Goal: Information Seeking & Learning: Learn about a topic

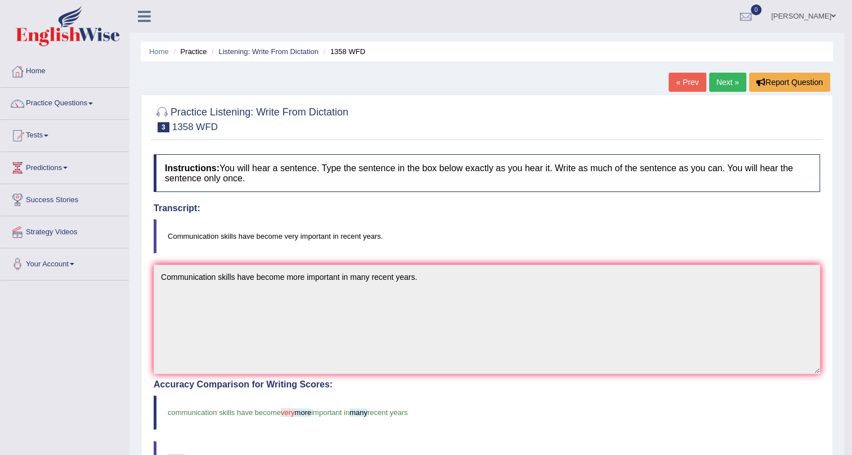
drag, startPoint x: 589, startPoint y: 147, endPoint x: 591, endPoint y: 138, distance: 9.3
click at [588, 147] on div "Practice Listening: Write From Dictation 3 1358 WFD Instructions: You will hear…" at bounding box center [487, 417] width 693 height 644
click at [30, 71] on link "Home" at bounding box center [65, 70] width 128 height 28
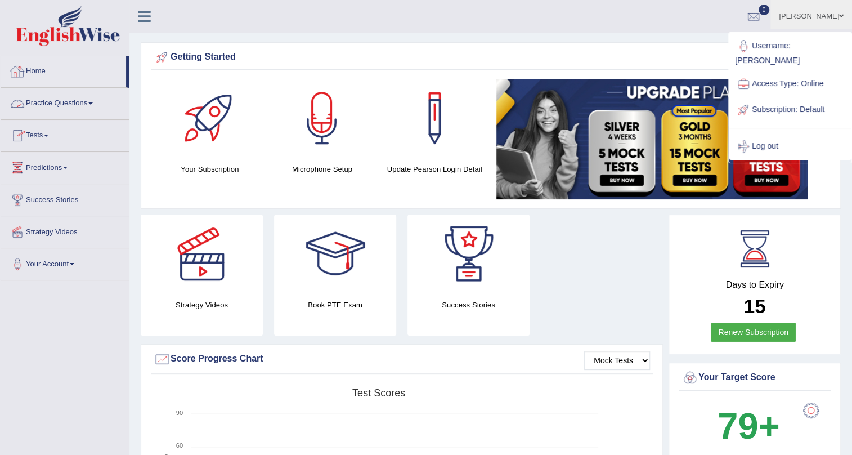
click at [44, 78] on link "Home" at bounding box center [64, 70] width 126 height 28
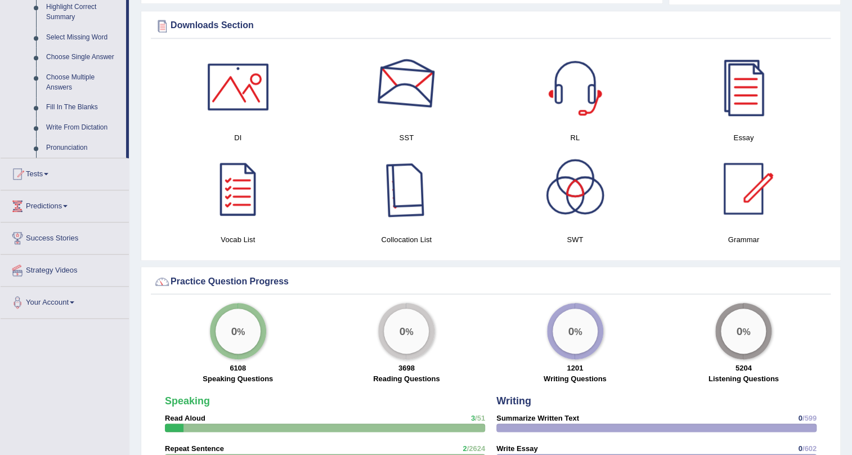
scroll to position [767, 0]
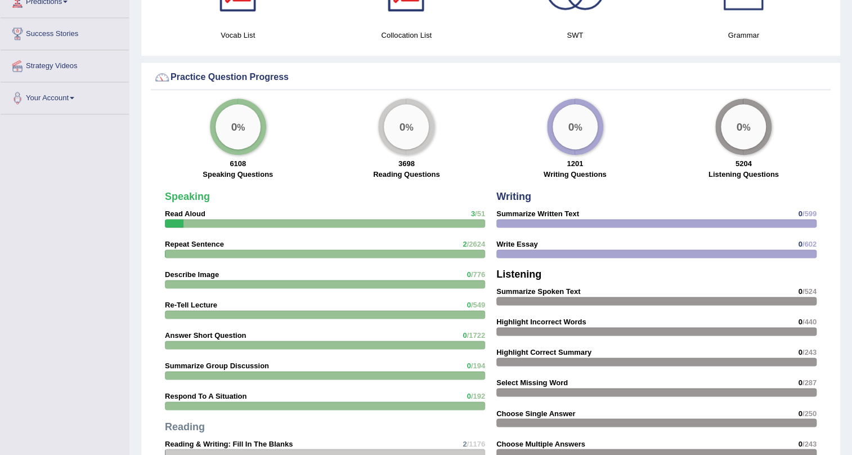
click at [450, 244] on div "Speaking Read Aloud 3 /51 Repeat Sentence 2 /2624 Describe Image 0 /776 Re-Tell…" at bounding box center [325, 388] width 332 height 405
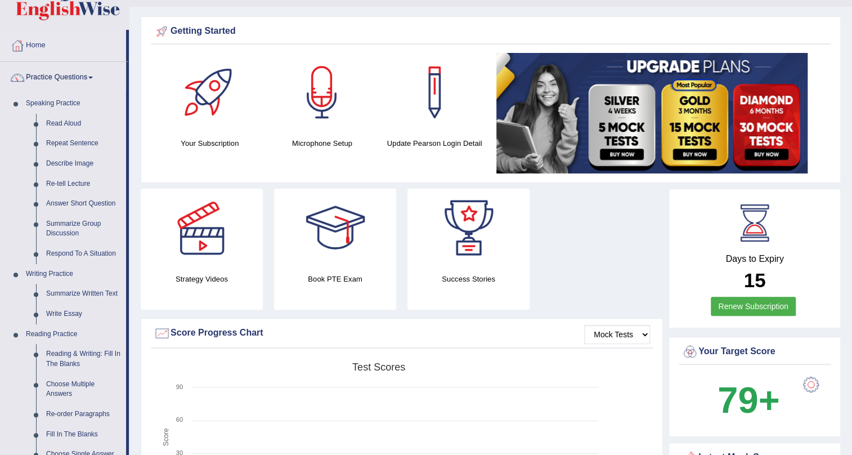
scroll to position [0, 0]
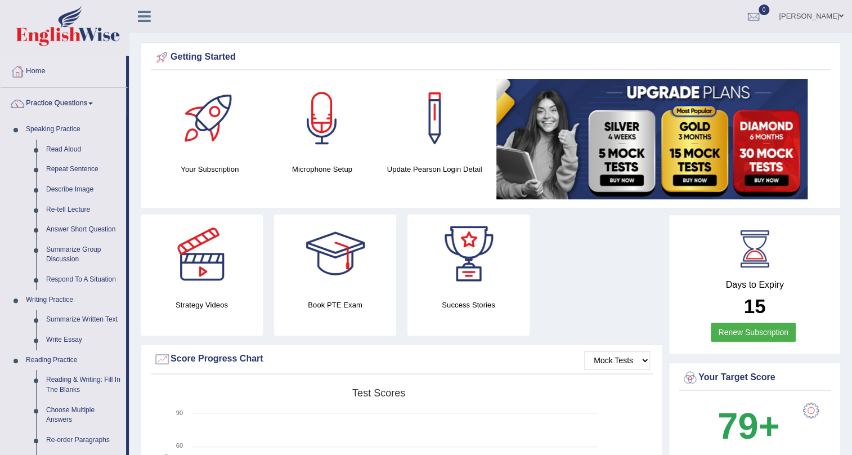
click at [828, 15] on link "Vathana Van" at bounding box center [812, 14] width 82 height 29
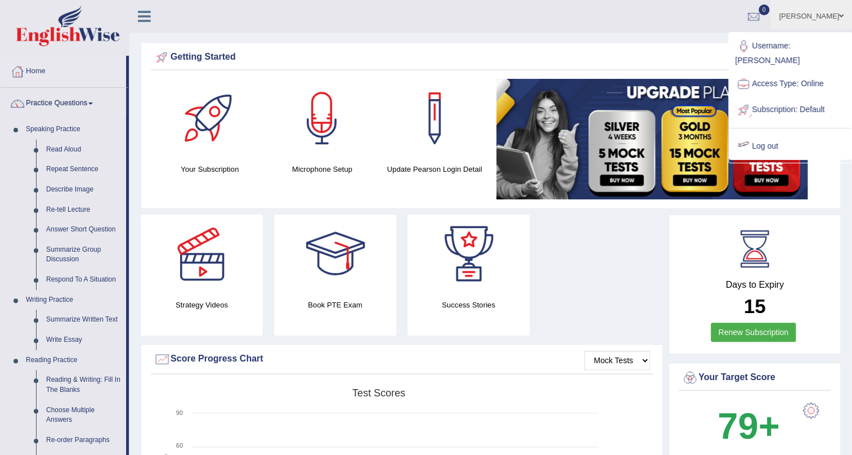
click at [776, 133] on link "Log out" at bounding box center [791, 146] width 122 height 26
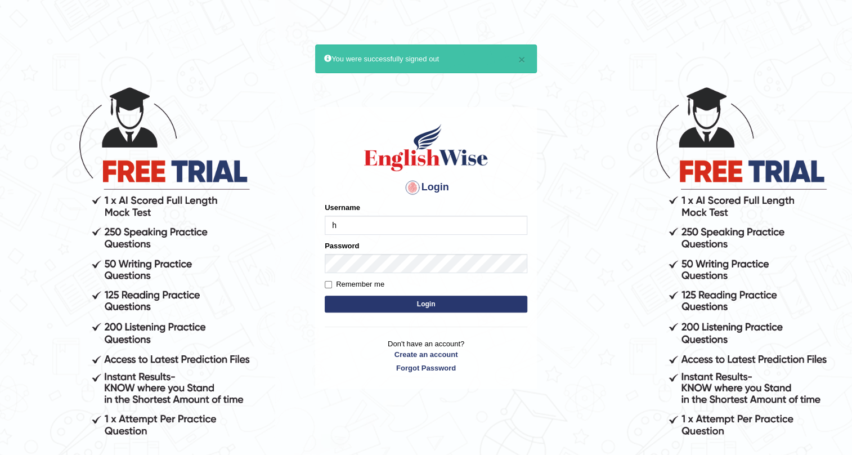
type input "hchadara"
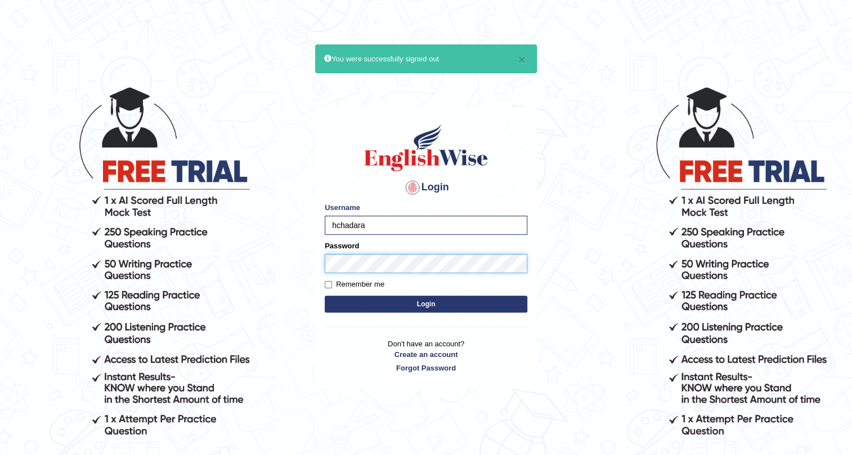
click at [325, 296] on button "Login" at bounding box center [426, 304] width 203 height 17
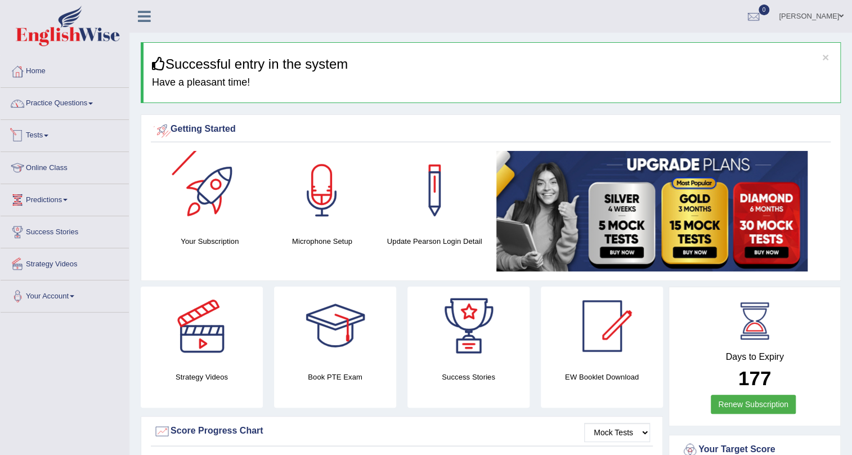
click at [58, 111] on link "Practice Questions" at bounding box center [65, 102] width 128 height 28
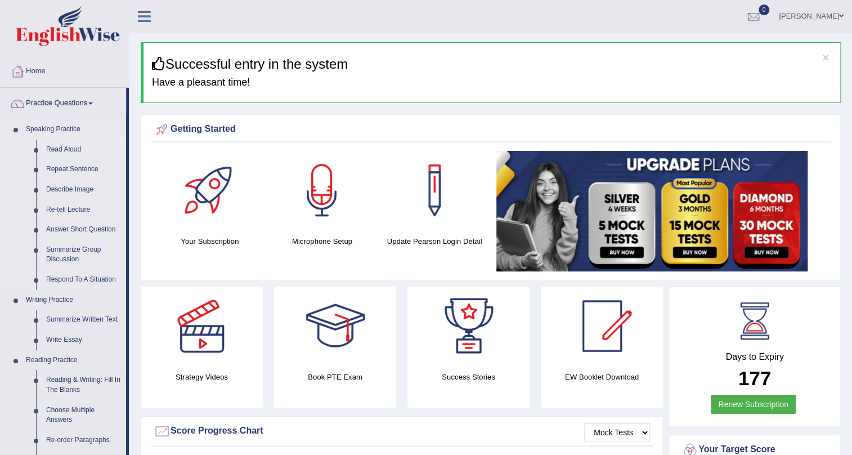
click at [70, 142] on link "Read Aloud" at bounding box center [83, 150] width 85 height 20
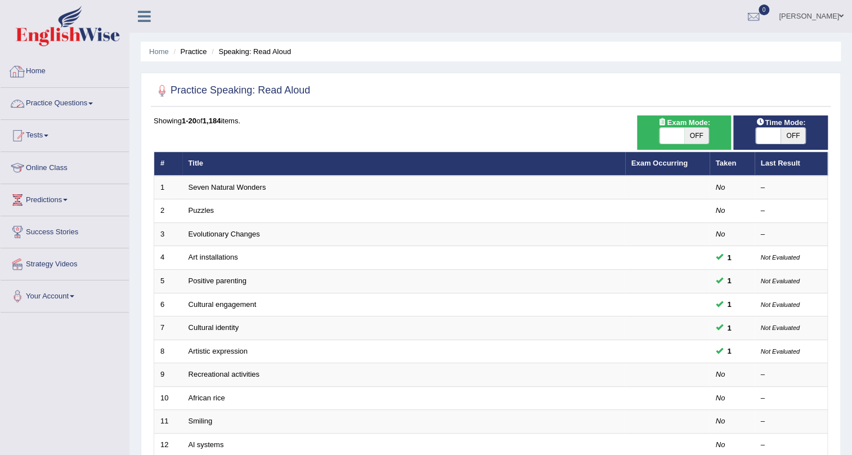
click at [102, 108] on link "Practice Questions" at bounding box center [65, 102] width 128 height 28
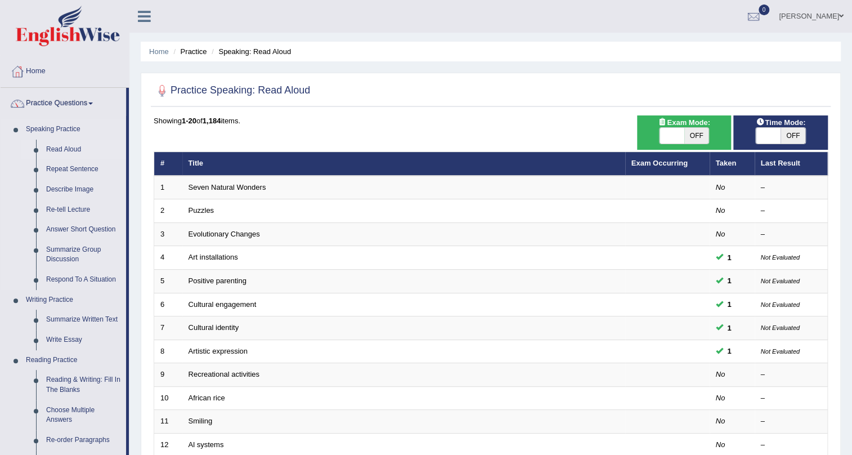
click at [61, 149] on link "Read Aloud" at bounding box center [83, 150] width 85 height 20
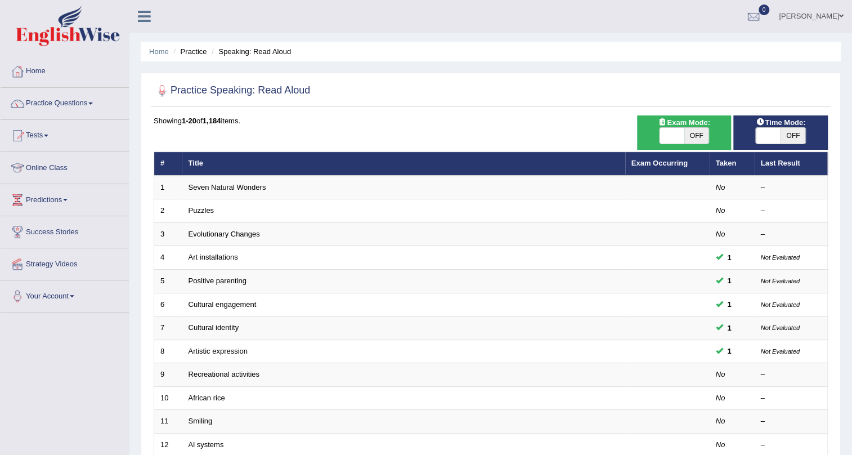
click at [667, 141] on span at bounding box center [672, 136] width 25 height 16
checkbox input "true"
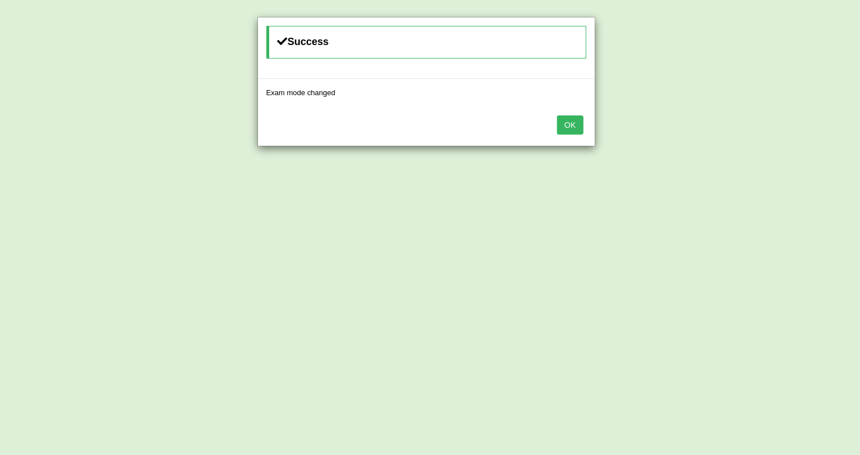
click at [559, 122] on button "OK" at bounding box center [570, 124] width 26 height 19
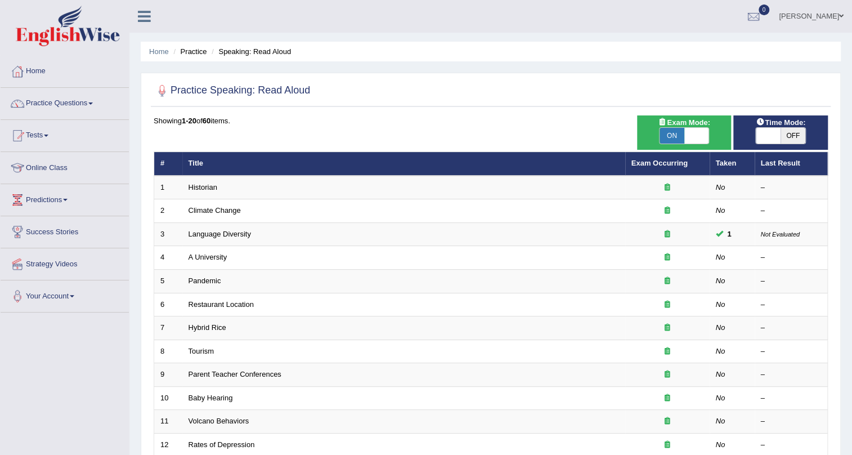
click at [764, 141] on span at bounding box center [768, 136] width 25 height 16
checkbox input "true"
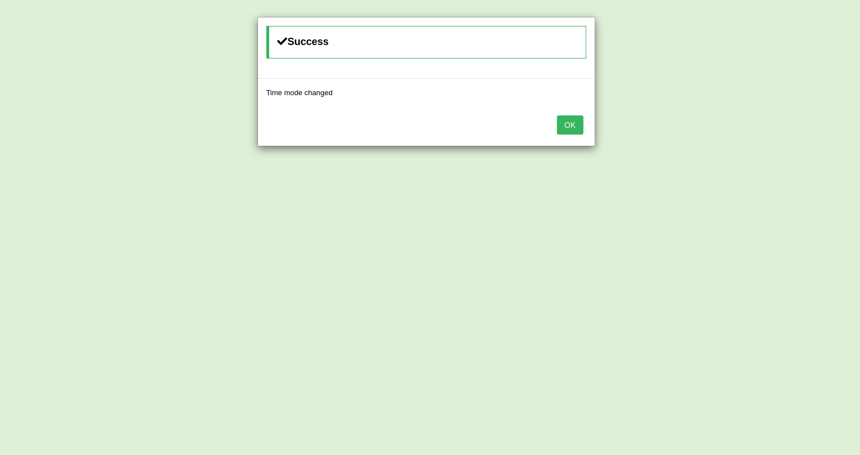
click at [562, 121] on button "OK" at bounding box center [570, 124] width 26 height 19
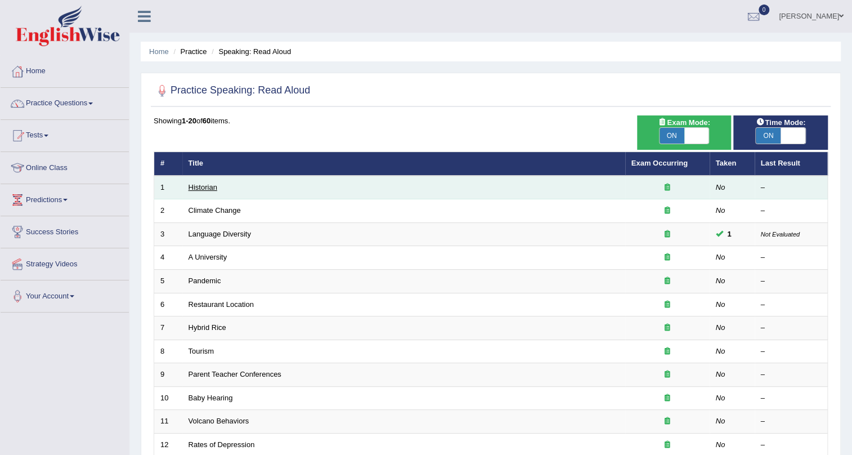
click at [195, 186] on link "Historian" at bounding box center [203, 187] width 29 height 8
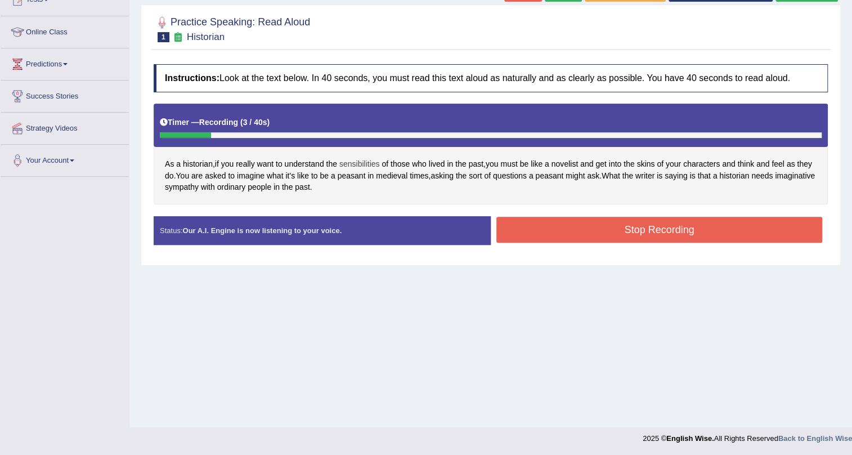
click at [363, 160] on span "sensibilities" at bounding box center [360, 164] width 41 height 12
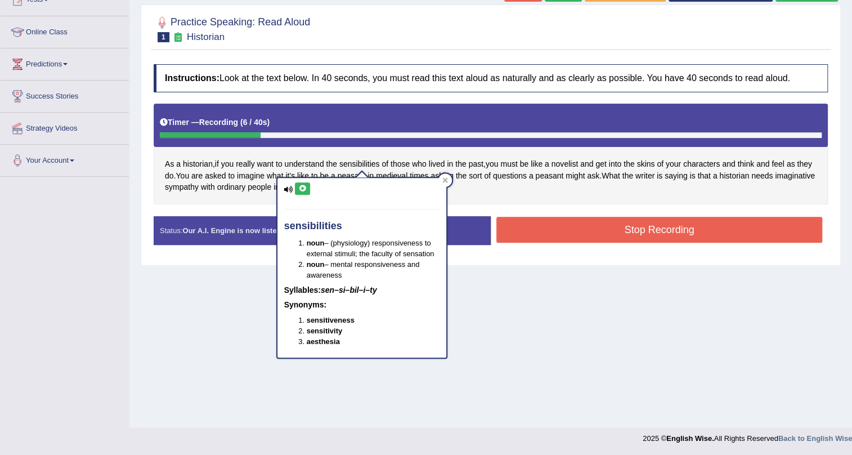
click at [309, 187] on button at bounding box center [302, 188] width 15 height 12
click at [444, 177] on icon at bounding box center [446, 180] width 6 height 6
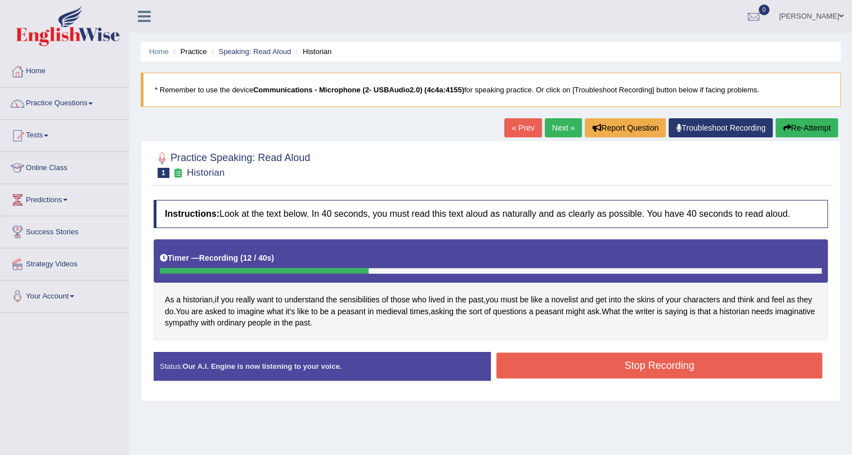
click at [798, 129] on button "Re-Attempt" at bounding box center [807, 127] width 62 height 19
click at [783, 129] on icon "button" at bounding box center [787, 128] width 8 height 8
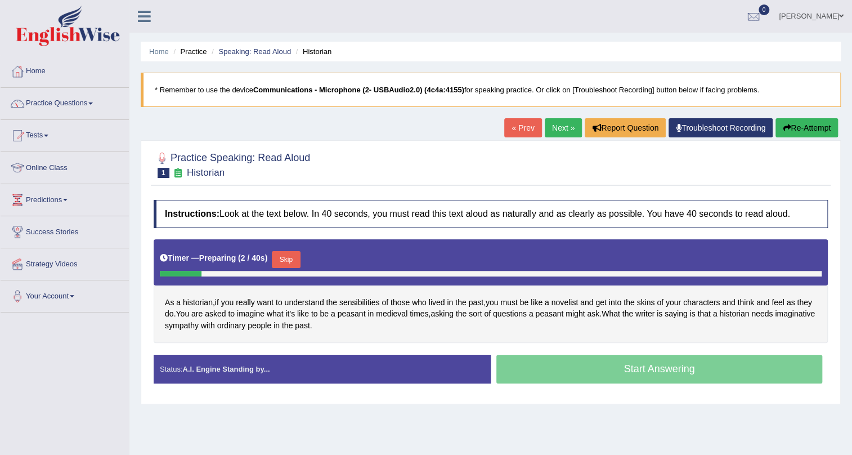
click at [296, 257] on button "Skip" at bounding box center [286, 259] width 28 height 17
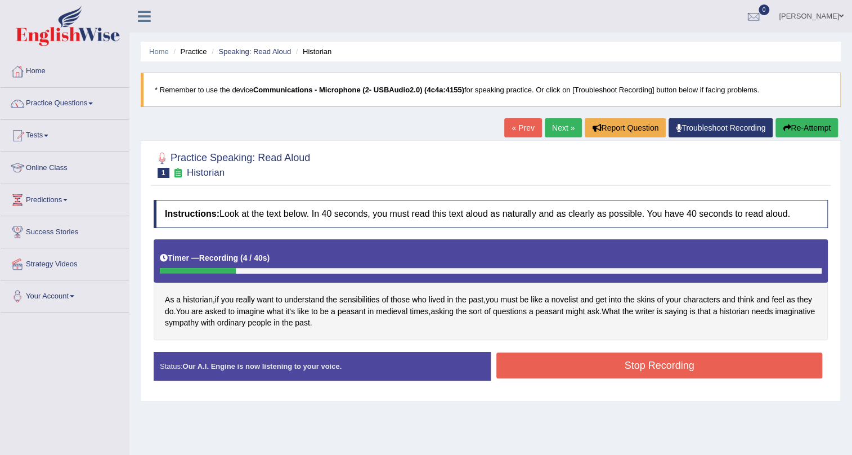
click at [789, 136] on button "Re-Attempt" at bounding box center [807, 127] width 62 height 19
click at [799, 129] on button "Re-Attempt" at bounding box center [807, 127] width 62 height 19
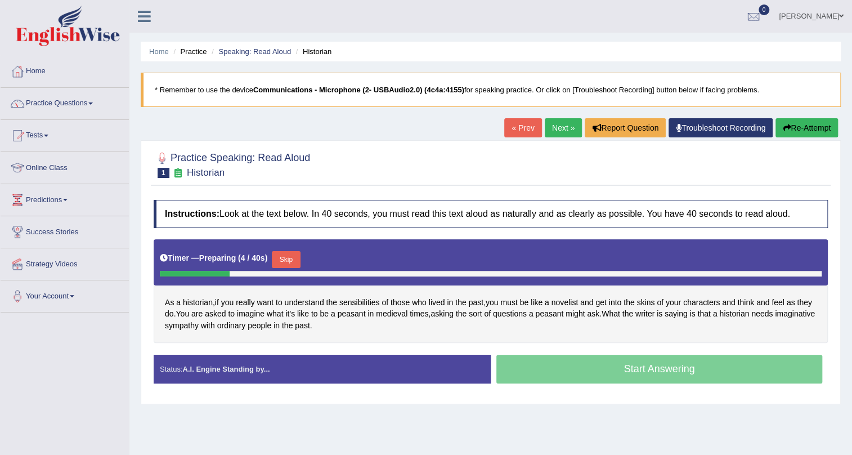
click at [285, 252] on button "Skip" at bounding box center [286, 259] width 28 height 17
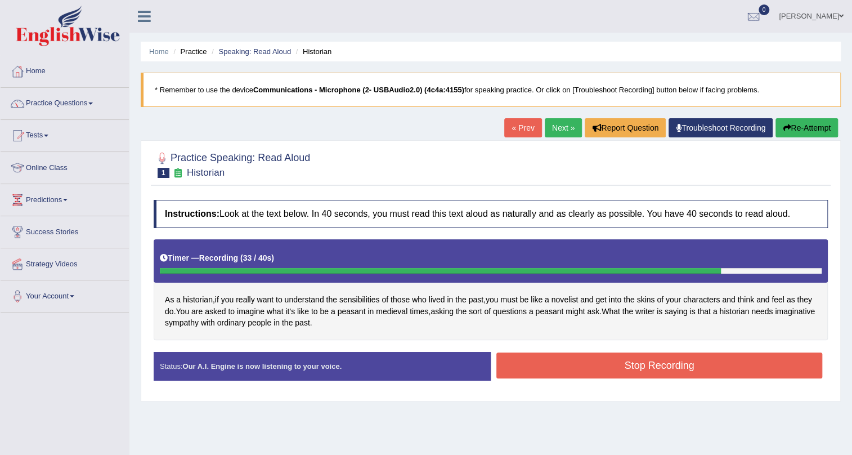
click at [579, 360] on button "Stop Recording" at bounding box center [660, 365] width 326 height 26
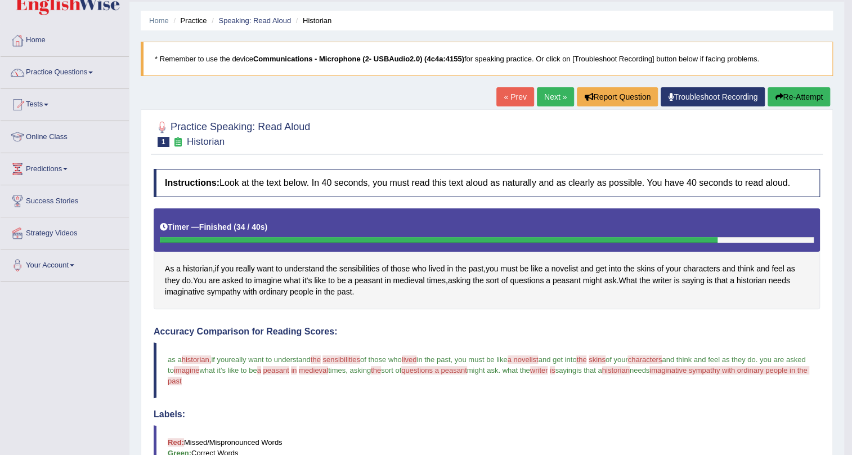
scroll to position [29, 0]
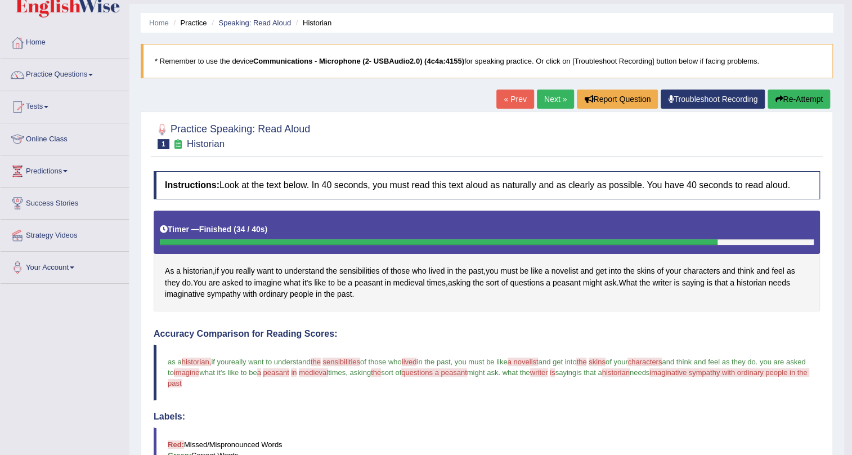
click at [802, 102] on button "Re-Attempt" at bounding box center [799, 99] width 62 height 19
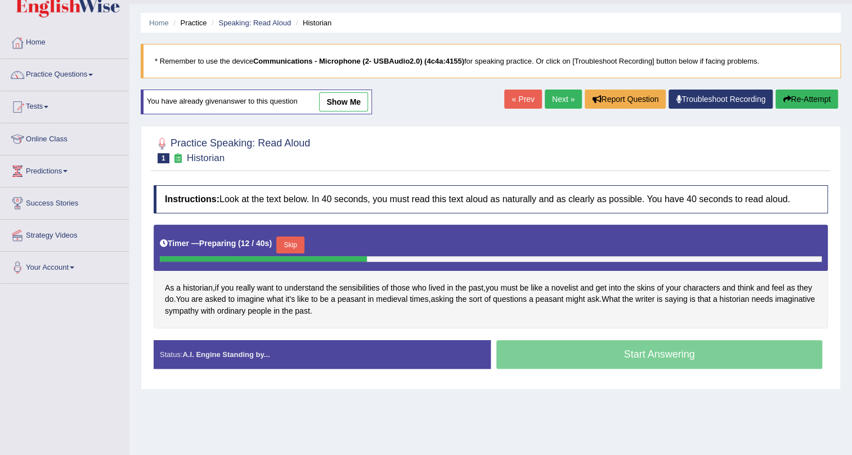
click at [292, 239] on button "Skip" at bounding box center [290, 244] width 28 height 17
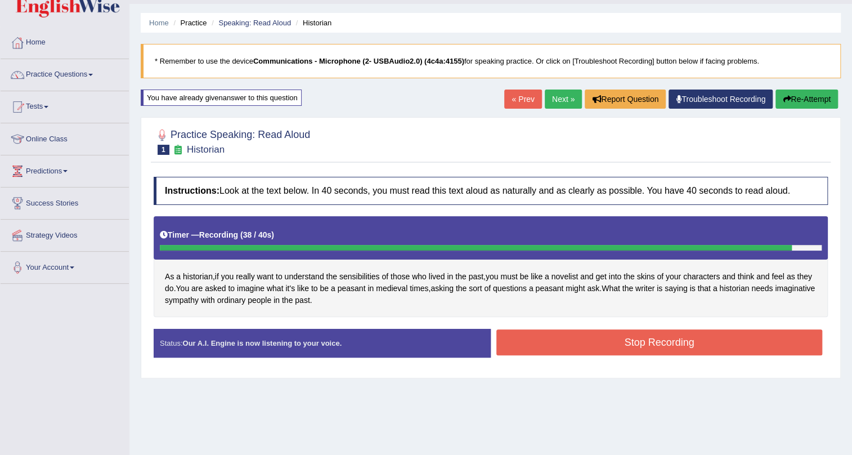
click at [597, 356] on div "Stop Recording" at bounding box center [659, 343] width 337 height 29
click at [594, 336] on button "Stop Recording" at bounding box center [660, 342] width 326 height 26
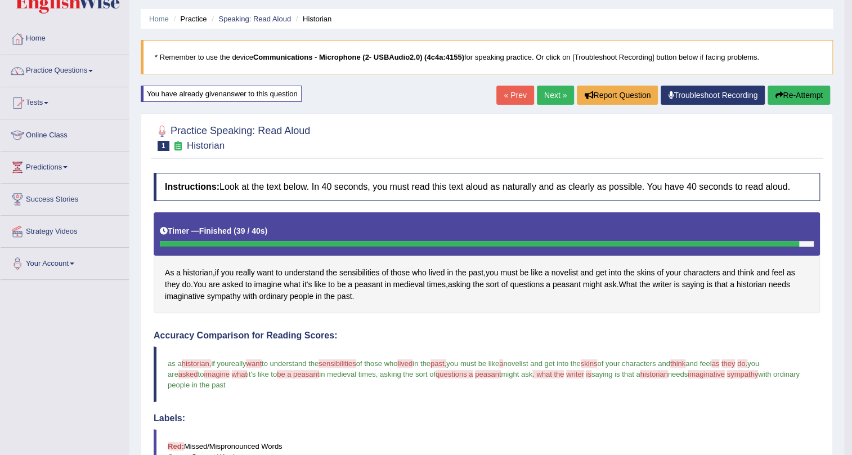
scroll to position [17, 0]
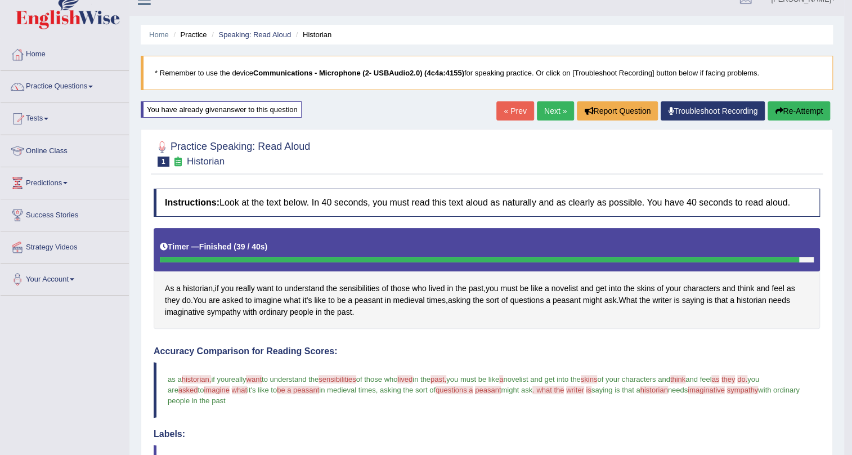
drag, startPoint x: 435, startPoint y: 243, endPoint x: 462, endPoint y: 224, distance: 32.8
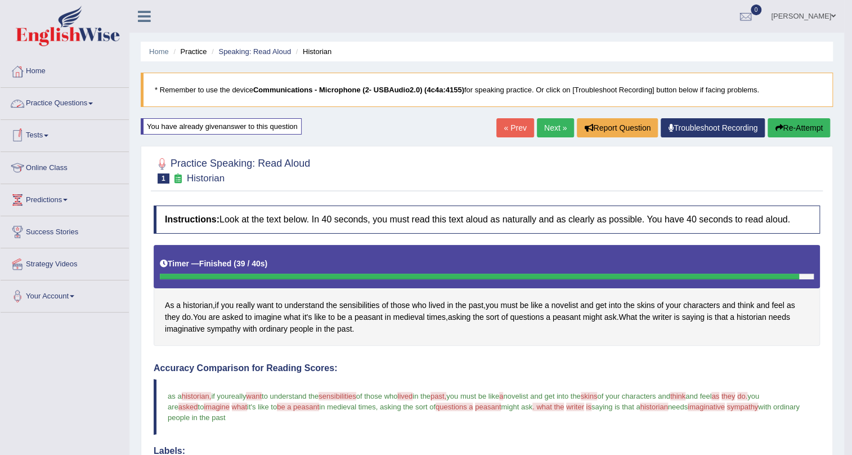
click at [61, 108] on link "Practice Questions" at bounding box center [65, 102] width 128 height 28
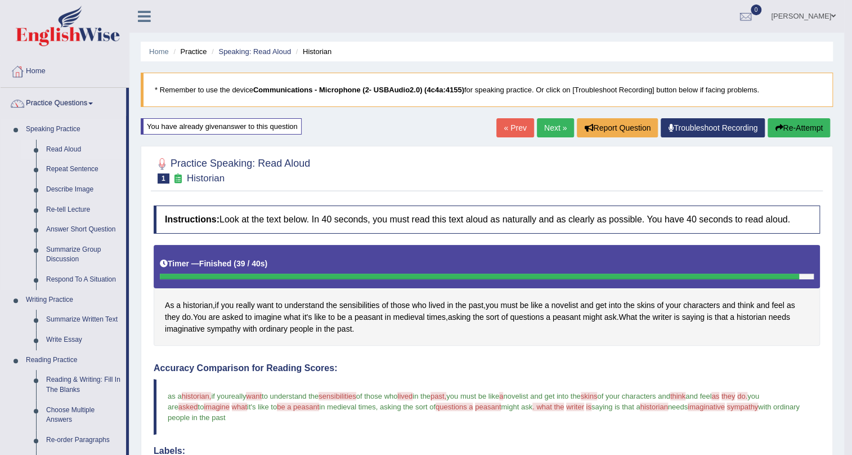
click at [73, 153] on link "Read Aloud" at bounding box center [83, 150] width 85 height 20
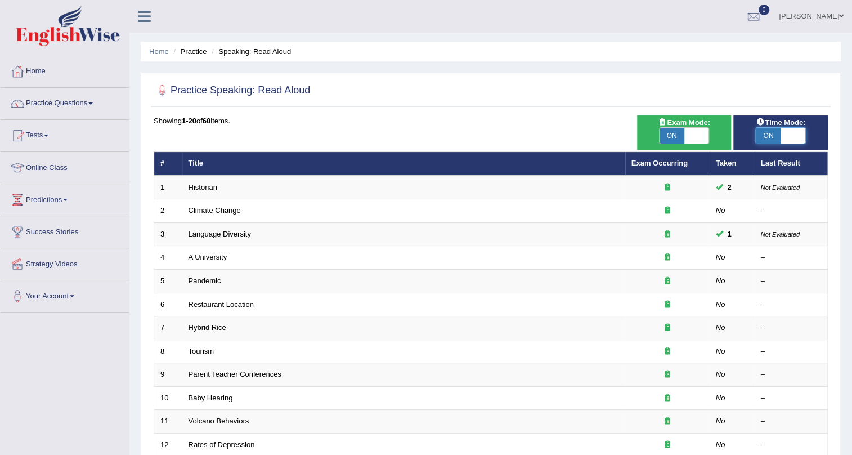
click at [801, 139] on span at bounding box center [793, 136] width 25 height 16
checkbox input "false"
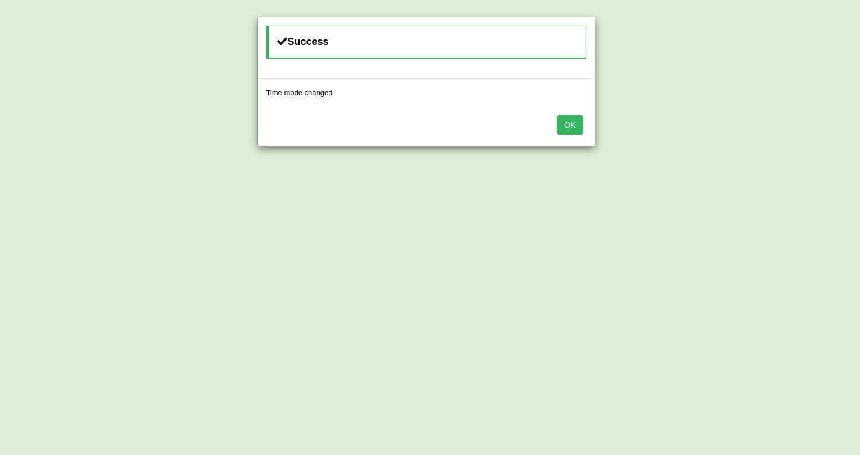
click at [575, 121] on button "OK" at bounding box center [570, 124] width 26 height 19
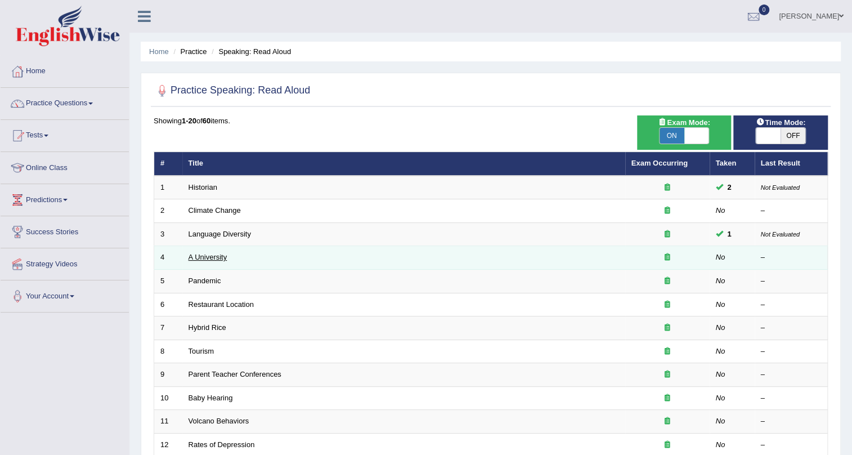
click at [200, 256] on link "A University" at bounding box center [208, 257] width 39 height 8
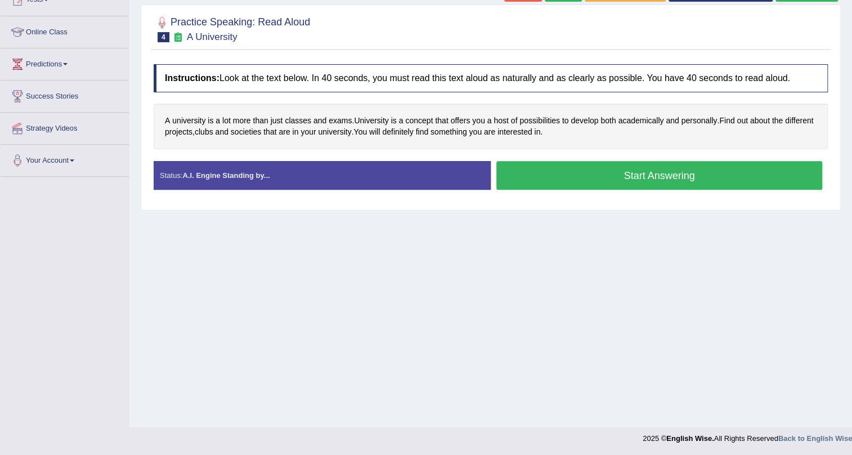
click at [624, 173] on button "Start Answering" at bounding box center [660, 175] width 326 height 29
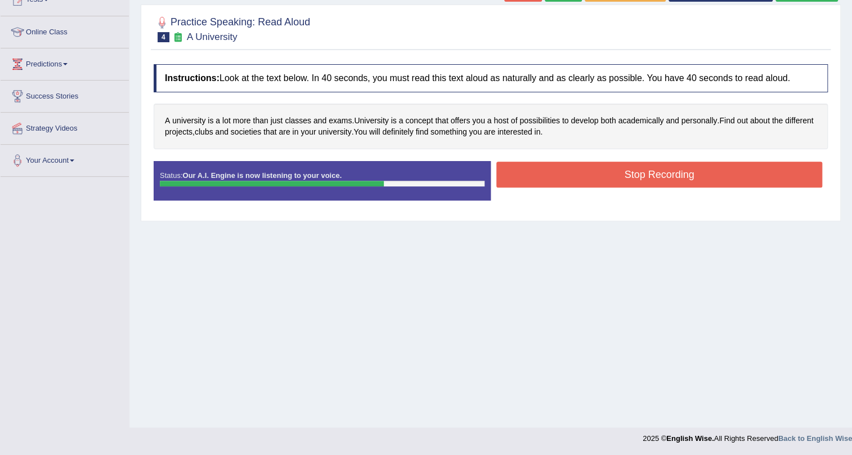
click at [543, 162] on button "Stop Recording" at bounding box center [660, 175] width 326 height 26
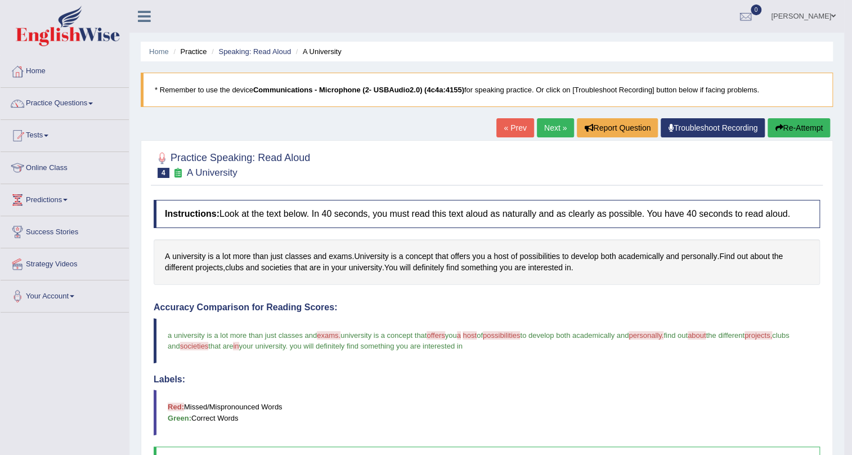
click at [550, 125] on link "Next »" at bounding box center [555, 127] width 37 height 19
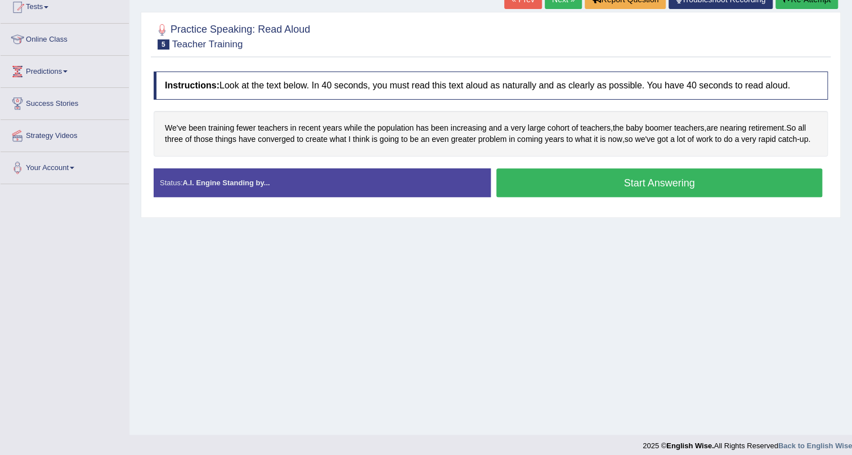
scroll to position [136, 0]
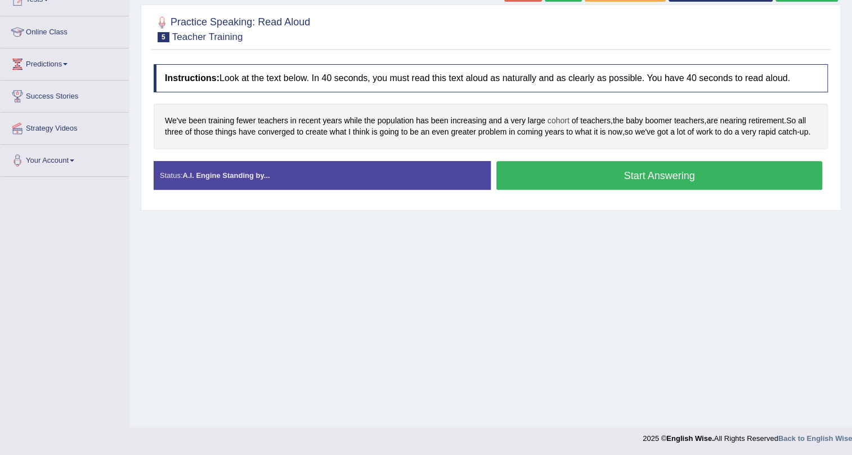
click at [559, 120] on span "cohort" at bounding box center [559, 121] width 22 height 12
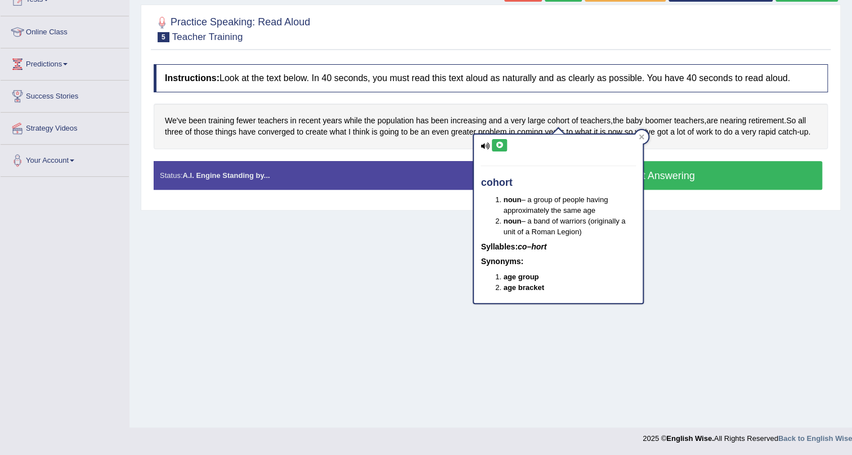
click at [484, 150] on div "cohort noun – a group of people having approximately the same age noun – a band…" at bounding box center [558, 219] width 169 height 168
click at [485, 142] on icon at bounding box center [485, 145] width 9 height 7
click at [499, 142] on icon at bounding box center [499, 145] width 8 height 7
click at [650, 135] on span "we've" at bounding box center [645, 132] width 20 height 12
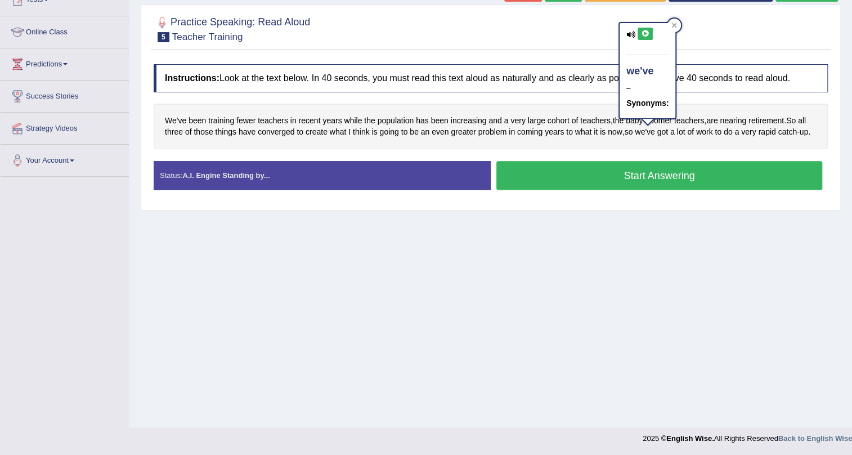
click at [584, 158] on div "Instructions: Look at the text below. In 40 seconds, you must read this text al…" at bounding box center [491, 132] width 680 height 146
click at [591, 177] on button "Start Answering" at bounding box center [660, 175] width 326 height 29
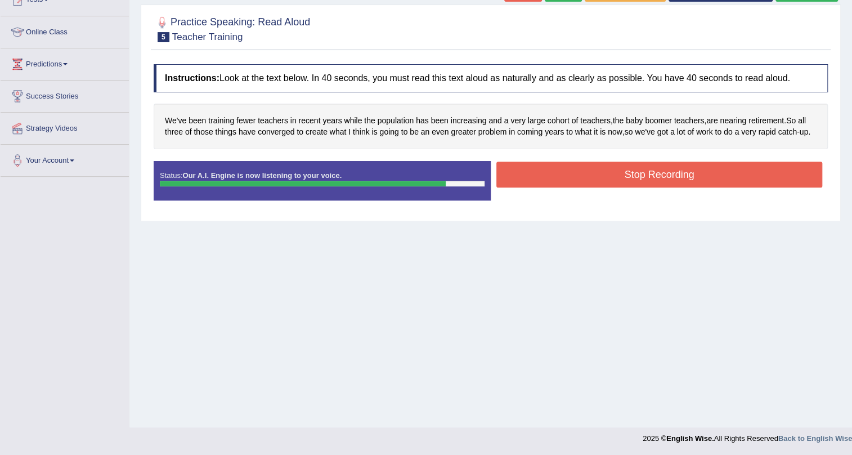
click at [599, 164] on button "Stop Recording" at bounding box center [660, 175] width 326 height 26
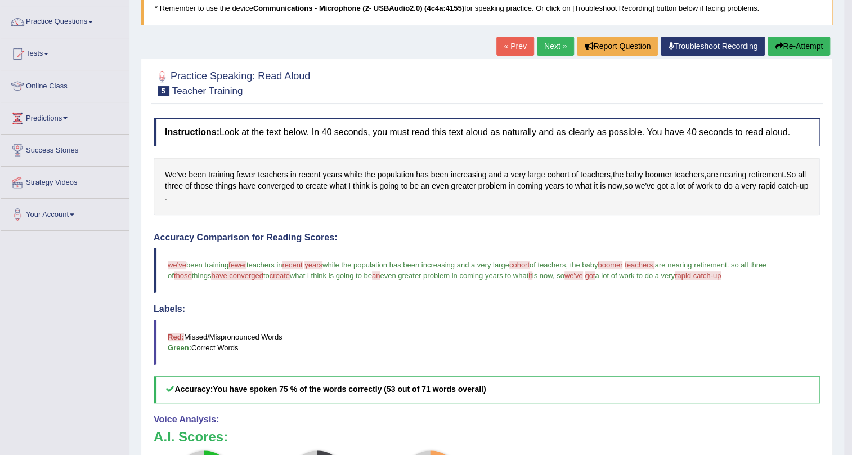
scroll to position [25, 0]
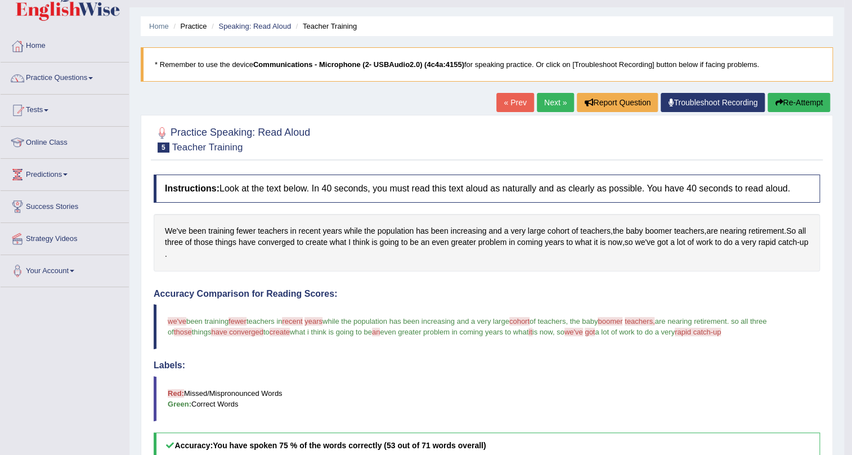
click at [548, 101] on link "Next »" at bounding box center [555, 102] width 37 height 19
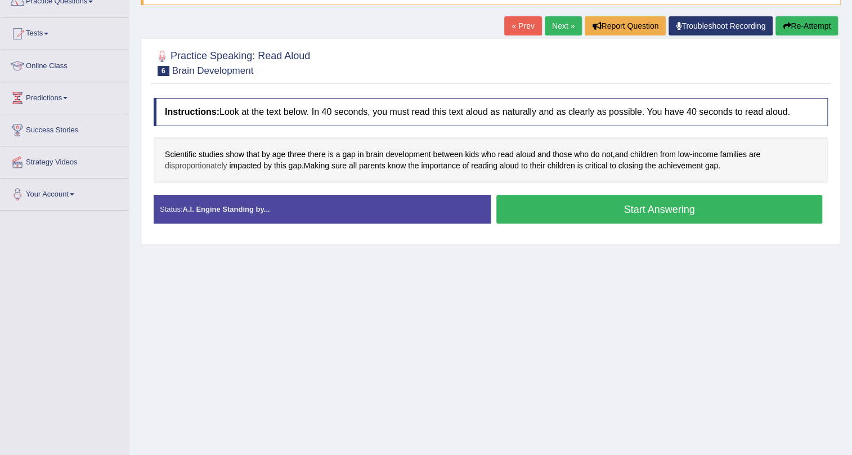
click at [220, 166] on span "disproportionately" at bounding box center [196, 166] width 62 height 12
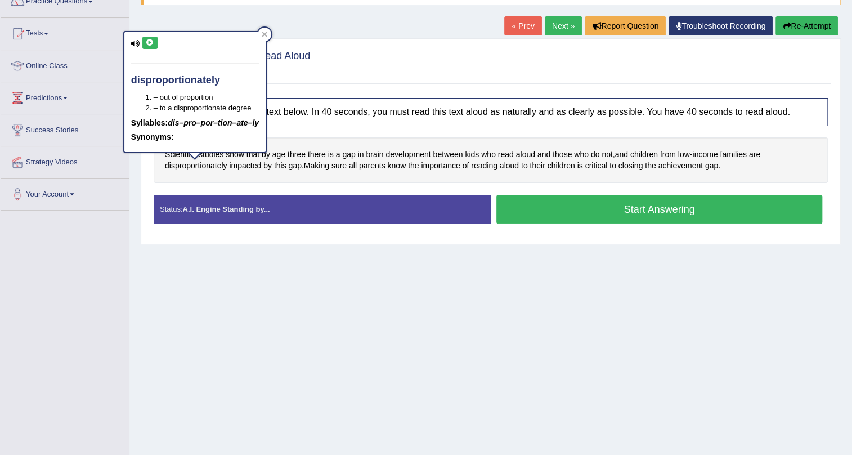
click at [135, 38] on div "disproportionately – out of proportion – to a disproportionate degree Syllables…" at bounding box center [194, 92] width 141 height 120
click at [146, 39] on icon at bounding box center [150, 42] width 8 height 7
click at [270, 32] on div at bounding box center [265, 35] width 14 height 14
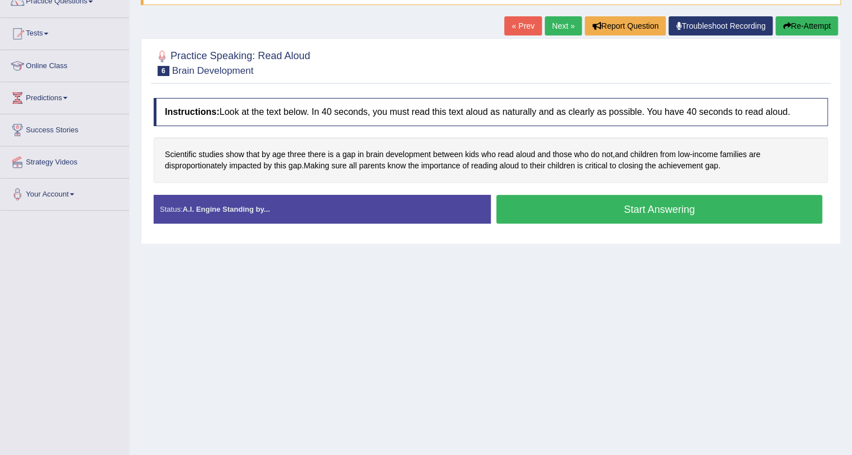
click at [620, 207] on button "Start Answering" at bounding box center [660, 209] width 326 height 29
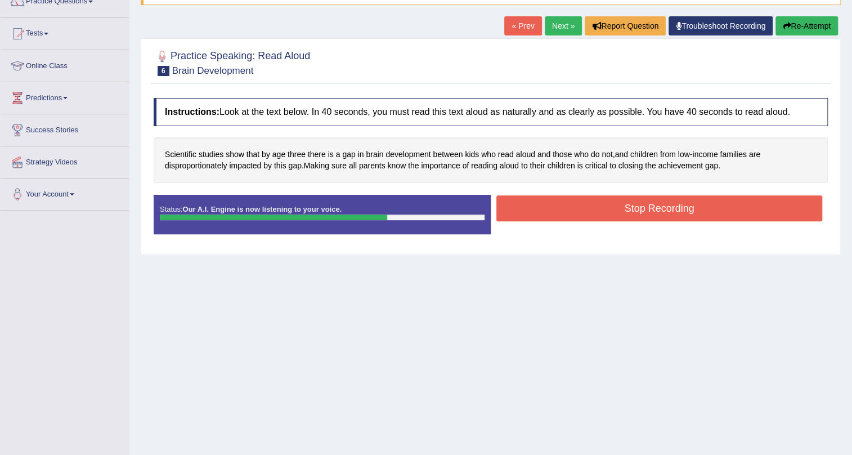
click at [681, 195] on button "Stop Recording" at bounding box center [660, 208] width 326 height 26
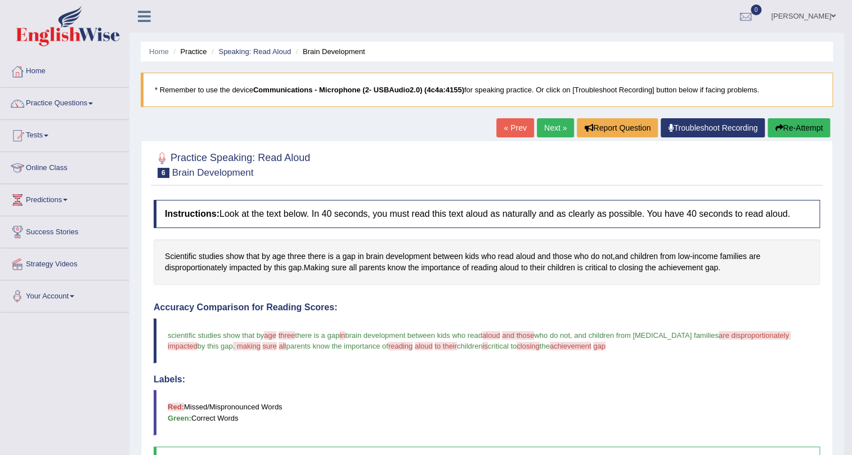
click at [789, 109] on div "Home Practice Speaking: Read Aloud Brain Development * Remember to use the devi…" at bounding box center [487, 354] width 715 height 708
click at [788, 119] on button "Re-Attempt" at bounding box center [799, 127] width 62 height 19
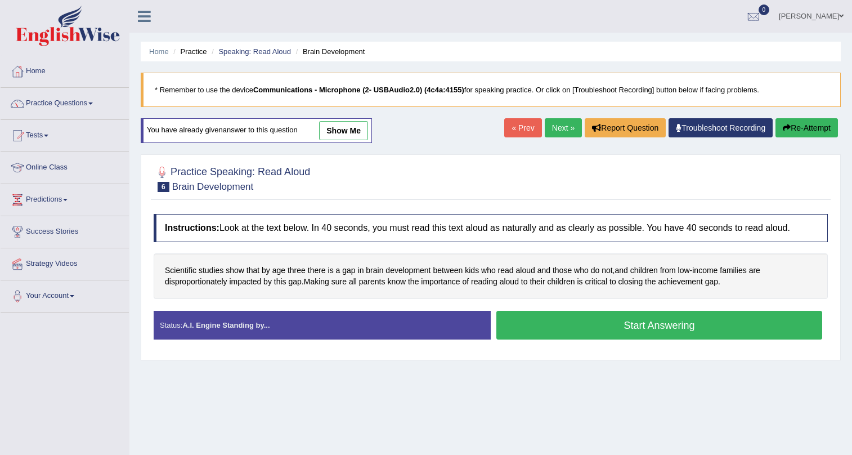
scroll to position [136, 0]
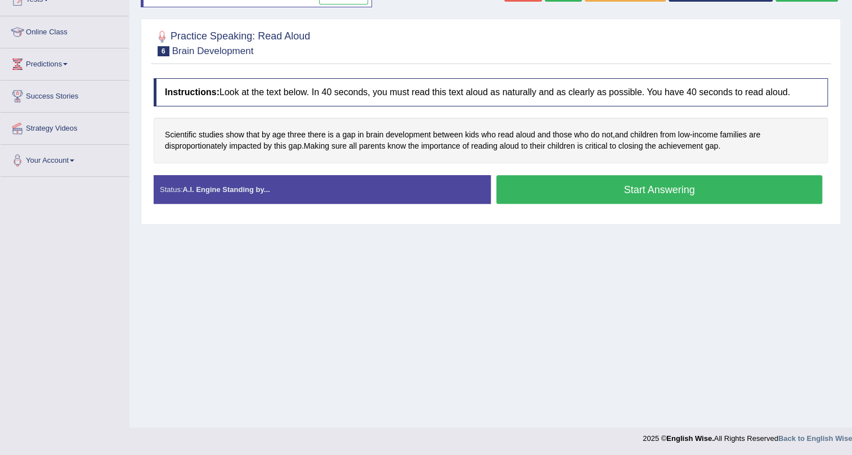
click at [593, 195] on button "Start Answering" at bounding box center [660, 189] width 326 height 29
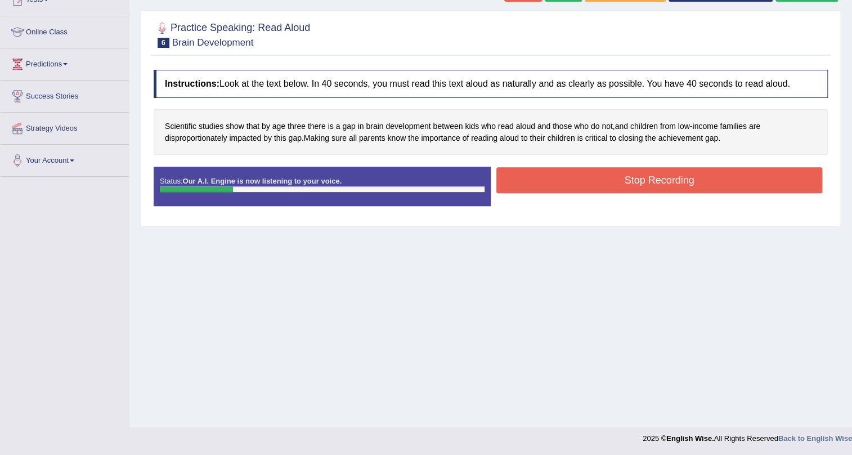
click at [556, 182] on button "Stop Recording" at bounding box center [660, 180] width 326 height 26
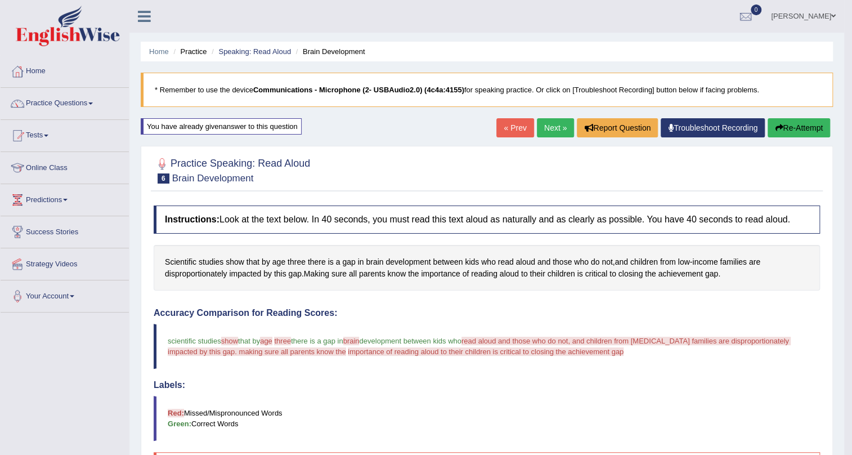
scroll to position [0, 0]
click at [790, 125] on button "Re-Attempt" at bounding box center [799, 127] width 62 height 19
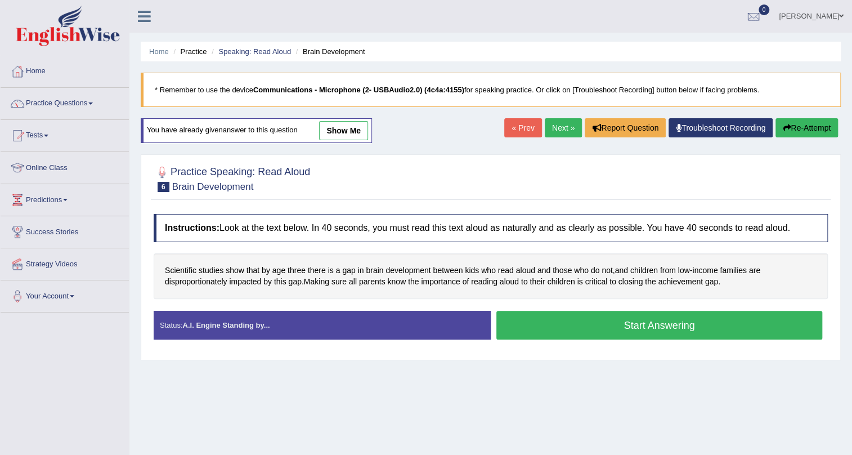
click at [542, 321] on button "Start Answering" at bounding box center [660, 325] width 326 height 29
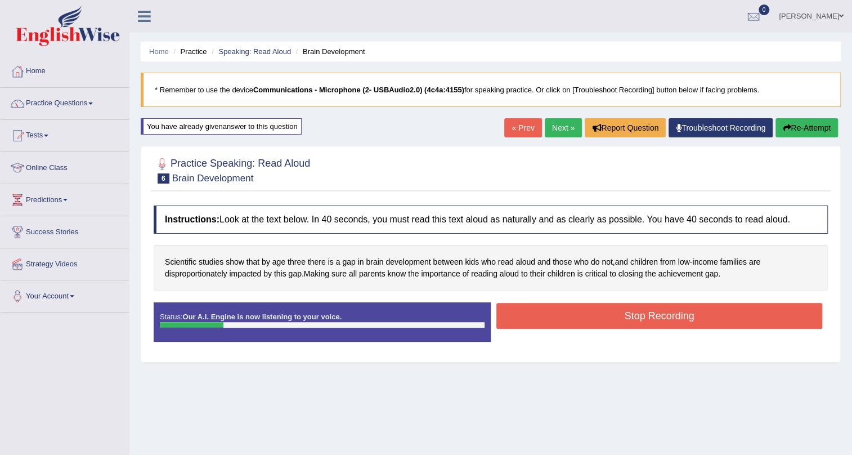
scroll to position [136, 0]
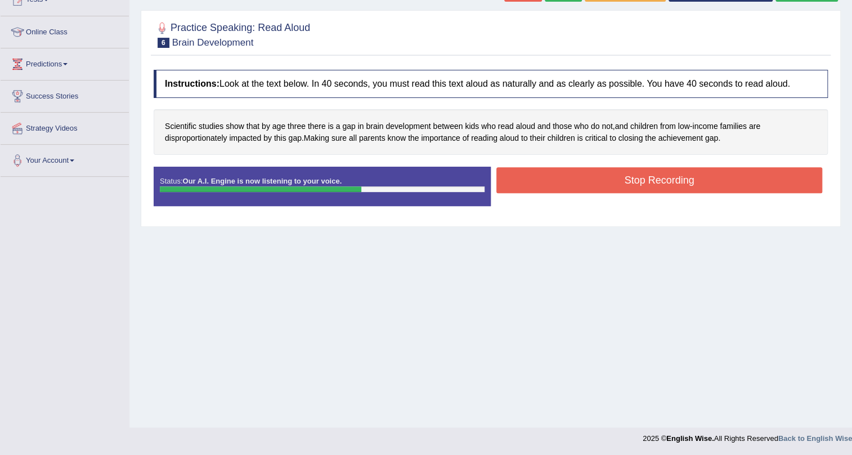
click at [635, 176] on button "Stop Recording" at bounding box center [660, 180] width 326 height 26
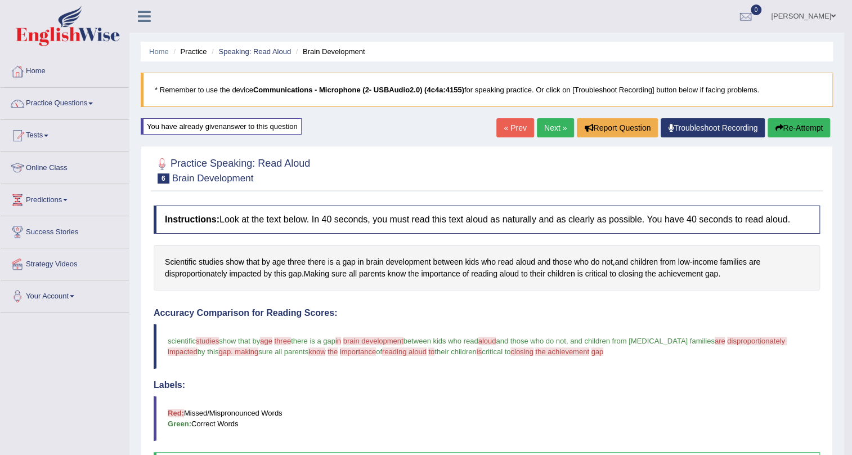
scroll to position [0, 0]
click at [558, 127] on link "Next »" at bounding box center [555, 127] width 37 height 19
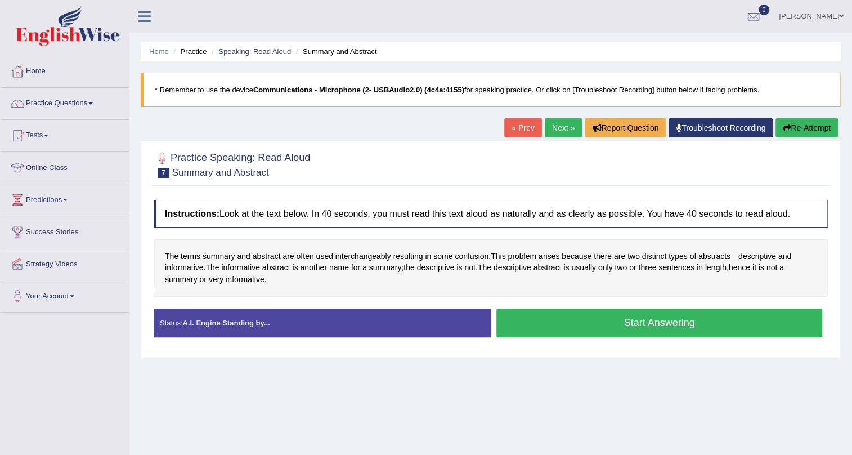
scroll to position [136, 0]
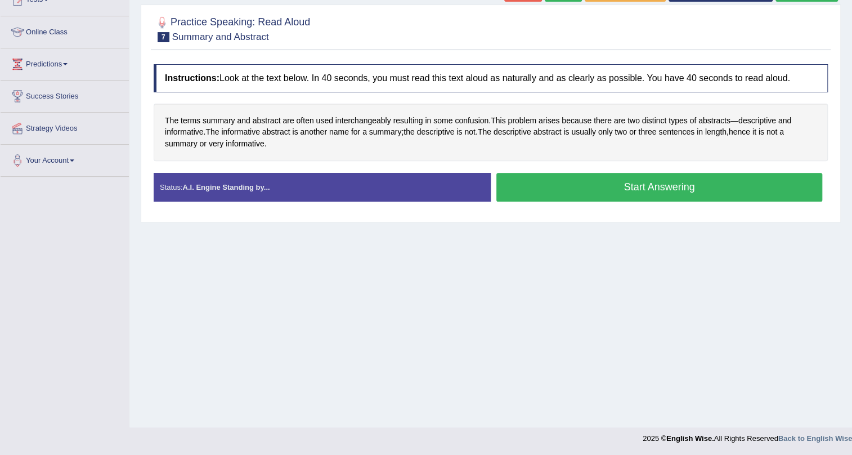
click at [586, 184] on button "Start Answering" at bounding box center [660, 187] width 326 height 29
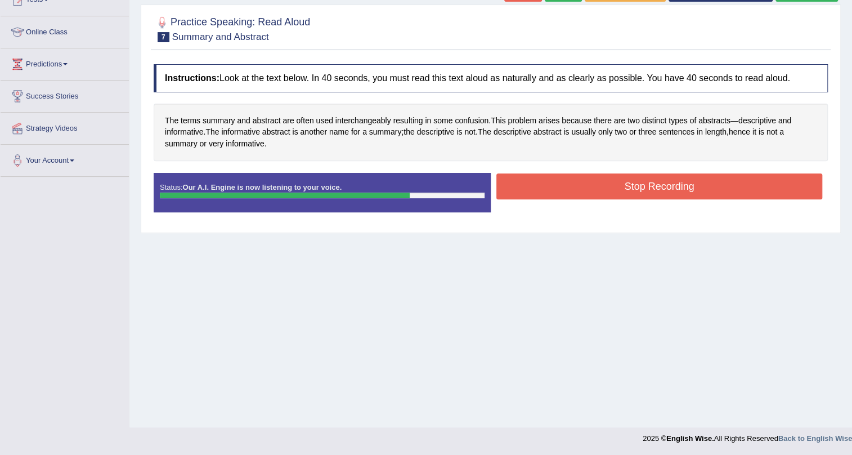
click at [555, 183] on button "Stop Recording" at bounding box center [660, 186] width 326 height 26
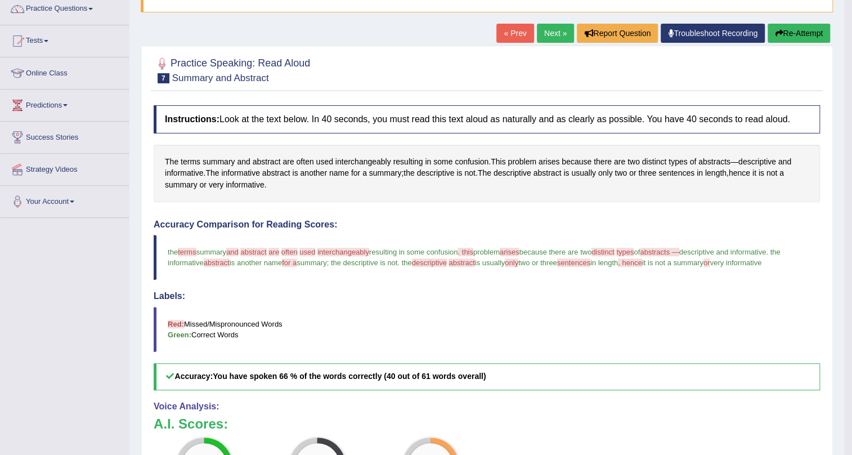
scroll to position [0, 0]
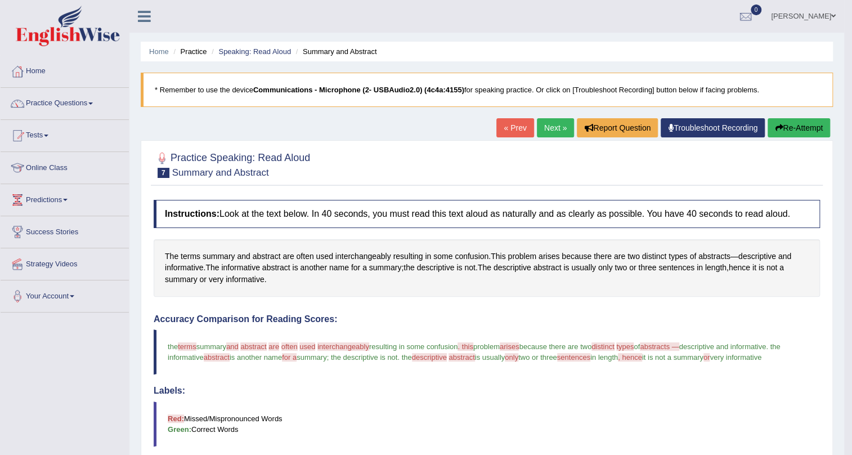
click at [555, 125] on link "Next »" at bounding box center [555, 127] width 37 height 19
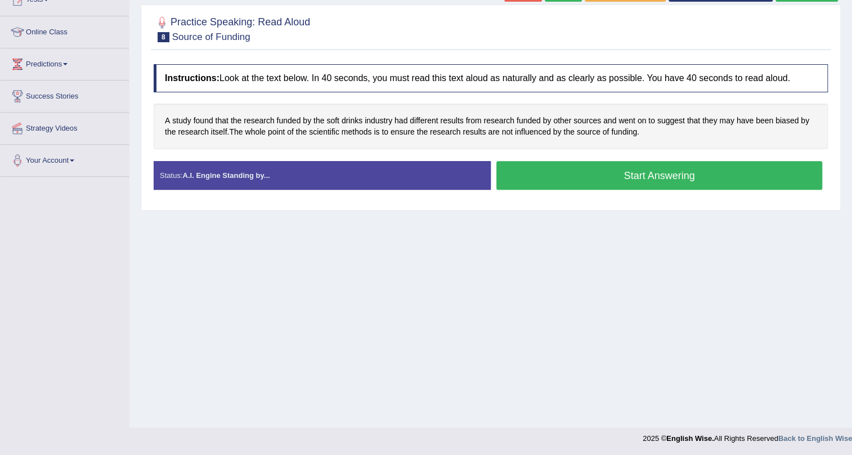
click at [679, 163] on button "Start Answering" at bounding box center [660, 175] width 326 height 29
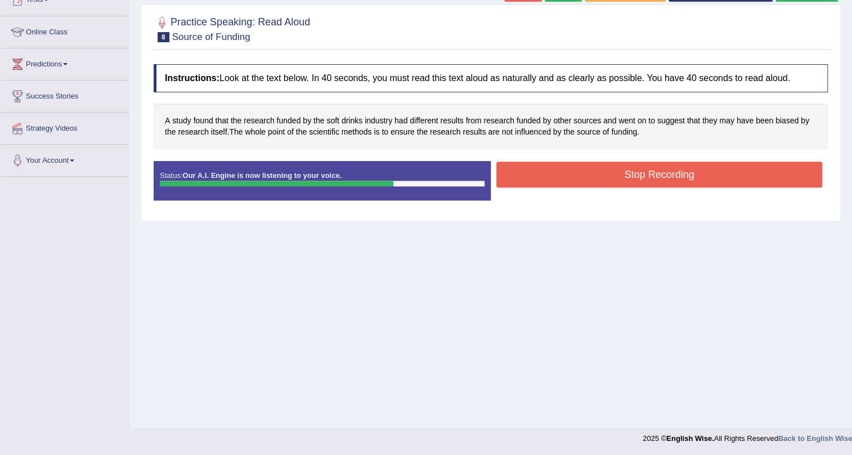
click at [664, 175] on button "Stop Recording" at bounding box center [660, 175] width 326 height 26
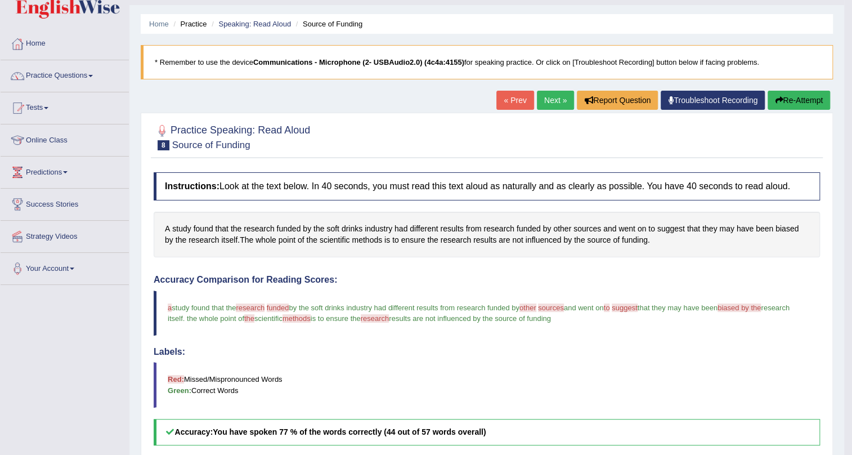
scroll to position [25, 0]
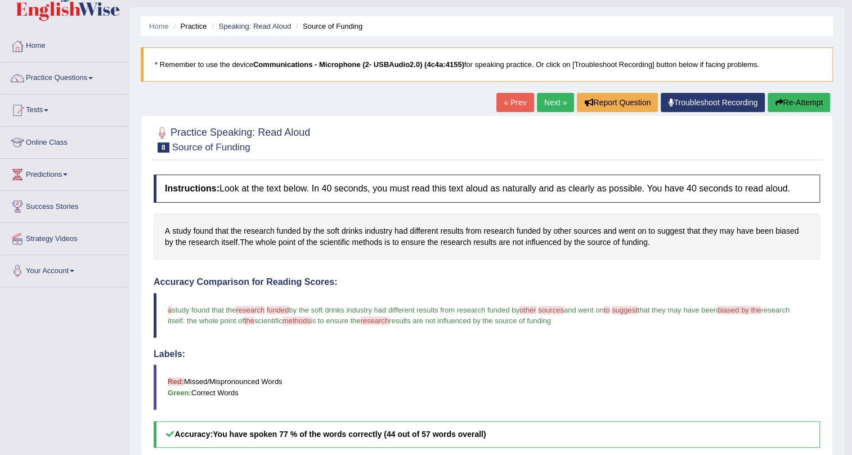
click at [788, 101] on button "Re-Attempt" at bounding box center [799, 102] width 62 height 19
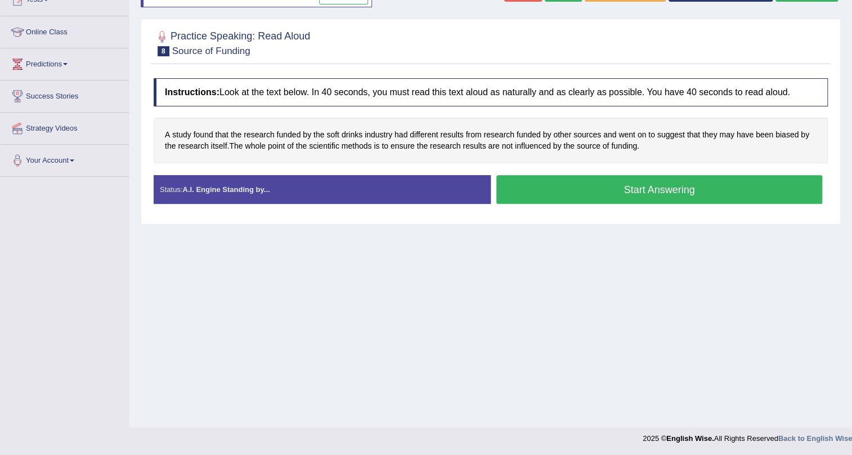
drag, startPoint x: 0, startPoint y: 0, endPoint x: 565, endPoint y: 189, distance: 596.1
click at [565, 189] on button "Start Answering" at bounding box center [660, 189] width 326 height 29
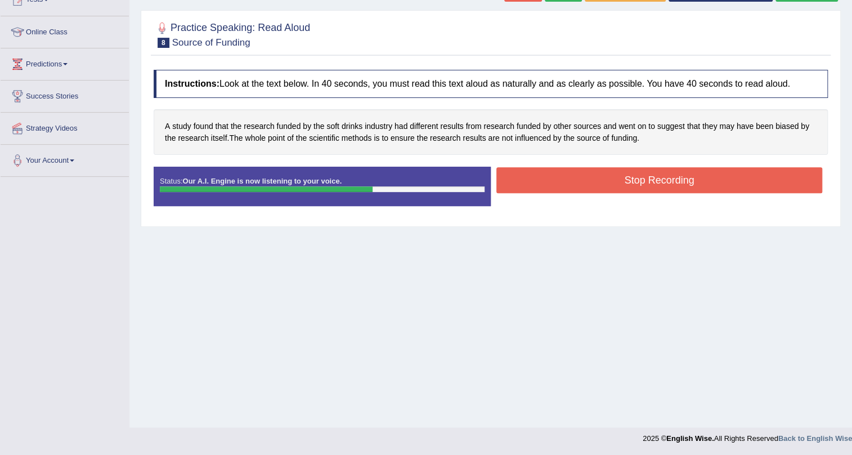
click at [591, 178] on button "Stop Recording" at bounding box center [660, 180] width 326 height 26
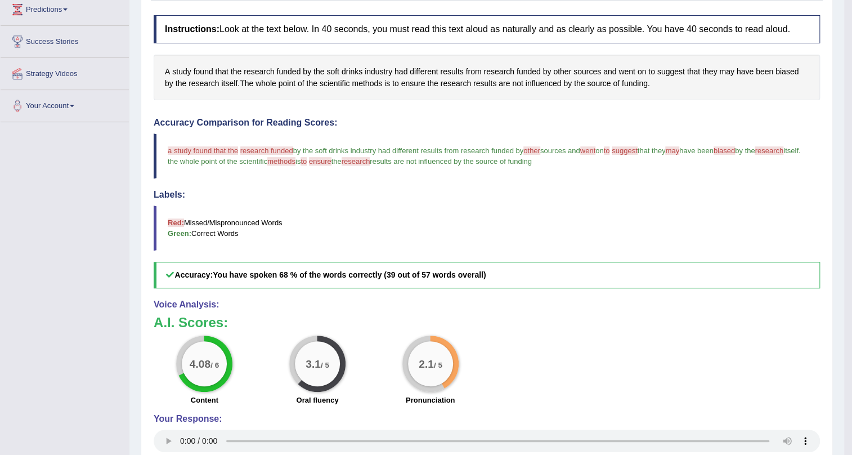
scroll to position [31, 0]
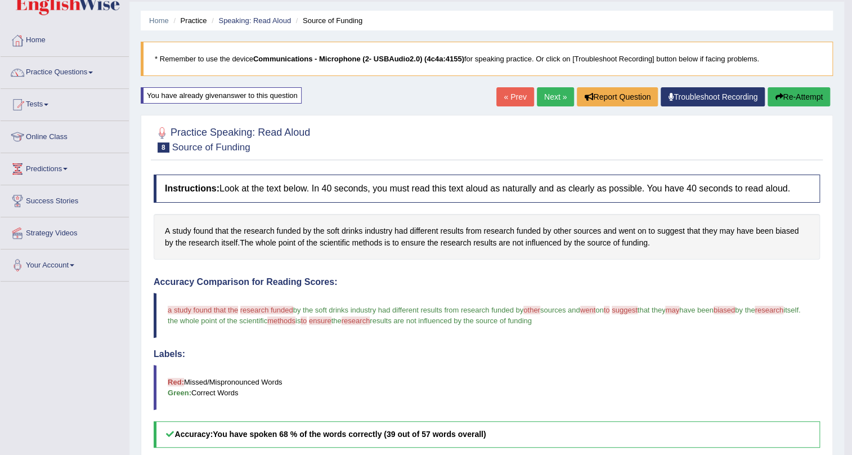
click at [563, 91] on link "Next »" at bounding box center [555, 96] width 37 height 19
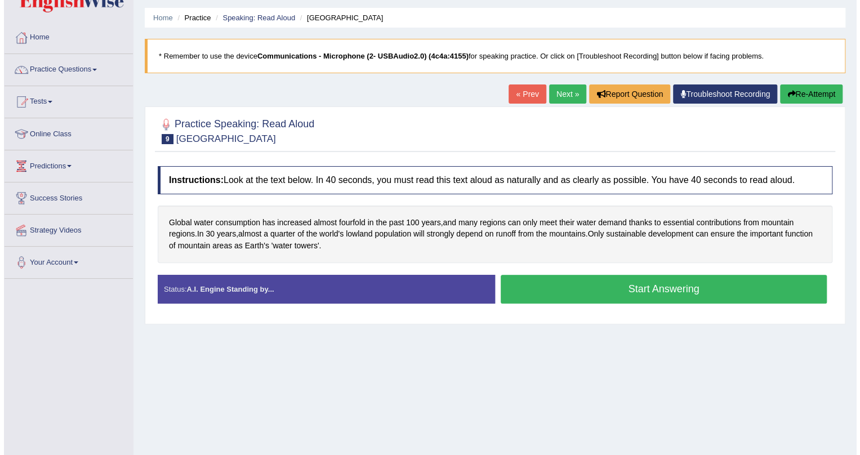
scroll to position [136, 0]
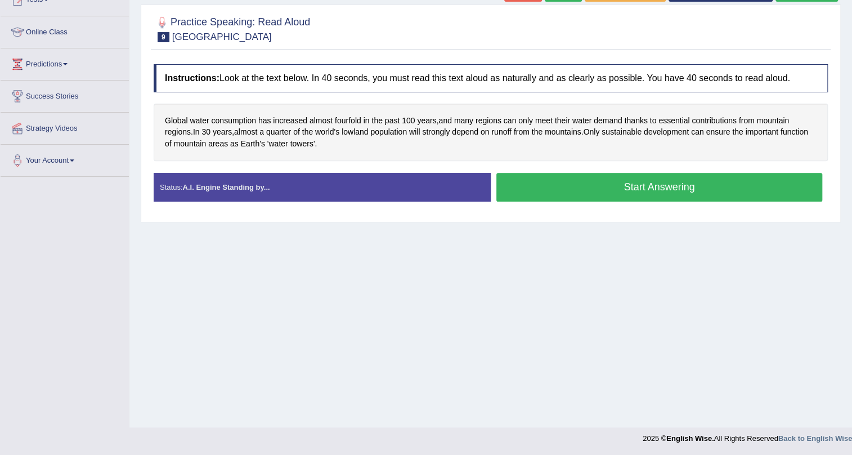
click at [589, 182] on button "Start Answering" at bounding box center [660, 187] width 326 height 29
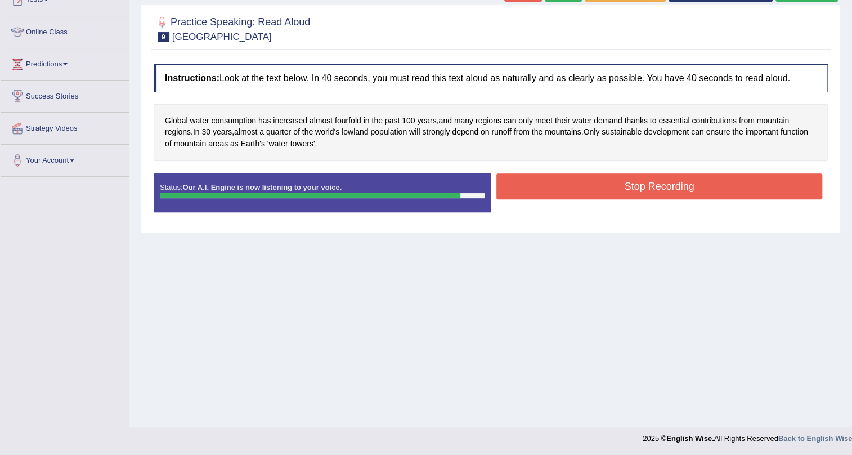
click at [574, 176] on button "Stop Recording" at bounding box center [660, 186] width 326 height 26
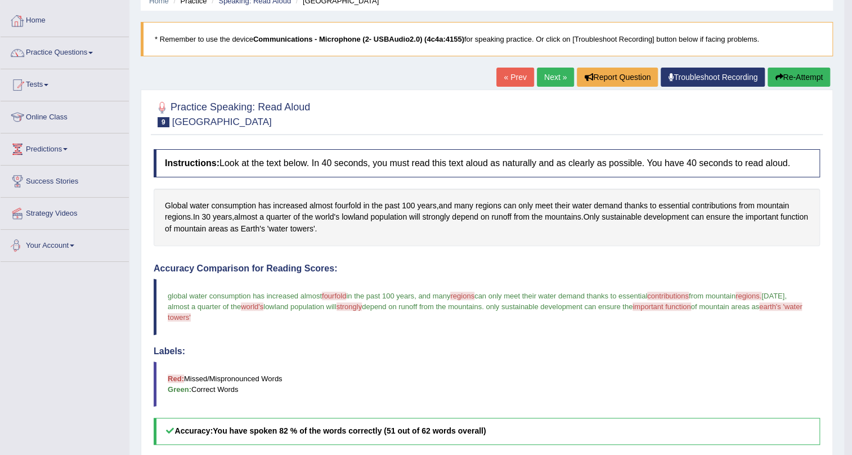
scroll to position [47, 0]
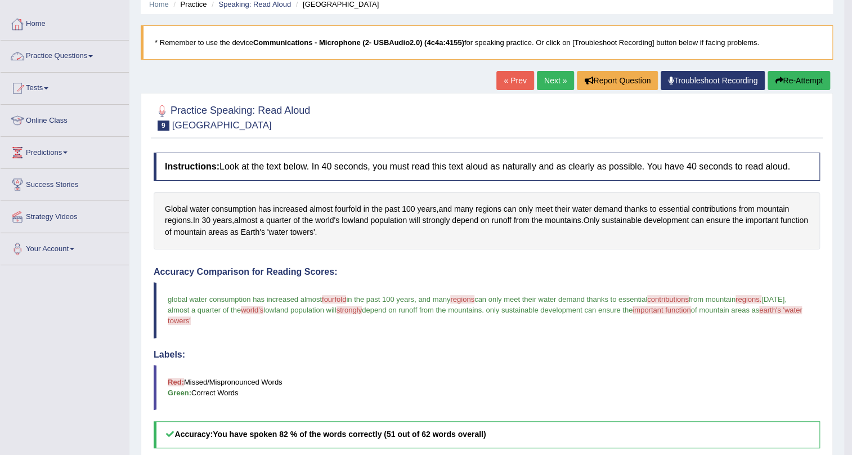
click at [537, 76] on link "Next »" at bounding box center [555, 80] width 37 height 19
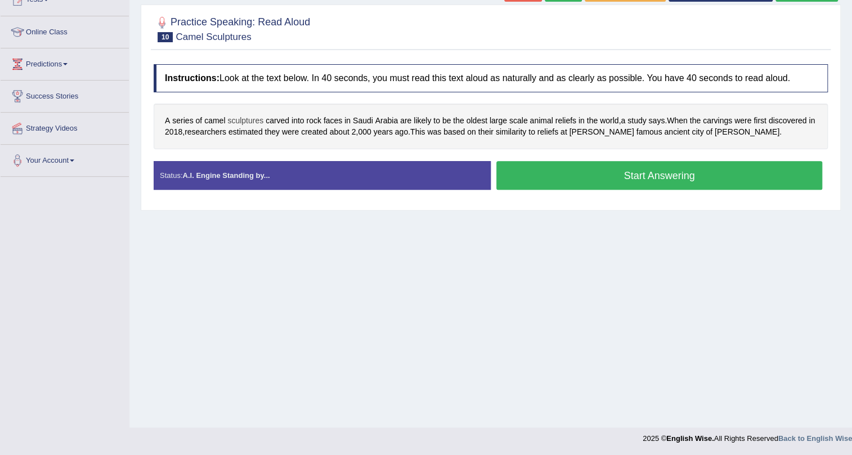
click at [253, 115] on span "sculptures" at bounding box center [245, 121] width 36 height 12
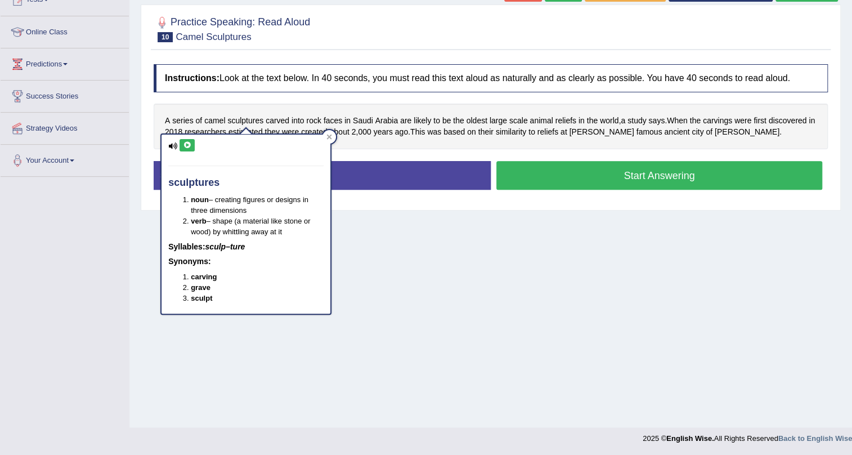
click at [181, 145] on button at bounding box center [187, 145] width 15 height 12
click at [328, 135] on icon at bounding box center [329, 136] width 5 height 5
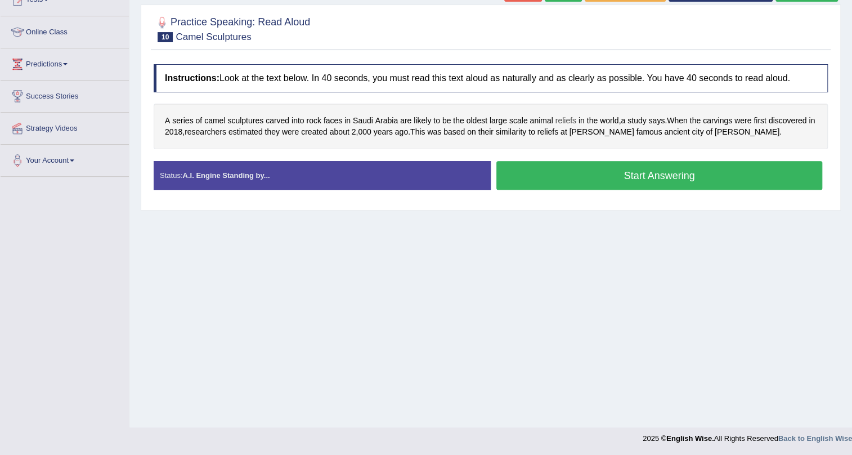
click at [569, 120] on span "reliefs" at bounding box center [566, 121] width 21 height 12
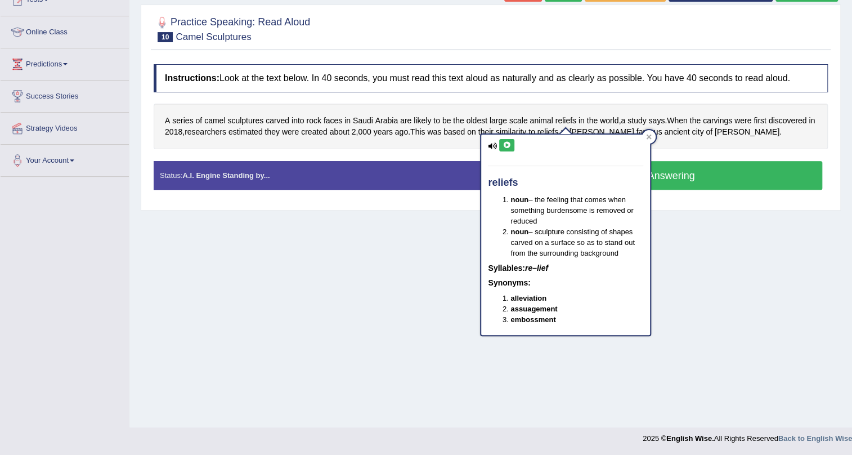
click at [503, 144] on icon at bounding box center [507, 145] width 8 height 7
click at [650, 135] on icon at bounding box center [649, 136] width 5 height 5
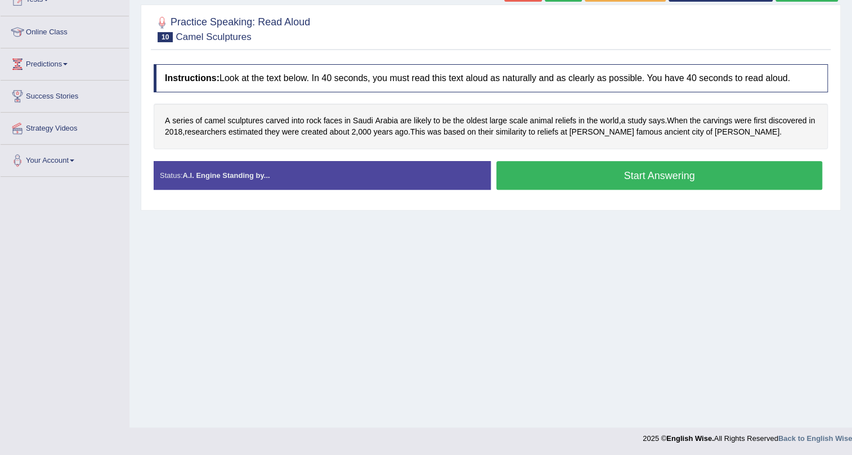
click at [681, 172] on button "Start Answering" at bounding box center [660, 175] width 326 height 29
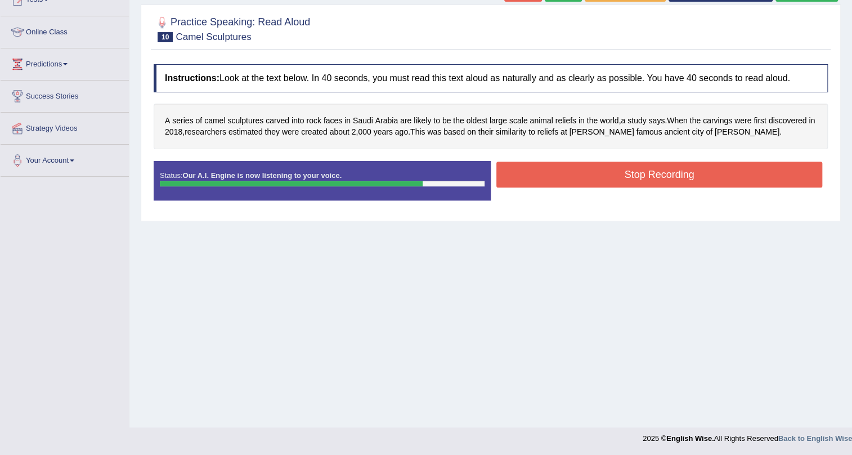
click at [682, 172] on button "Stop Recording" at bounding box center [660, 175] width 326 height 26
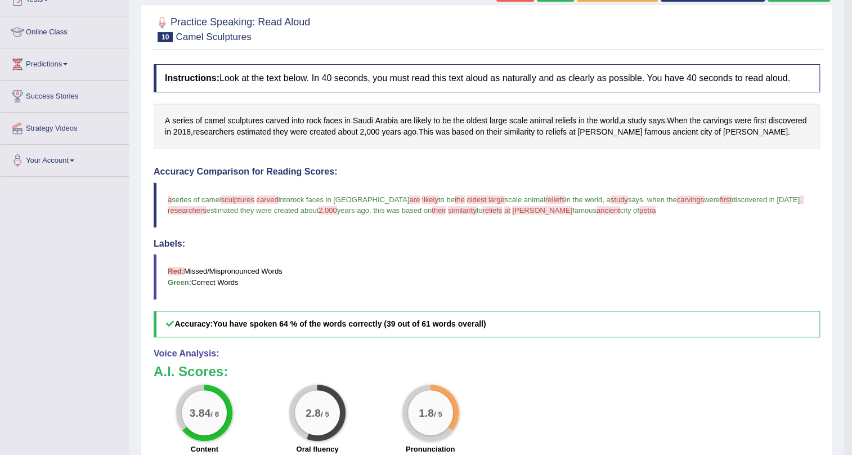
scroll to position [84, 0]
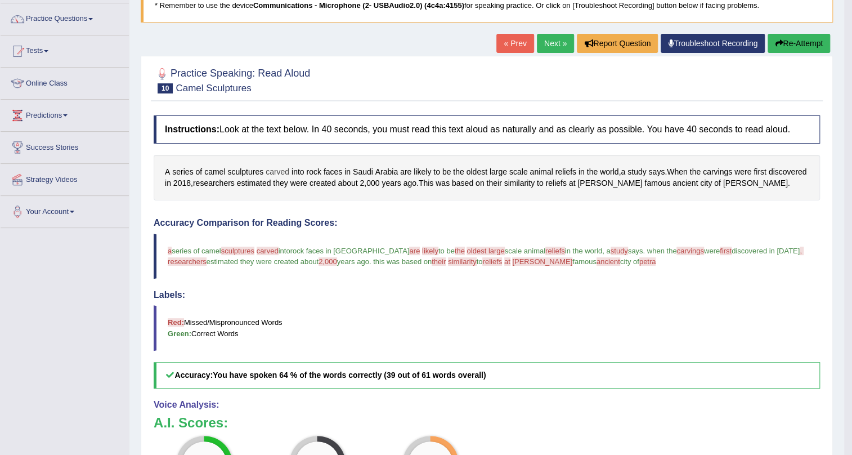
click at [282, 167] on span "carved" at bounding box center [278, 172] width 24 height 12
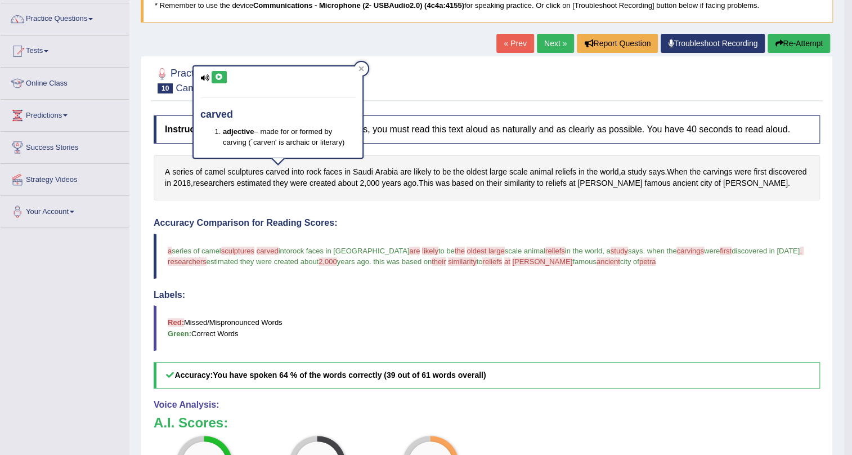
click at [217, 79] on icon at bounding box center [219, 77] width 8 height 7
click at [361, 66] on icon at bounding box center [362, 69] width 6 height 6
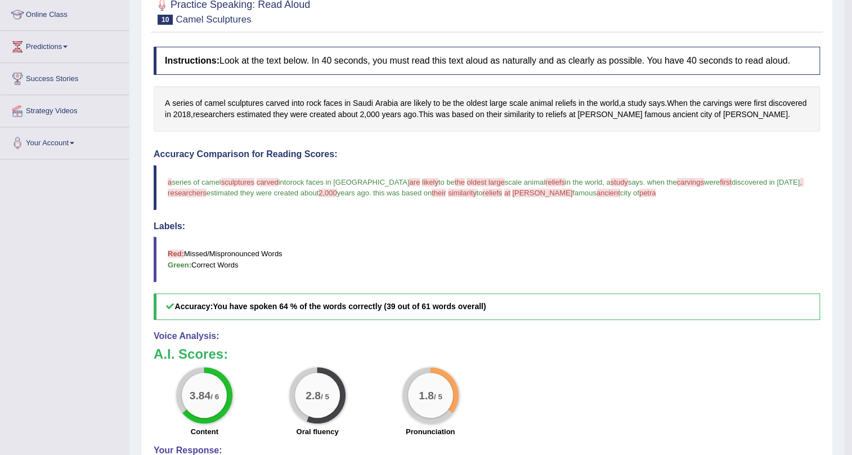
scroll to position [102, 0]
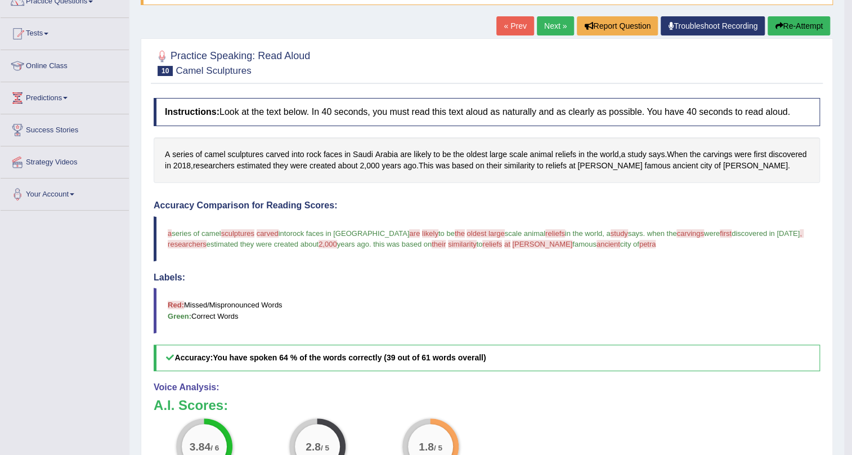
click at [779, 23] on icon "button" at bounding box center [779, 26] width 8 height 8
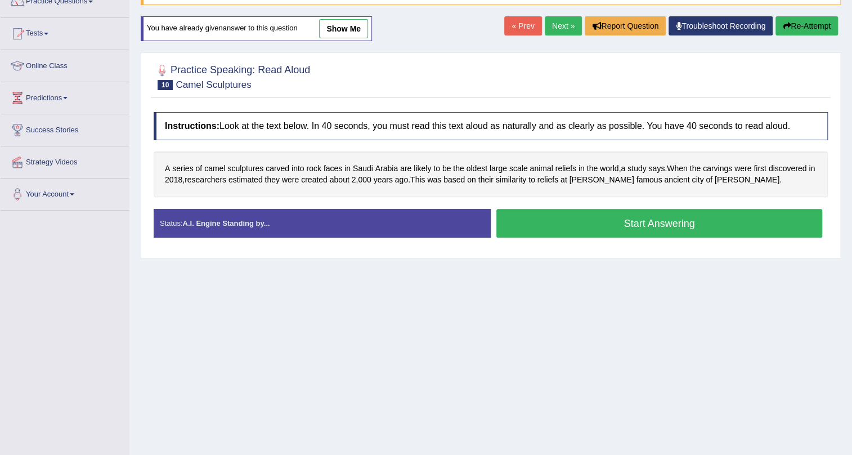
click at [566, 23] on link "Next »" at bounding box center [563, 25] width 37 height 19
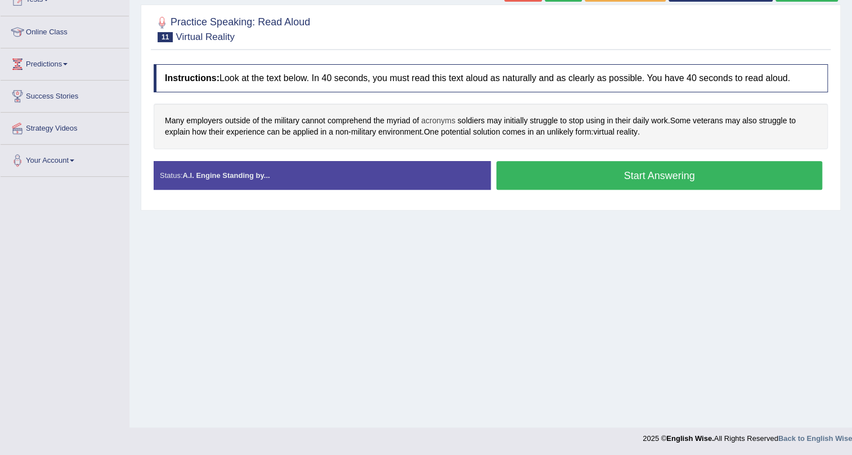
click at [443, 120] on span "acronyms" at bounding box center [438, 121] width 34 height 12
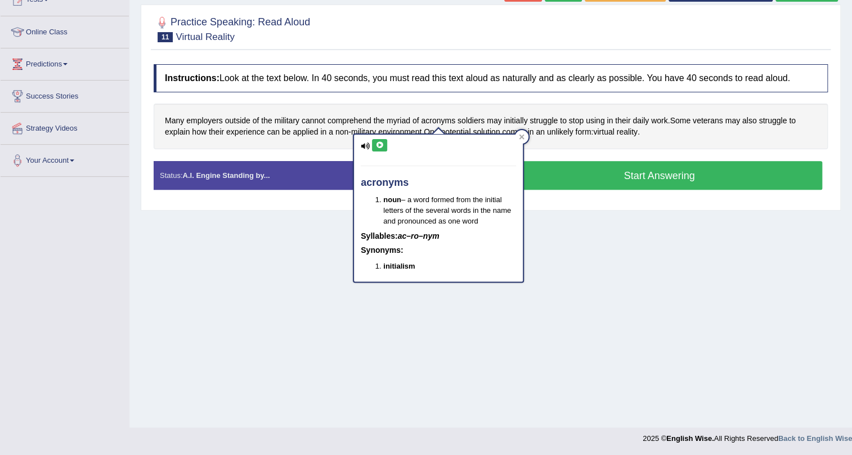
click at [374, 142] on button at bounding box center [379, 145] width 15 height 12
click at [526, 132] on div at bounding box center [522, 137] width 14 height 14
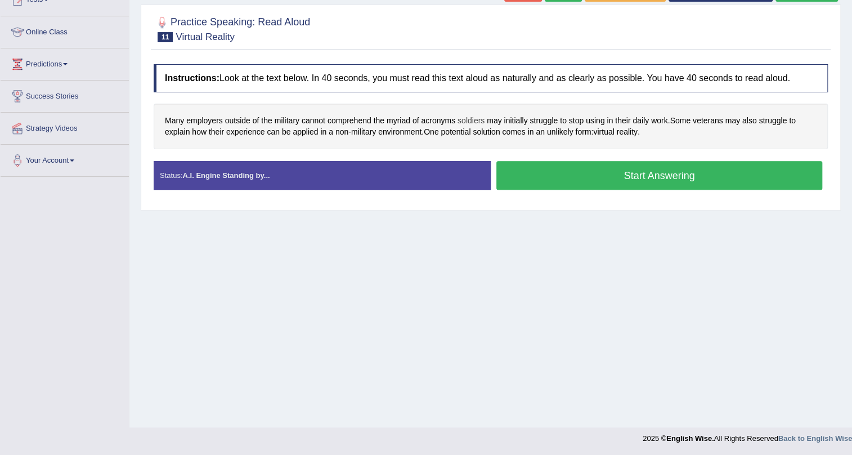
click at [462, 123] on span "soldiers" at bounding box center [471, 121] width 27 height 12
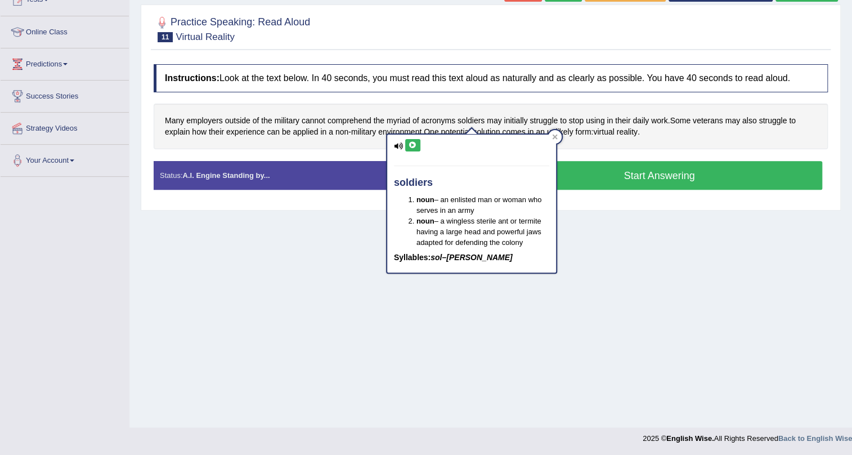
click at [417, 142] on button at bounding box center [412, 145] width 15 height 12
click at [493, 123] on span "may" at bounding box center [494, 121] width 15 height 12
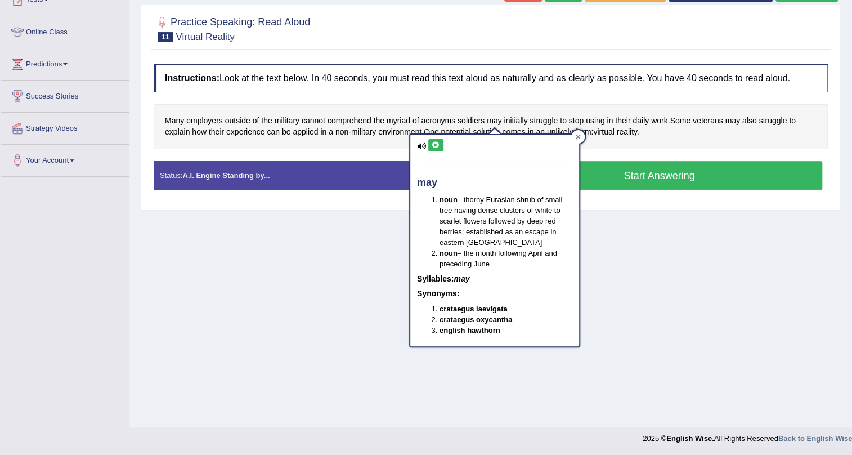
click at [574, 140] on div at bounding box center [578, 137] width 14 height 14
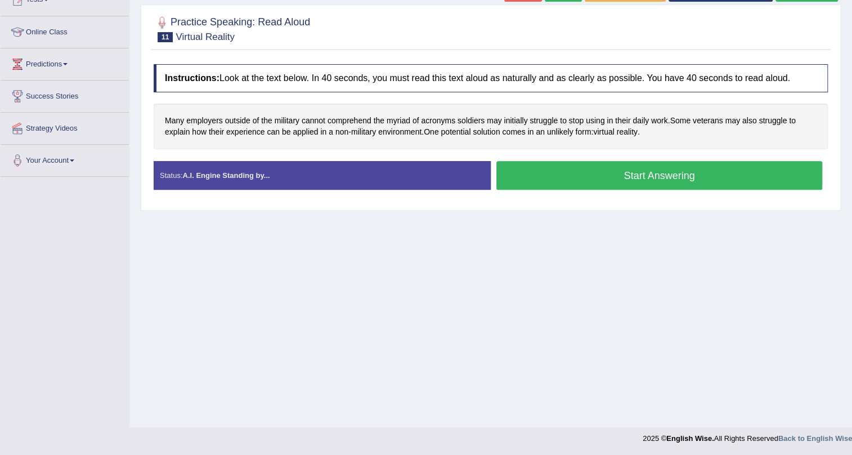
click at [592, 176] on button "Start Answering" at bounding box center [660, 175] width 326 height 29
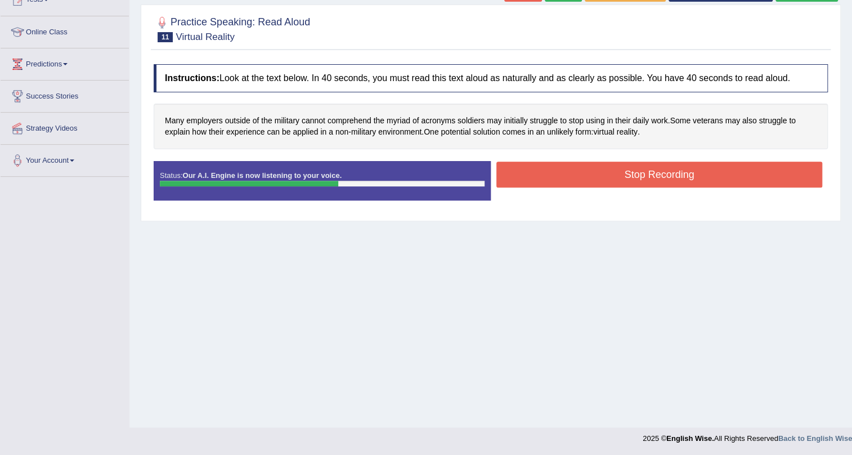
click at [721, 164] on button "Stop Recording" at bounding box center [660, 175] width 326 height 26
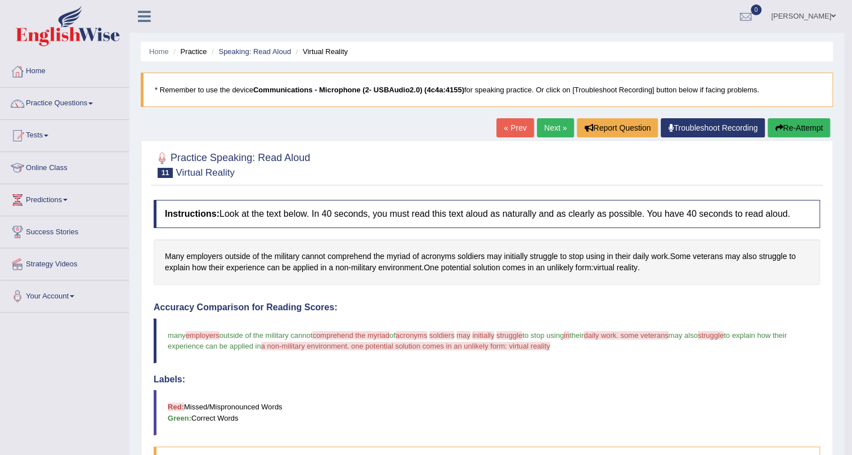
click at [784, 121] on button "Re-Attempt" at bounding box center [799, 127] width 62 height 19
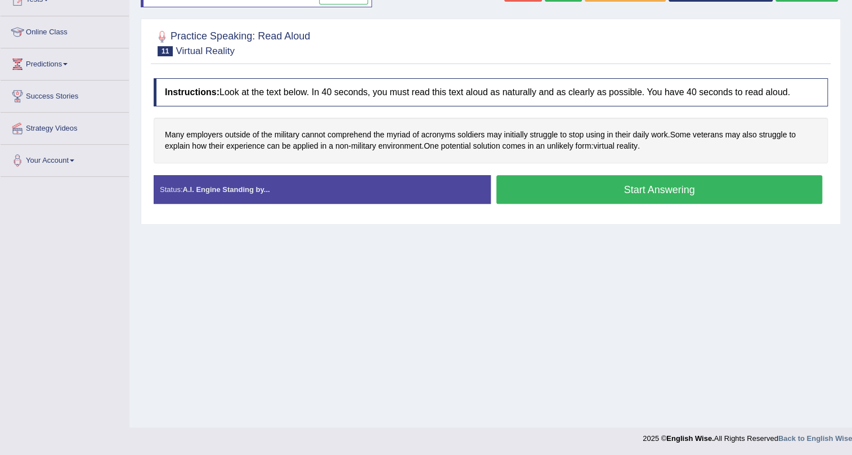
click at [533, 191] on button "Start Answering" at bounding box center [660, 189] width 326 height 29
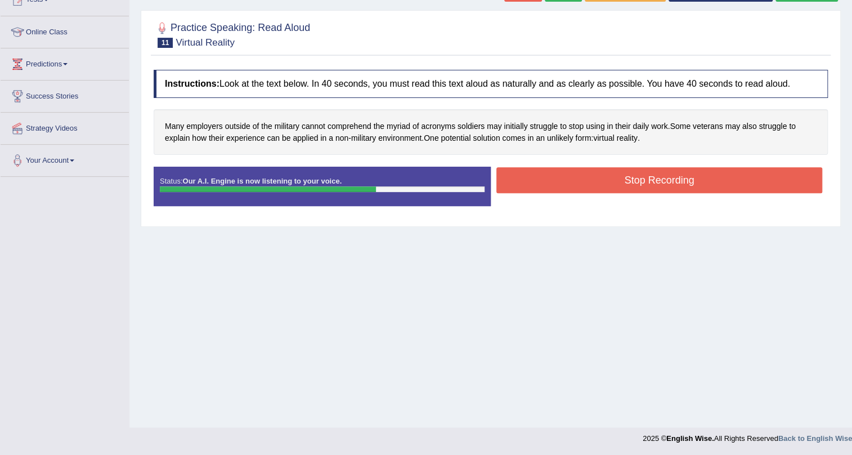
click at [601, 174] on button "Stop Recording" at bounding box center [660, 180] width 326 height 26
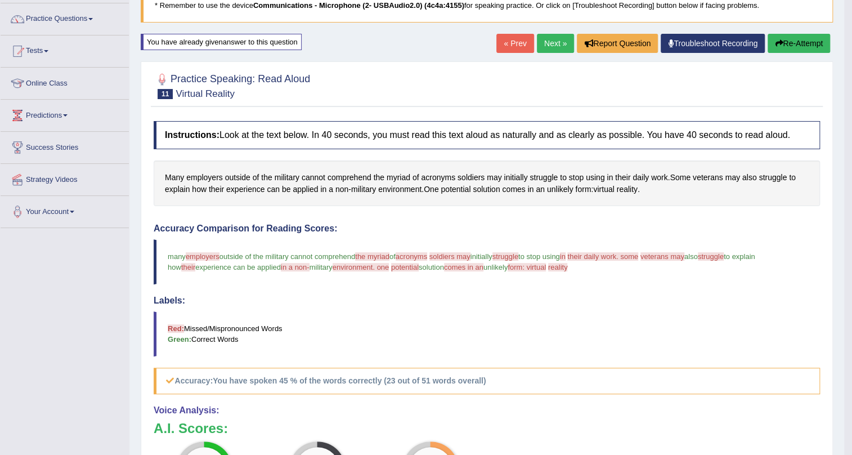
scroll to position [82, 0]
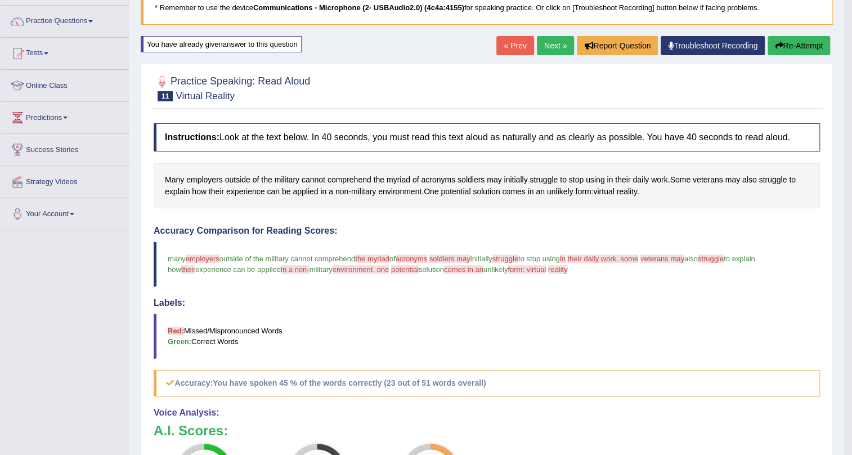
click at [789, 52] on button "Re-Attempt" at bounding box center [799, 45] width 62 height 19
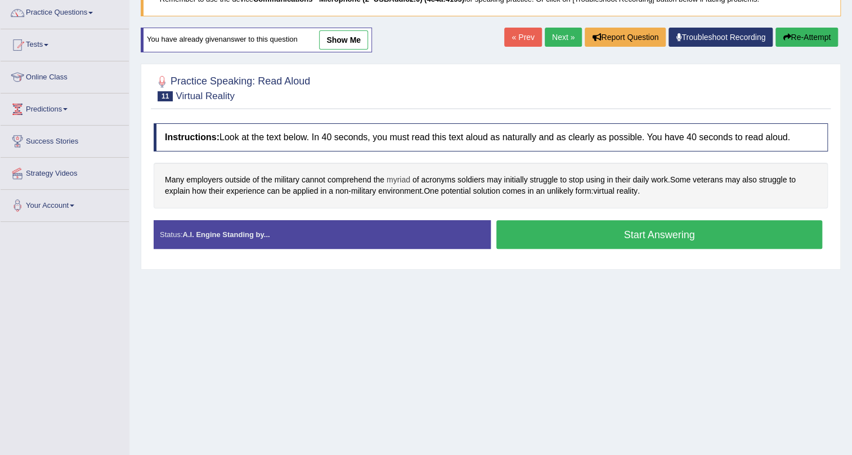
click at [406, 180] on span "myriad" at bounding box center [399, 180] width 24 height 12
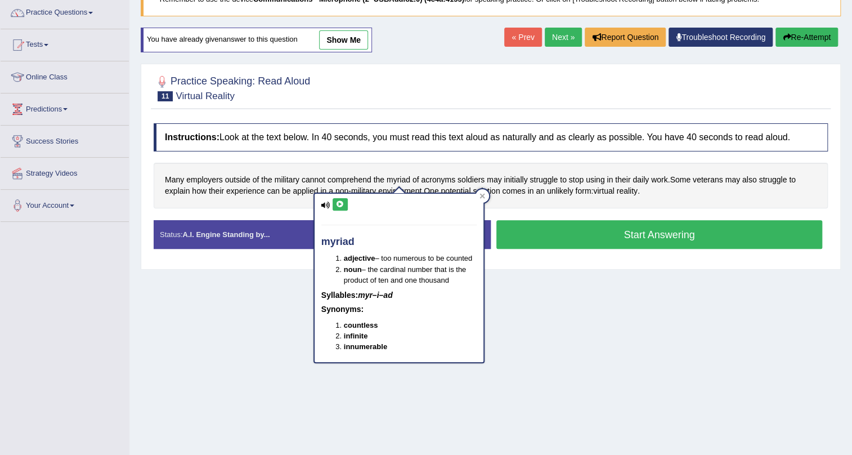
click at [338, 207] on icon at bounding box center [340, 204] width 8 height 7
click at [483, 198] on div at bounding box center [483, 196] width 14 height 14
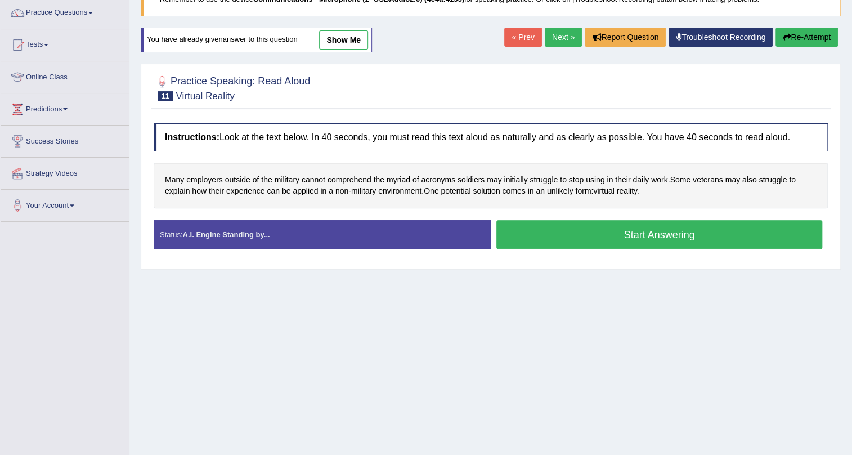
click at [564, 234] on button "Start Answering" at bounding box center [660, 234] width 326 height 29
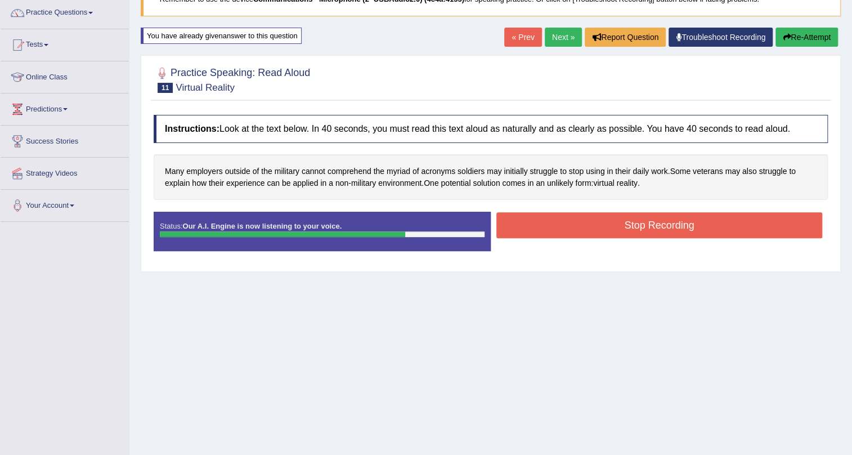
click at [577, 222] on button "Stop Recording" at bounding box center [660, 225] width 326 height 26
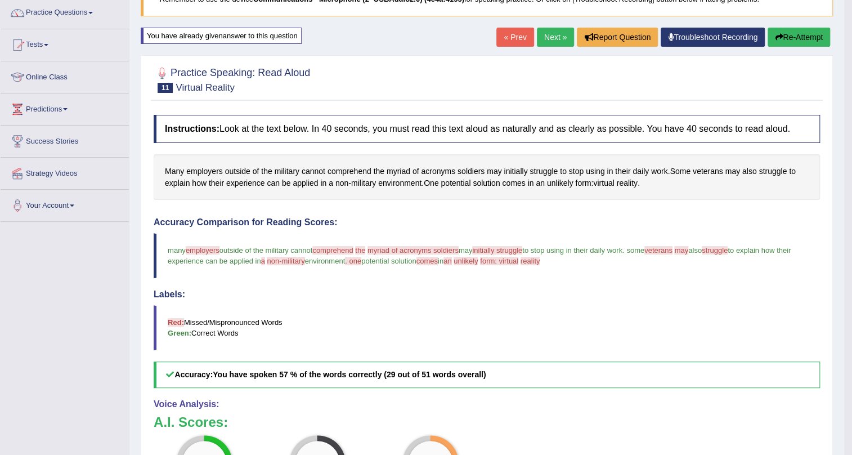
click at [548, 30] on link "Next »" at bounding box center [555, 37] width 37 height 19
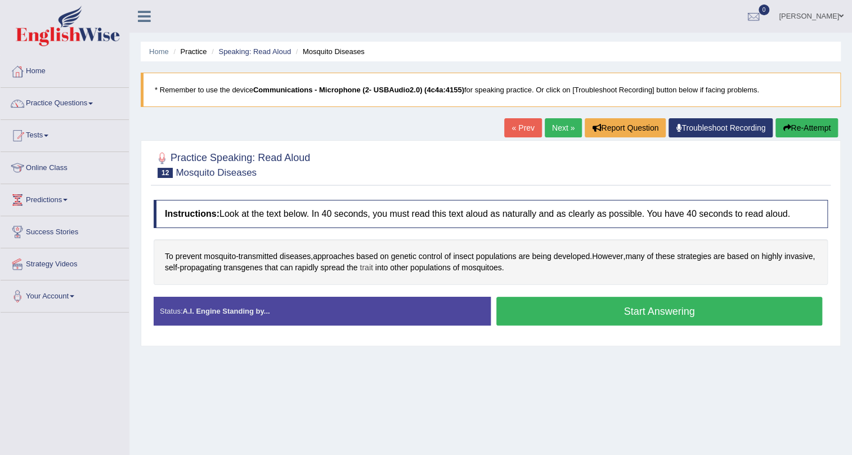
click at [373, 270] on span "trait" at bounding box center [366, 268] width 13 height 12
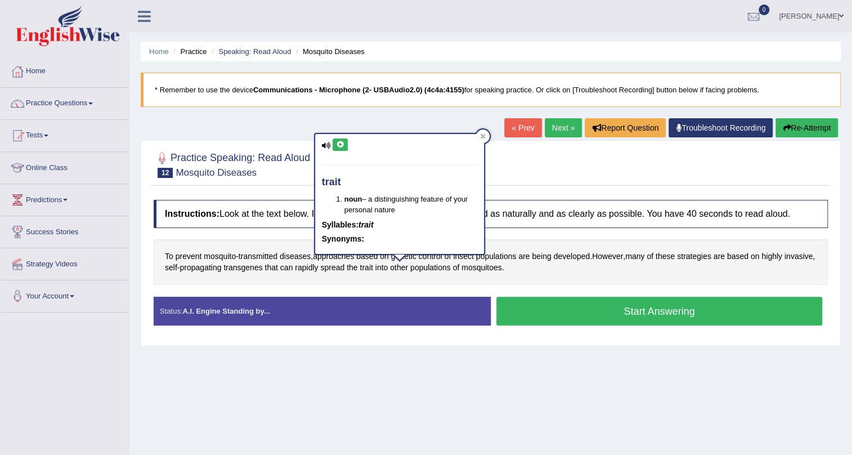
click at [337, 144] on icon at bounding box center [340, 144] width 8 height 7
click at [491, 135] on div "Home Practice Speaking: Read Aloud Mosquito Diseases * Remember to use the devi…" at bounding box center [491, 281] width 723 height 563
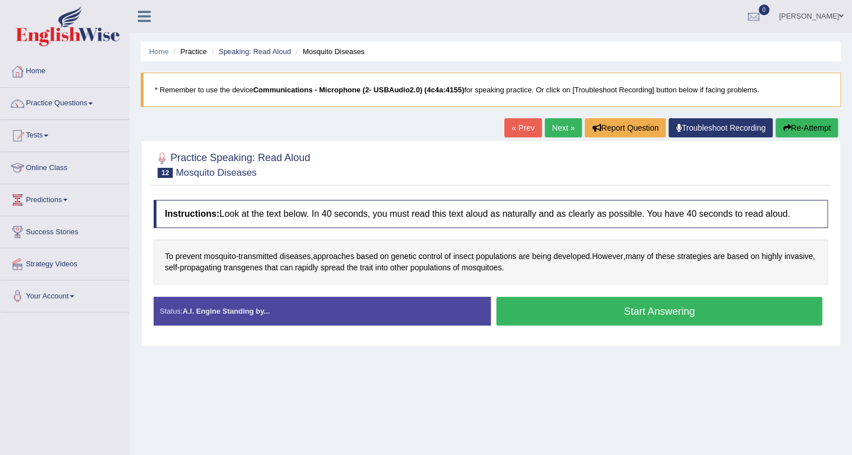
click at [592, 304] on button "Start Answering" at bounding box center [660, 311] width 326 height 29
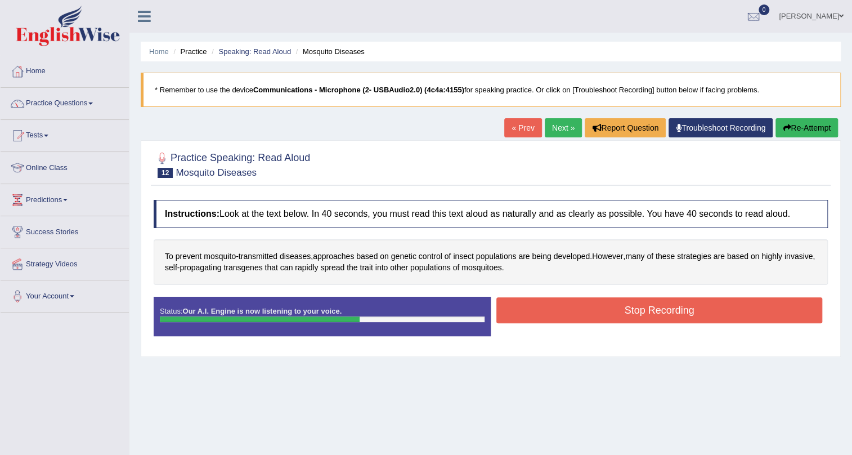
click at [551, 307] on button "Stop Recording" at bounding box center [660, 310] width 326 height 26
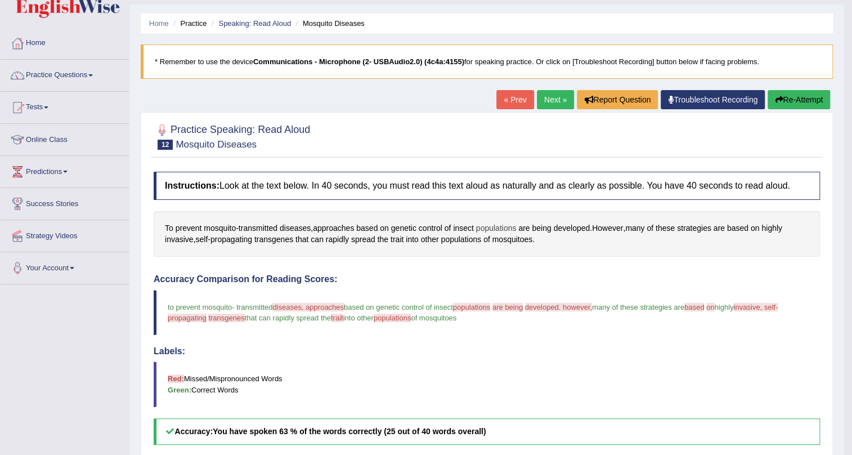
scroll to position [25, 0]
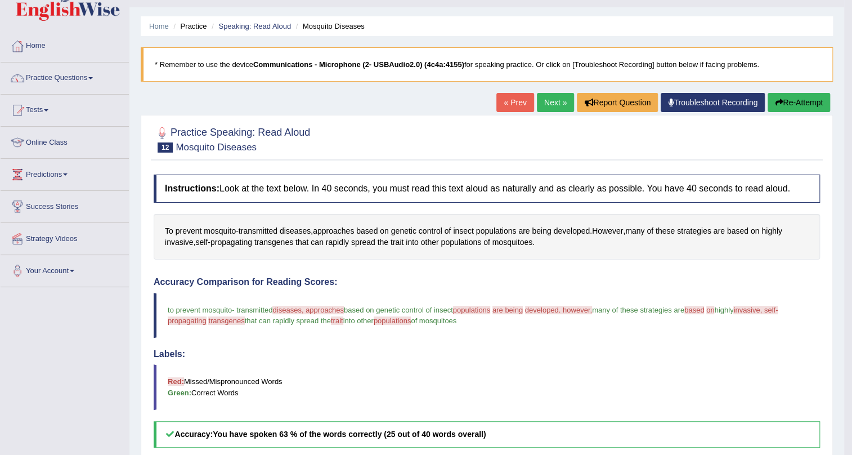
click at [803, 101] on button "Re-Attempt" at bounding box center [799, 102] width 62 height 19
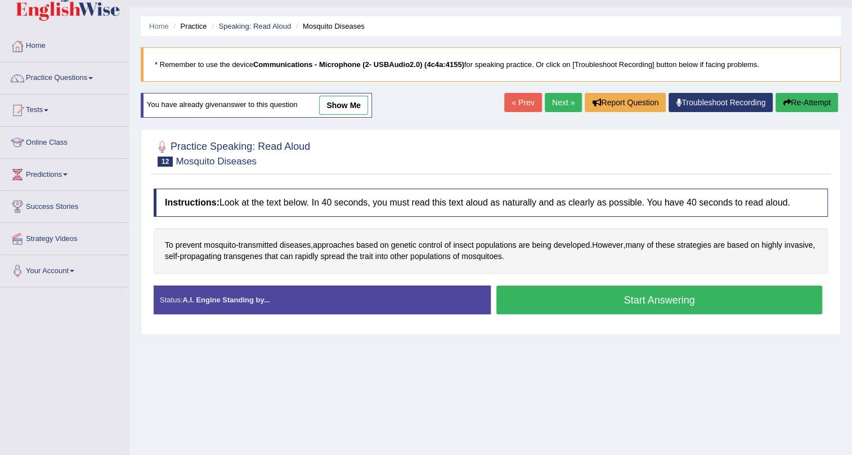
click at [583, 300] on button "Start Answering" at bounding box center [660, 299] width 326 height 29
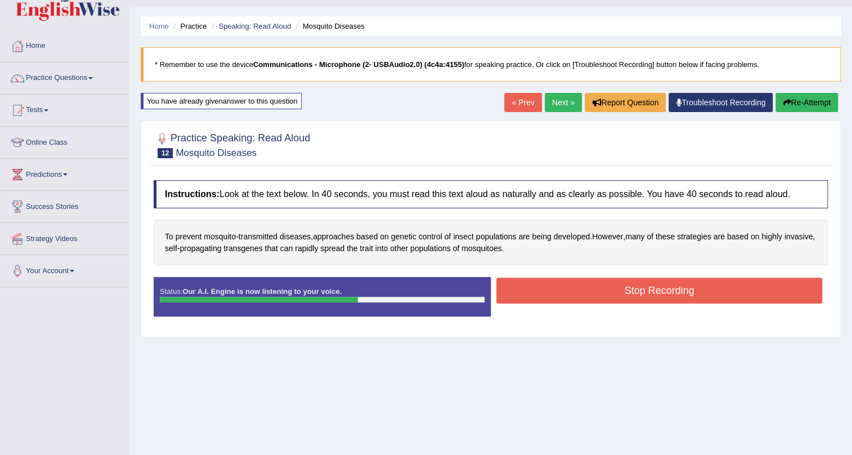
click at [568, 291] on button "Stop Recording" at bounding box center [660, 291] width 326 height 26
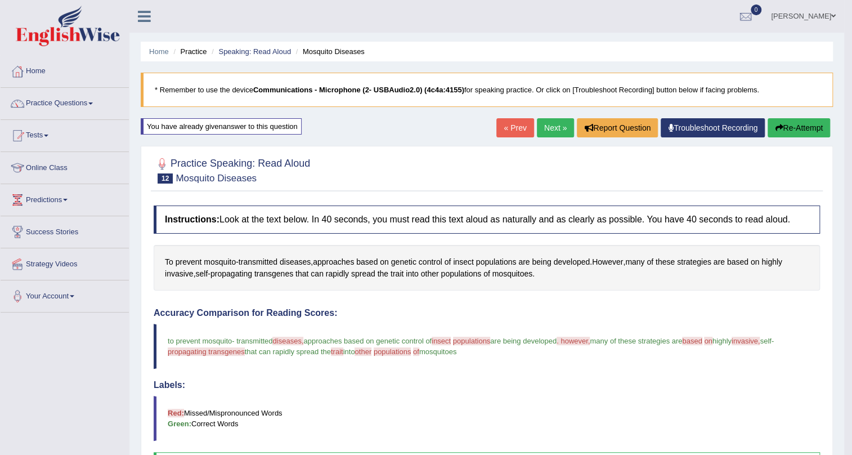
click at [818, 125] on button "Re-Attempt" at bounding box center [799, 127] width 62 height 19
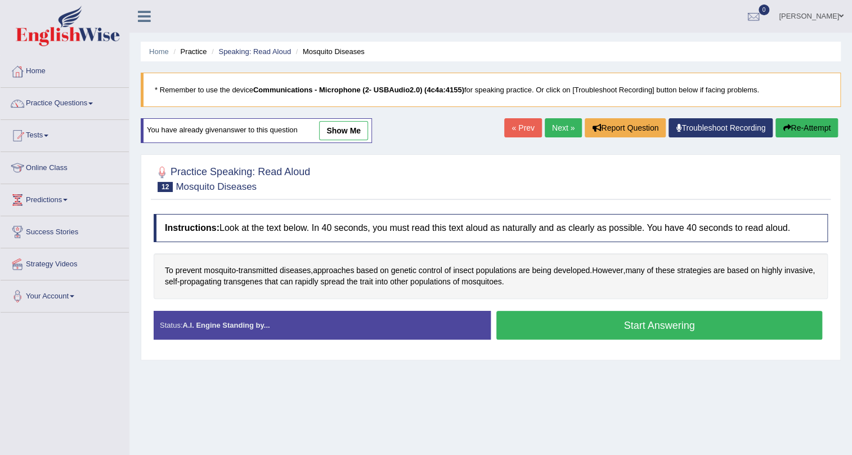
click at [553, 337] on button "Start Answering" at bounding box center [660, 325] width 326 height 29
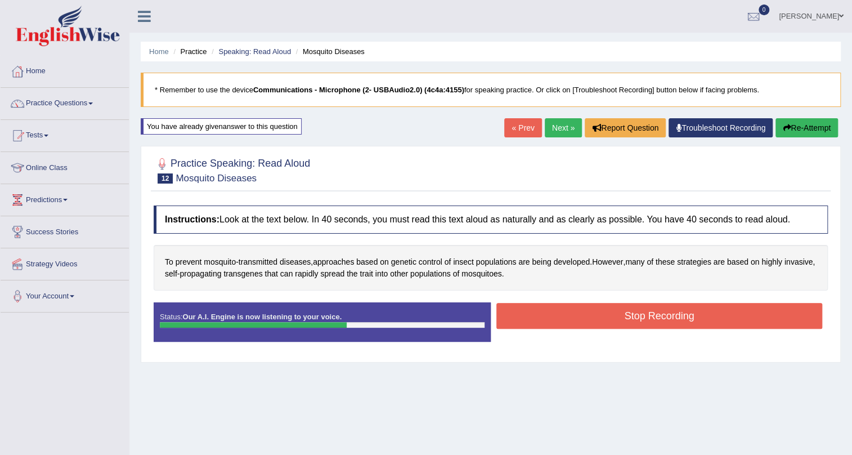
click at [534, 328] on div "Stop Recording" at bounding box center [659, 317] width 337 height 29
click at [534, 315] on button "Stop Recording" at bounding box center [660, 316] width 326 height 26
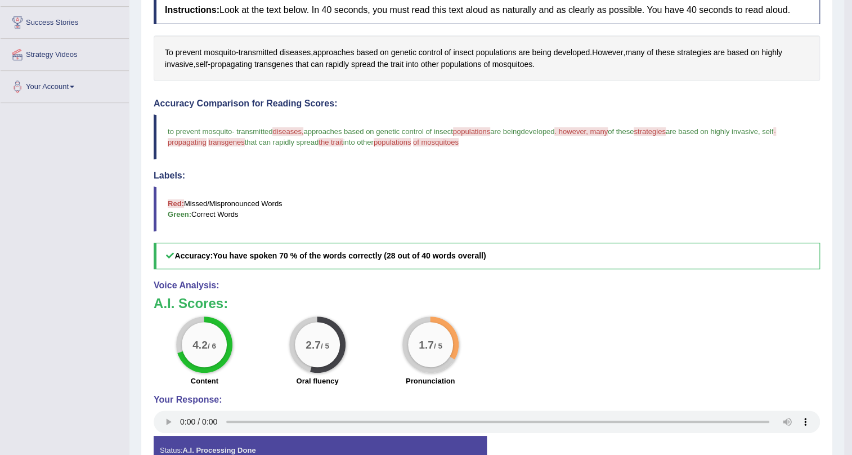
scroll to position [82, 0]
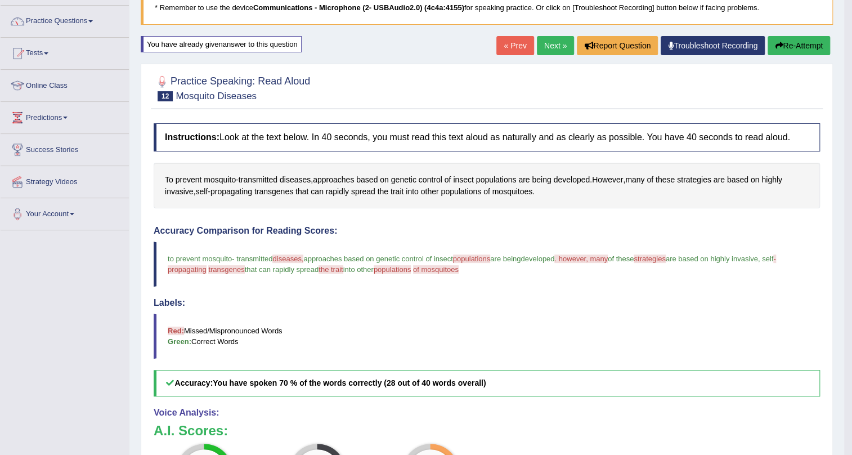
click at [548, 42] on link "Next »" at bounding box center [555, 45] width 37 height 19
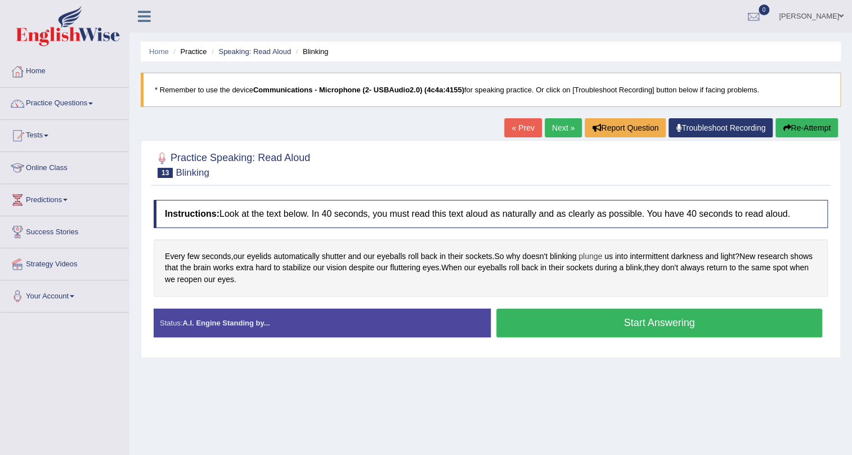
click at [595, 259] on span "plunge" at bounding box center [591, 257] width 24 height 12
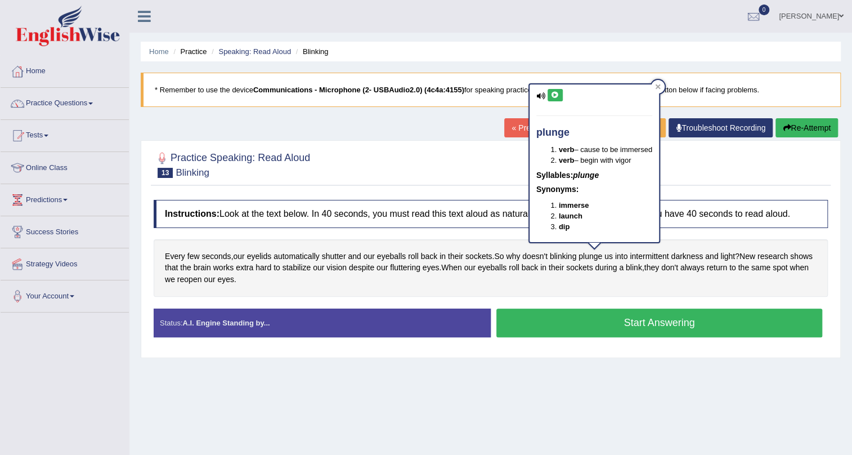
click at [552, 99] on button at bounding box center [555, 95] width 15 height 12
click at [661, 85] on icon at bounding box center [658, 86] width 5 height 5
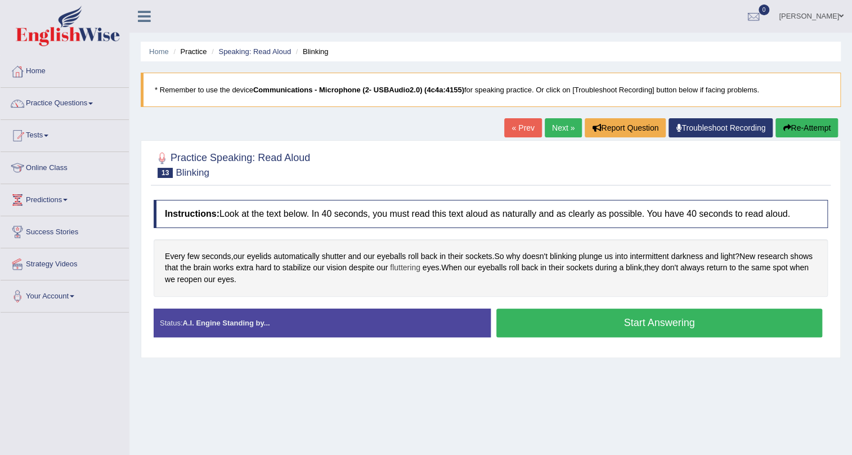
click at [421, 266] on span "fluttering" at bounding box center [405, 268] width 30 height 12
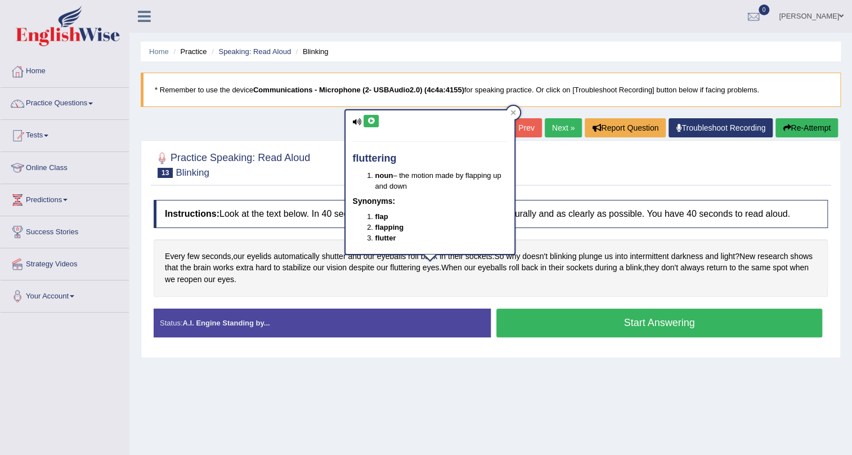
click at [370, 115] on button at bounding box center [371, 121] width 15 height 12
click at [367, 118] on icon at bounding box center [371, 121] width 8 height 7
click at [515, 113] on icon at bounding box center [514, 113] width 6 height 6
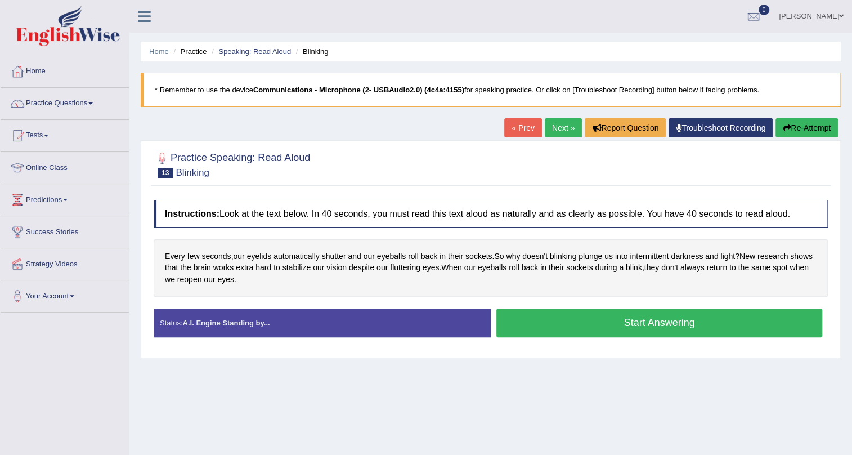
click at [554, 130] on link "Next »" at bounding box center [563, 127] width 37 height 19
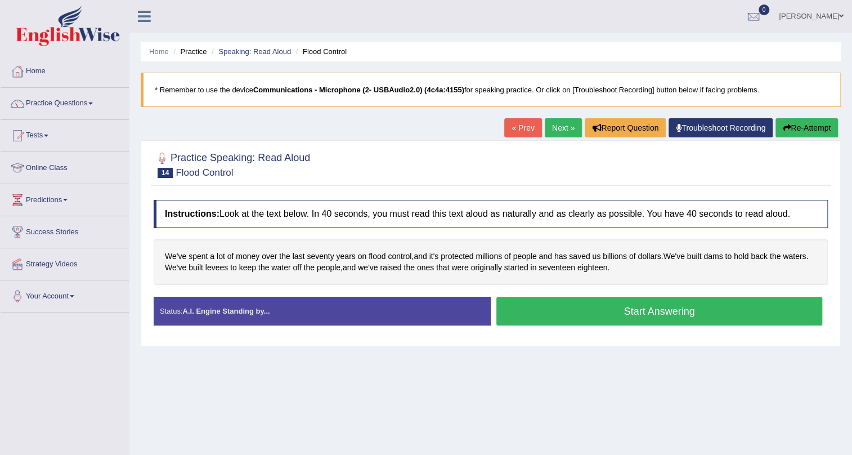
click at [617, 315] on button "Start Answering" at bounding box center [660, 311] width 326 height 29
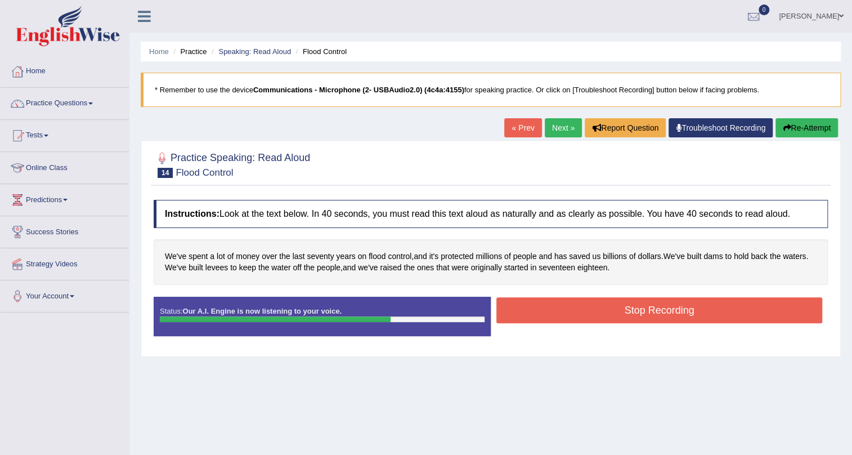
click at [605, 310] on button "Stop Recording" at bounding box center [660, 310] width 326 height 26
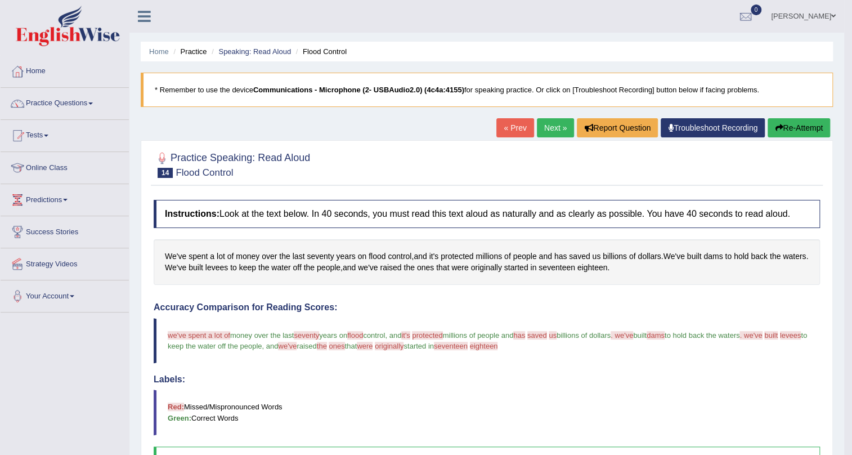
click at [553, 127] on link "Next »" at bounding box center [555, 127] width 37 height 19
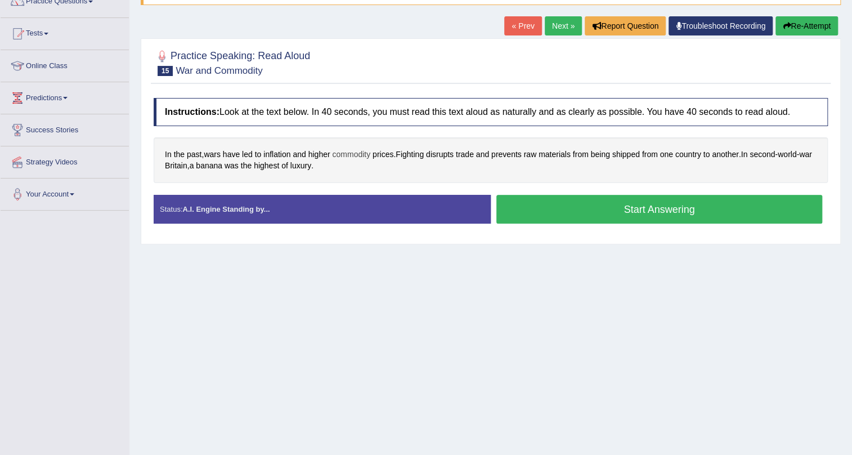
click at [351, 151] on span "commodity" at bounding box center [351, 155] width 38 height 12
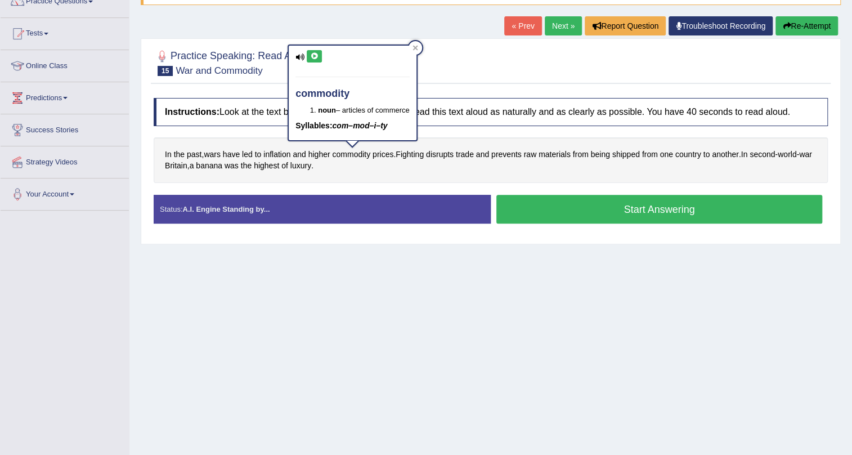
click at [309, 56] on button at bounding box center [314, 56] width 15 height 12
click at [422, 47] on div at bounding box center [416, 48] width 14 height 14
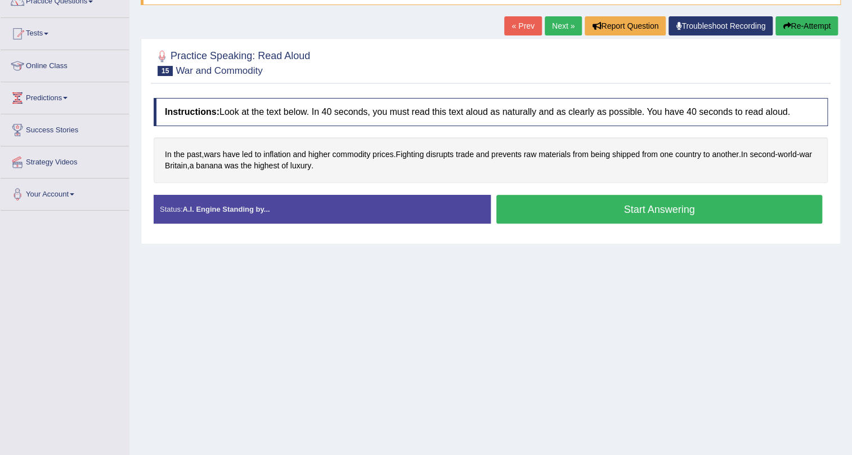
click at [564, 207] on button "Start Answering" at bounding box center [660, 209] width 326 height 29
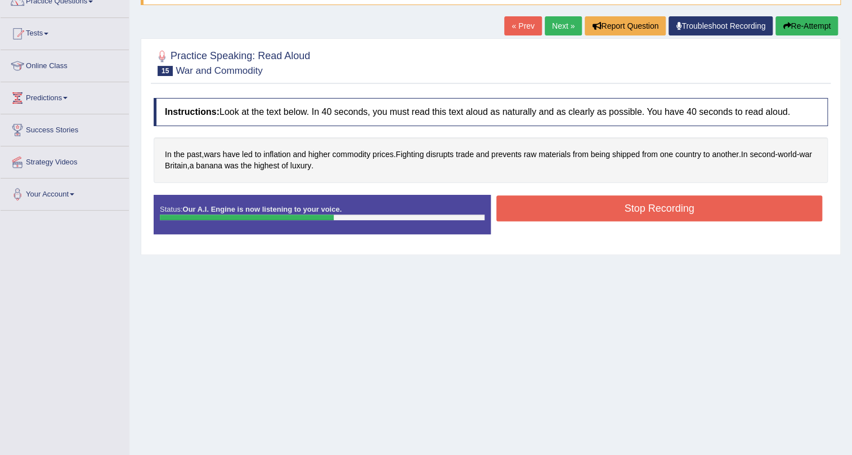
click at [564, 211] on button "Stop Recording" at bounding box center [660, 208] width 326 height 26
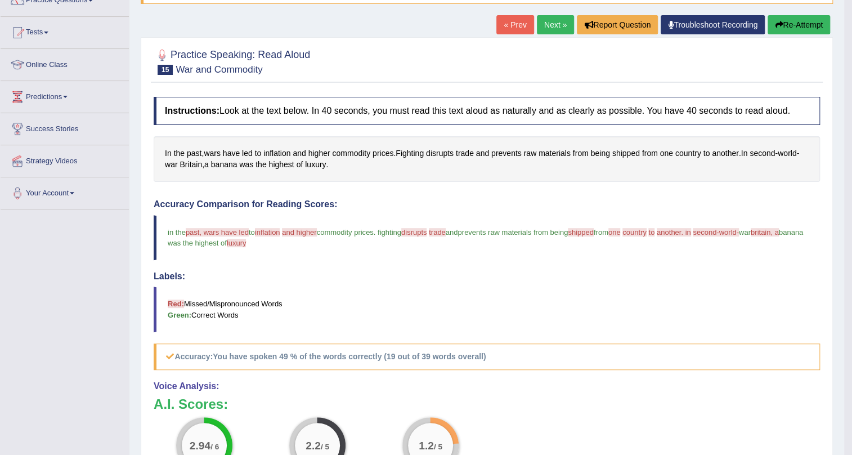
scroll to position [102, 0]
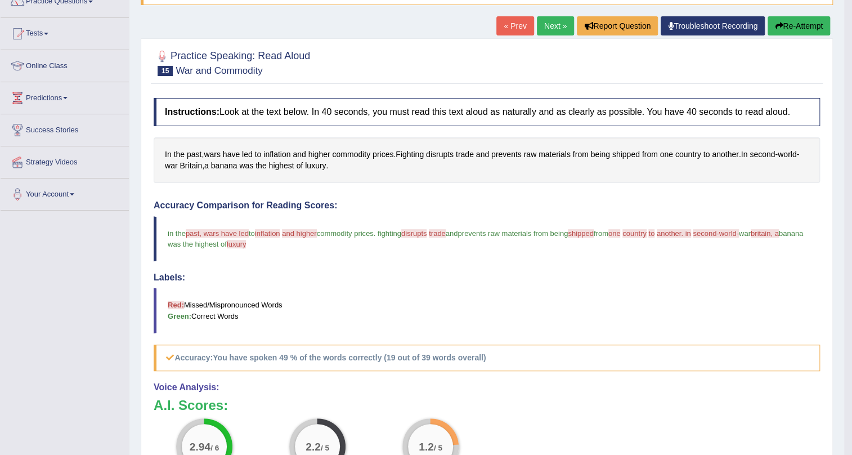
click at [799, 23] on button "Re-Attempt" at bounding box center [799, 25] width 62 height 19
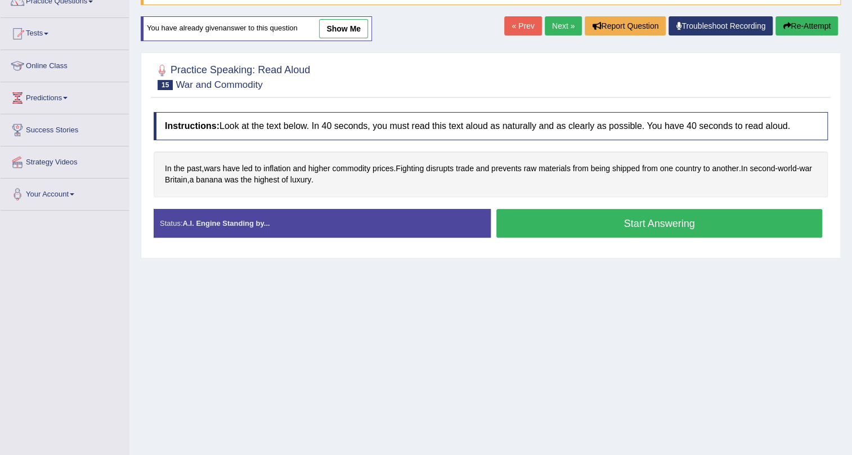
click at [529, 236] on button "Start Answering" at bounding box center [660, 223] width 326 height 29
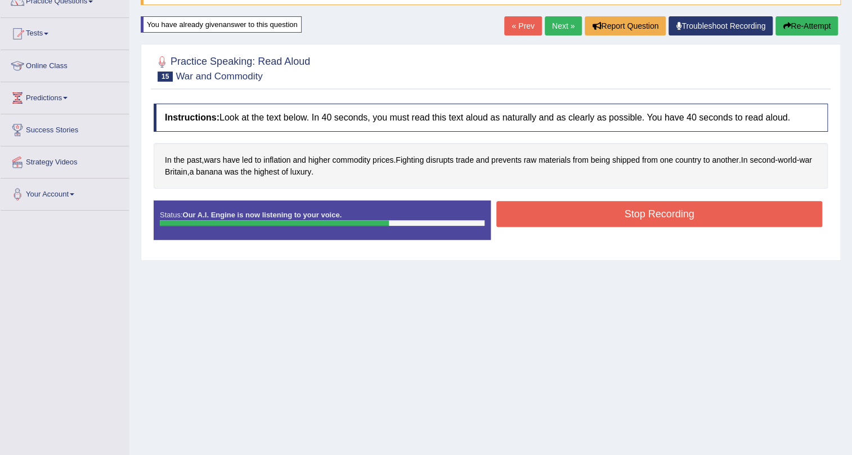
click at [619, 209] on button "Stop Recording" at bounding box center [660, 214] width 326 height 26
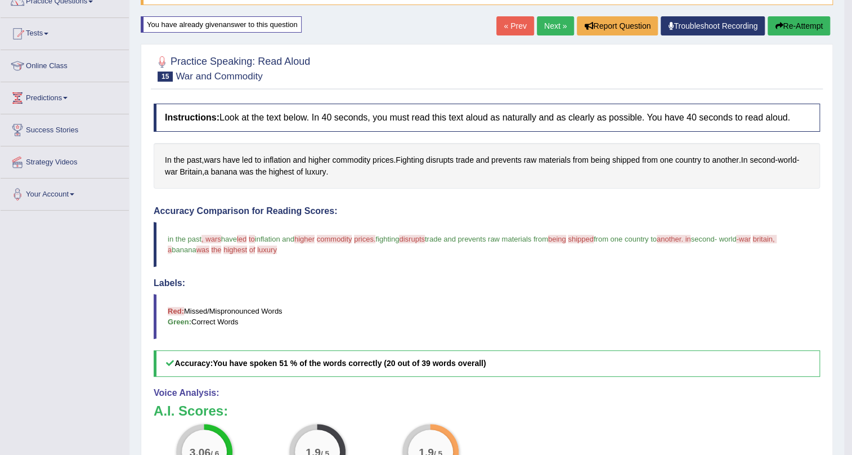
click at [812, 26] on button "Re-Attempt" at bounding box center [799, 25] width 62 height 19
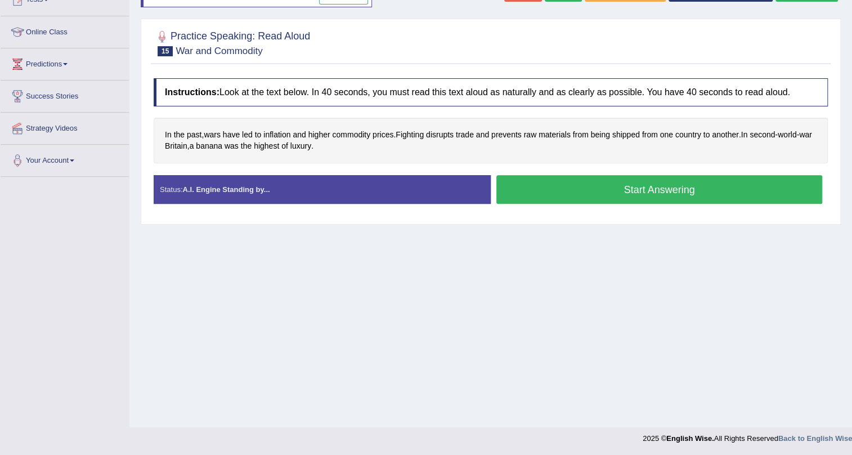
click at [594, 185] on button "Start Answering" at bounding box center [660, 189] width 326 height 29
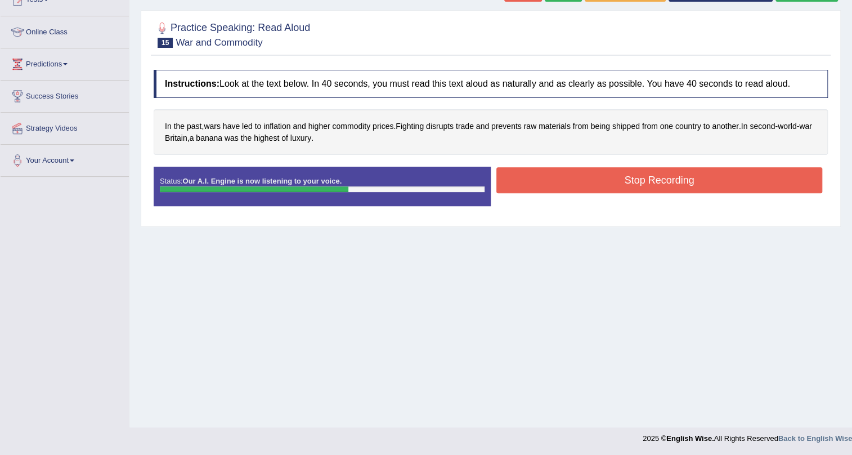
click at [608, 178] on button "Stop Recording" at bounding box center [660, 180] width 326 height 26
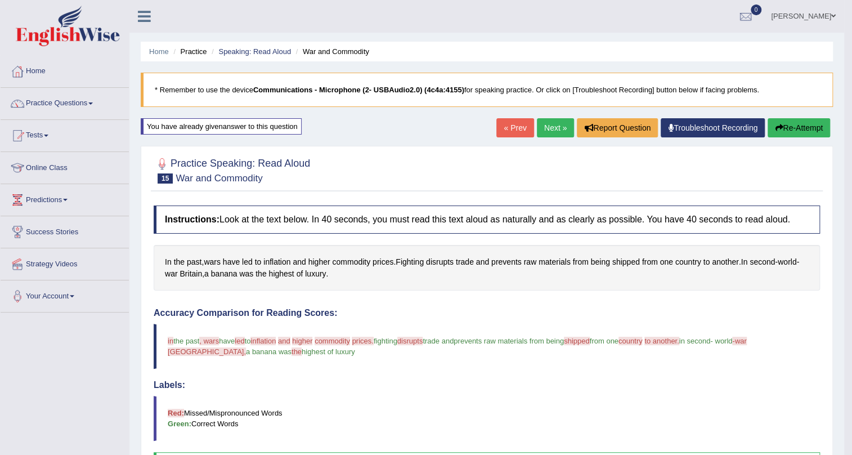
click at [560, 127] on link "Next »" at bounding box center [555, 127] width 37 height 19
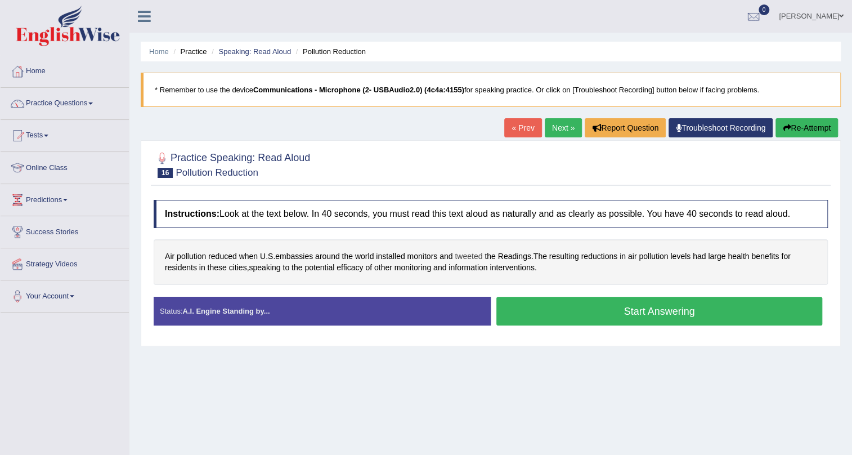
click at [469, 258] on span "tweeted" at bounding box center [469, 257] width 28 height 12
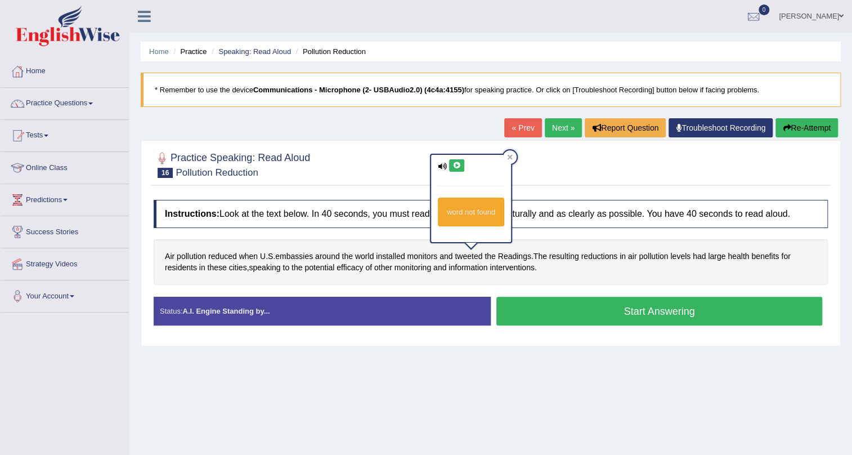
click at [457, 161] on button at bounding box center [456, 165] width 15 height 12
click at [510, 153] on div at bounding box center [510, 157] width 14 height 14
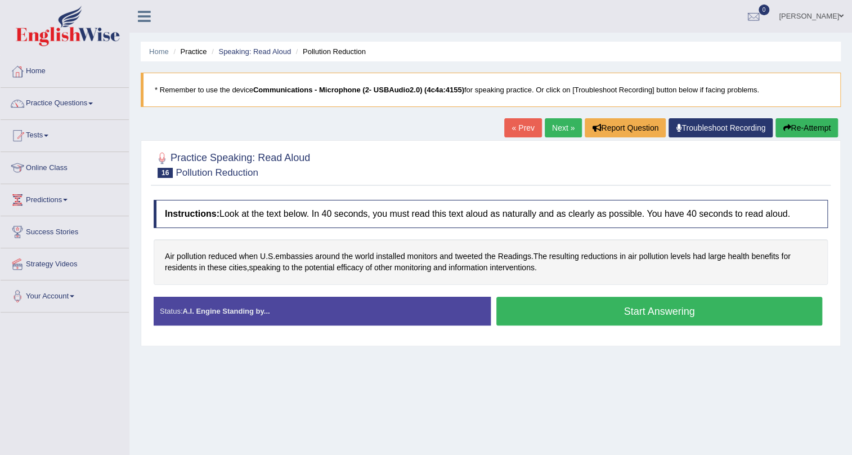
click at [568, 314] on button "Start Answering" at bounding box center [660, 311] width 326 height 29
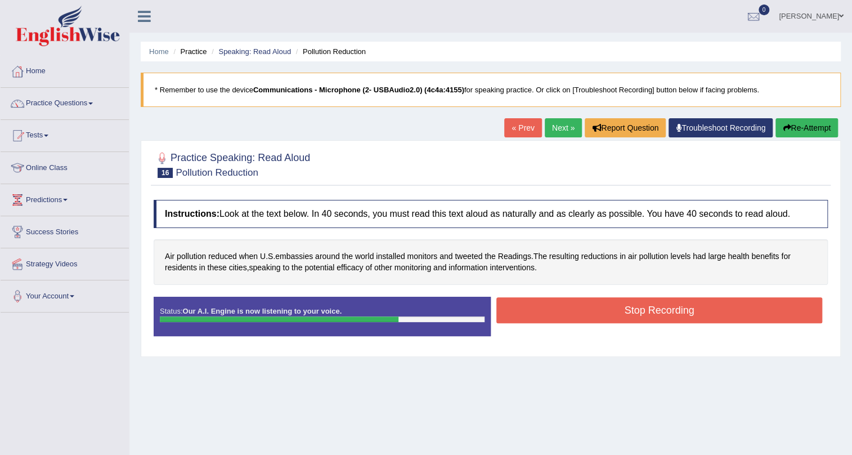
click at [522, 316] on button "Stop Recording" at bounding box center [660, 310] width 326 height 26
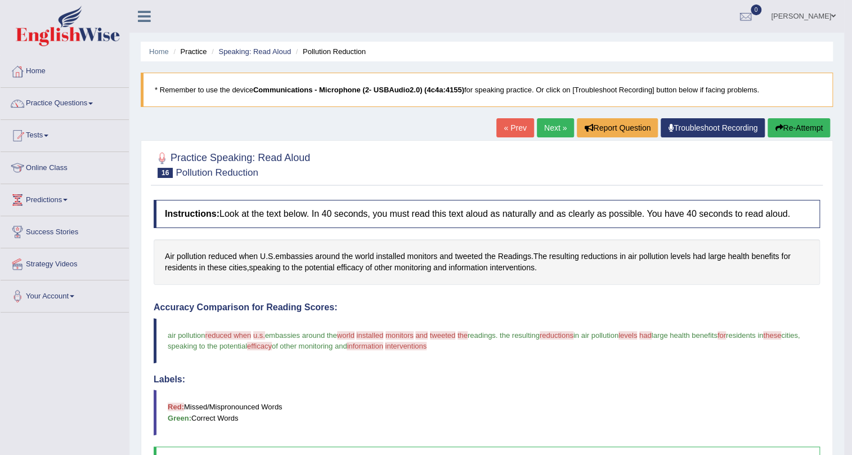
click at [554, 123] on link "Next »" at bounding box center [555, 127] width 37 height 19
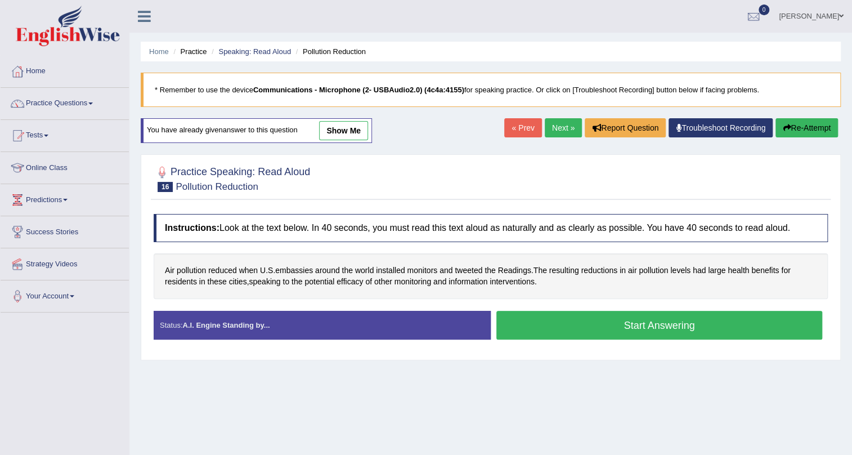
click at [646, 327] on button "Start Answering" at bounding box center [660, 325] width 326 height 29
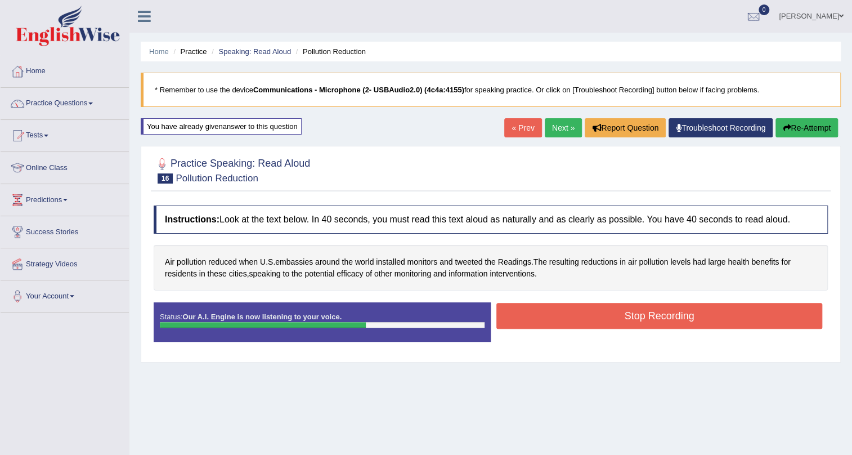
click at [534, 315] on button "Stop Recording" at bounding box center [660, 316] width 326 height 26
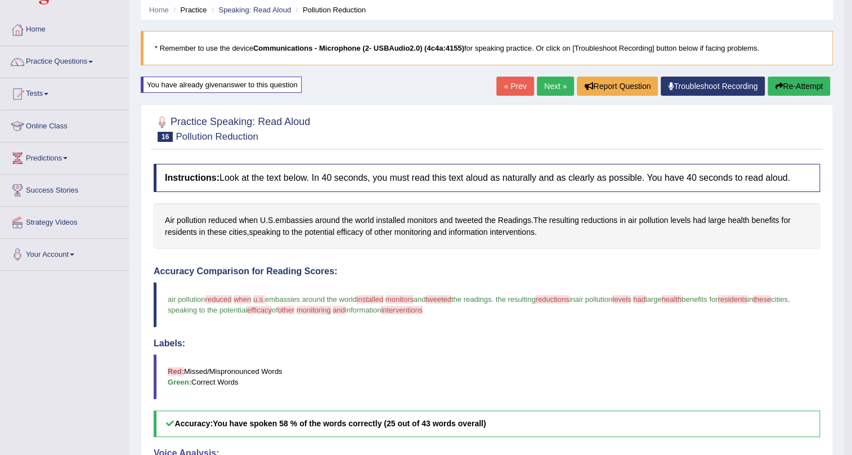
scroll to position [31, 0]
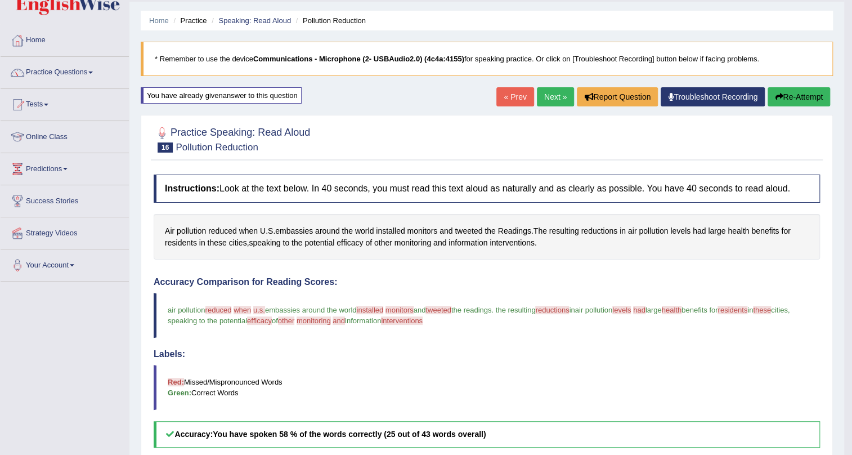
click at [789, 97] on button "Re-Attempt" at bounding box center [799, 96] width 62 height 19
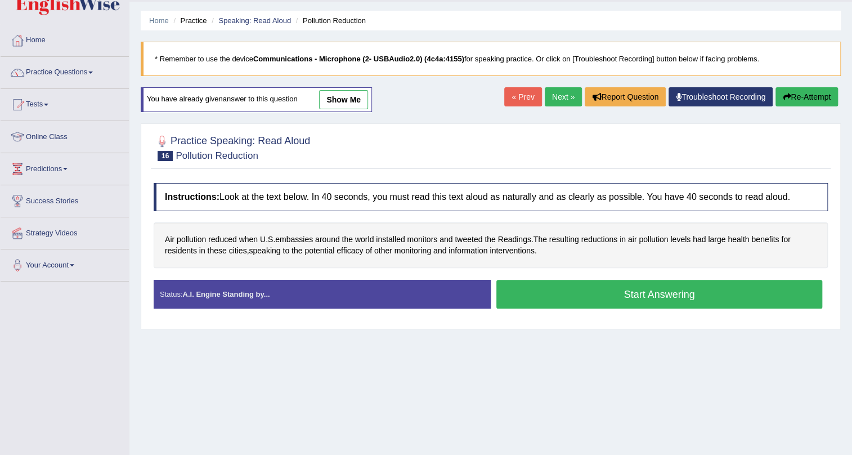
click at [522, 296] on button "Start Answering" at bounding box center [660, 294] width 326 height 29
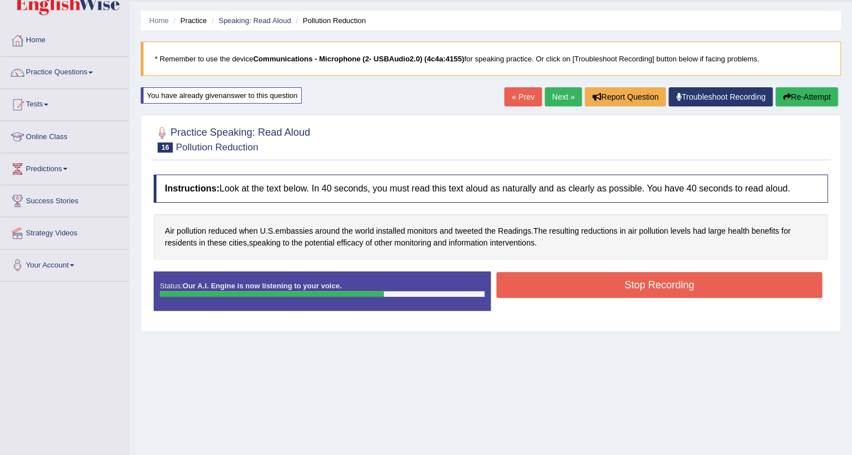
click at [543, 284] on button "Stop Recording" at bounding box center [660, 285] width 326 height 26
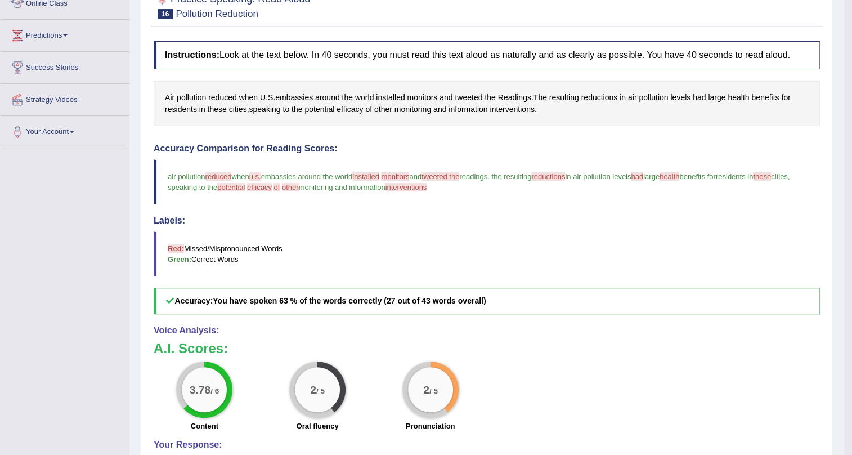
scroll to position [31, 0]
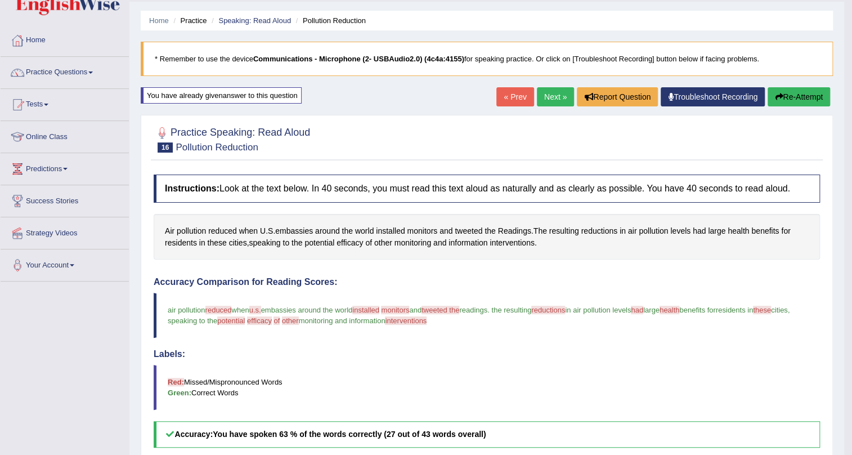
click at [555, 93] on link "Next »" at bounding box center [555, 96] width 37 height 19
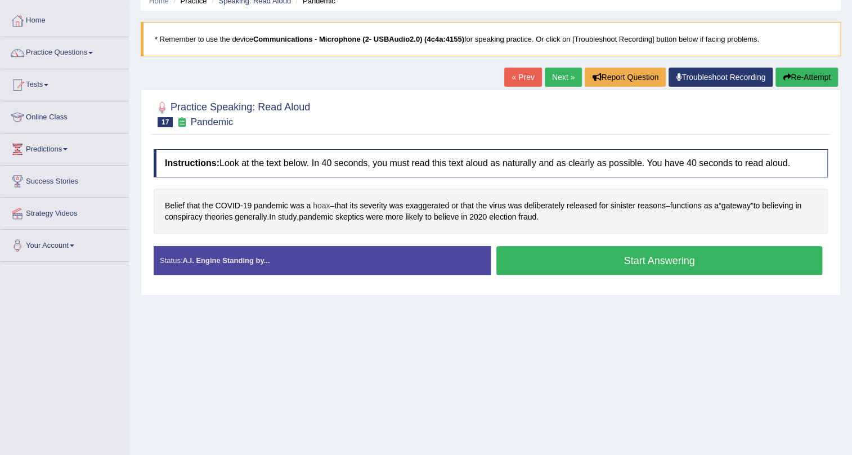
click at [328, 204] on span "hoax" at bounding box center [321, 206] width 17 height 12
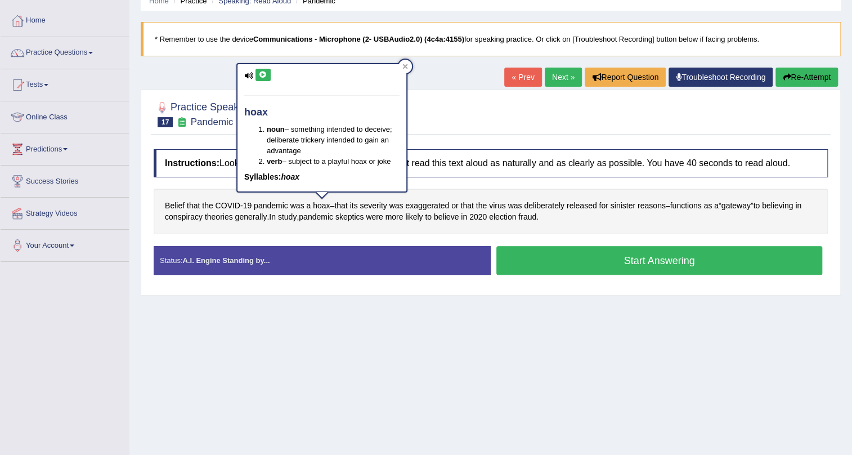
click at [241, 76] on div "hoax noun – something intended to deceive; deliberate trickery intended to gain…" at bounding box center [322, 127] width 169 height 127
click at [264, 77] on icon at bounding box center [263, 75] width 8 height 7
click at [408, 61] on div at bounding box center [406, 67] width 14 height 14
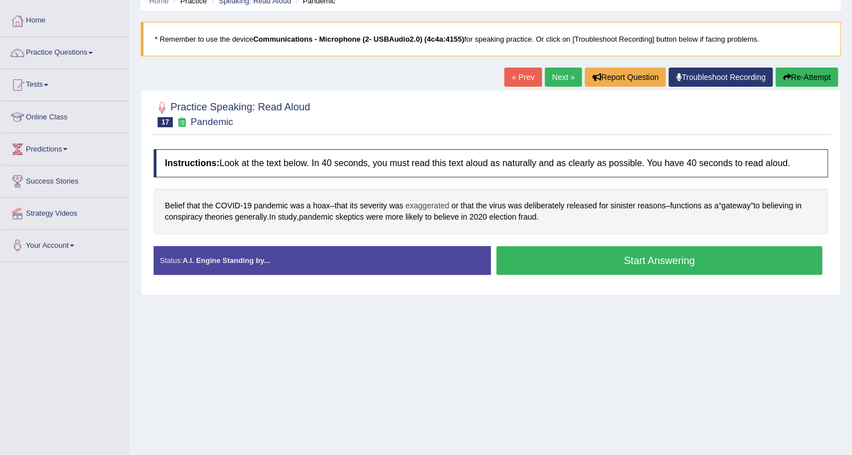
click at [421, 203] on span "exaggerated" at bounding box center [427, 206] width 44 height 12
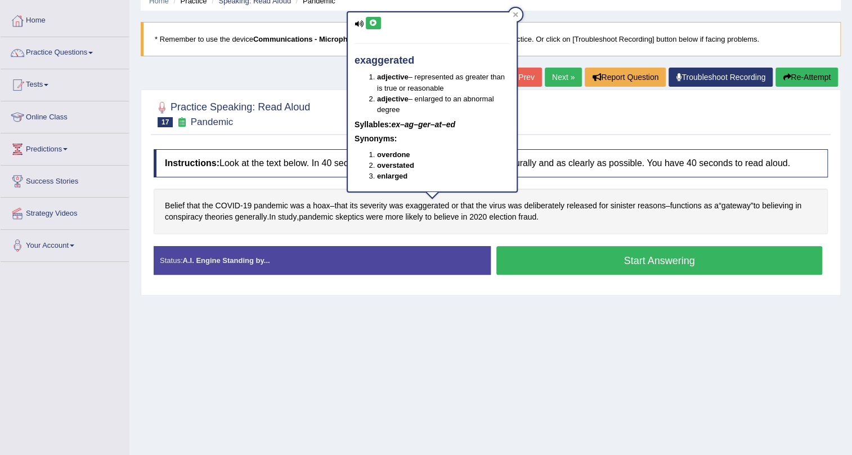
click at [372, 20] on icon at bounding box center [373, 23] width 8 height 7
click at [519, 11] on div at bounding box center [516, 15] width 14 height 14
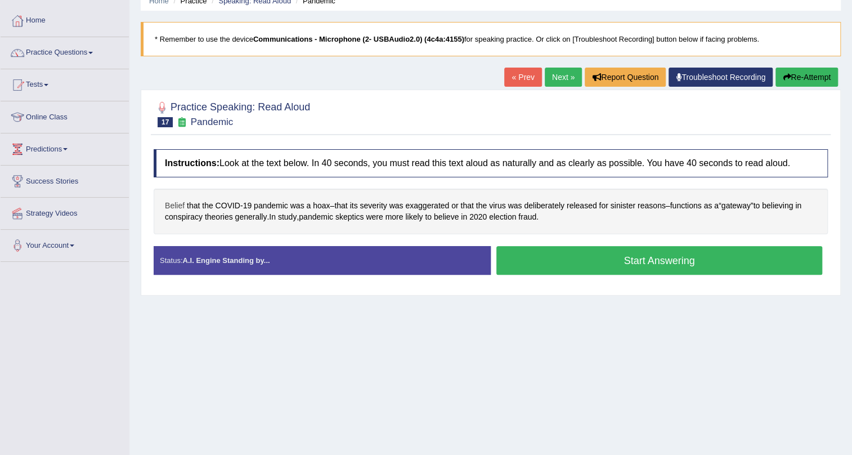
click at [177, 203] on span "Belief" at bounding box center [175, 206] width 20 height 12
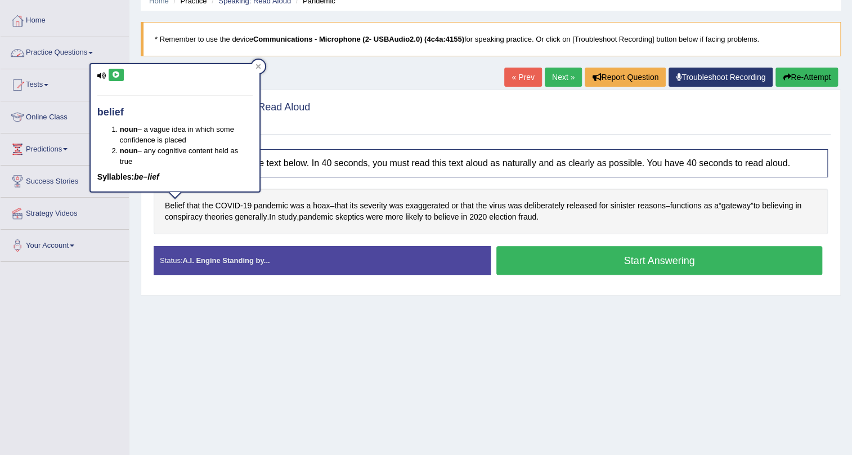
click at [109, 75] on button at bounding box center [116, 75] width 15 height 12
click at [258, 64] on icon at bounding box center [259, 67] width 6 height 6
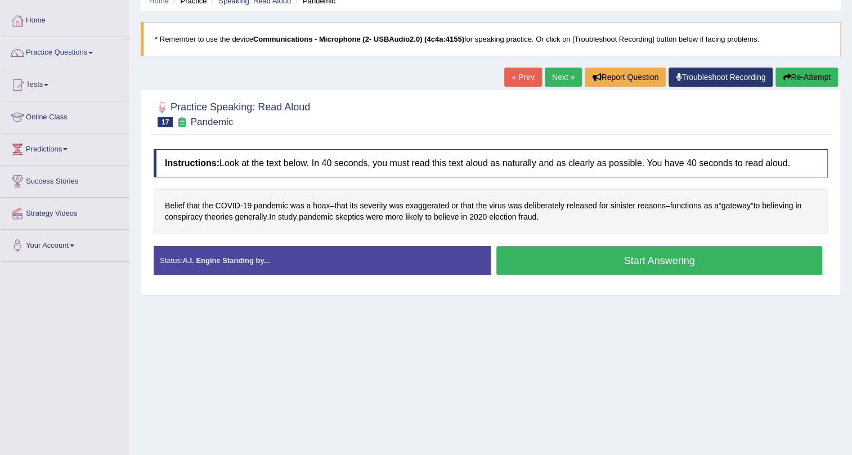
click at [604, 262] on button "Start Answering" at bounding box center [660, 260] width 326 height 29
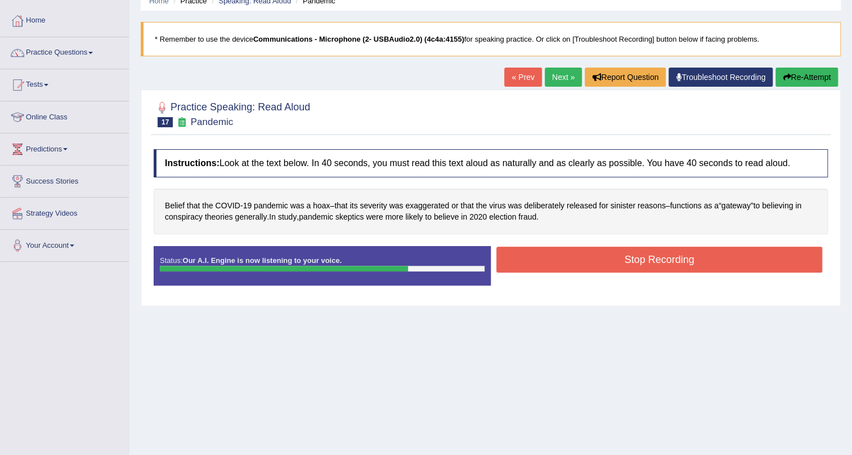
click at [539, 249] on button "Stop Recording" at bounding box center [660, 260] width 326 height 26
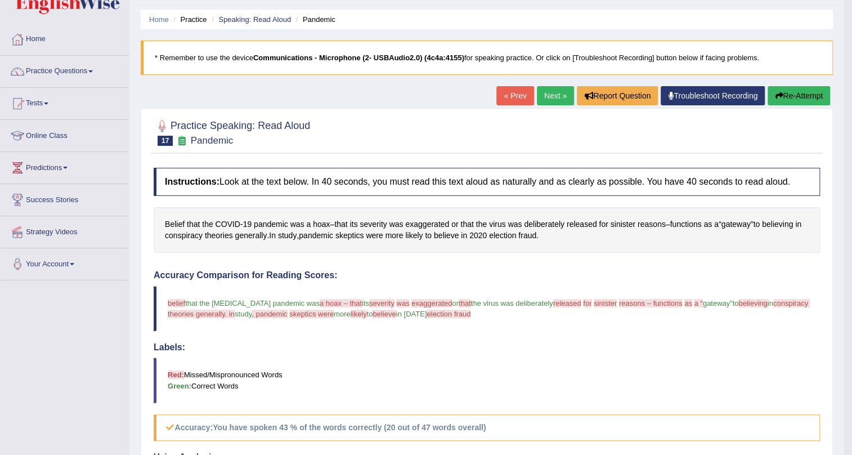
scroll to position [77, 0]
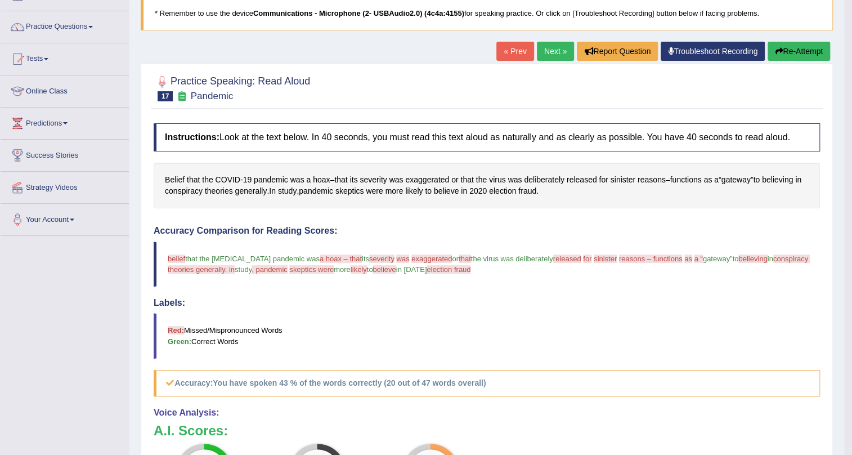
click at [369, 257] on span "severity" at bounding box center [381, 258] width 25 height 8
click at [787, 47] on button "Re-Attempt" at bounding box center [799, 51] width 62 height 19
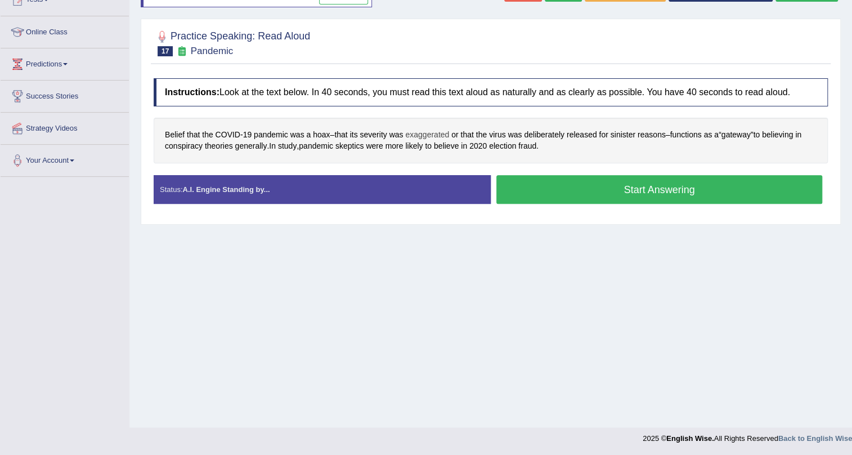
scroll to position [136, 0]
click at [383, 135] on span "severity" at bounding box center [373, 135] width 27 height 12
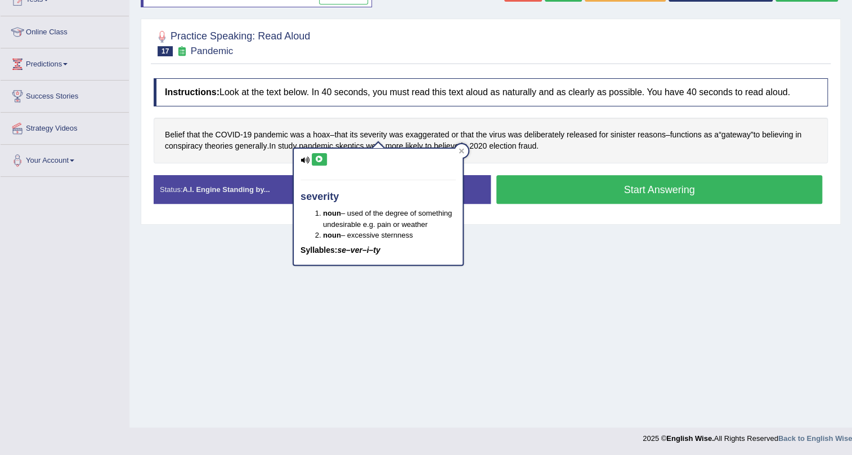
click at [319, 164] on button at bounding box center [319, 159] width 15 height 12
click at [463, 154] on div at bounding box center [462, 151] width 14 height 14
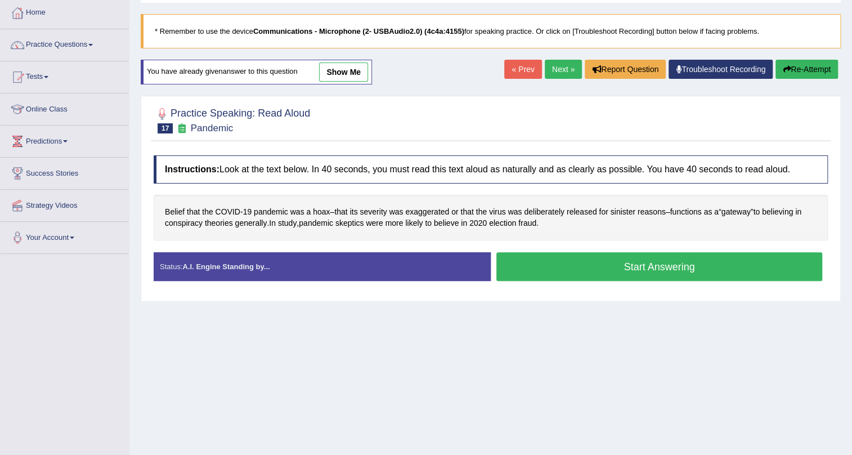
scroll to position [0, 0]
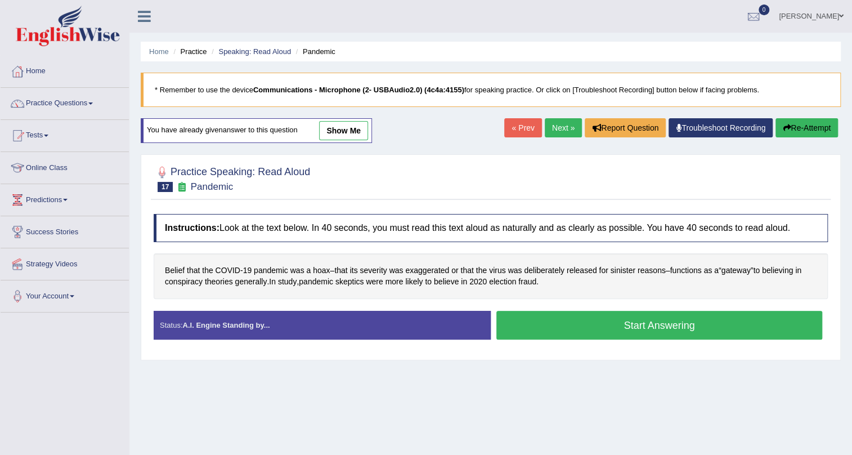
click at [562, 123] on link "Next »" at bounding box center [563, 127] width 37 height 19
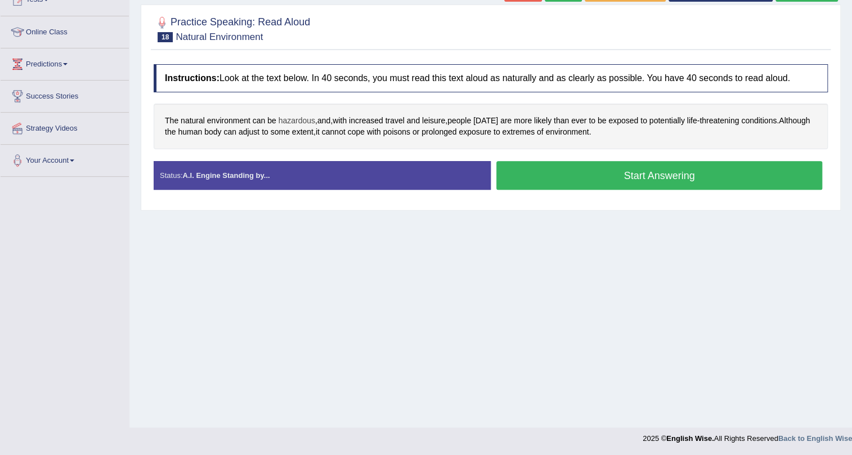
click at [293, 117] on span "hazardous" at bounding box center [297, 121] width 37 height 12
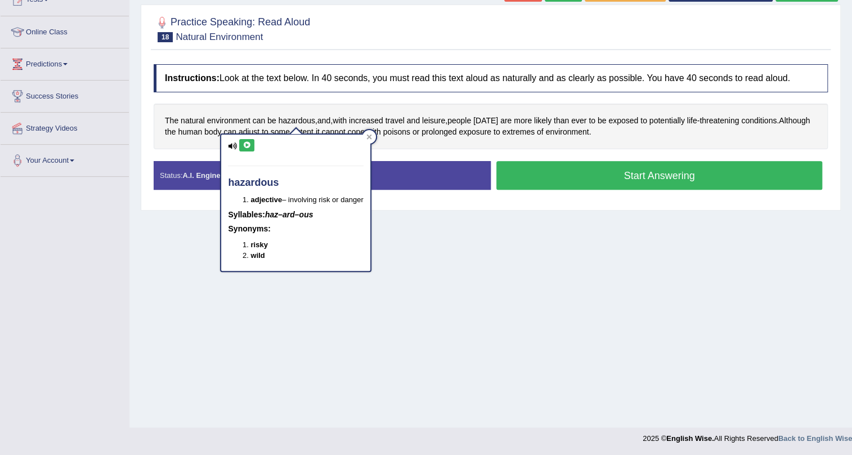
click at [249, 136] on div "hazardous adjective – involving risk or danger Syllables: haz–ard–ous Synonyms:…" at bounding box center [295, 203] width 149 height 136
click at [247, 142] on icon at bounding box center [247, 145] width 8 height 7
click at [376, 136] on div at bounding box center [370, 137] width 14 height 14
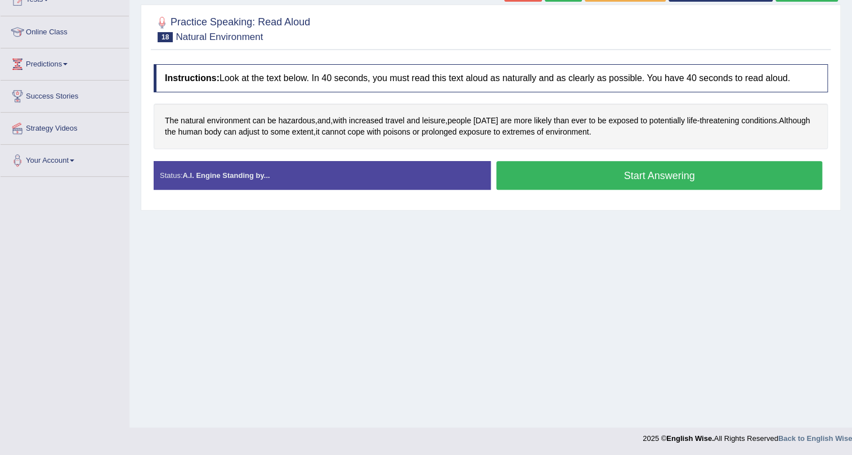
click at [537, 189] on button "Start Answering" at bounding box center [660, 175] width 326 height 29
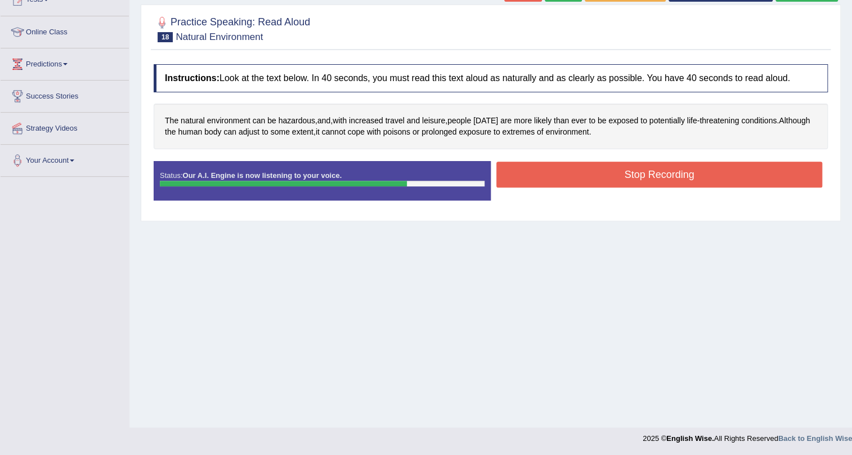
click at [675, 179] on button "Stop Recording" at bounding box center [660, 175] width 326 height 26
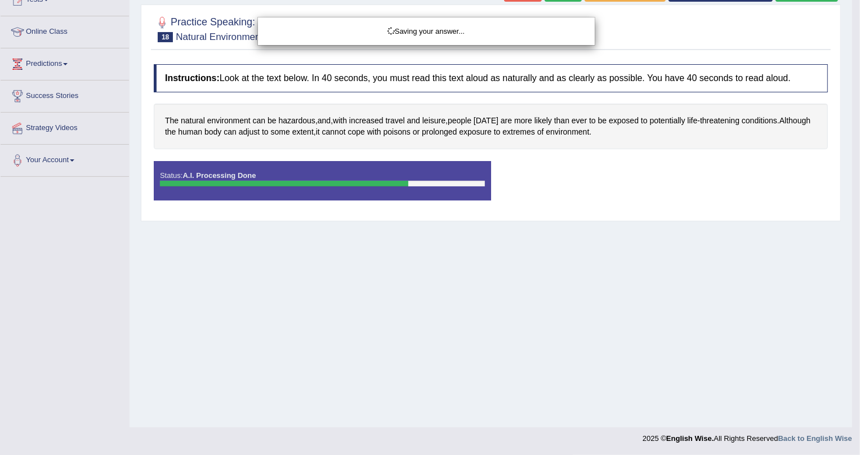
drag, startPoint x: 476, startPoint y: 181, endPoint x: 489, endPoint y: 181, distance: 13.5
click at [489, 181] on div "Saving your answer..." at bounding box center [430, 227] width 860 height 455
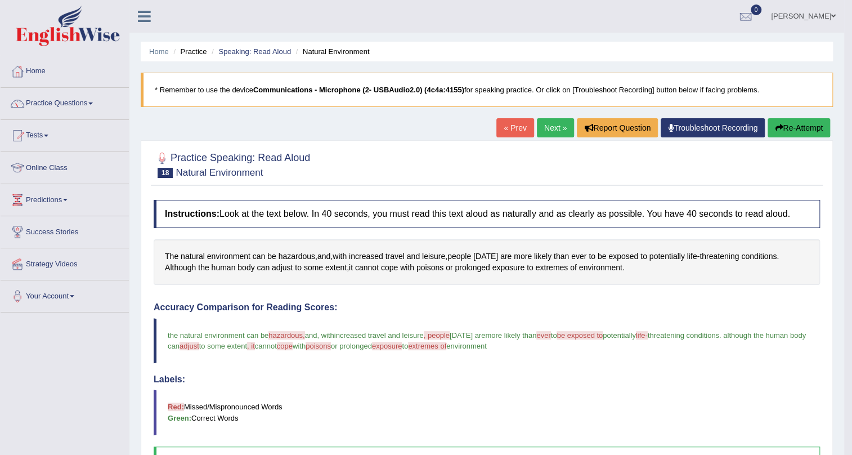
click at [553, 122] on link "Next »" at bounding box center [555, 127] width 37 height 19
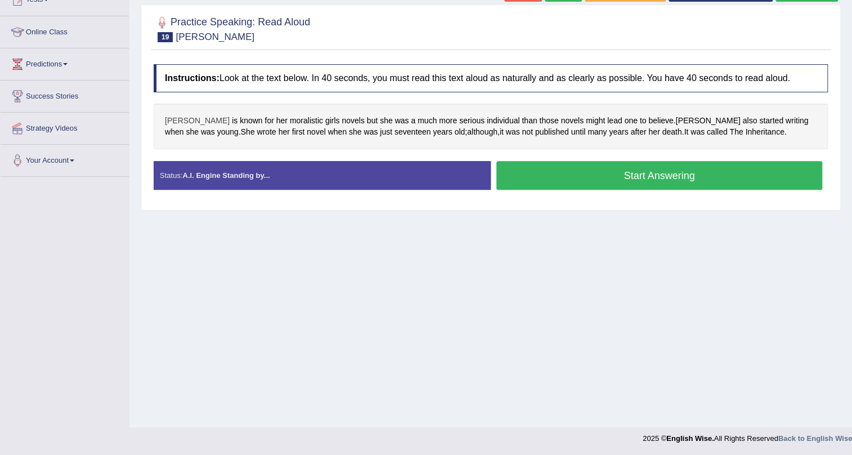
click at [171, 119] on span "[PERSON_NAME]" at bounding box center [197, 121] width 65 height 12
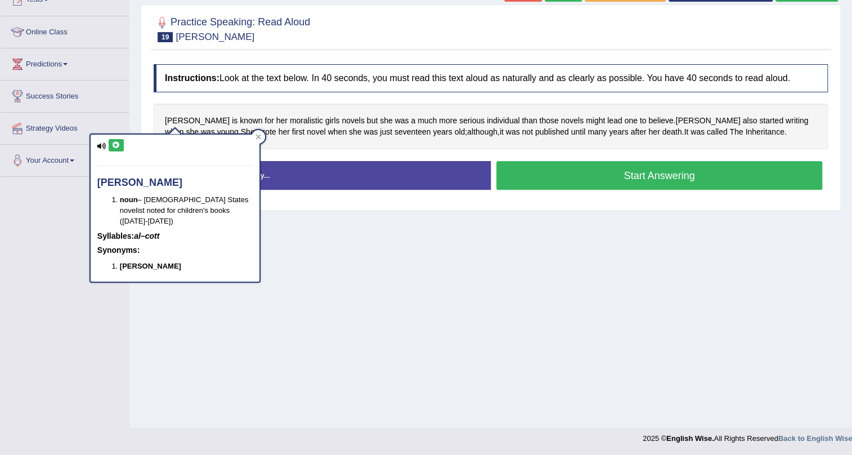
click at [113, 142] on icon at bounding box center [116, 145] width 8 height 7
click at [276, 144] on div "[PERSON_NAME] is known for her moralistic girls novels but she was a much more …" at bounding box center [491, 127] width 675 height 46
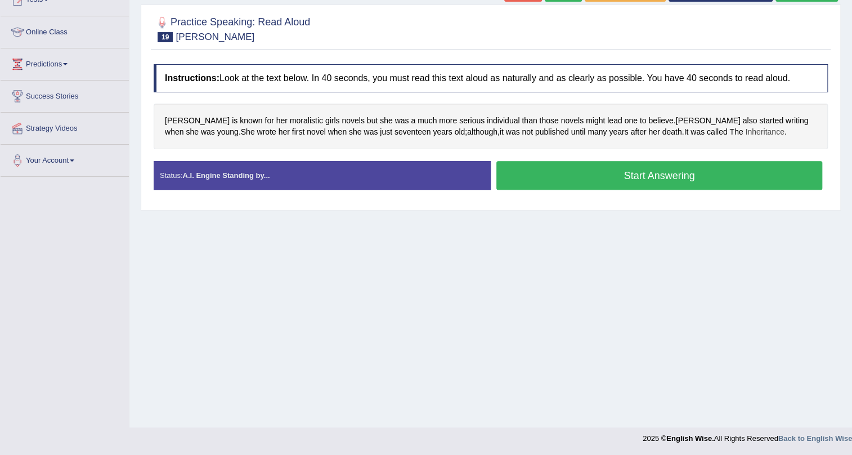
click at [745, 127] on span "Inheritance" at bounding box center [764, 132] width 39 height 12
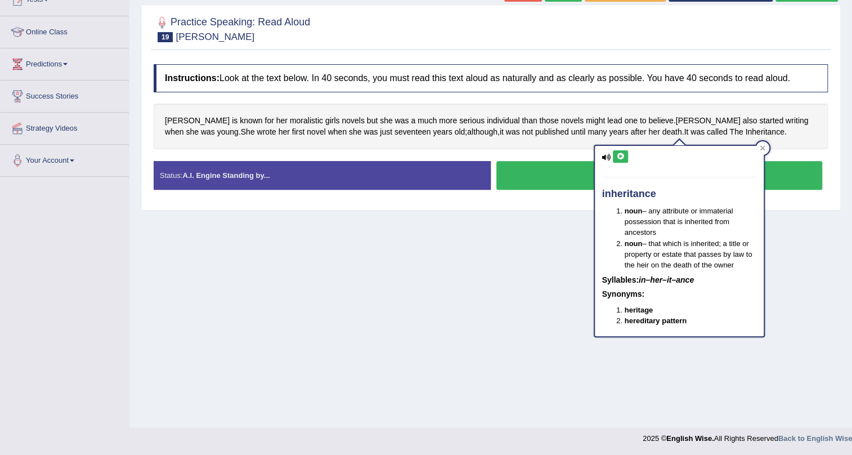
click at [617, 153] on icon at bounding box center [621, 156] width 8 height 7
click at [765, 147] on icon at bounding box center [763, 148] width 6 height 6
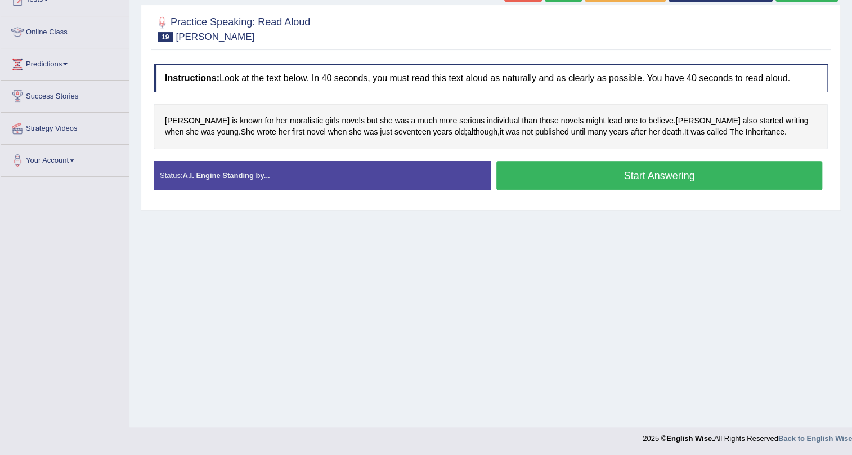
click at [682, 182] on button "Start Answering" at bounding box center [660, 175] width 326 height 29
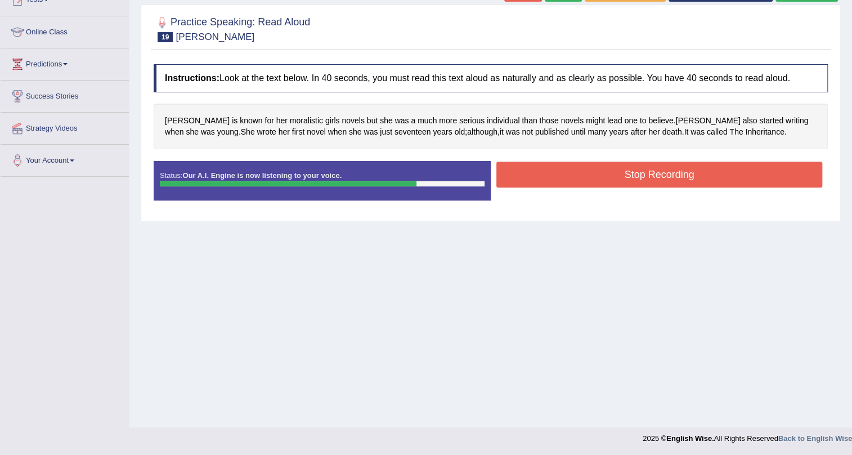
click at [640, 178] on button "Stop Recording" at bounding box center [660, 175] width 326 height 26
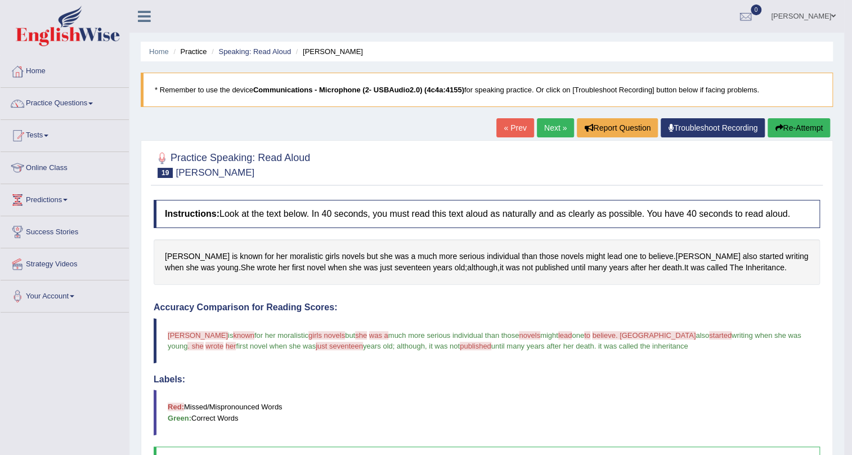
click at [793, 122] on button "Re-Attempt" at bounding box center [799, 127] width 62 height 19
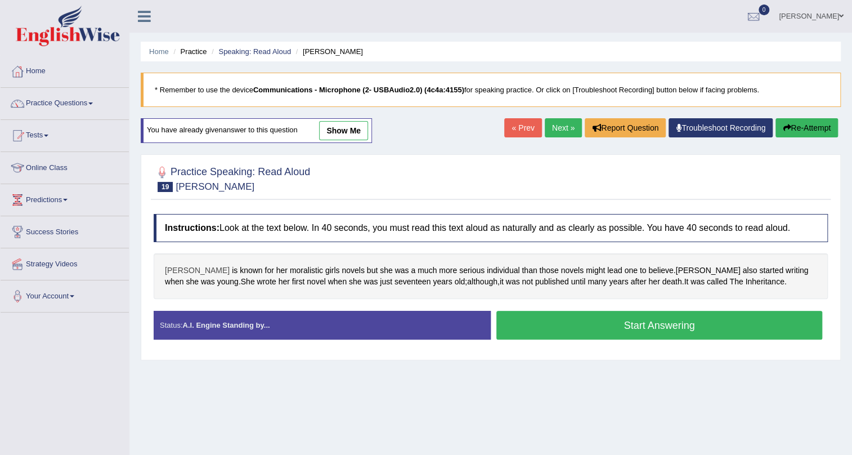
click at [169, 273] on span "[PERSON_NAME]" at bounding box center [197, 271] width 65 height 12
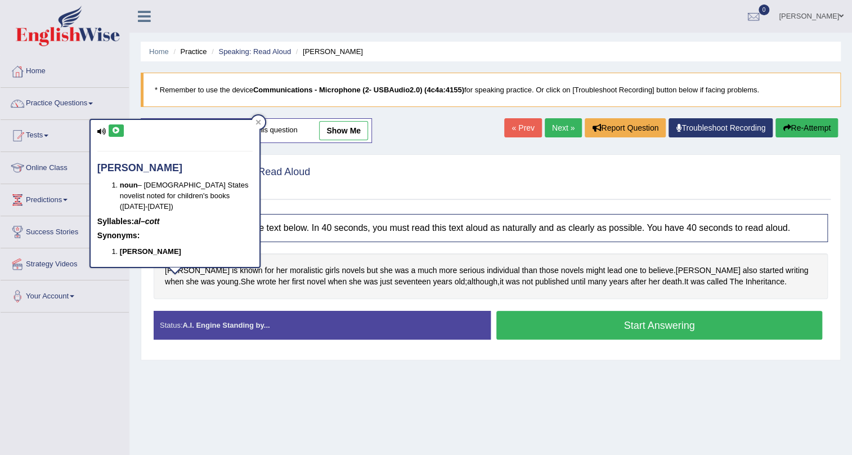
click at [122, 128] on button at bounding box center [116, 130] width 15 height 12
click at [258, 118] on div at bounding box center [259, 122] width 14 height 14
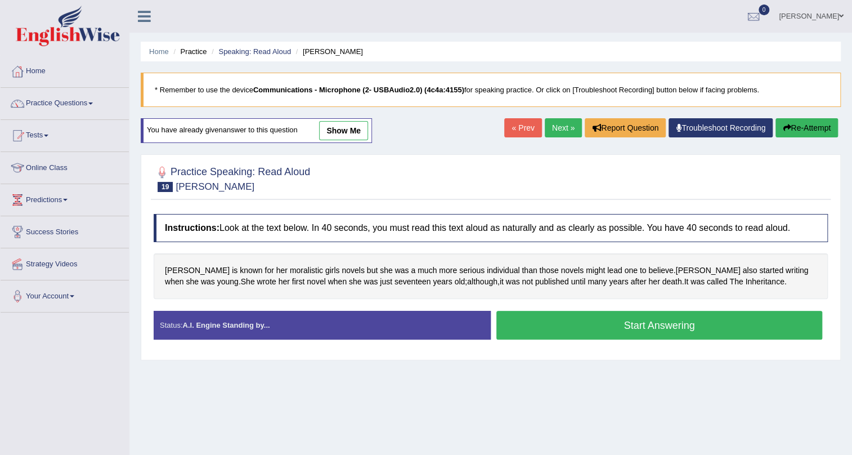
click at [620, 321] on button "Start Answering" at bounding box center [660, 325] width 326 height 29
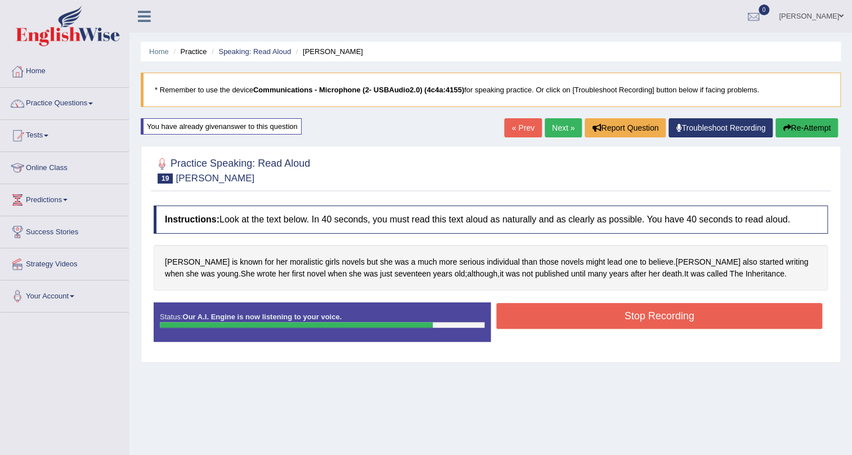
click at [620, 317] on button "Stop Recording" at bounding box center [660, 316] width 326 height 26
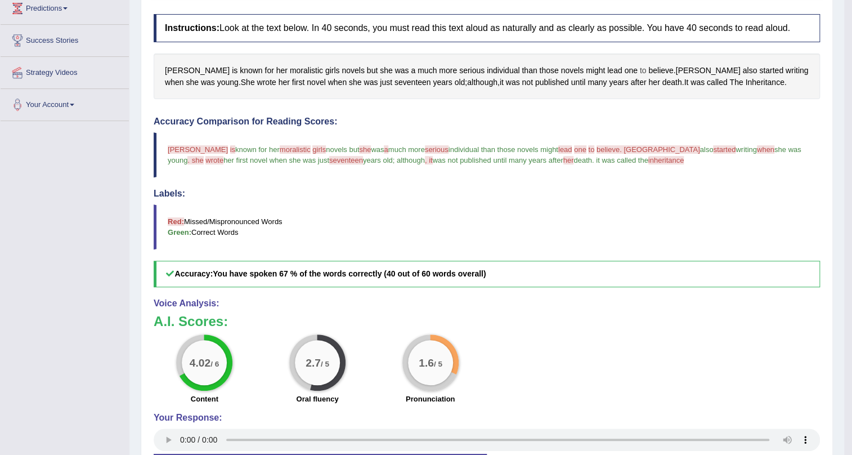
scroll to position [31, 0]
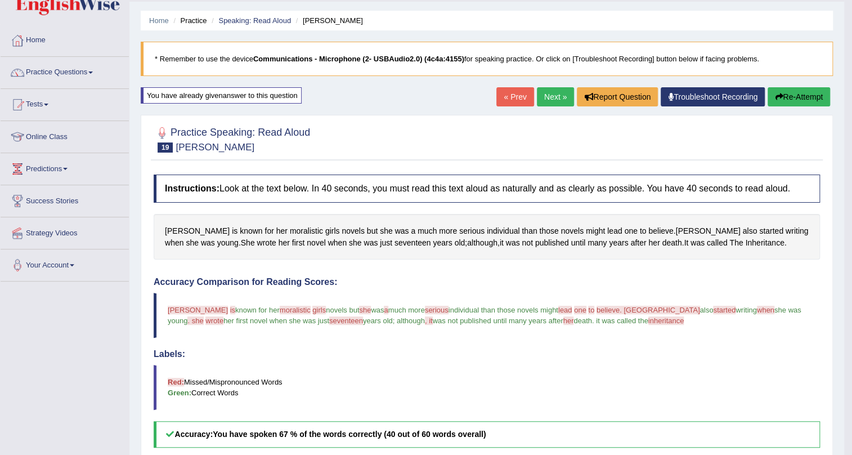
click at [556, 91] on link "Next »" at bounding box center [555, 96] width 37 height 19
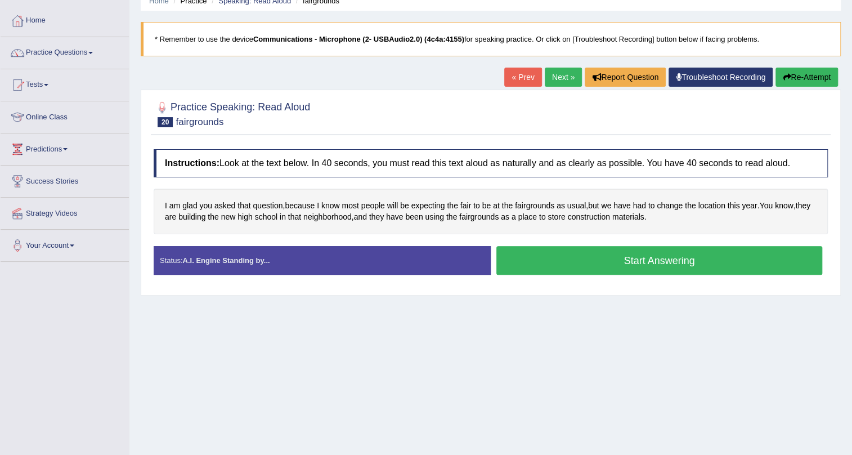
click at [602, 258] on button "Start Answering" at bounding box center [660, 260] width 326 height 29
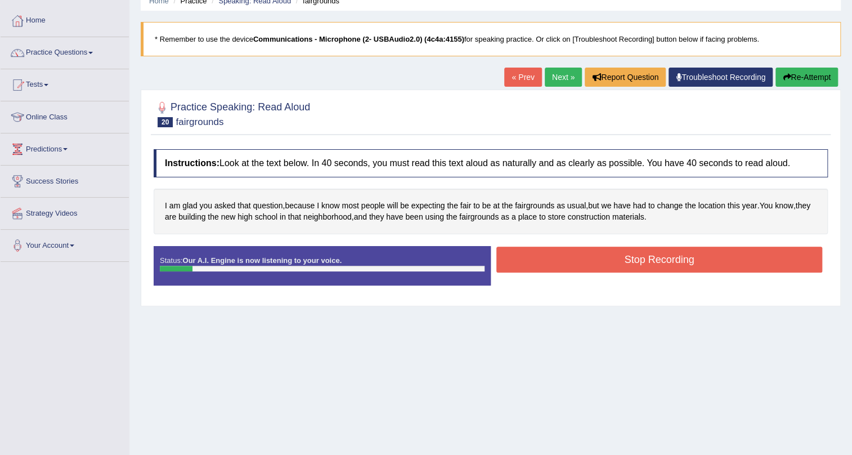
click at [787, 75] on icon "button" at bounding box center [787, 77] width 8 height 8
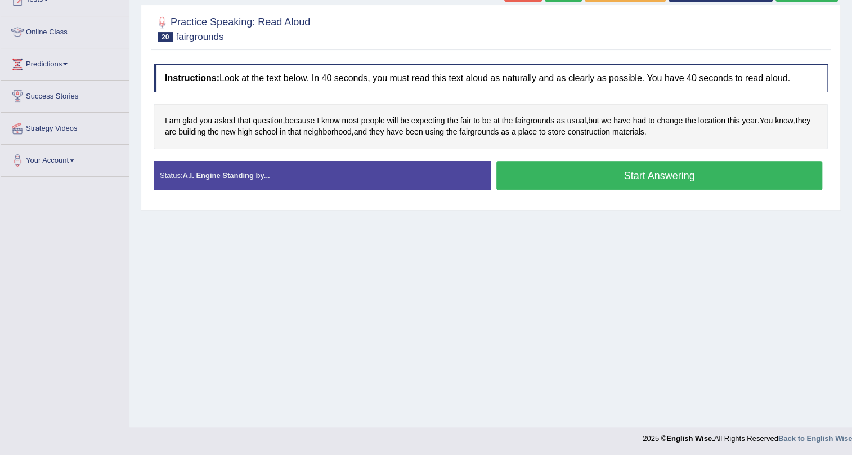
click at [595, 182] on button "Start Answering" at bounding box center [660, 175] width 326 height 29
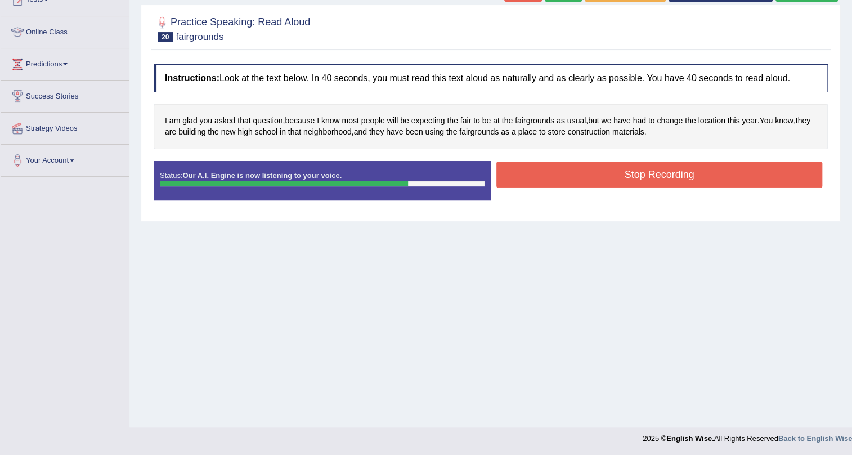
click at [588, 177] on button "Stop Recording" at bounding box center [660, 175] width 326 height 26
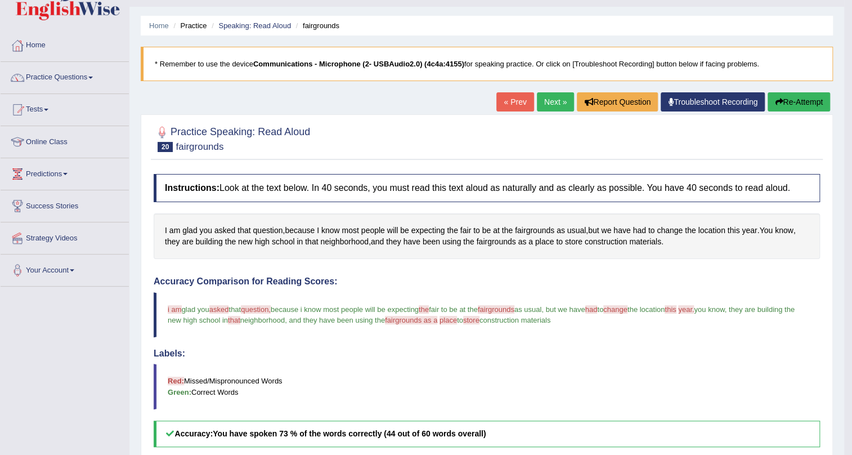
scroll to position [25, 0]
click at [554, 101] on link "Next »" at bounding box center [555, 102] width 37 height 19
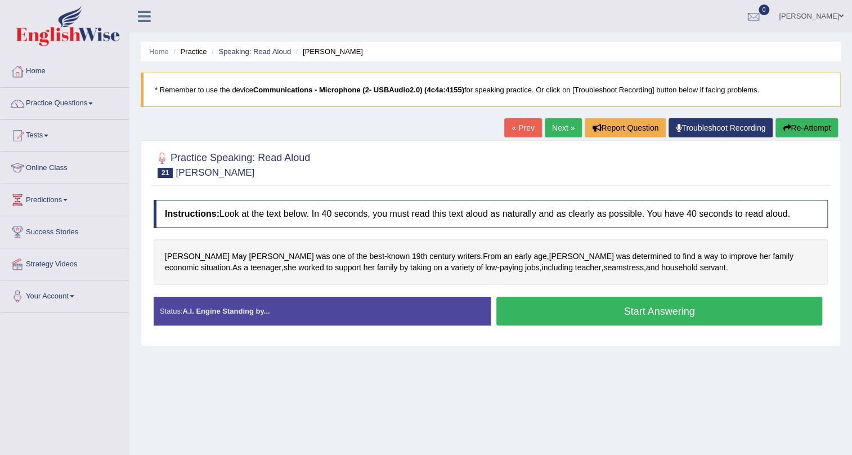
click at [650, 318] on button "Start Answering" at bounding box center [660, 311] width 326 height 29
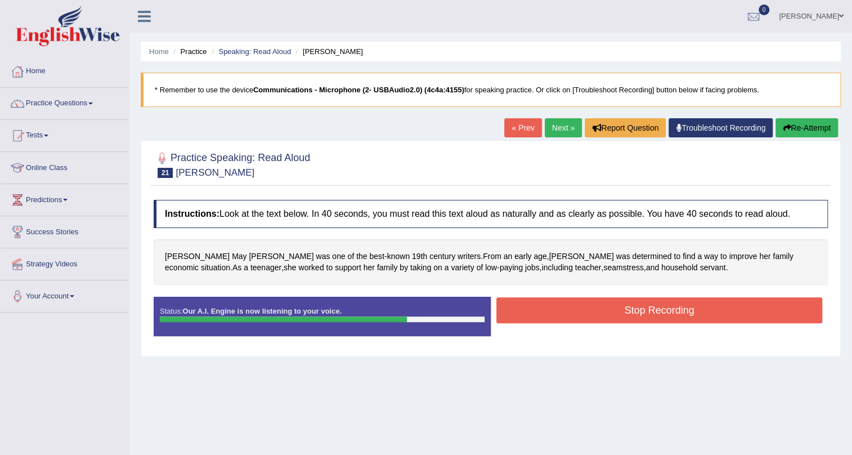
click at [531, 317] on button "Stop Recording" at bounding box center [660, 310] width 326 height 26
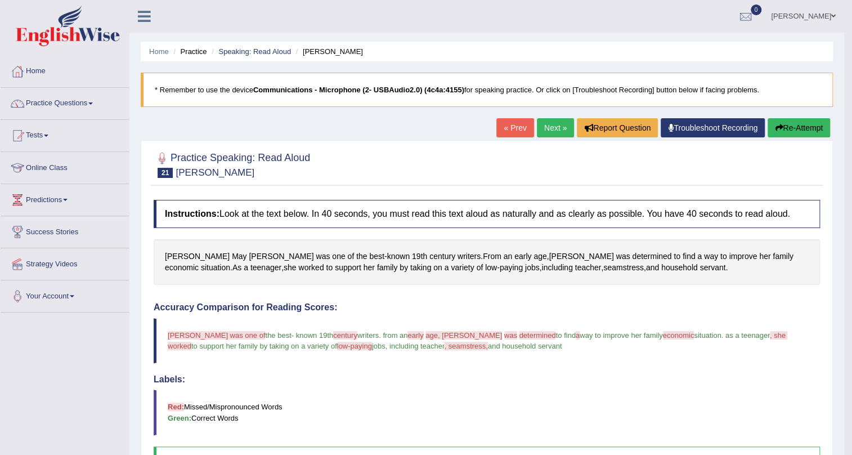
click at [540, 119] on link "Next »" at bounding box center [555, 127] width 37 height 19
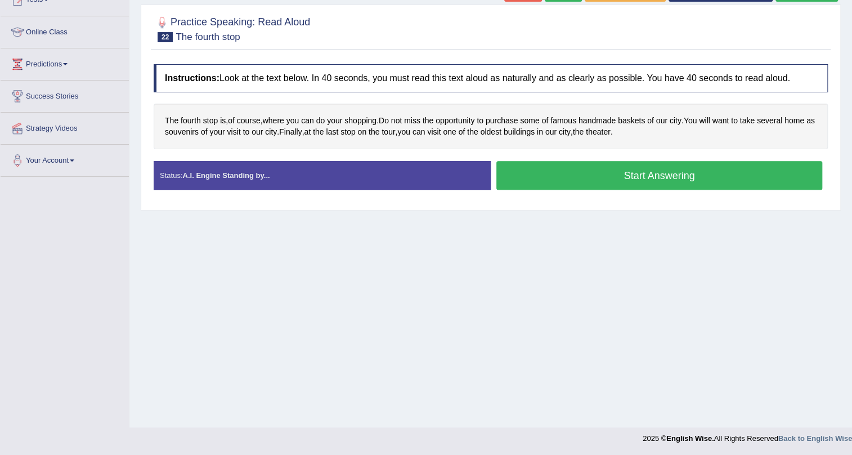
click at [568, 178] on button "Start Answering" at bounding box center [660, 175] width 326 height 29
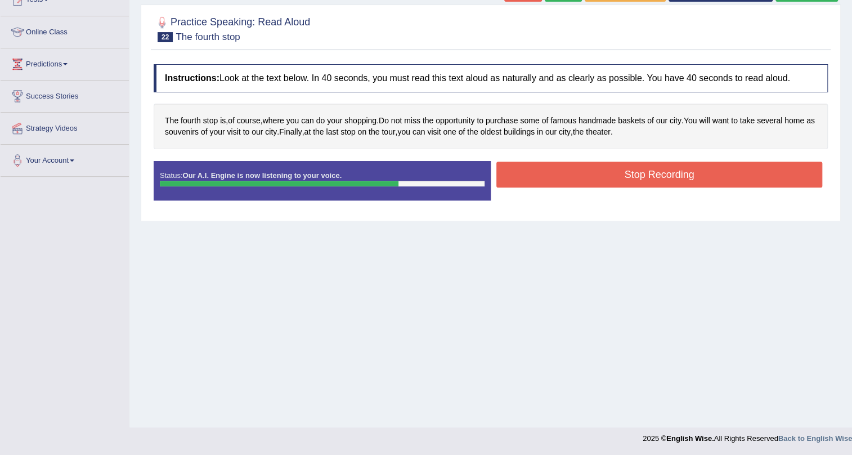
click at [609, 174] on button "Stop Recording" at bounding box center [660, 175] width 326 height 26
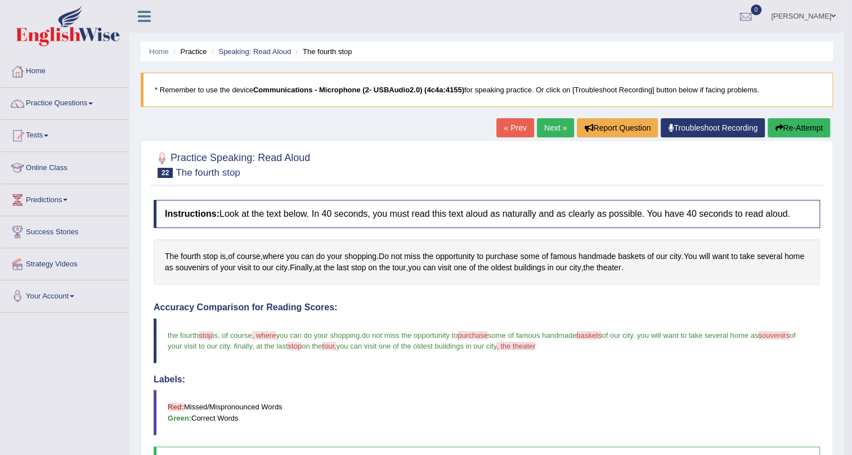
click at [544, 129] on link "Next »" at bounding box center [555, 127] width 37 height 19
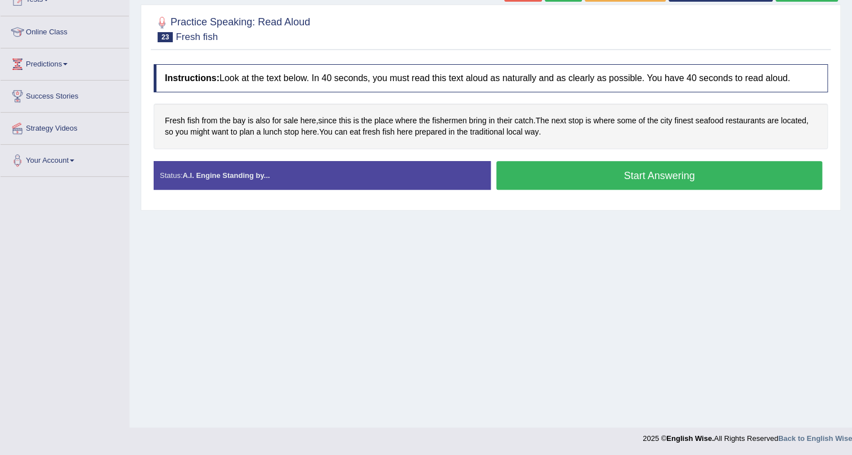
click at [600, 166] on button "Start Answering" at bounding box center [660, 175] width 326 height 29
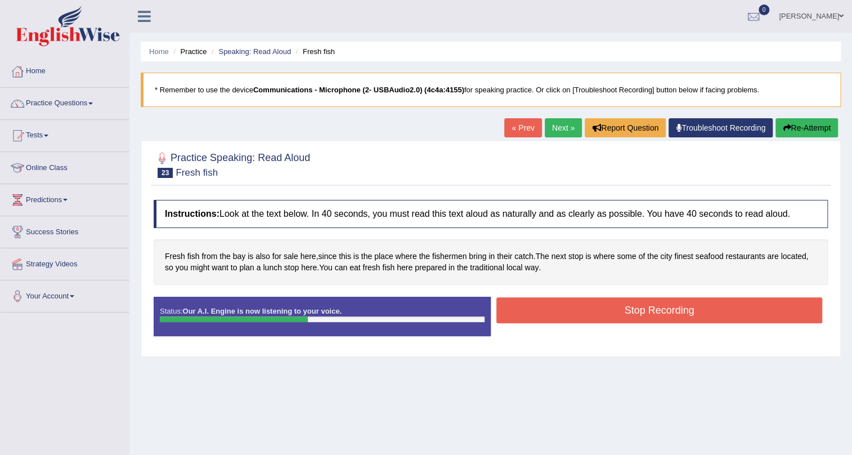
click at [815, 123] on button "Re-Attempt" at bounding box center [807, 127] width 62 height 19
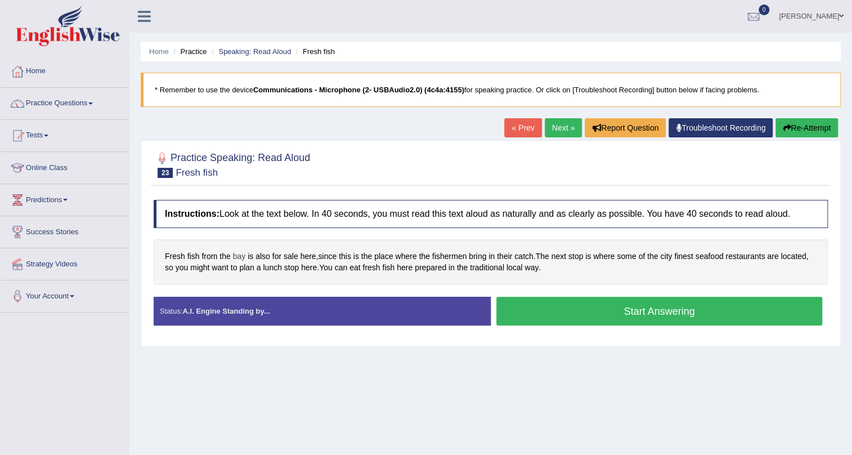
click at [235, 251] on span "bay" at bounding box center [239, 257] width 13 height 12
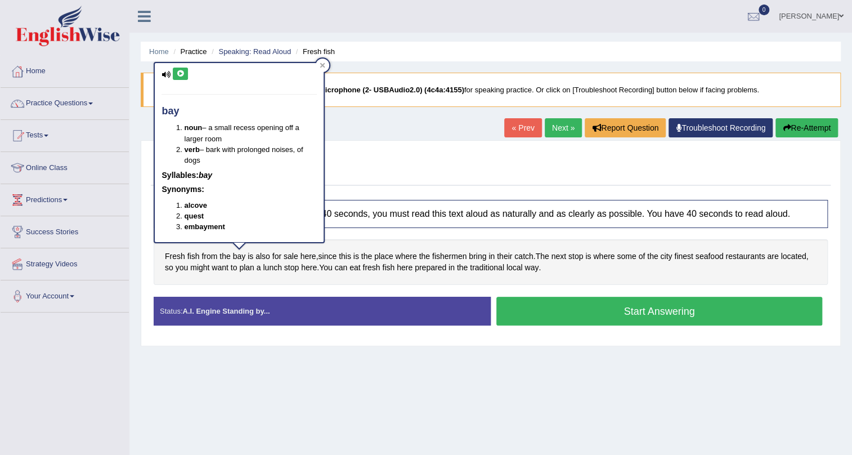
click at [177, 64] on div "bay noun – a small recess opening off a larger room verb – bark with prolonged …" at bounding box center [239, 152] width 169 height 179
click at [181, 70] on icon at bounding box center [180, 73] width 8 height 7
click at [326, 66] on div at bounding box center [323, 66] width 14 height 14
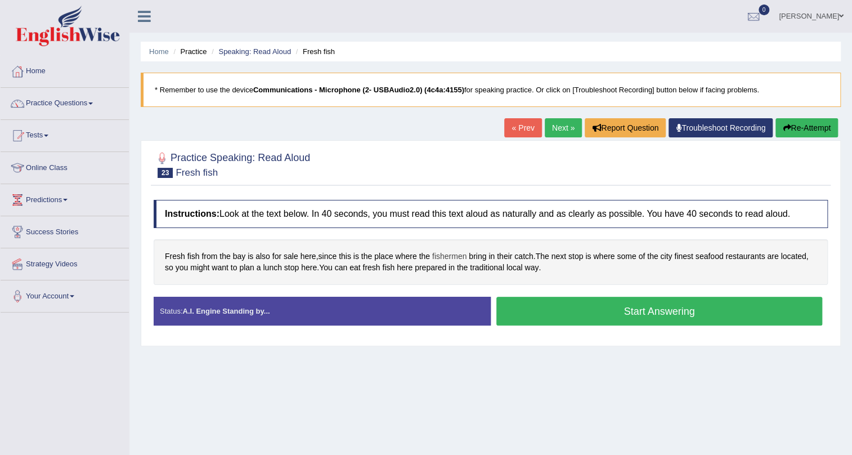
click at [448, 258] on span "fishermen" at bounding box center [449, 257] width 34 height 12
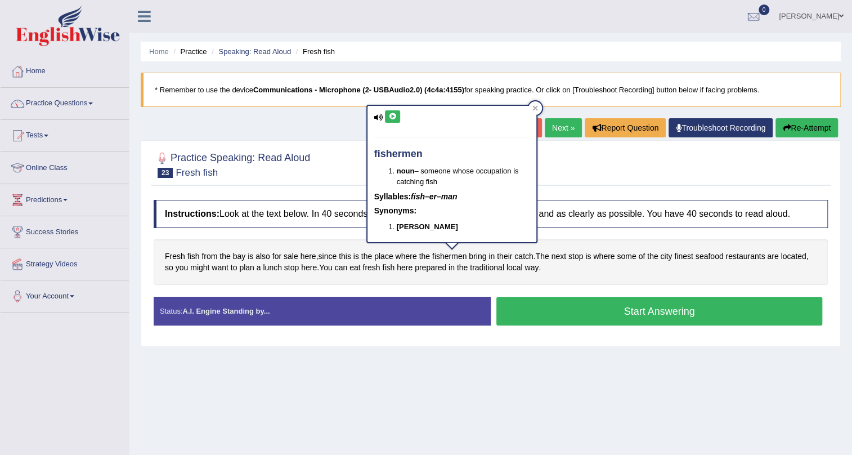
click at [338, 360] on div "Home Practice Speaking: Read Aloud Fresh fish * Remember to use the device Comm…" at bounding box center [491, 281] width 723 height 563
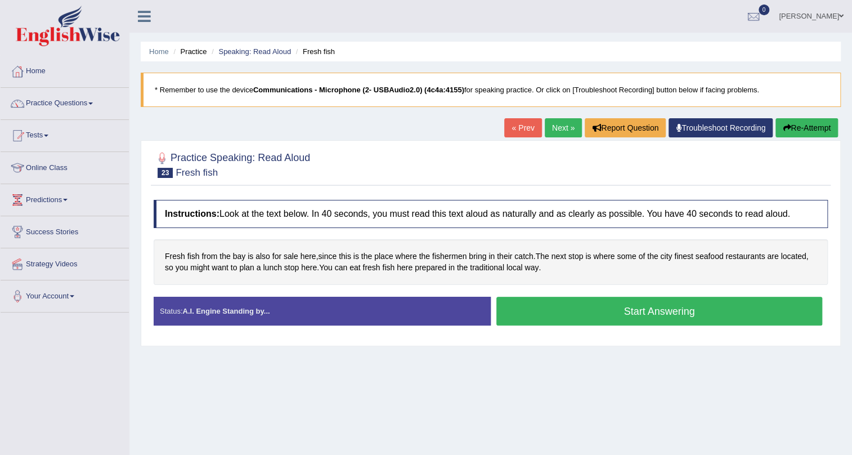
click at [615, 303] on button "Start Answering" at bounding box center [660, 311] width 326 height 29
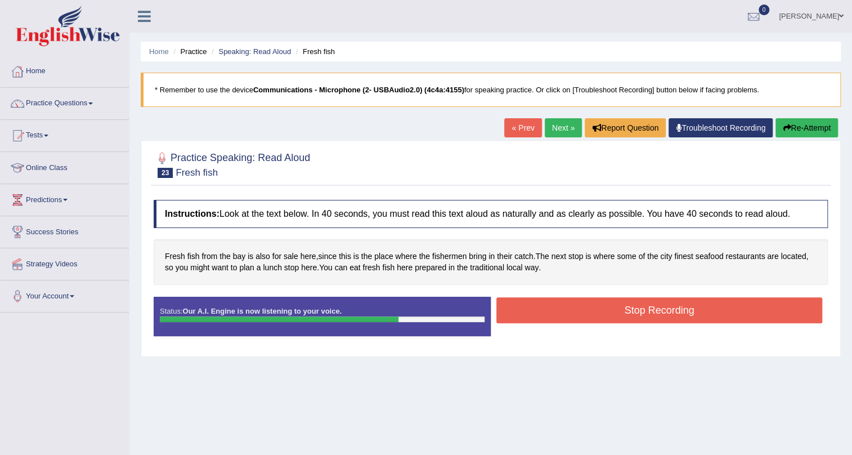
click at [557, 307] on button "Stop Recording" at bounding box center [660, 310] width 326 height 26
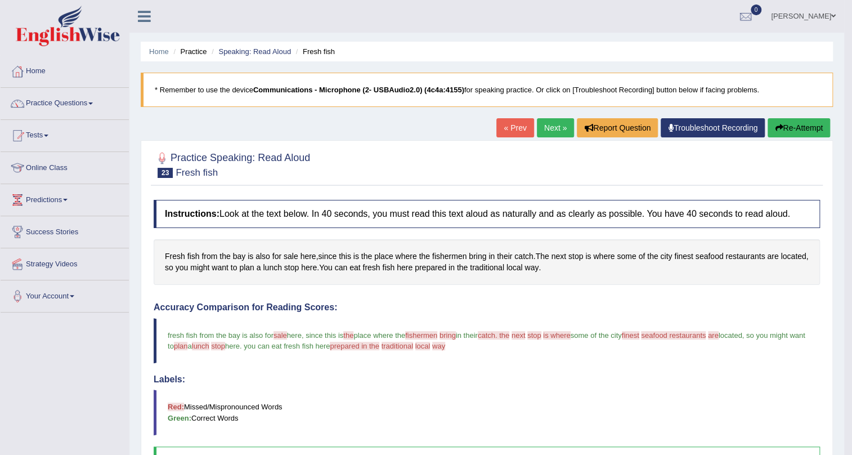
click at [812, 127] on button "Re-Attempt" at bounding box center [799, 127] width 62 height 19
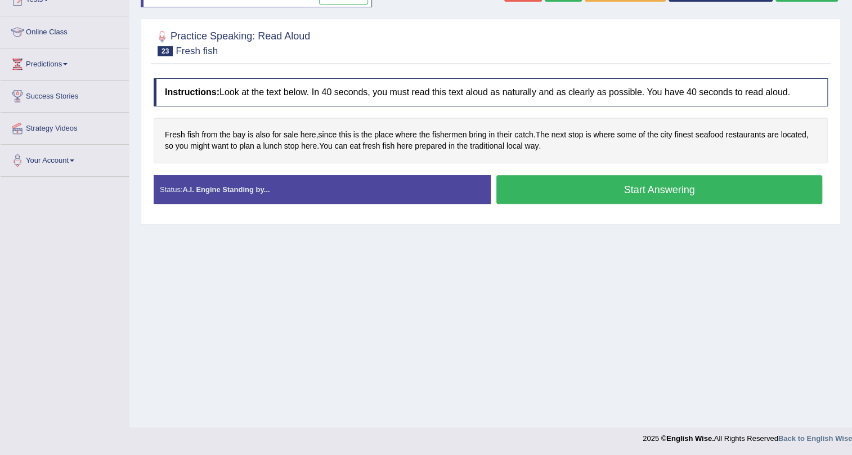
click at [593, 187] on button "Start Answering" at bounding box center [660, 189] width 326 height 29
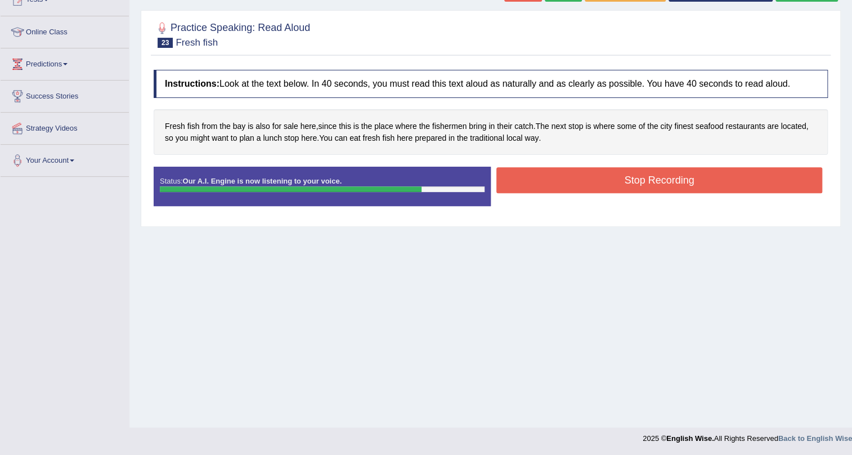
click at [562, 180] on button "Stop Recording" at bounding box center [660, 180] width 326 height 26
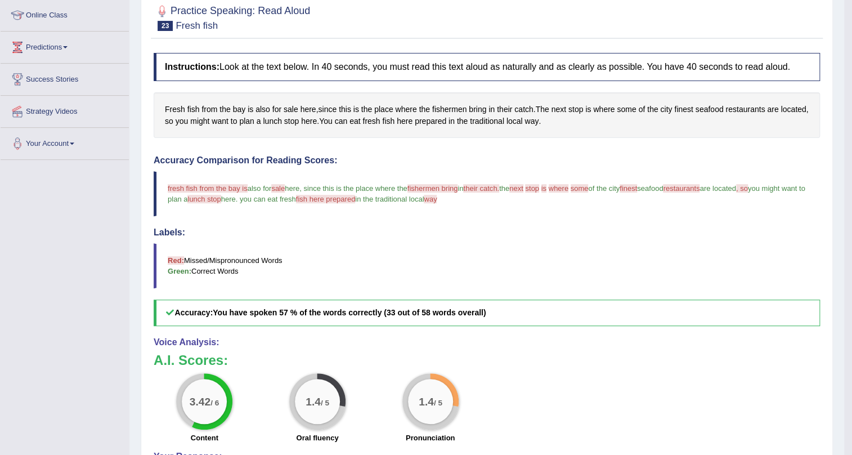
scroll to position [0, 0]
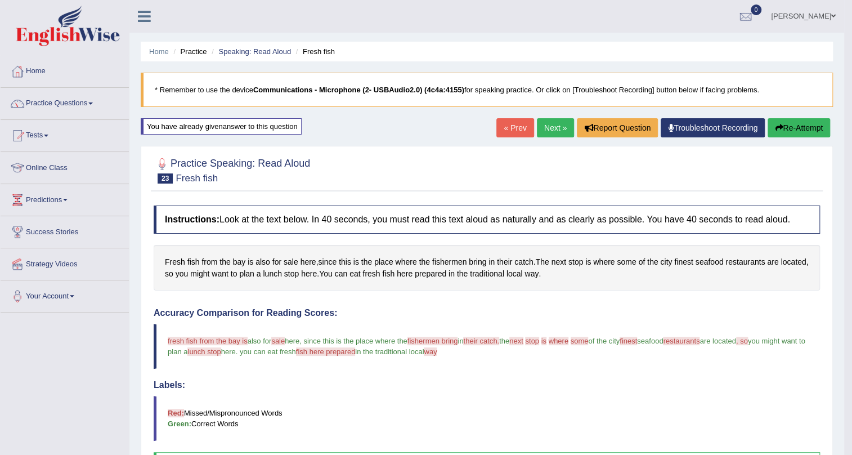
click at [816, 122] on button "Re-Attempt" at bounding box center [799, 127] width 62 height 19
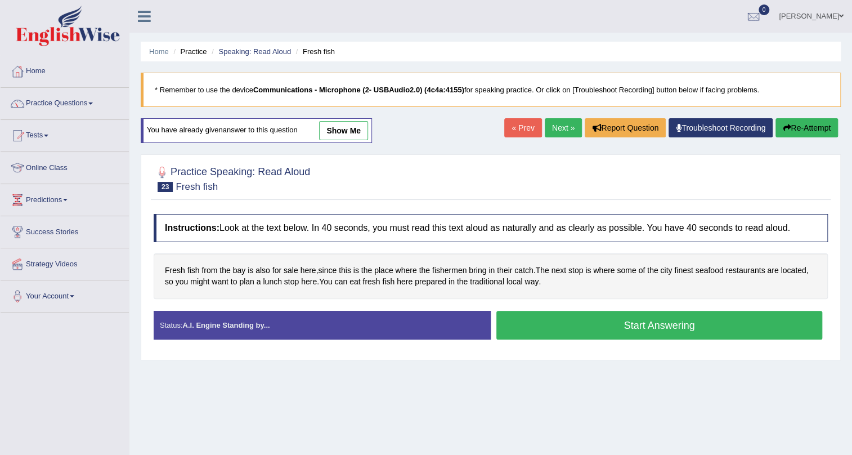
click at [606, 333] on button "Start Answering" at bounding box center [660, 325] width 326 height 29
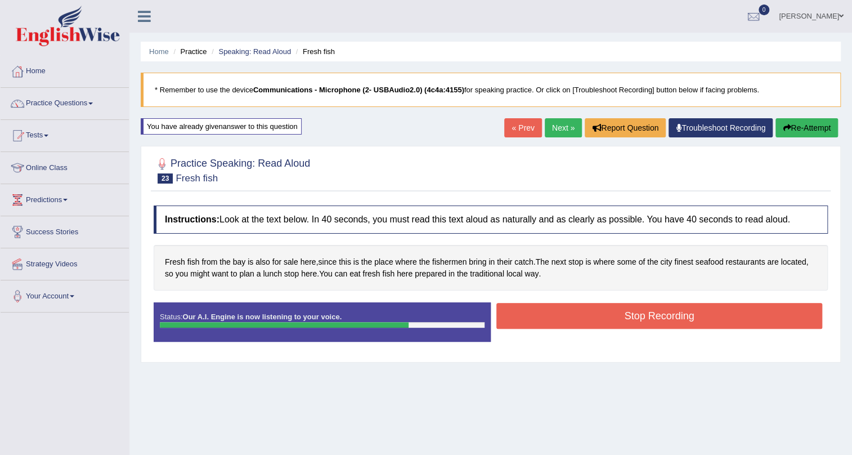
click at [539, 316] on button "Stop Recording" at bounding box center [660, 316] width 326 height 26
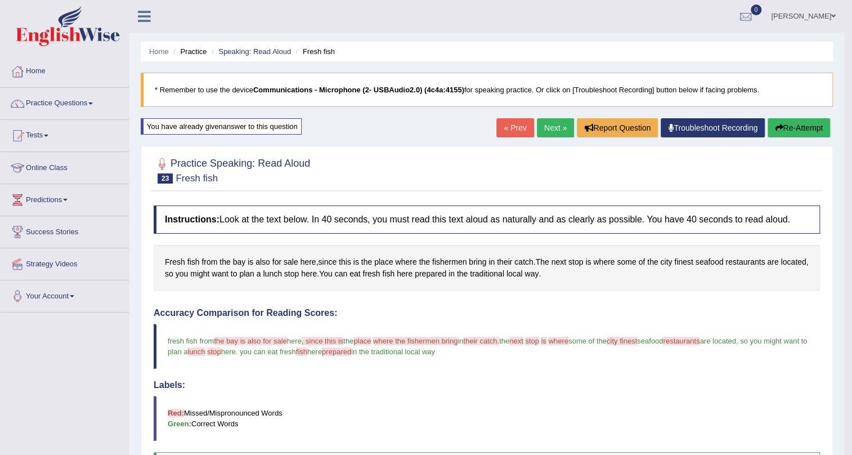
click at [551, 128] on link "Next »" at bounding box center [555, 127] width 37 height 19
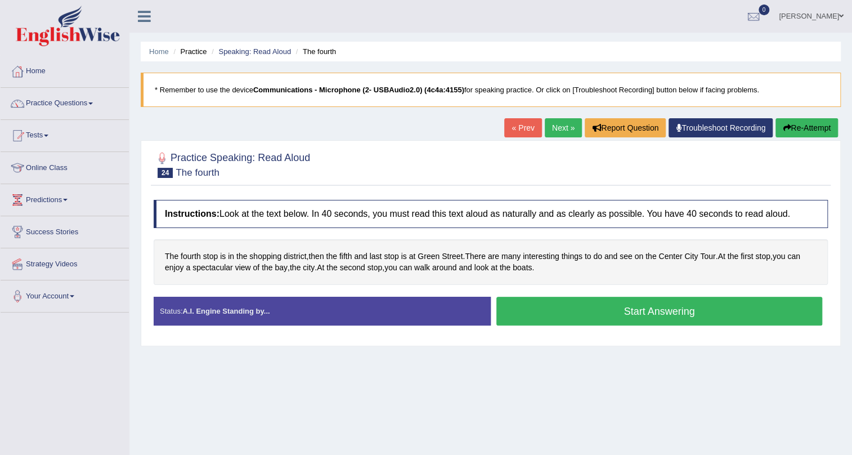
click at [658, 314] on button "Start Answering" at bounding box center [660, 311] width 326 height 29
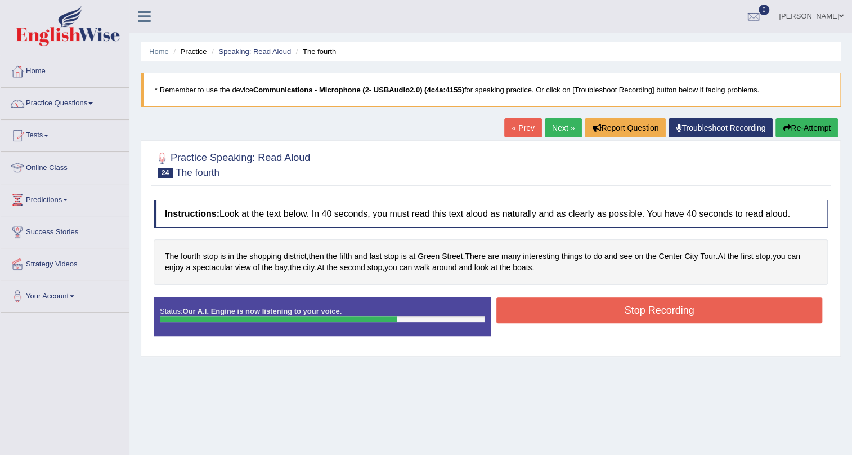
click at [557, 307] on button "Stop Recording" at bounding box center [660, 310] width 326 height 26
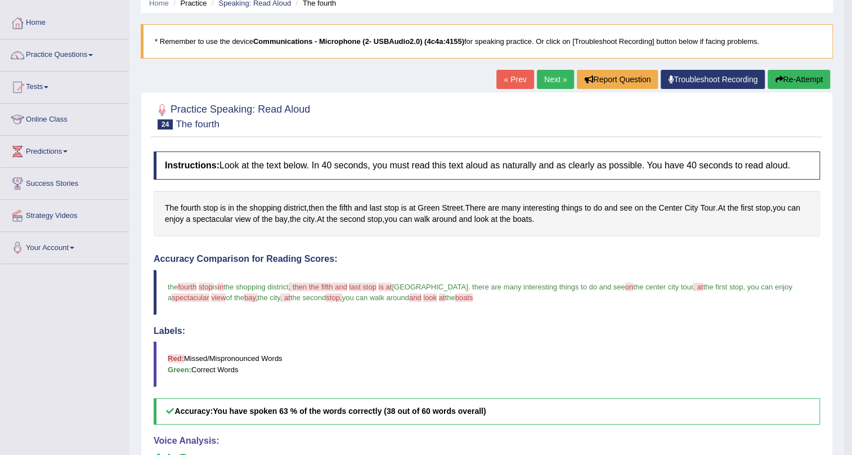
scroll to position [25, 0]
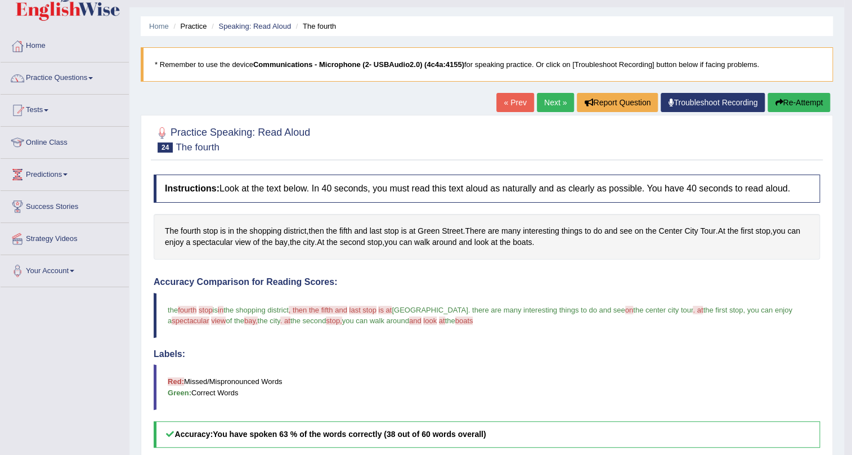
click at [558, 106] on link "Next »" at bounding box center [555, 102] width 37 height 19
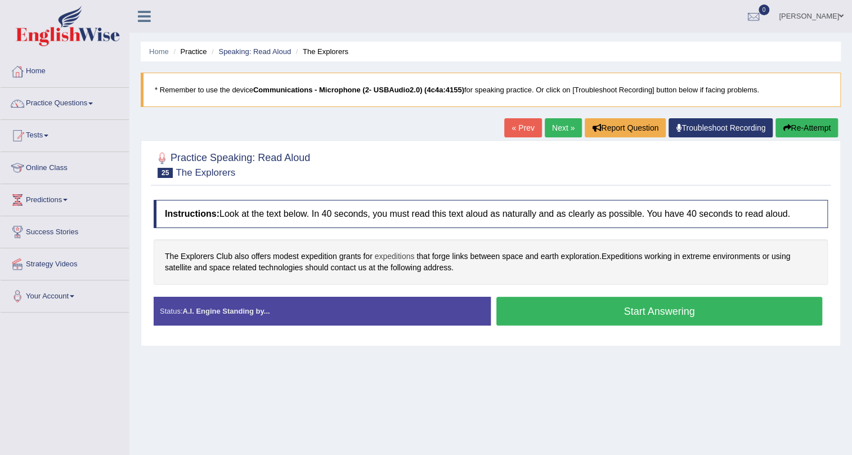
click at [404, 256] on span "expeditions" at bounding box center [395, 257] width 40 height 12
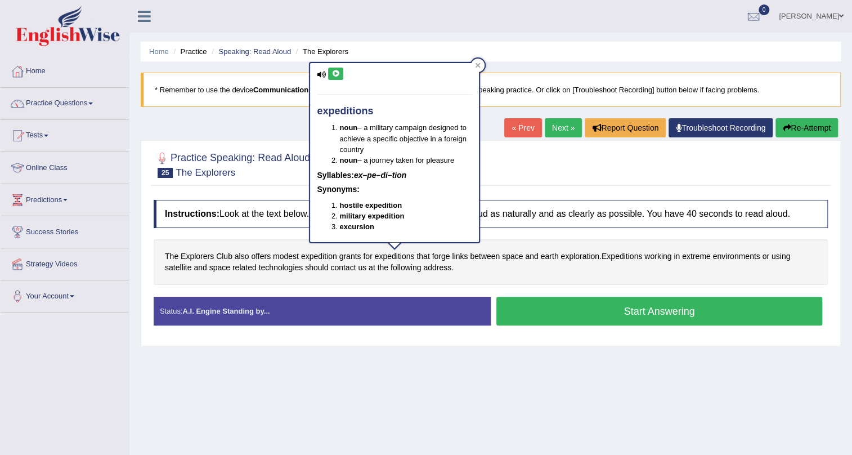
click at [339, 75] on icon at bounding box center [336, 73] width 8 height 7
click at [480, 66] on icon at bounding box center [478, 64] width 5 height 5
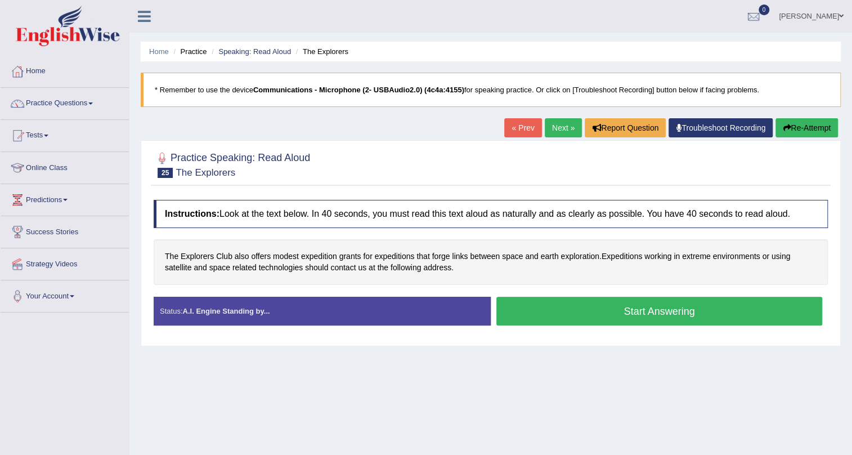
click at [531, 316] on button "Start Answering" at bounding box center [660, 311] width 326 height 29
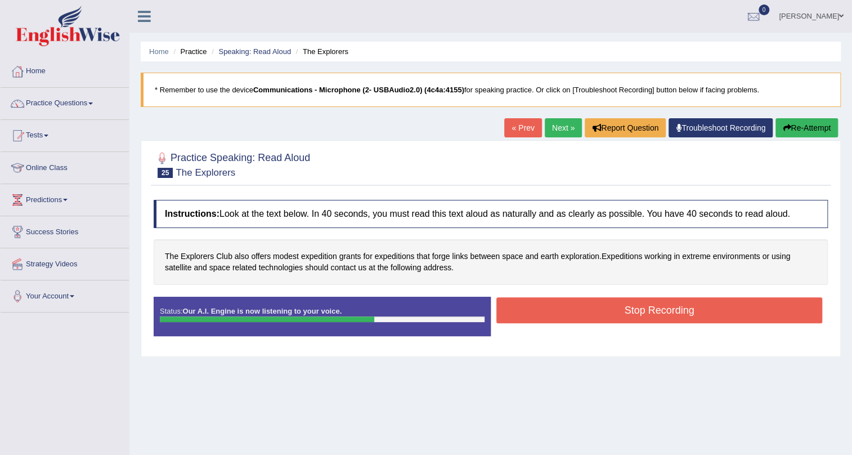
click at [534, 311] on button "Stop Recording" at bounding box center [660, 310] width 326 height 26
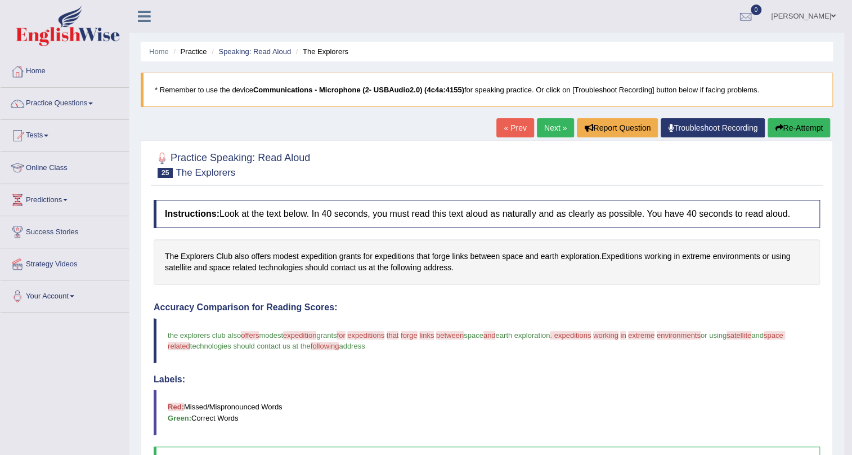
click at [717, 131] on link "Troubleshoot Recording" at bounding box center [713, 127] width 104 height 19
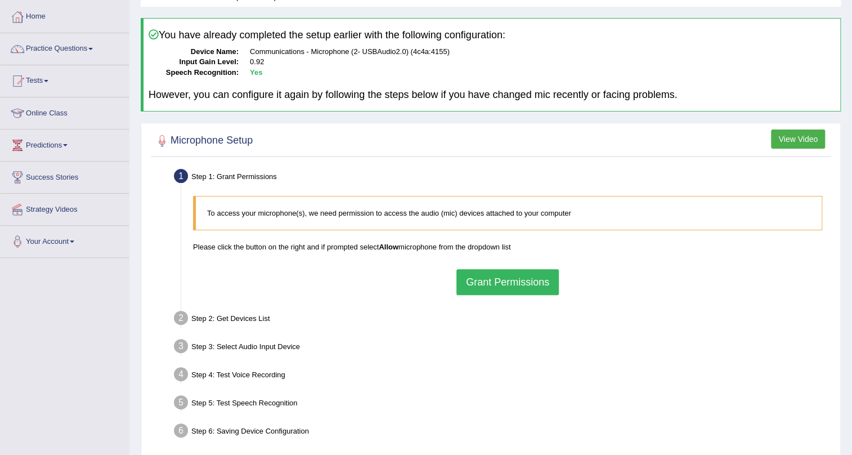
scroll to position [102, 0]
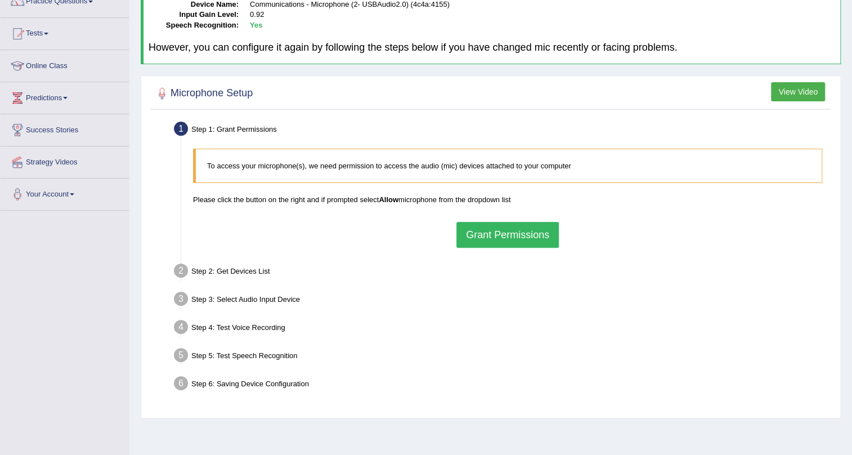
click at [811, 91] on button "View Video" at bounding box center [798, 91] width 54 height 19
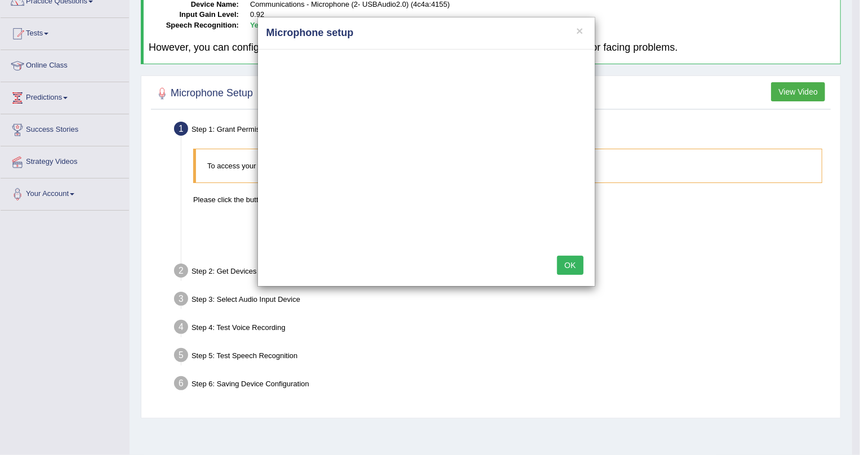
click at [471, 328] on div "× Microphone setup OK" at bounding box center [430, 227] width 860 height 455
click at [654, 214] on div "× Microphone setup OK" at bounding box center [430, 227] width 860 height 455
click at [581, 29] on button "×" at bounding box center [579, 31] width 7 height 12
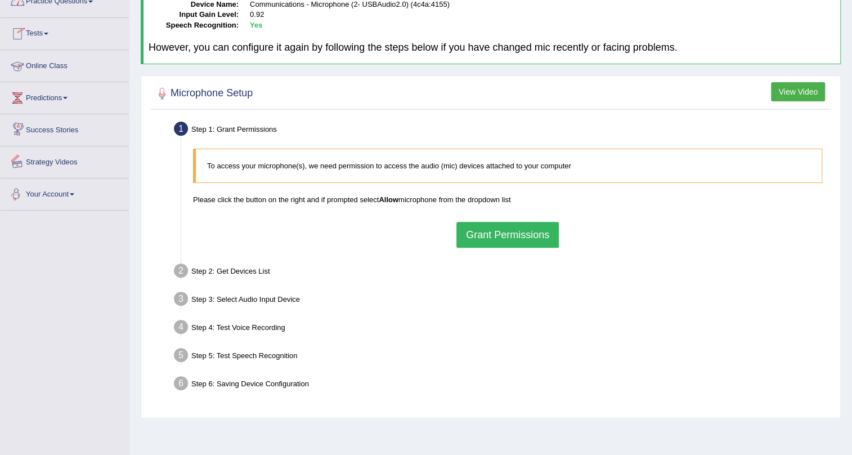
click at [56, 270] on div "Toggle navigation Home Practice Questions Speaking Practice Read Aloud Repeat S…" at bounding box center [426, 191] width 852 height 586
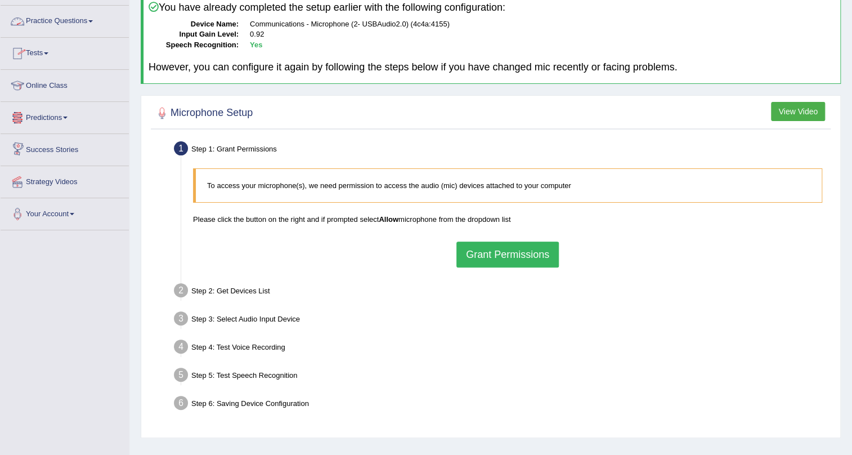
scroll to position [136, 0]
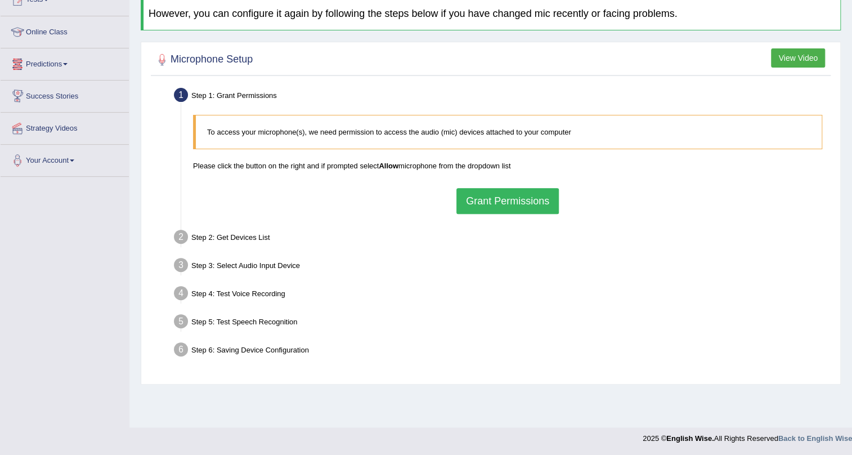
click at [464, 203] on button "Grant Permissions" at bounding box center [508, 201] width 102 height 26
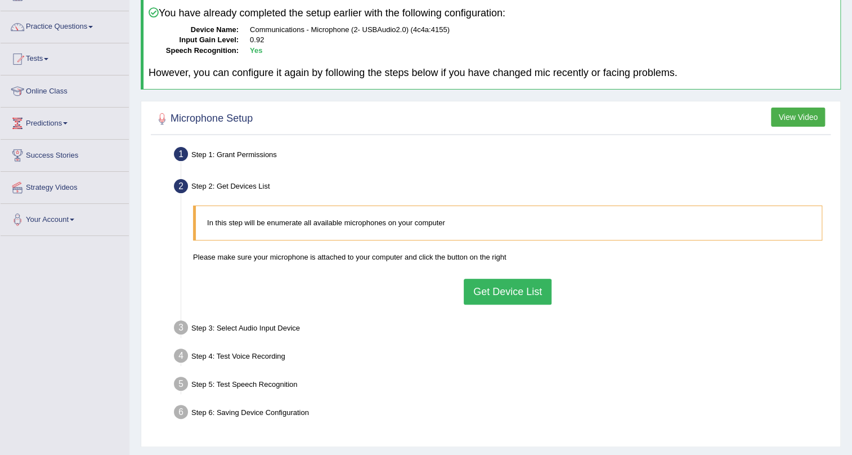
scroll to position [0, 0]
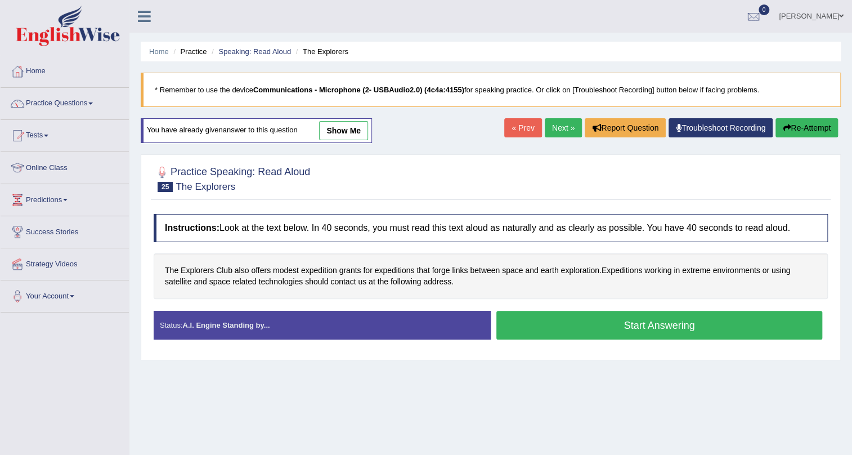
click at [560, 130] on link "Next »" at bounding box center [563, 127] width 37 height 19
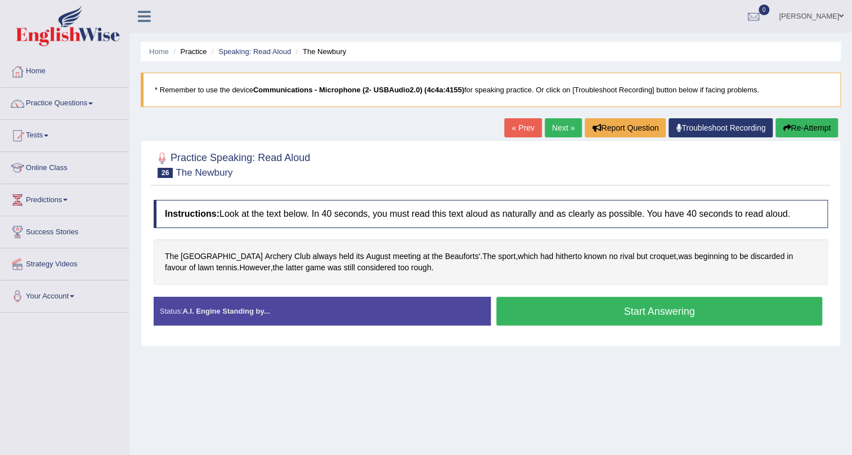
click at [553, 122] on link "Next »" at bounding box center [563, 127] width 37 height 19
click at [662, 320] on button "Start Answering" at bounding box center [660, 311] width 326 height 29
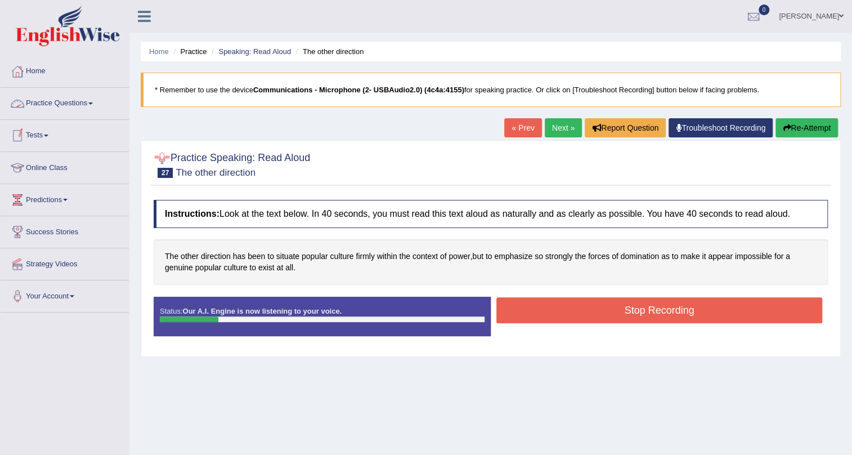
click at [806, 135] on button "Re-Attempt" at bounding box center [807, 127] width 62 height 19
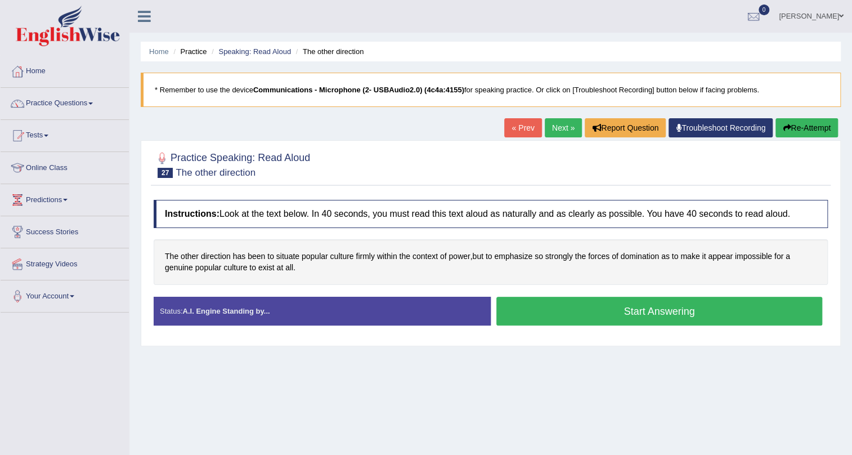
click at [574, 304] on button "Start Answering" at bounding box center [660, 311] width 326 height 29
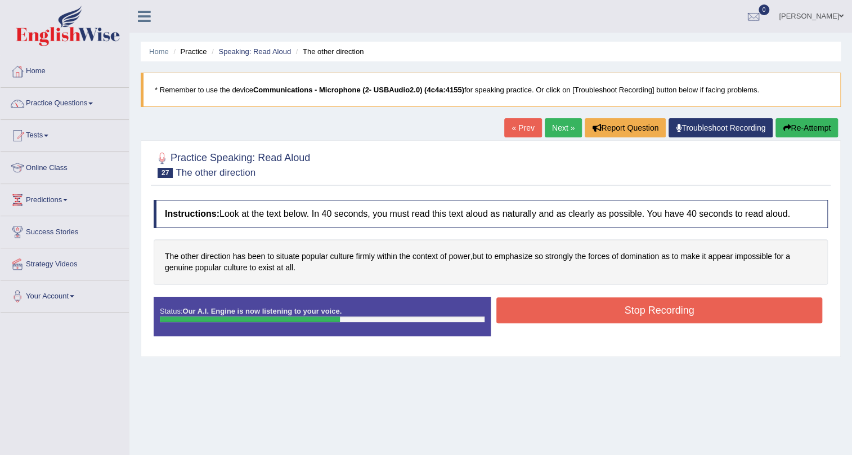
click at [625, 318] on button "Stop Recording" at bounding box center [660, 310] width 326 height 26
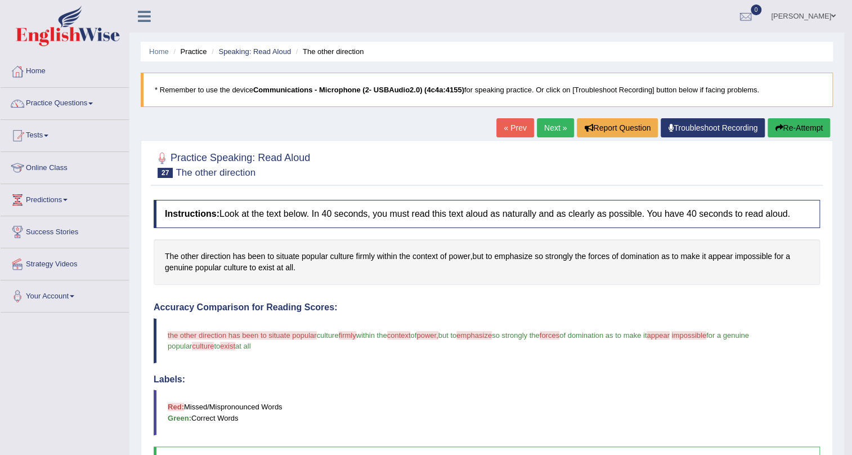
click at [796, 127] on button "Re-Attempt" at bounding box center [799, 127] width 62 height 19
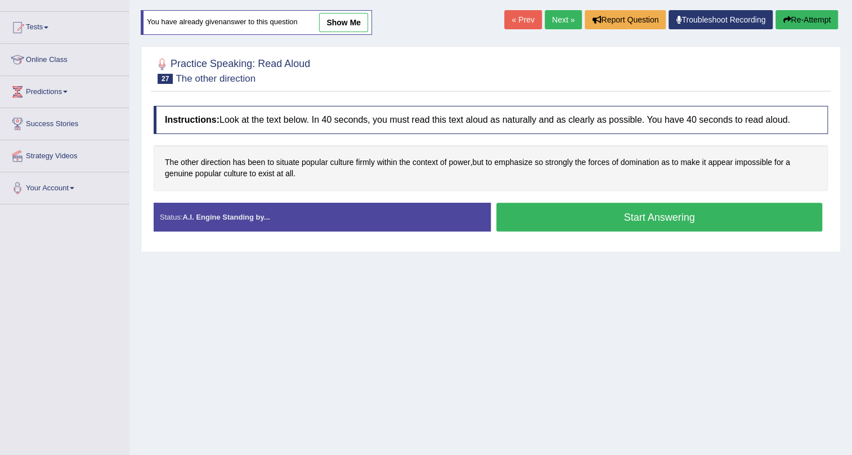
scroll to position [108, 0]
click at [631, 216] on button "Start Answering" at bounding box center [660, 217] width 326 height 29
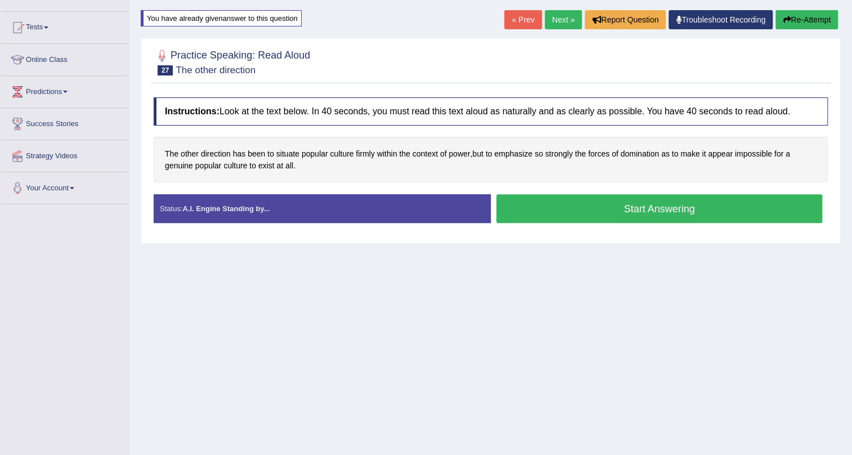
scroll to position [0, 0]
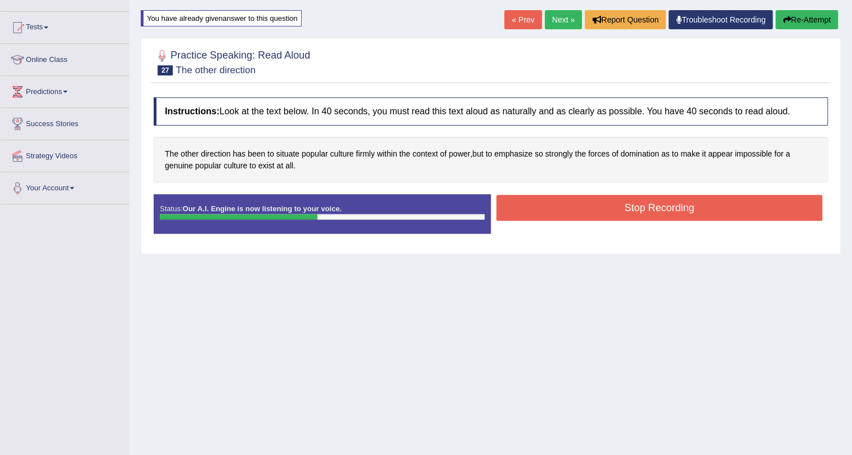
click at [639, 213] on button "Stop Recording" at bounding box center [660, 208] width 326 height 26
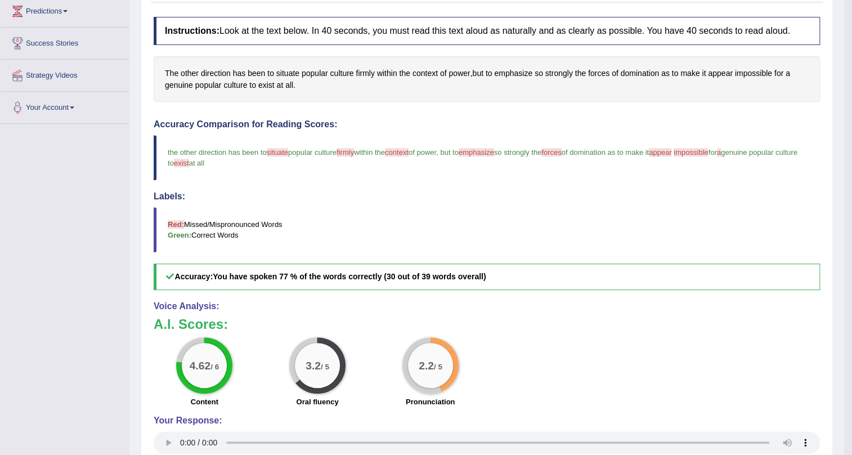
scroll to position [82, 0]
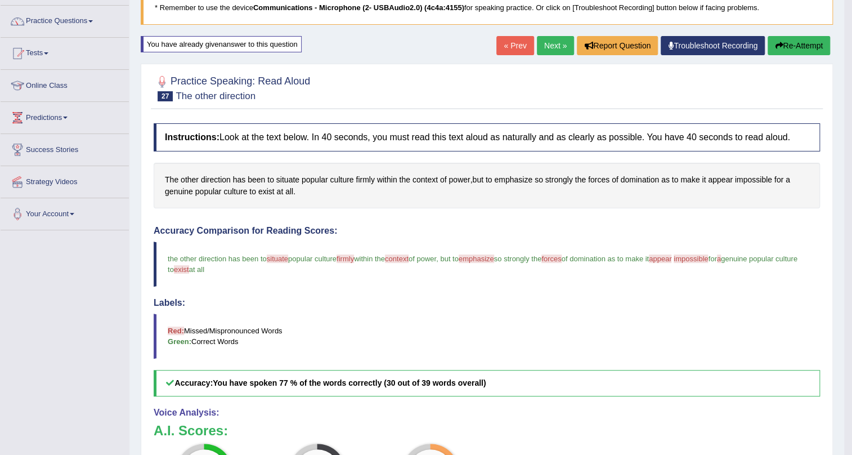
drag, startPoint x: 794, startPoint y: 51, endPoint x: 587, endPoint y: 66, distance: 207.8
click at [590, 69] on div "Home Practice Speaking: Read Aloud The other direction * Remember to use the de…" at bounding box center [487, 275] width 715 height 714
click at [539, 34] on div "Home Practice Speaking: Read Aloud The other direction * Remember to use the de…" at bounding box center [487, 275] width 715 height 714
click at [798, 44] on button "Re-Attempt" at bounding box center [799, 45] width 62 height 19
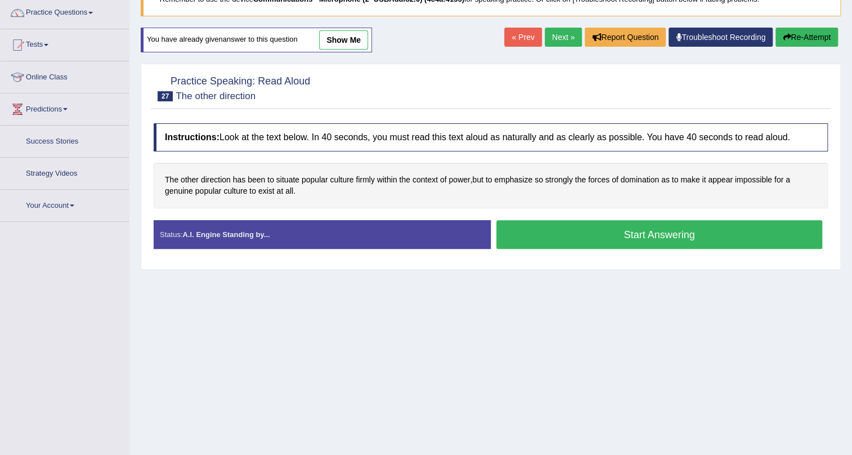
scroll to position [91, 0]
click at [711, 237] on button "Start Answering" at bounding box center [660, 234] width 326 height 29
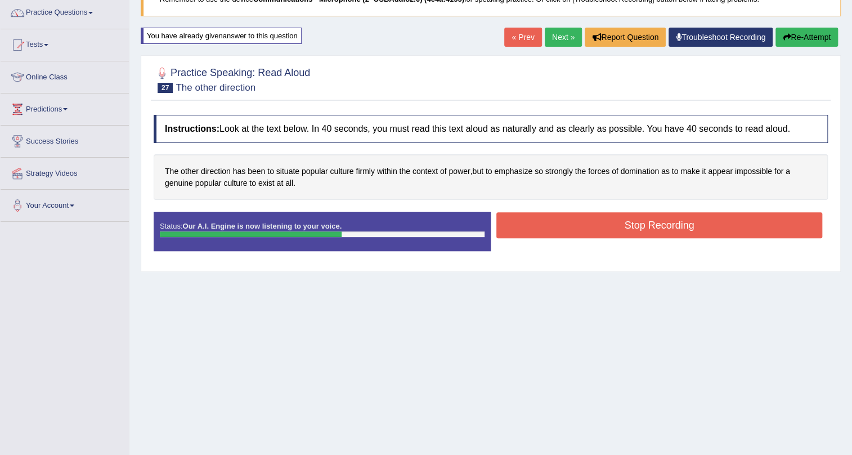
click at [549, 221] on button "Stop Recording" at bounding box center [660, 225] width 326 height 26
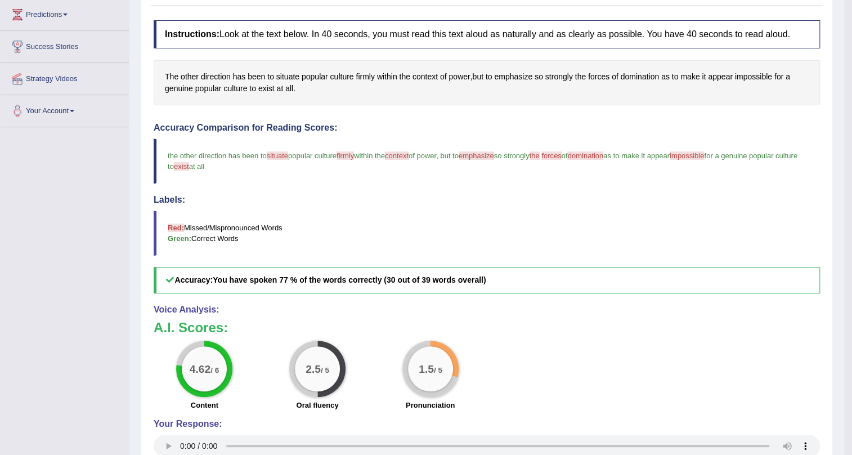
scroll to position [31, 0]
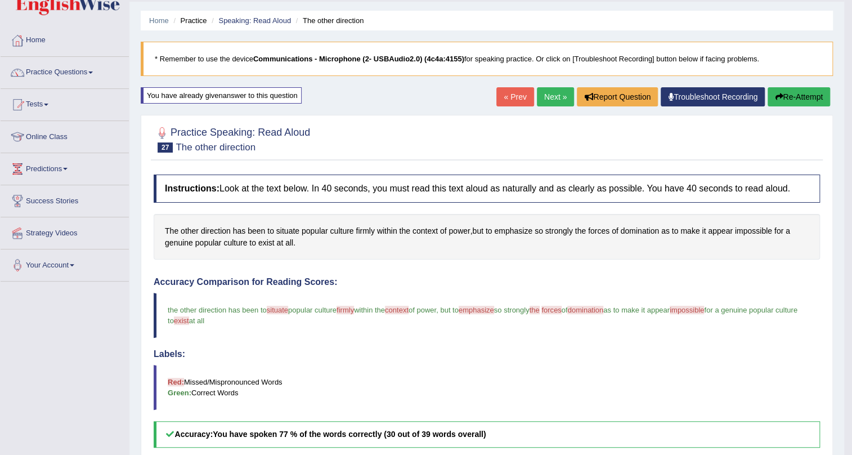
click at [555, 100] on link "Next »" at bounding box center [555, 96] width 37 height 19
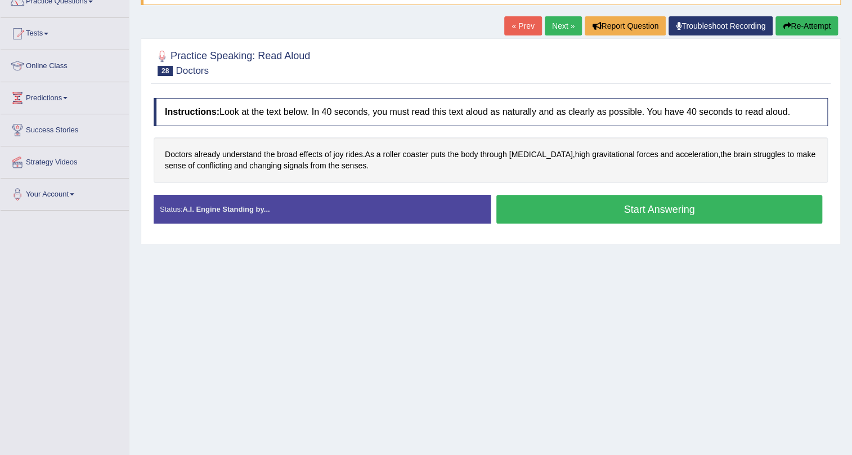
click at [622, 201] on button "Start Answering" at bounding box center [660, 209] width 326 height 29
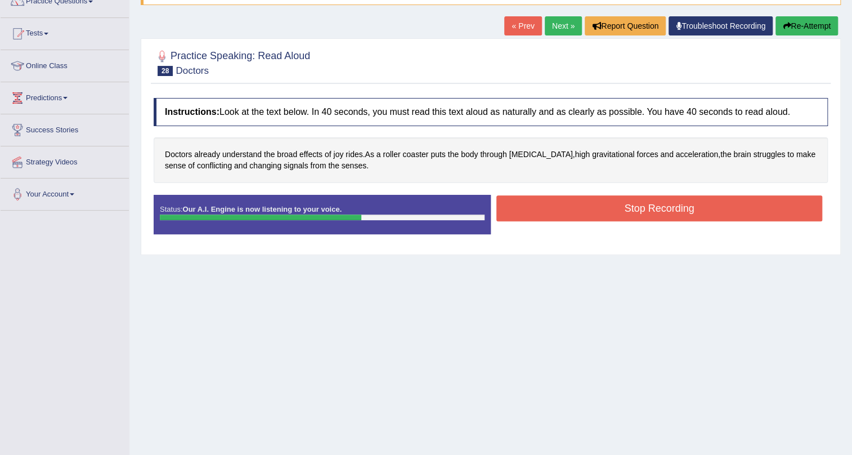
click at [623, 214] on button "Stop Recording" at bounding box center [660, 208] width 326 height 26
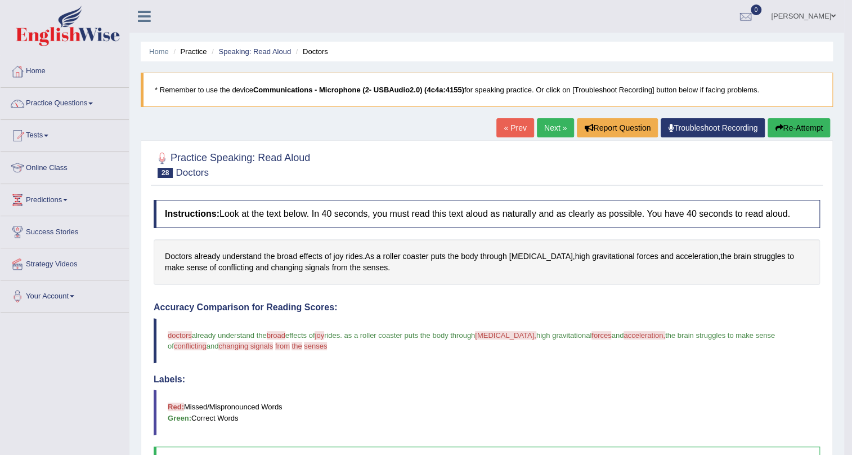
click at [559, 127] on link "Next »" at bounding box center [555, 127] width 37 height 19
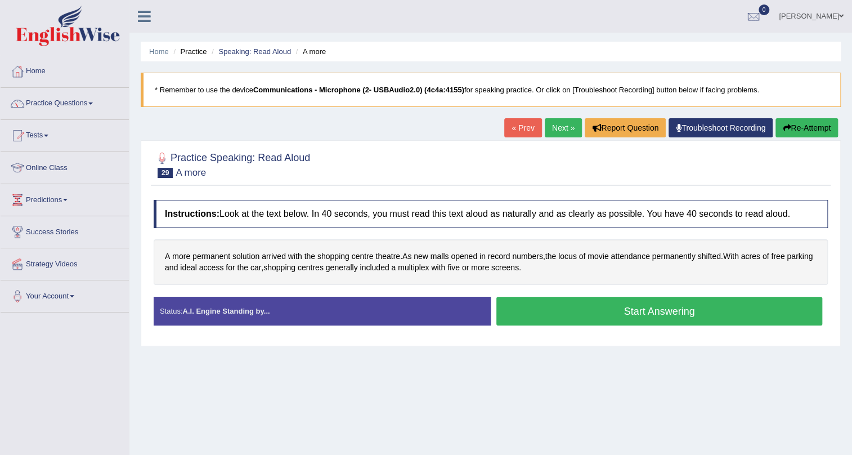
click at [635, 316] on button "Start Answering" at bounding box center [660, 311] width 326 height 29
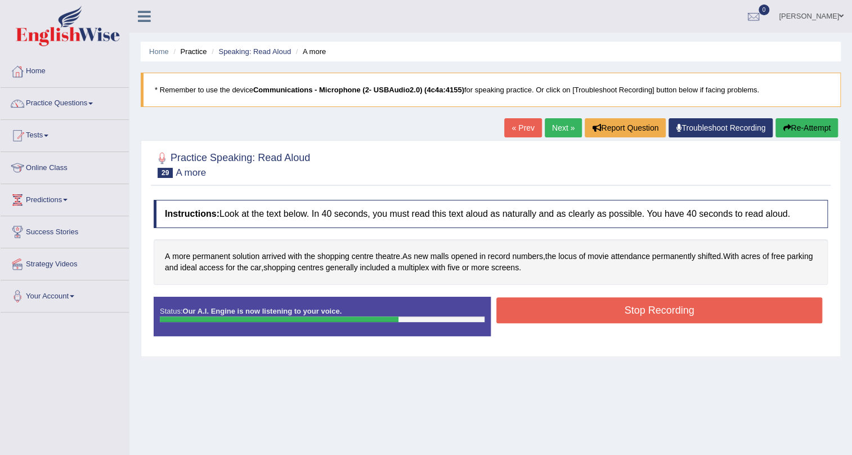
click at [566, 311] on button "Stop Recording" at bounding box center [660, 310] width 326 height 26
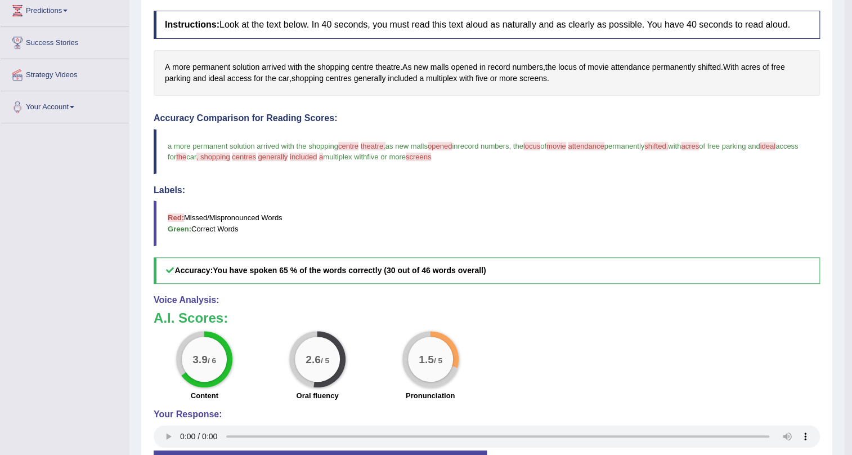
scroll to position [25, 0]
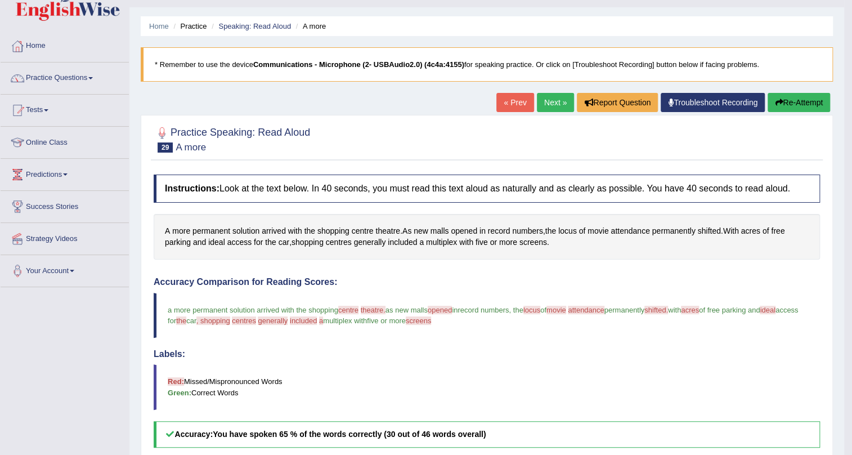
click at [807, 102] on button "Re-Attempt" at bounding box center [799, 102] width 62 height 19
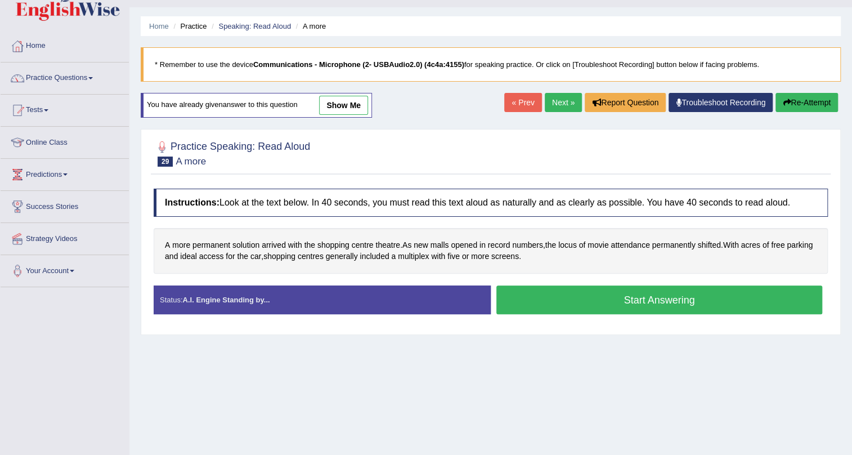
click at [628, 300] on button "Start Answering" at bounding box center [660, 299] width 326 height 29
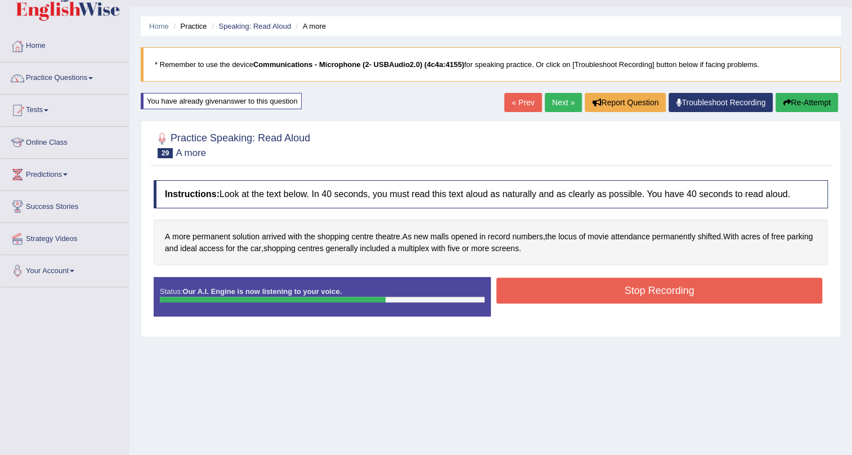
click at [625, 294] on button "Stop Recording" at bounding box center [660, 291] width 326 height 26
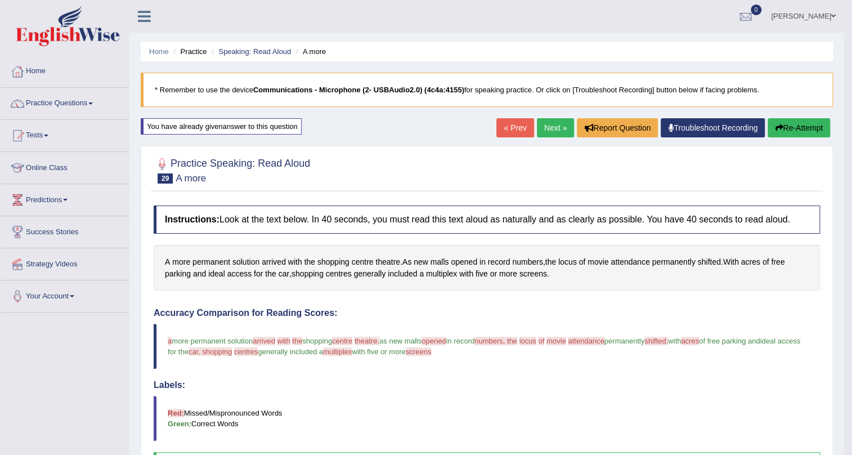
click at [552, 133] on link "Next »" at bounding box center [555, 127] width 37 height 19
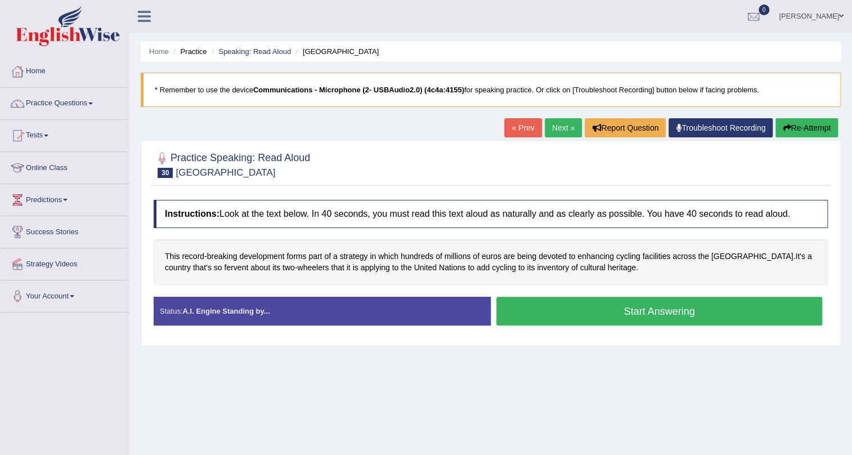
click at [672, 306] on button "Start Answering" at bounding box center [660, 311] width 326 height 29
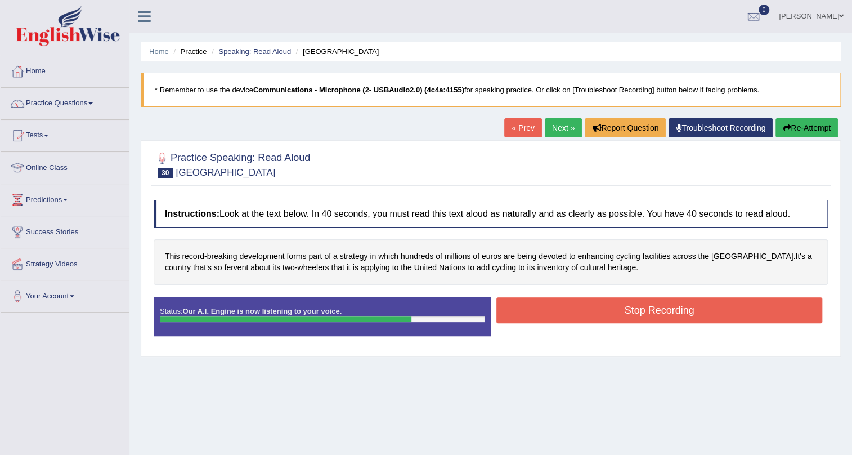
click at [644, 318] on button "Stop Recording" at bounding box center [660, 310] width 326 height 26
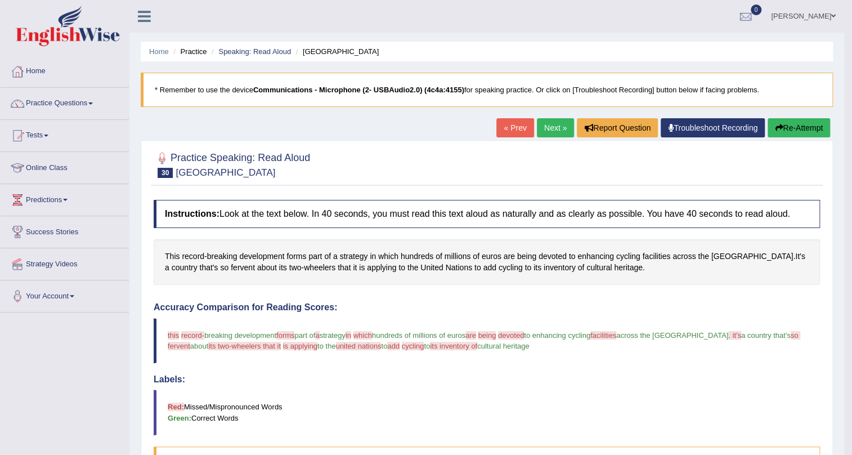
click at [564, 127] on link "Next »" at bounding box center [555, 127] width 37 height 19
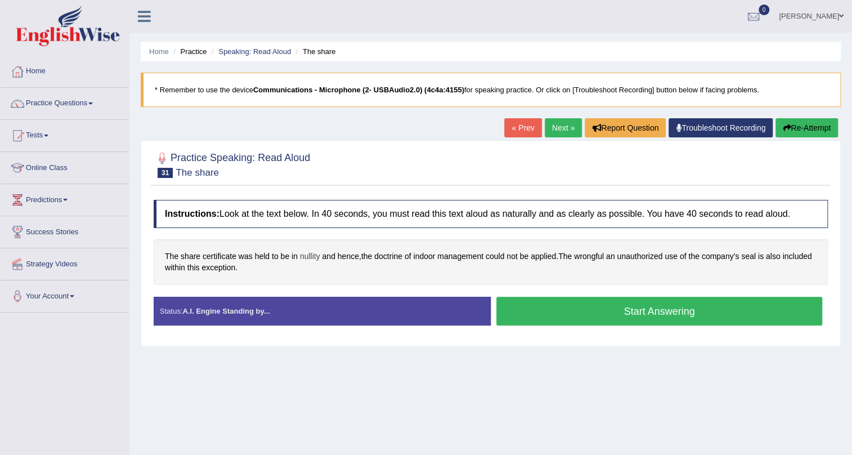
click at [313, 256] on span "nullity" at bounding box center [310, 257] width 20 height 12
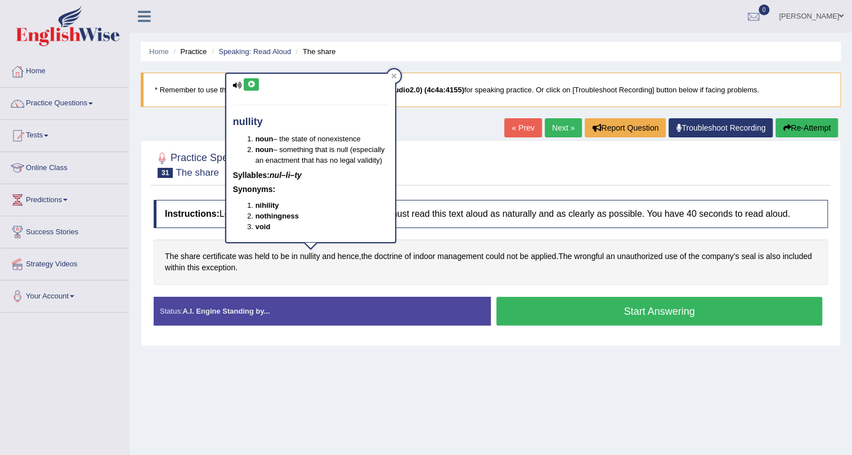
click at [252, 74] on div "nullity noun – the state of nonexistence noun – something that is null (especia…" at bounding box center [310, 158] width 169 height 168
click at [251, 81] on icon at bounding box center [251, 84] width 8 height 7
click at [396, 72] on div at bounding box center [394, 76] width 14 height 14
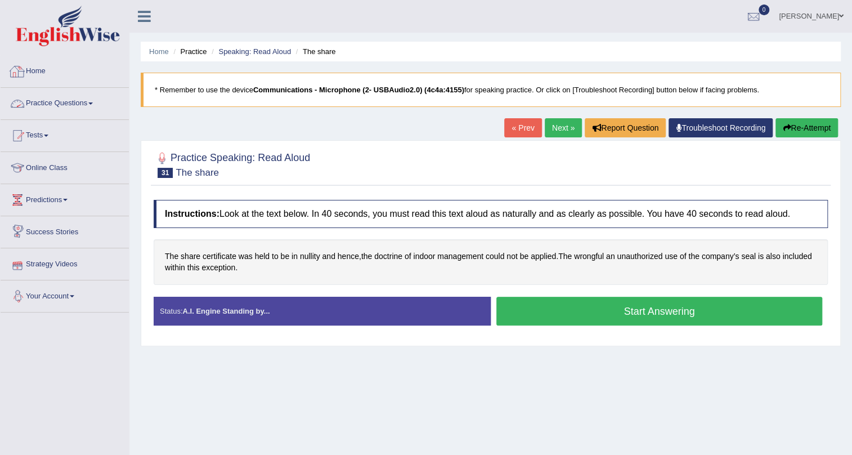
click at [84, 106] on link "Practice Questions" at bounding box center [65, 102] width 128 height 28
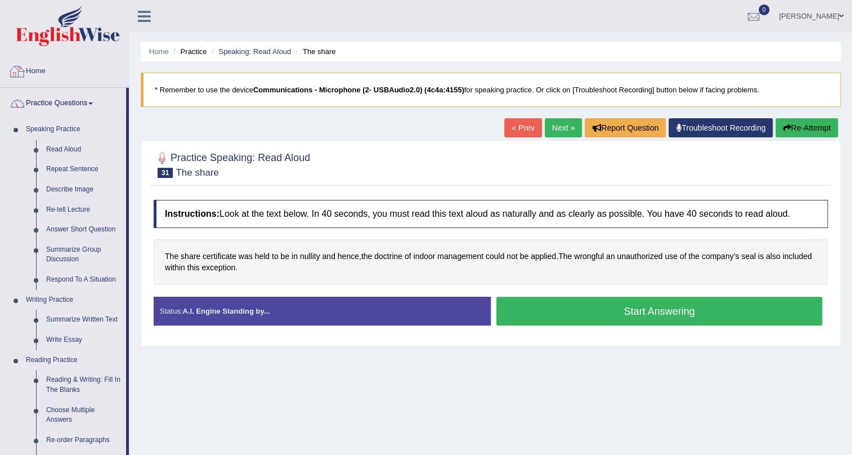
click at [18, 68] on div at bounding box center [17, 71] width 17 height 17
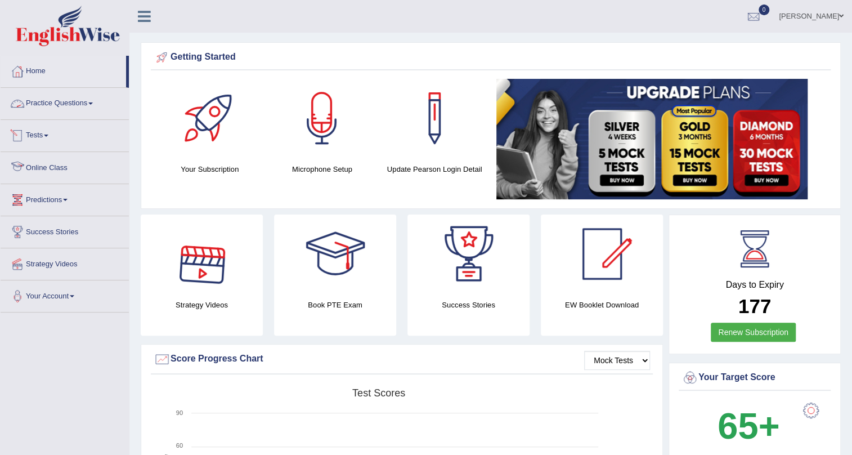
click at [75, 97] on link "Practice Questions" at bounding box center [65, 102] width 128 height 28
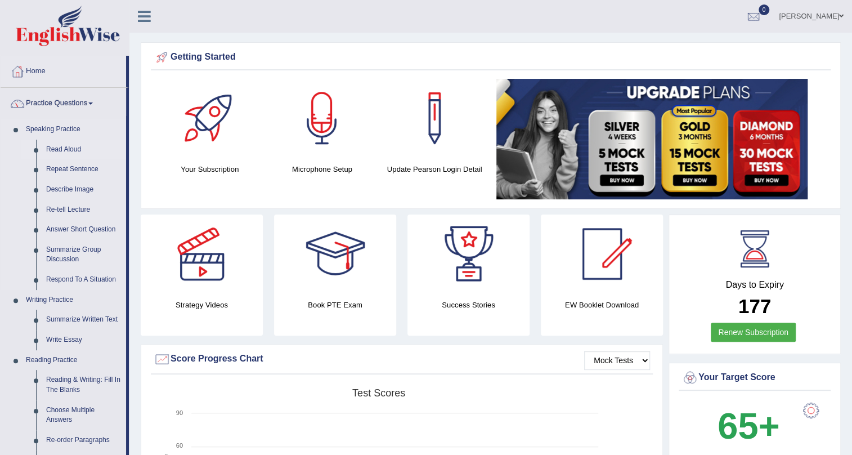
click at [92, 146] on link "Read Aloud" at bounding box center [83, 150] width 85 height 20
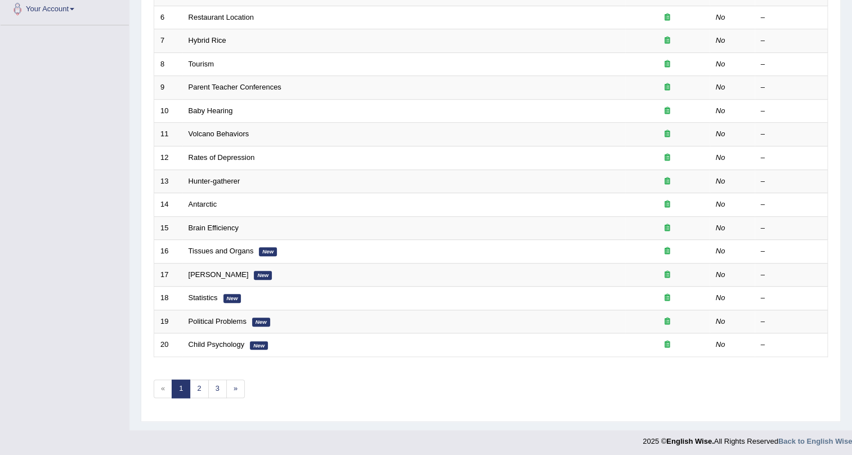
scroll to position [289, 0]
click at [197, 388] on link "2" at bounding box center [199, 387] width 19 height 19
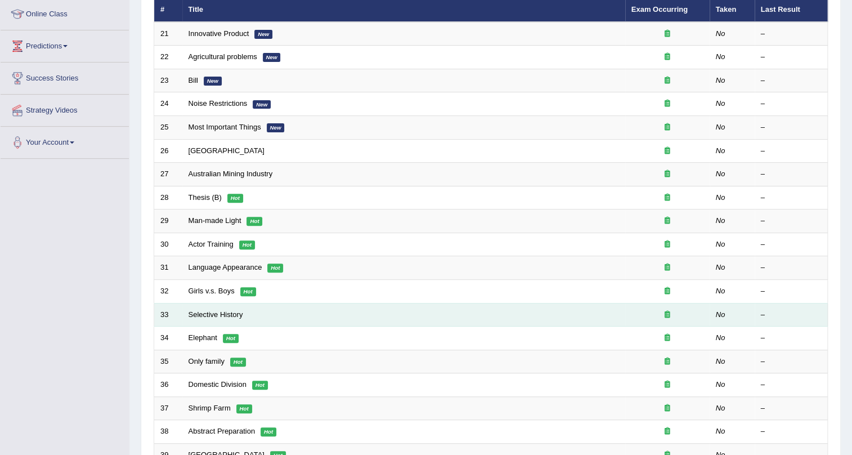
scroll to position [153, 0]
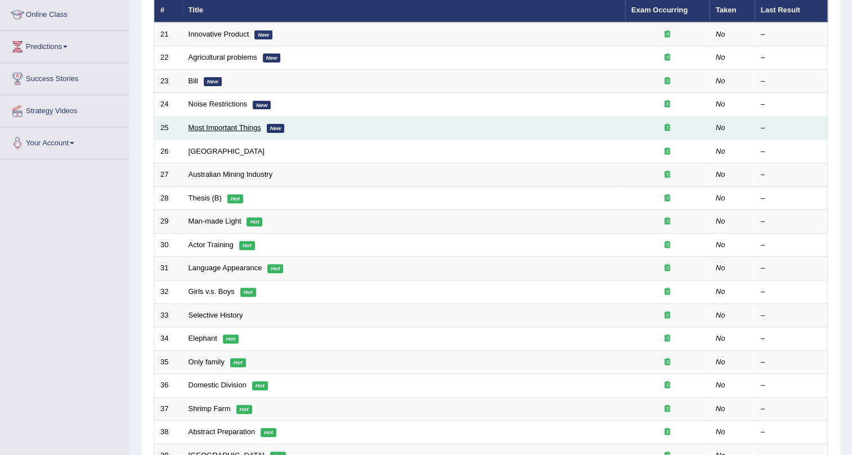
click at [211, 127] on link "Most Important Things" at bounding box center [225, 127] width 73 height 8
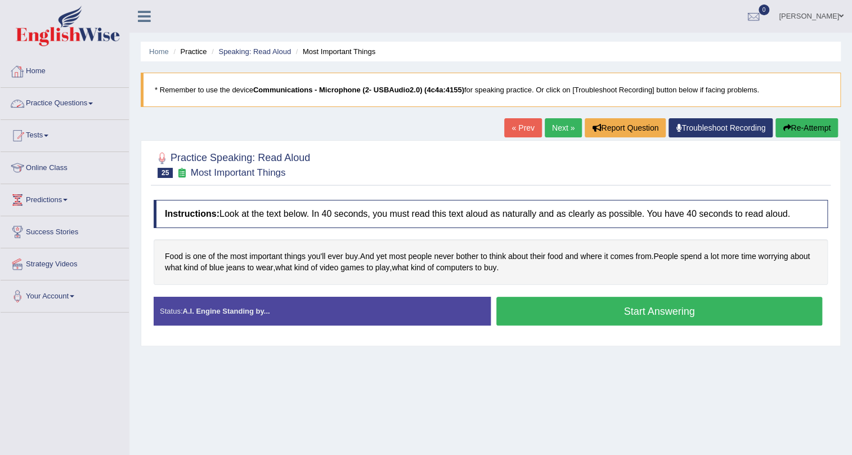
click at [93, 109] on link "Practice Questions" at bounding box center [65, 102] width 128 height 28
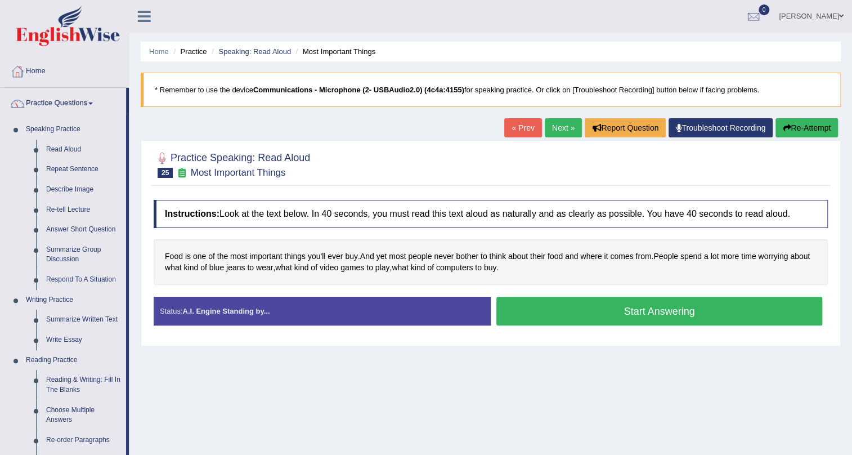
click at [520, 131] on link "« Prev" at bounding box center [522, 127] width 37 height 19
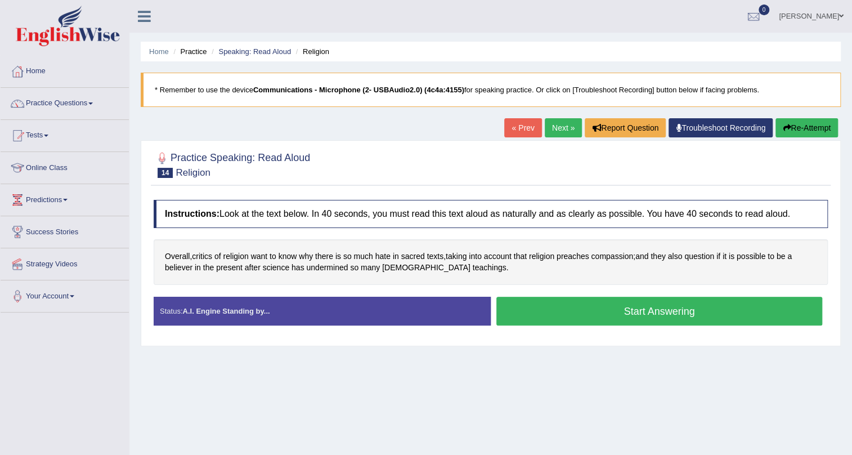
click at [520, 131] on link "« Prev" at bounding box center [522, 127] width 37 height 19
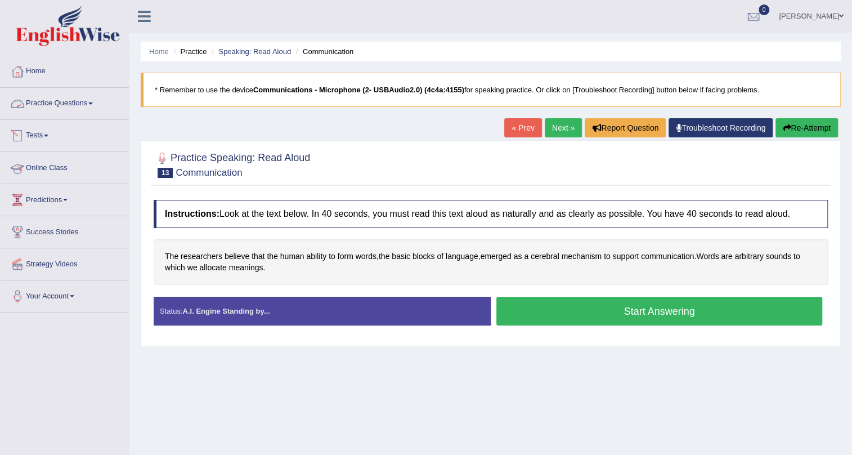
click at [56, 107] on link "Practice Questions" at bounding box center [65, 102] width 128 height 28
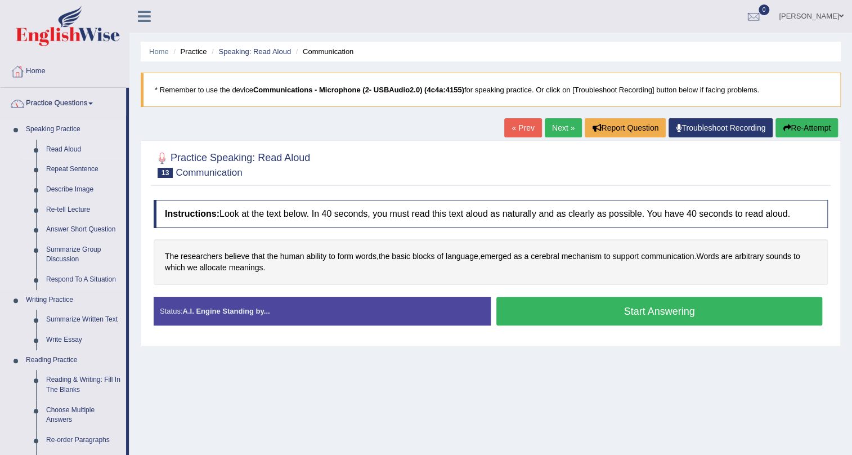
click at [68, 147] on link "Read Aloud" at bounding box center [83, 150] width 85 height 20
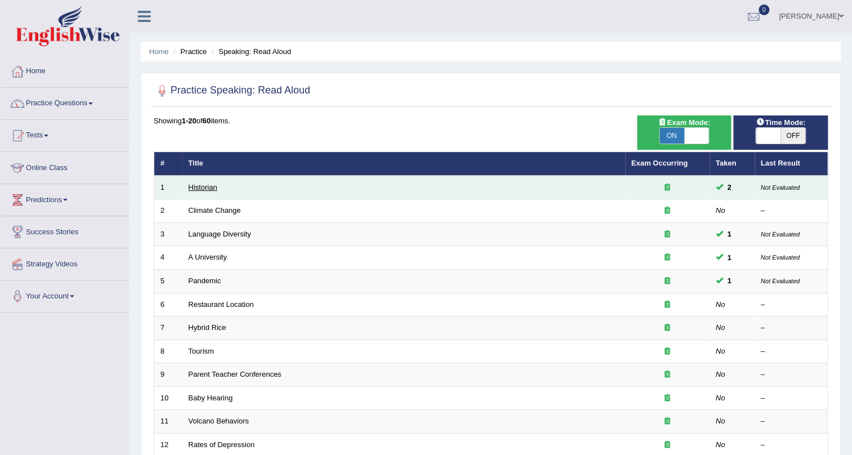
click at [197, 187] on link "Historian" at bounding box center [203, 187] width 29 height 8
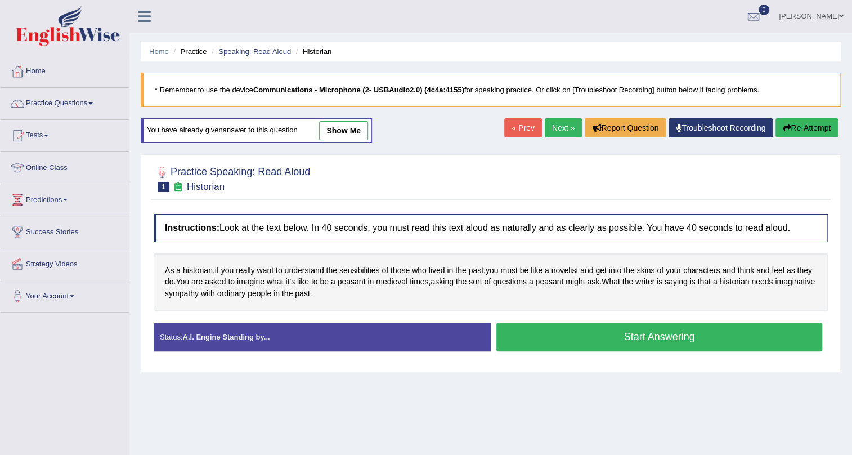
click at [548, 125] on link "Next »" at bounding box center [563, 127] width 37 height 19
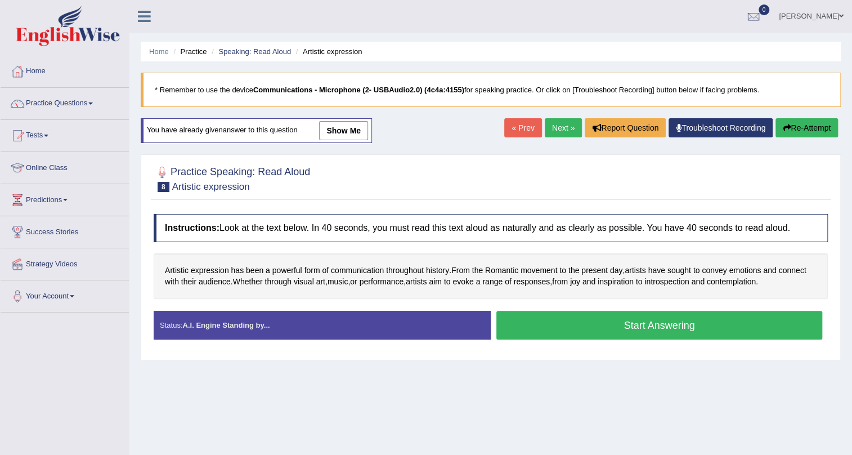
click at [553, 323] on button "Start Answering" at bounding box center [660, 325] width 326 height 29
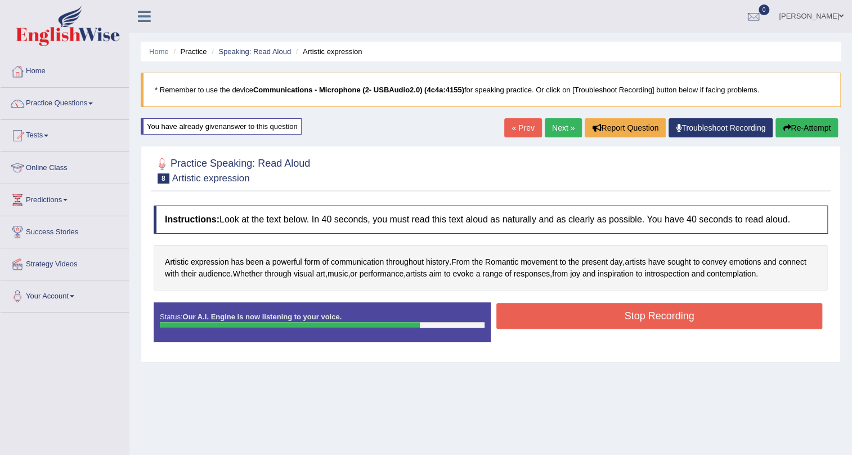
click at [660, 323] on button "Stop Recording" at bounding box center [660, 316] width 326 height 26
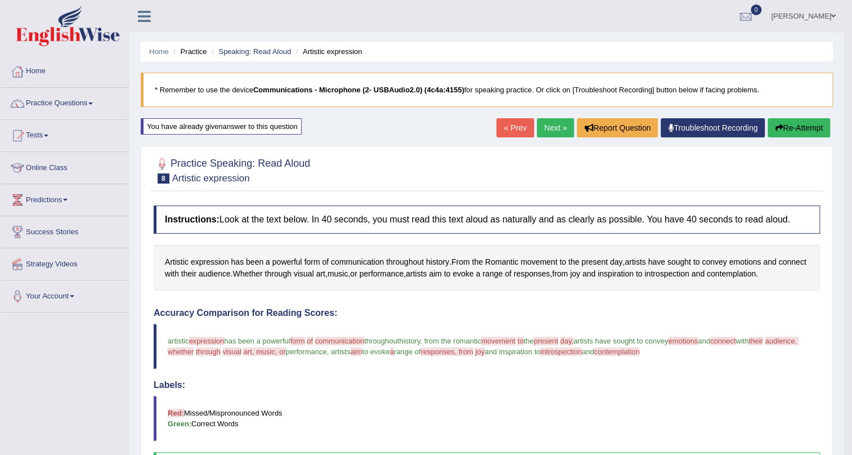
click at [557, 122] on link "Next »" at bounding box center [555, 127] width 37 height 19
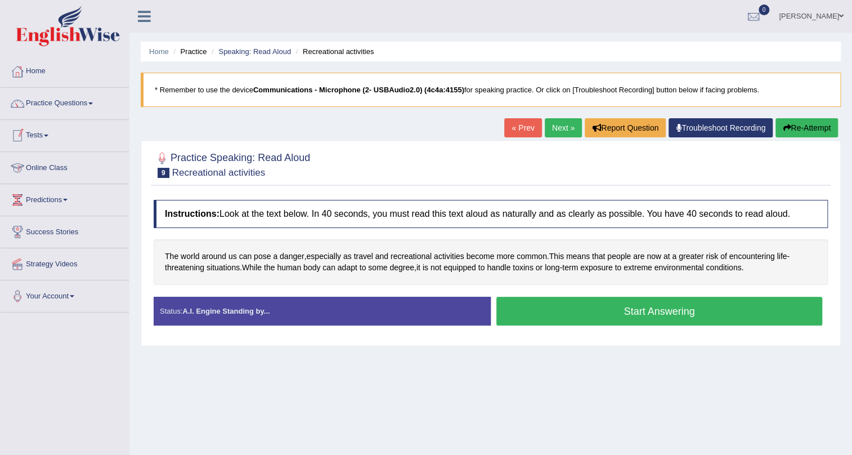
click at [60, 167] on link "Online Class" at bounding box center [65, 166] width 128 height 28
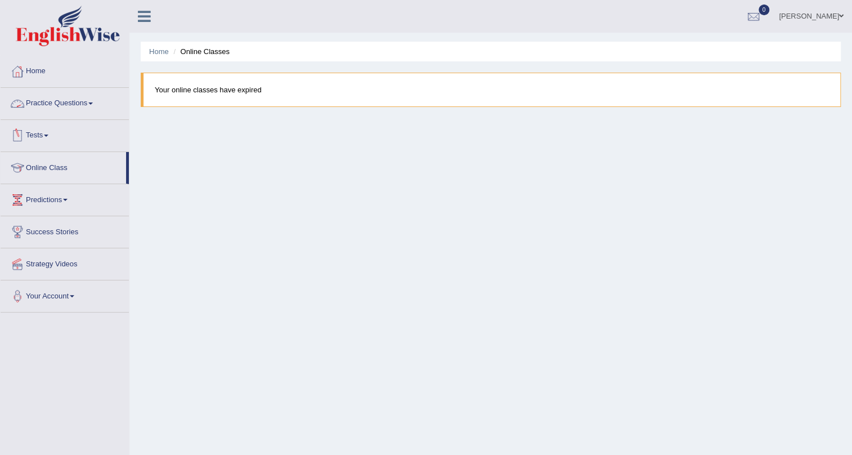
click at [70, 105] on link "Practice Questions" at bounding box center [65, 102] width 128 height 28
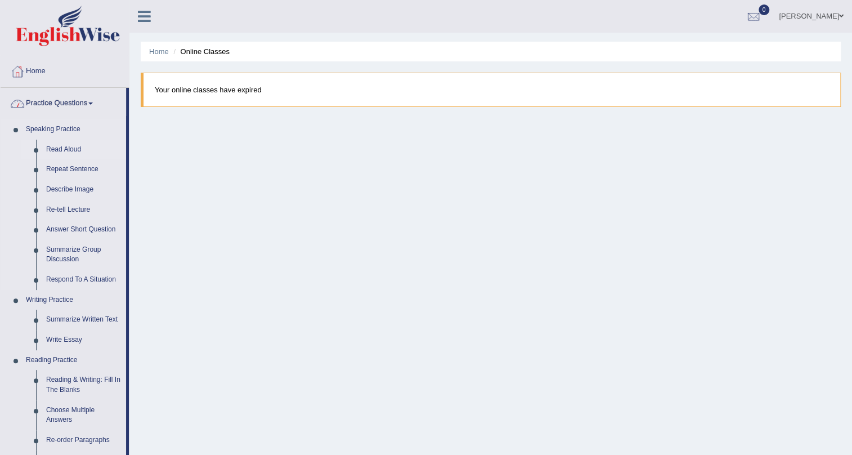
click at [59, 156] on link "Read Aloud" at bounding box center [83, 150] width 85 height 20
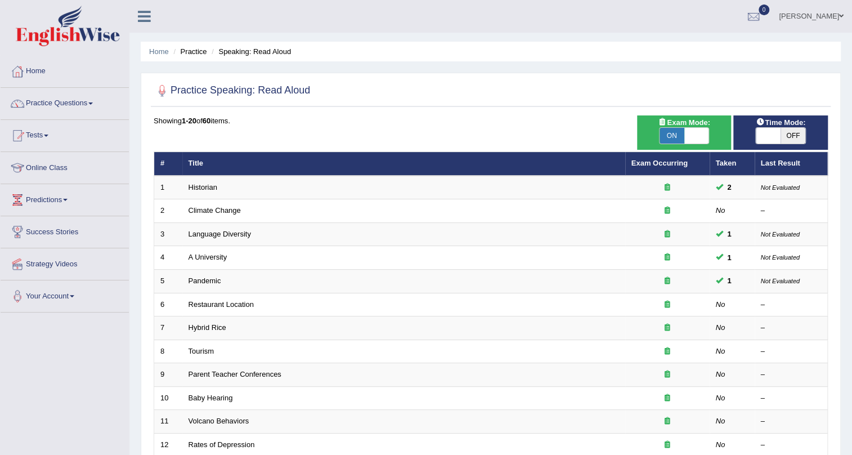
drag, startPoint x: 800, startPoint y: 124, endPoint x: 793, endPoint y: 137, distance: 13.8
click at [800, 125] on span "Time Mode:" at bounding box center [781, 123] width 59 height 12
click at [793, 137] on span "OFF" at bounding box center [793, 136] width 25 height 16
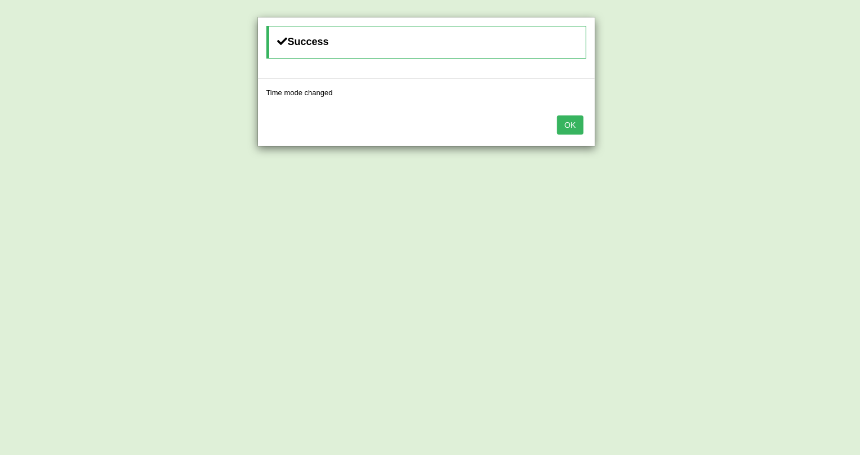
click at [565, 124] on button "OK" at bounding box center [570, 124] width 26 height 19
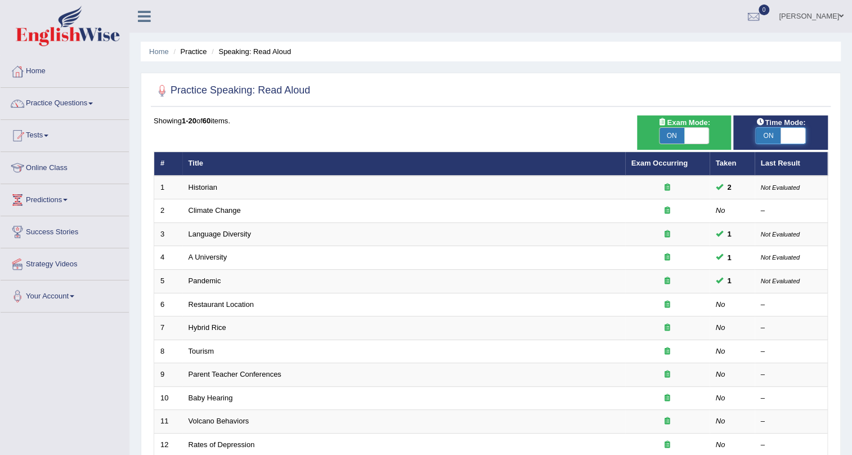
click at [785, 141] on span at bounding box center [793, 136] width 25 height 16
checkbox input "false"
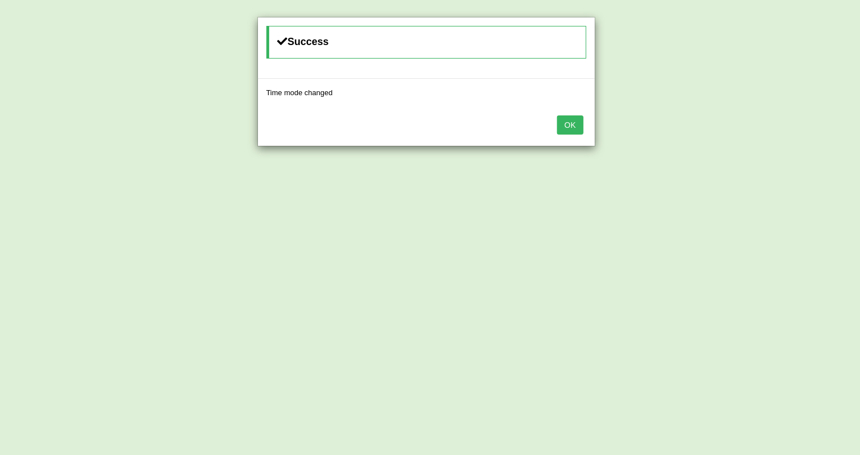
click at [572, 119] on button "OK" at bounding box center [570, 124] width 26 height 19
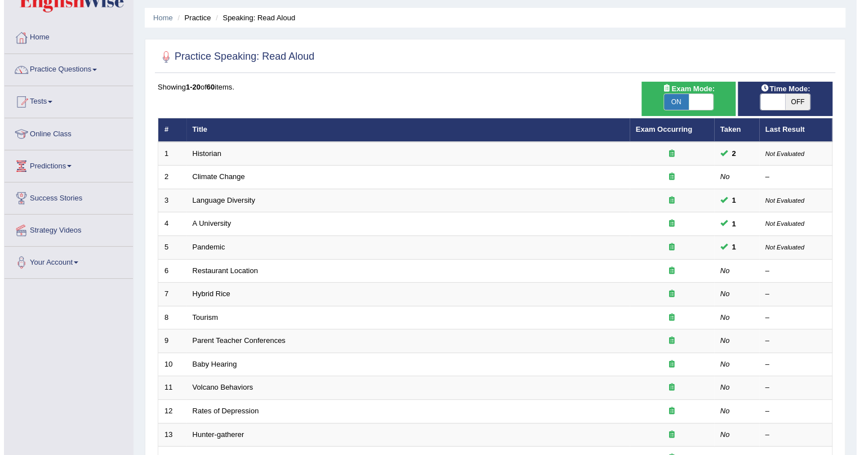
scroll to position [33, 0]
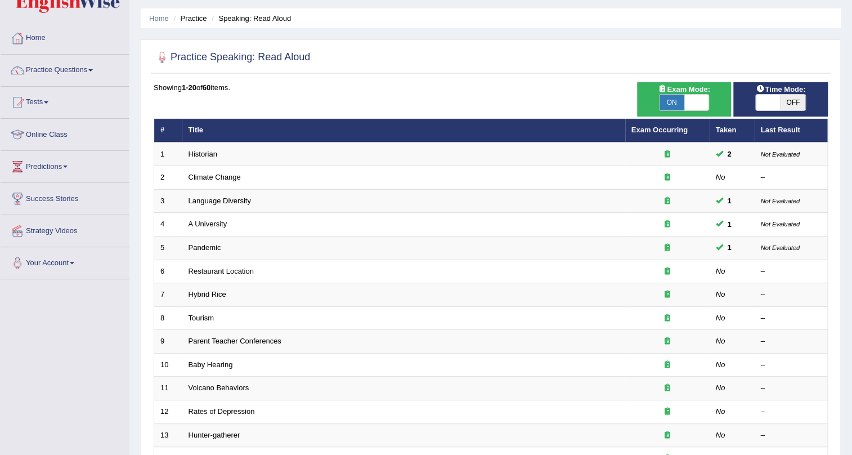
click at [698, 104] on span at bounding box center [697, 103] width 25 height 16
checkbox input "false"
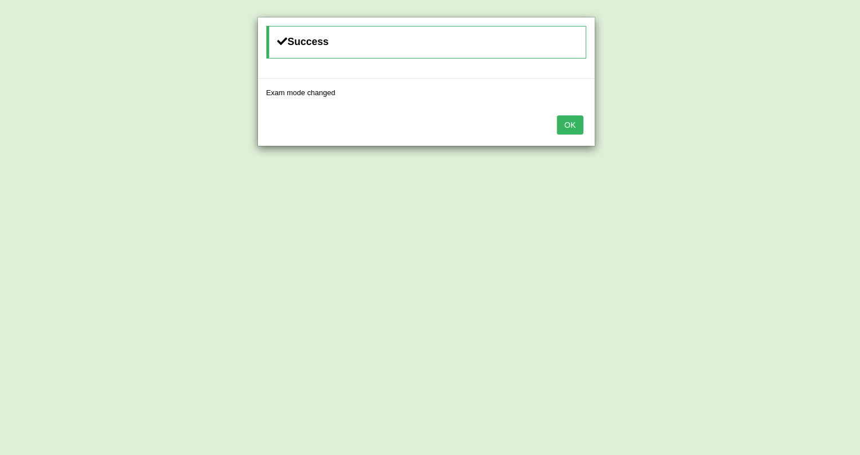
click at [577, 117] on button "OK" at bounding box center [570, 124] width 26 height 19
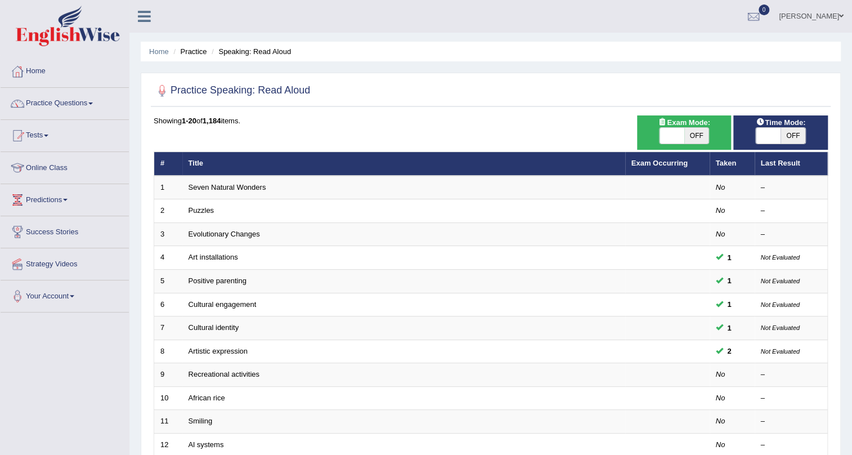
click at [690, 139] on span "OFF" at bounding box center [697, 136] width 25 height 16
checkbox input "true"
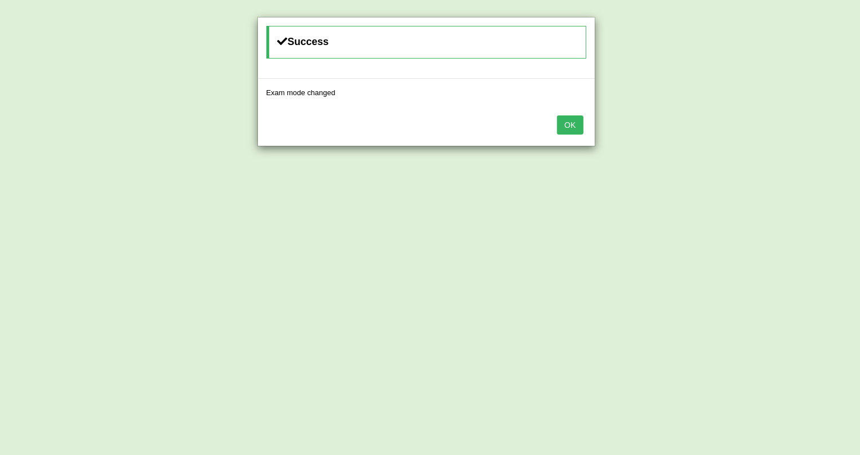
click at [568, 118] on button "OK" at bounding box center [570, 124] width 26 height 19
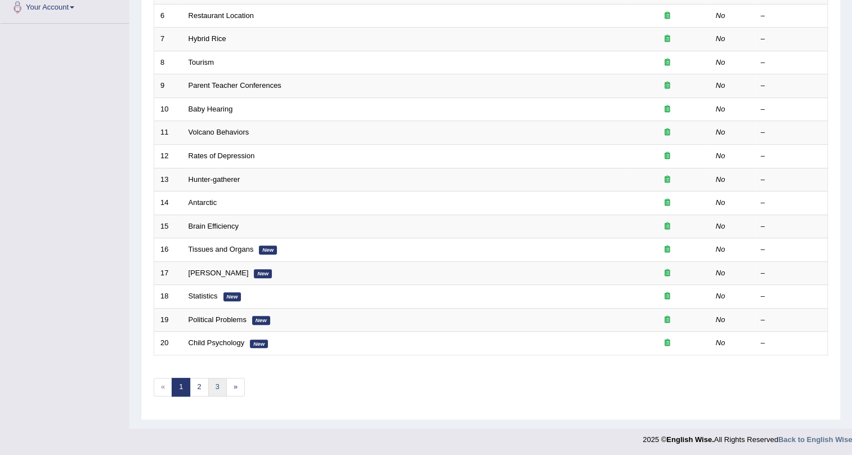
click at [213, 384] on link "3" at bounding box center [217, 387] width 19 height 19
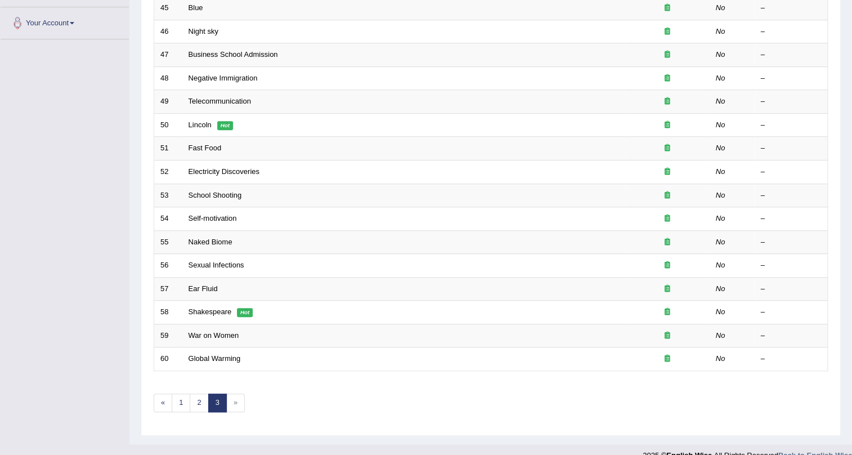
scroll to position [289, 0]
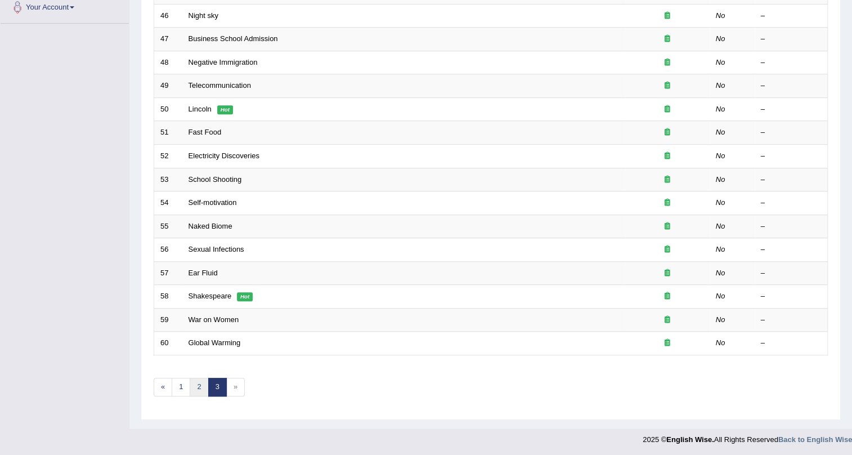
click at [197, 379] on link "2" at bounding box center [199, 387] width 19 height 19
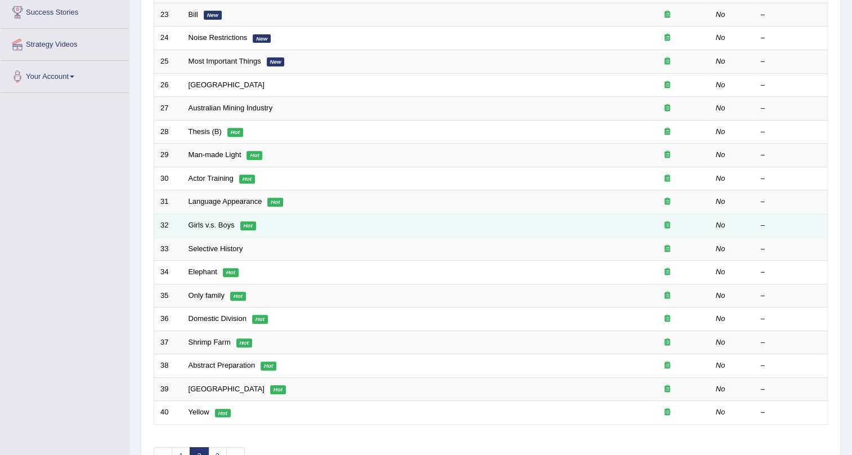
scroll to position [289, 0]
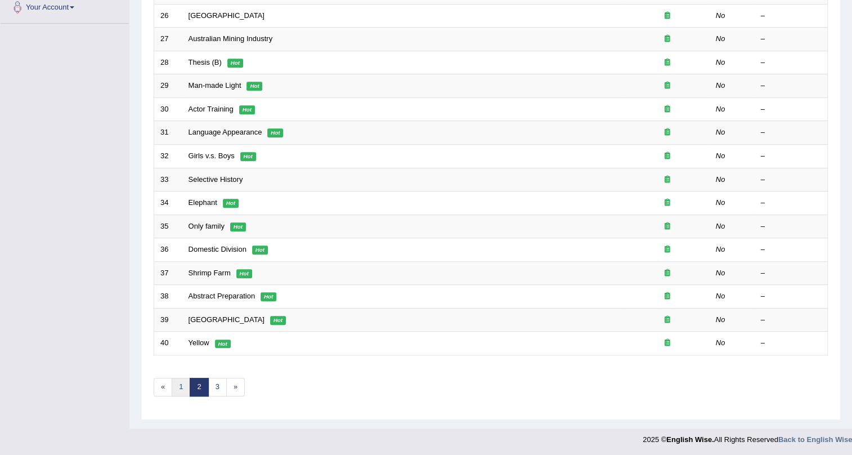
click at [186, 387] on link "1" at bounding box center [181, 387] width 19 height 19
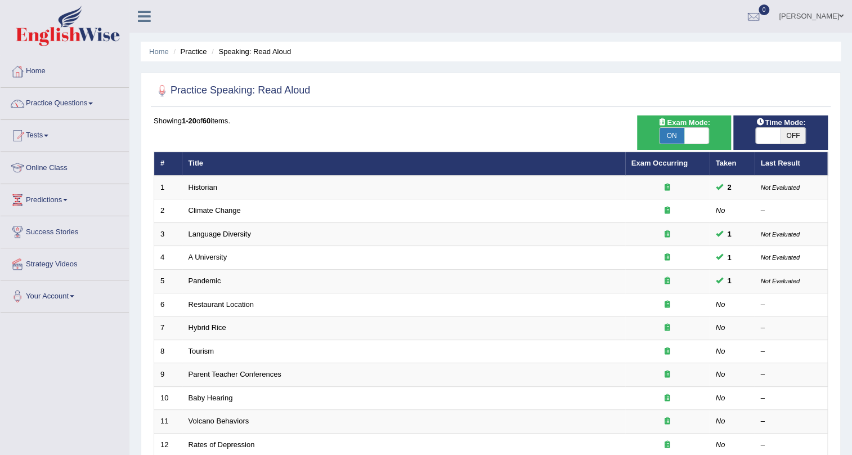
click at [728, 166] on th "Taken" at bounding box center [732, 164] width 45 height 24
click at [658, 163] on link "Exam Occurring" at bounding box center [660, 163] width 56 height 8
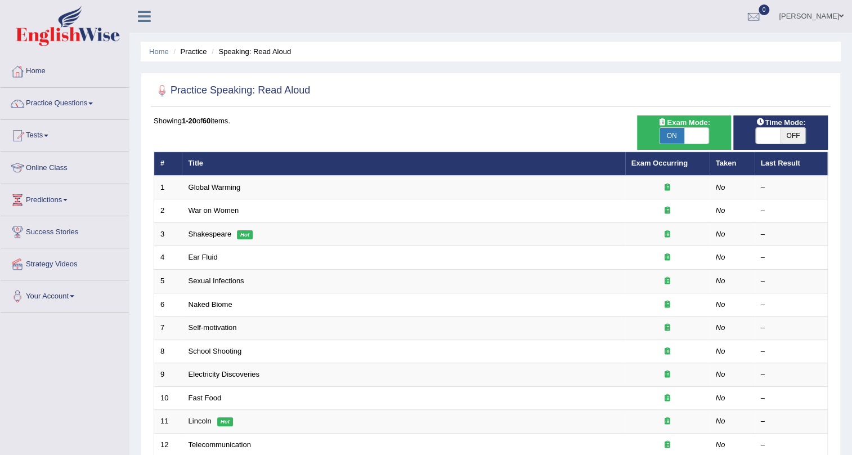
click at [730, 166] on th "Taken" at bounding box center [732, 164] width 45 height 24
click at [724, 162] on th "Taken" at bounding box center [732, 164] width 45 height 24
click at [723, 162] on th "Taken" at bounding box center [732, 164] width 45 height 24
click at [636, 163] on link "Exam Occurring" at bounding box center [660, 163] width 56 height 8
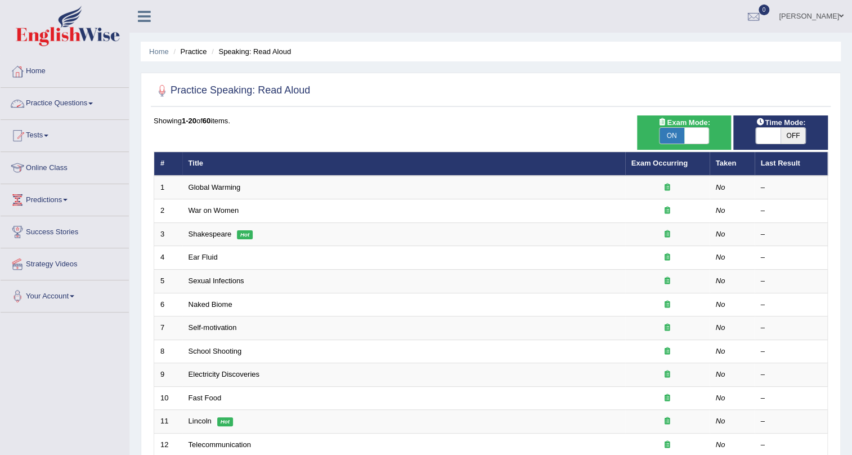
click at [73, 105] on link "Practice Questions" at bounding box center [65, 102] width 128 height 28
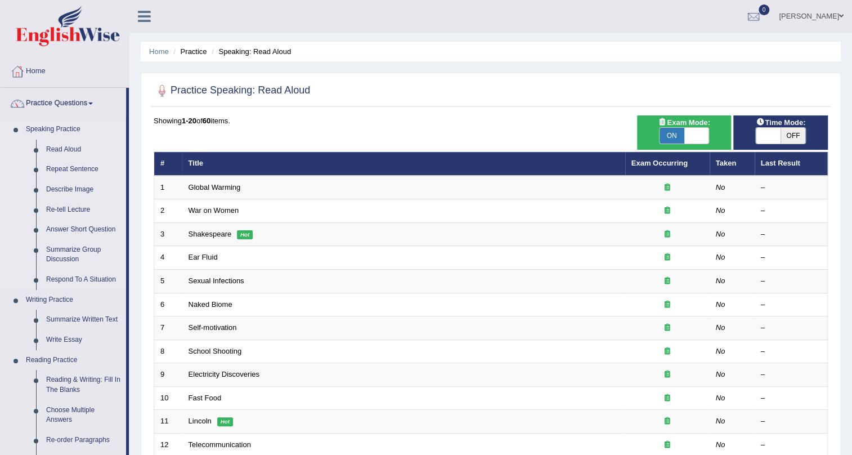
click at [54, 149] on link "Read Aloud" at bounding box center [83, 150] width 85 height 20
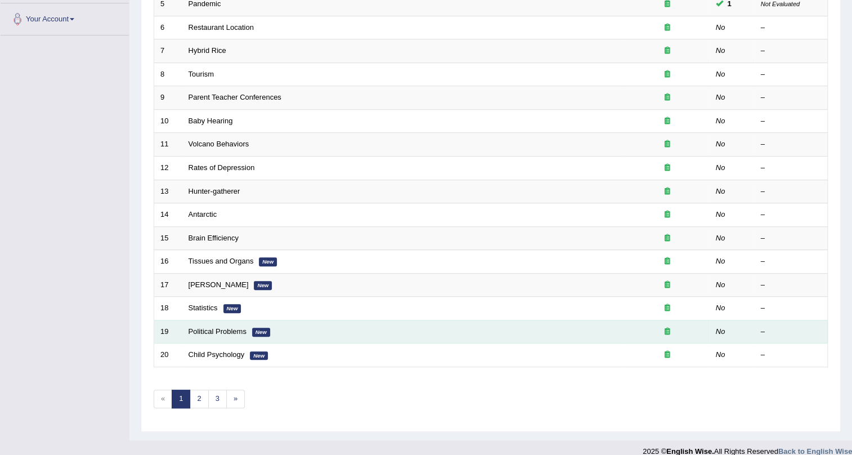
scroll to position [289, 0]
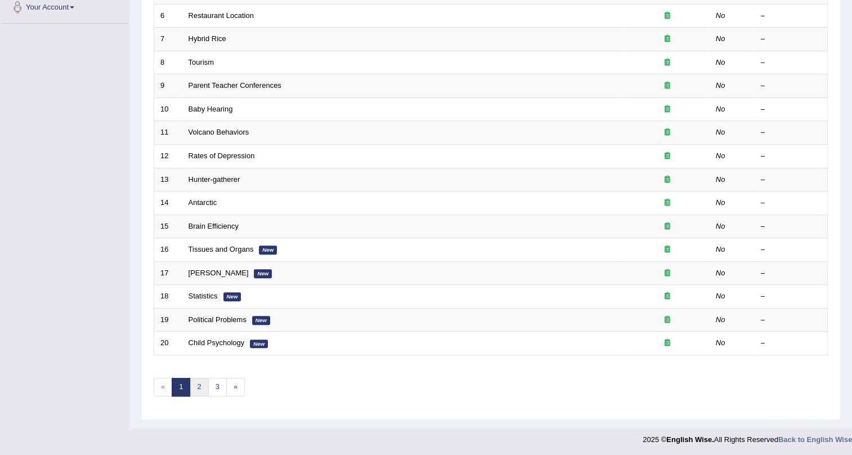
click at [197, 381] on link "2" at bounding box center [199, 387] width 19 height 19
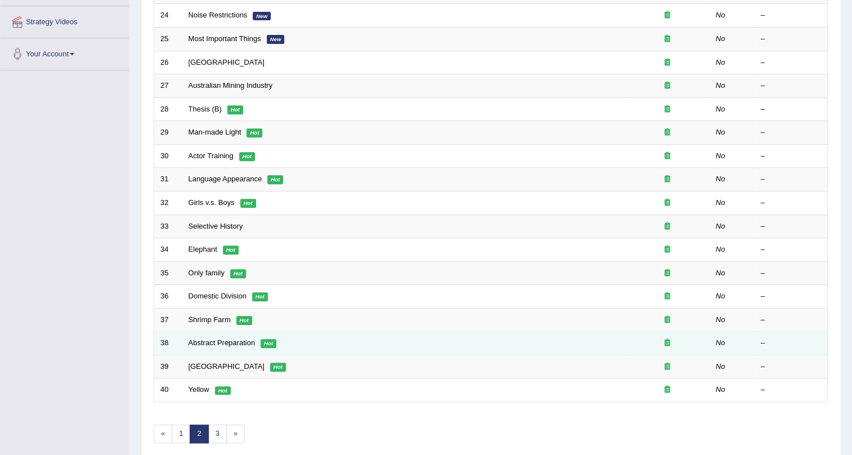
scroll to position [289, 0]
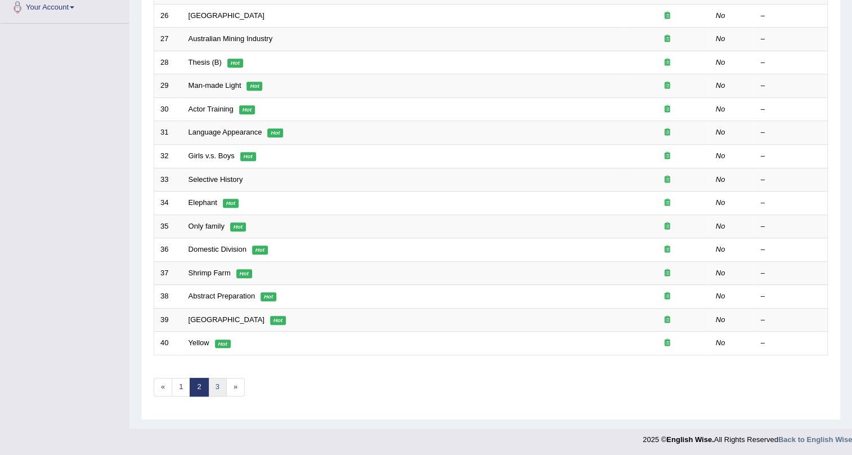
click at [217, 389] on link "3" at bounding box center [217, 387] width 19 height 19
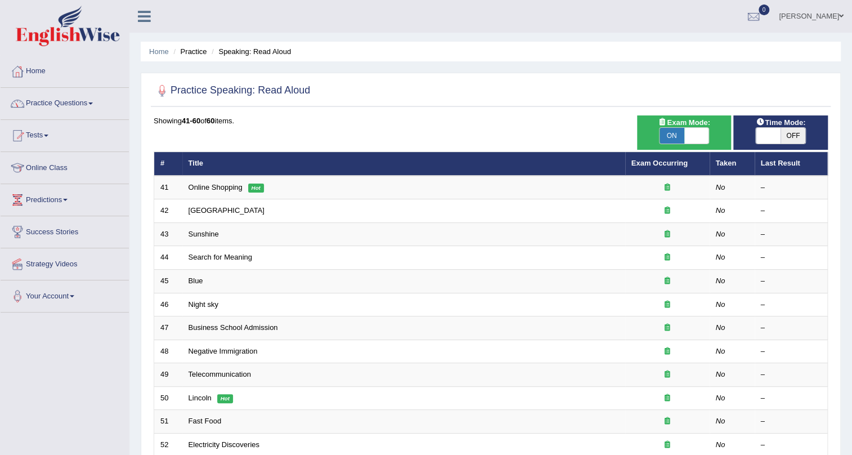
click at [62, 101] on link "Practice Questions" at bounding box center [65, 102] width 128 height 28
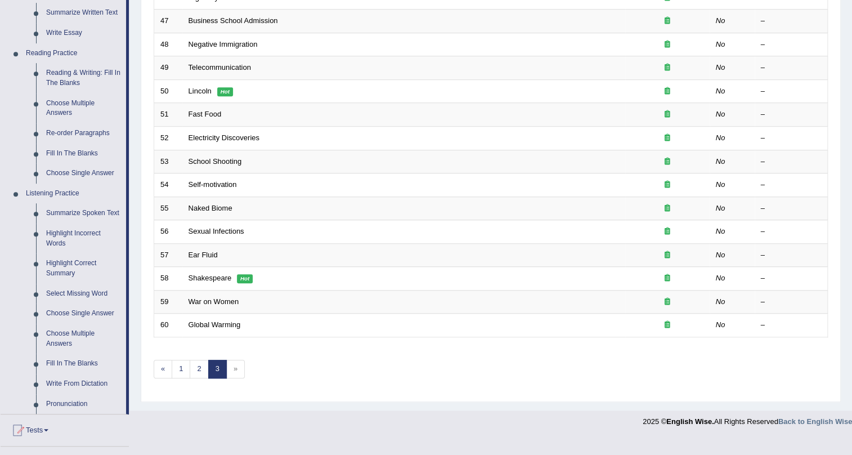
scroll to position [409, 0]
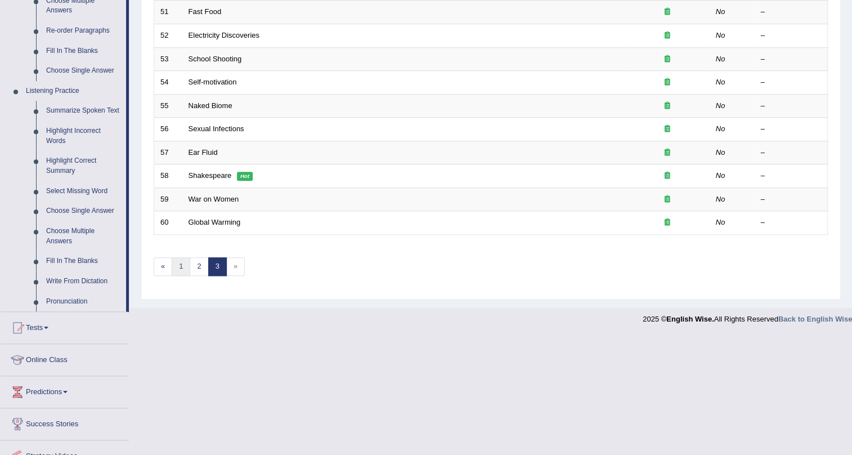
click at [177, 265] on link "1" at bounding box center [181, 266] width 19 height 19
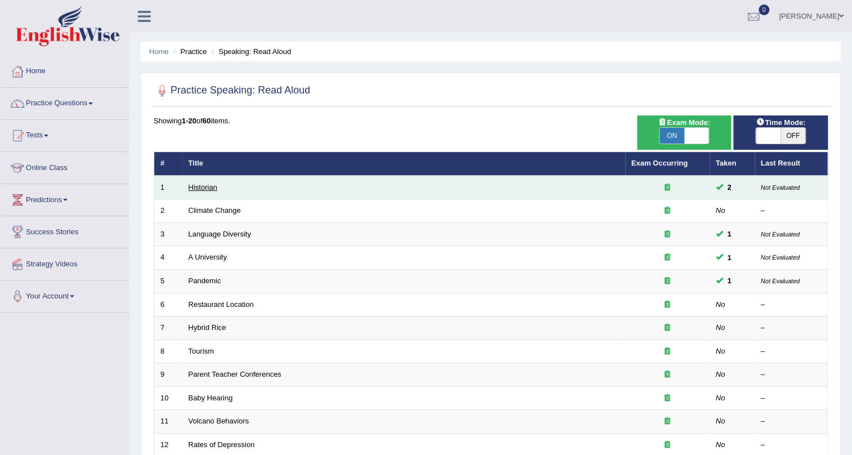
click at [200, 186] on link "Historian" at bounding box center [203, 187] width 29 height 8
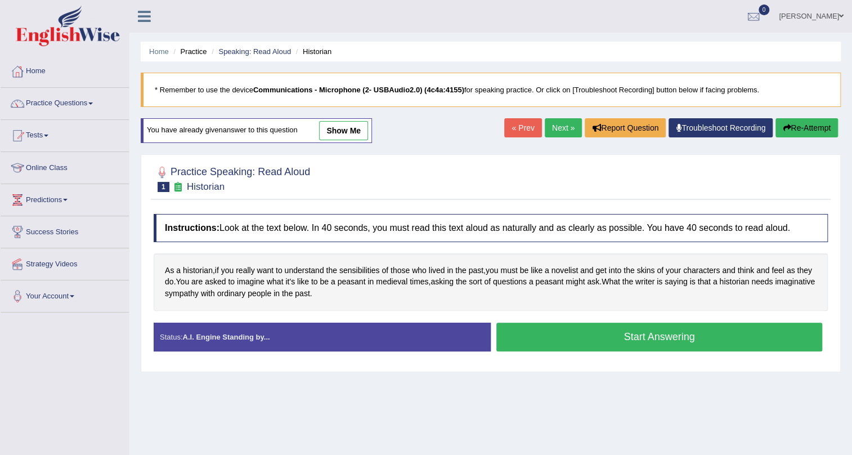
click at [552, 126] on link "Next »" at bounding box center [563, 127] width 37 height 19
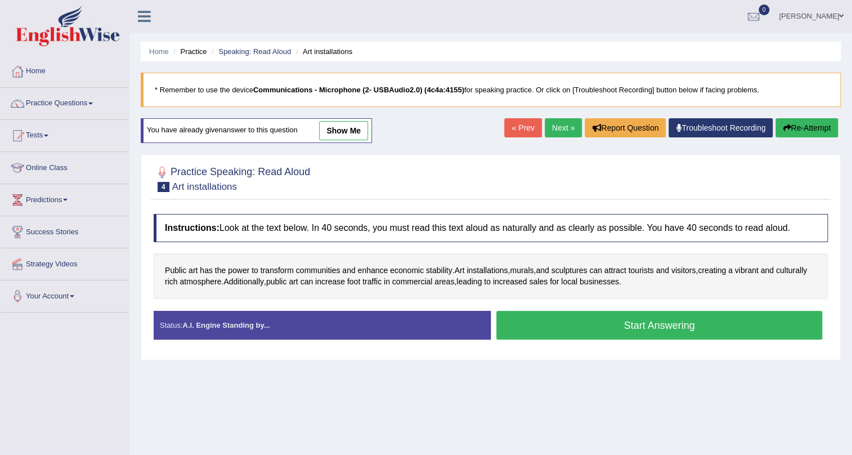
click at [552, 128] on link "Next »" at bounding box center [563, 127] width 37 height 19
click at [342, 134] on link "show me" at bounding box center [343, 130] width 49 height 19
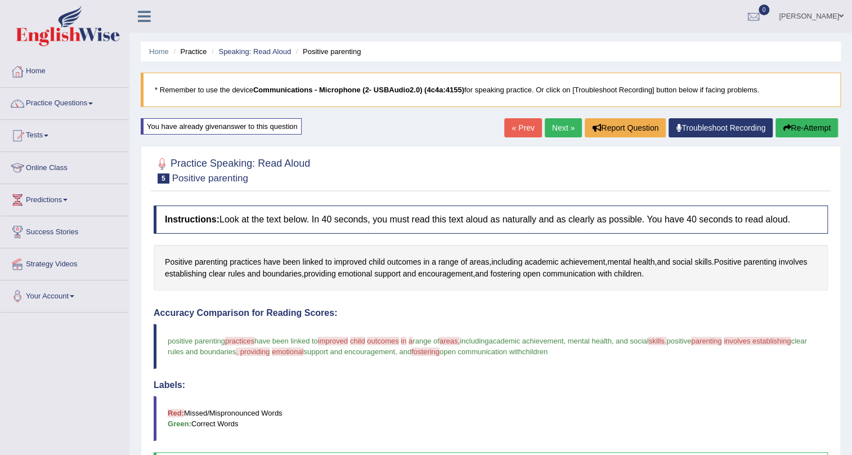
click at [556, 126] on link "Next »" at bounding box center [563, 127] width 37 height 19
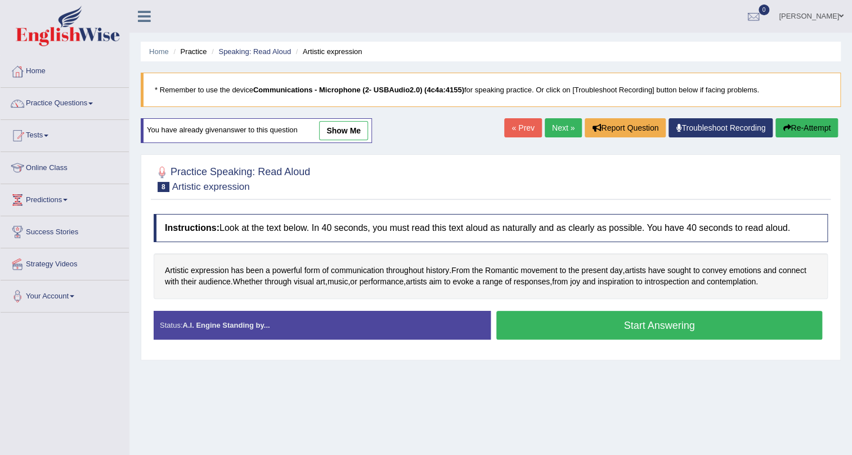
click at [556, 127] on link "Next »" at bounding box center [563, 127] width 37 height 19
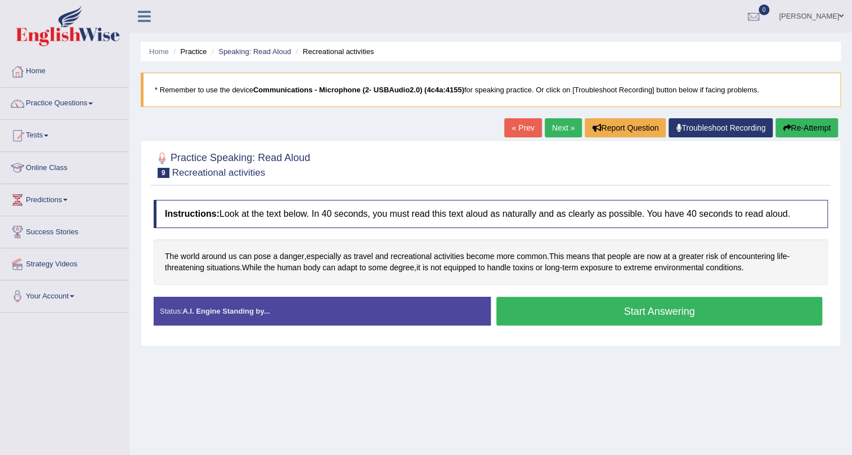
click at [556, 127] on link "Next »" at bounding box center [563, 127] width 37 height 19
click at [66, 111] on link "Practice Questions" at bounding box center [65, 102] width 128 height 28
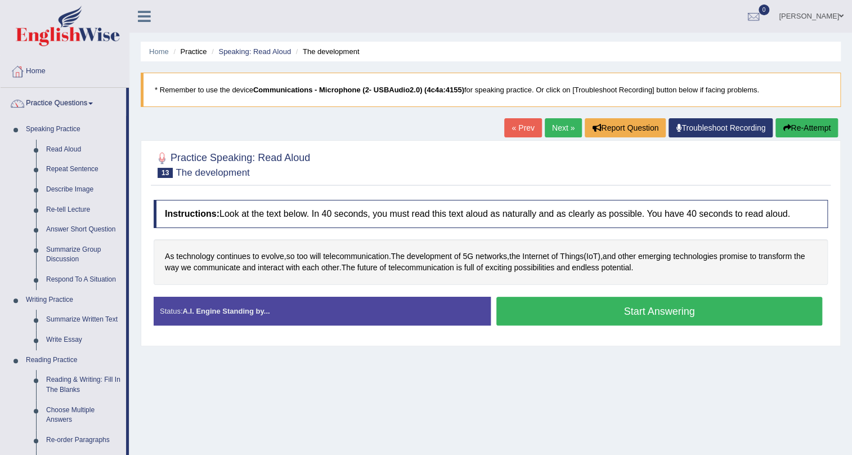
click at [669, 306] on button "Start Answering" at bounding box center [660, 311] width 326 height 29
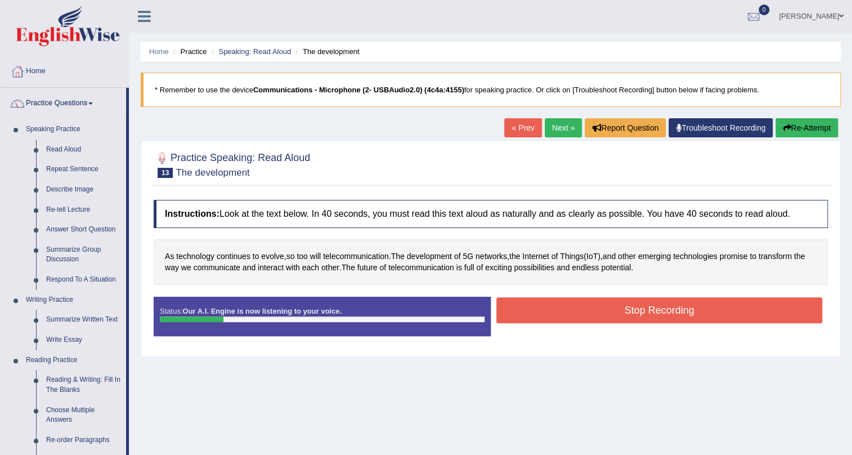
click at [642, 311] on button "Stop Recording" at bounding box center [660, 310] width 326 height 26
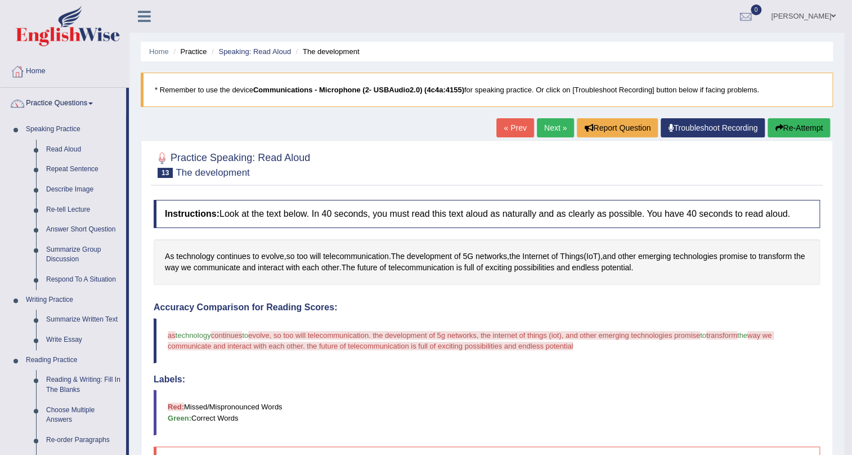
click at [798, 133] on body "Toggle navigation Home Practice Questions Speaking Practice Read Aloud Repeat S…" at bounding box center [426, 227] width 852 height 455
click at [798, 133] on button "Re-Attempt" at bounding box center [799, 127] width 62 height 19
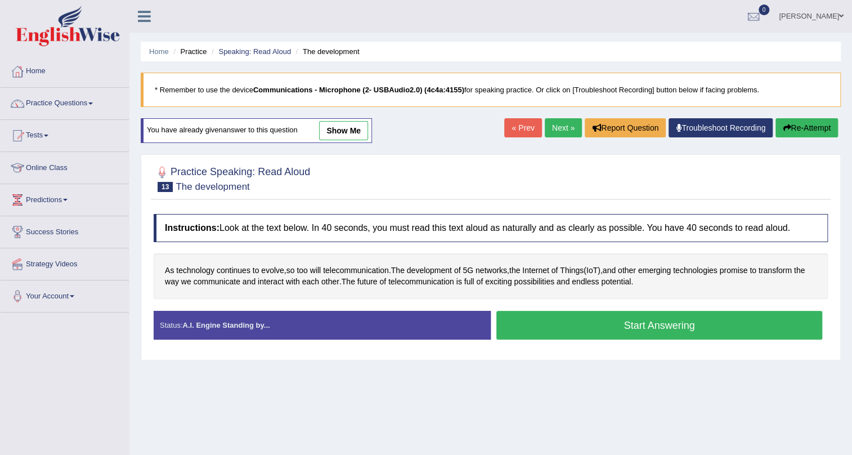
click at [537, 309] on div "Instructions: Look at the text below. In 40 seconds, you must read this text al…" at bounding box center [491, 281] width 680 height 146
click at [590, 324] on button "Start Answering" at bounding box center [660, 325] width 326 height 29
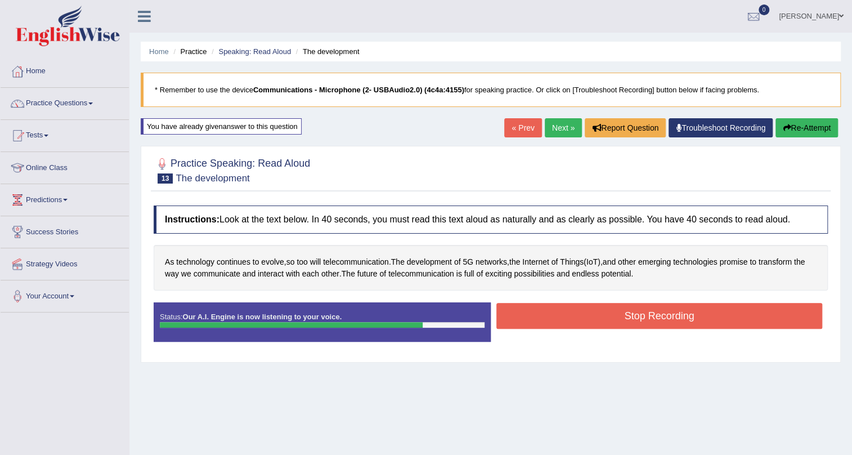
click at [623, 291] on div "Instructions: Look at the text below. In 40 seconds, you must read this text al…" at bounding box center [491, 278] width 680 height 157
click at [624, 306] on button "Stop Recording" at bounding box center [660, 316] width 326 height 26
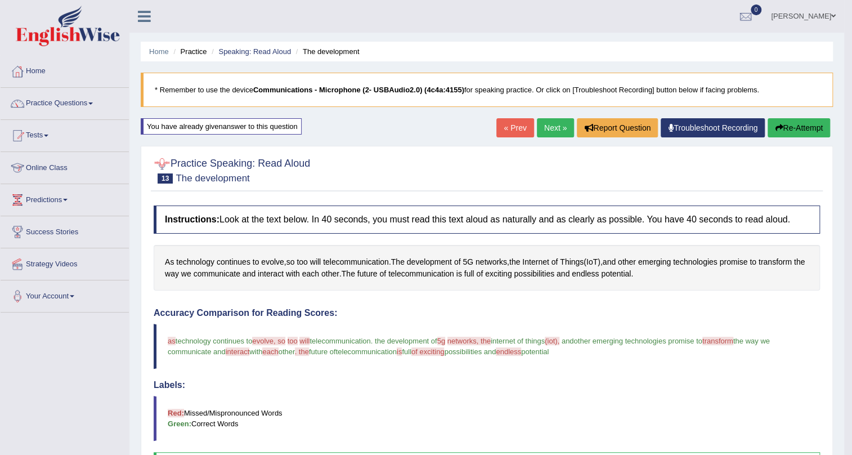
click at [172, 182] on span "13" at bounding box center [165, 178] width 15 height 10
click at [167, 180] on span "13" at bounding box center [165, 178] width 15 height 10
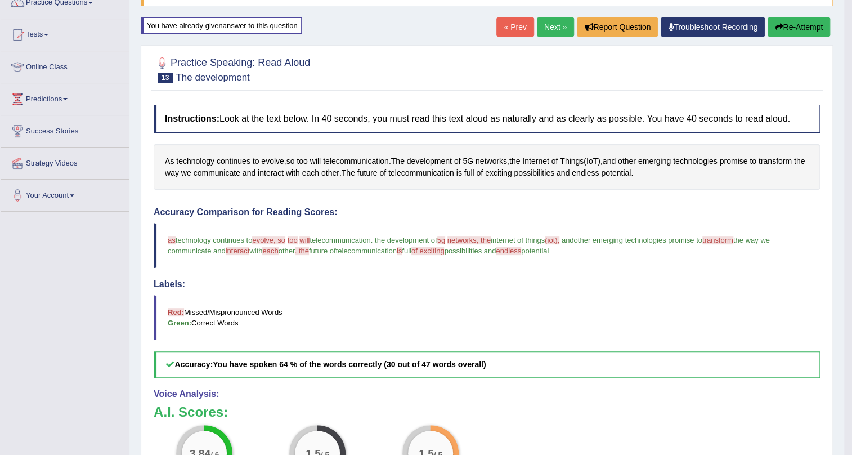
scroll to position [82, 0]
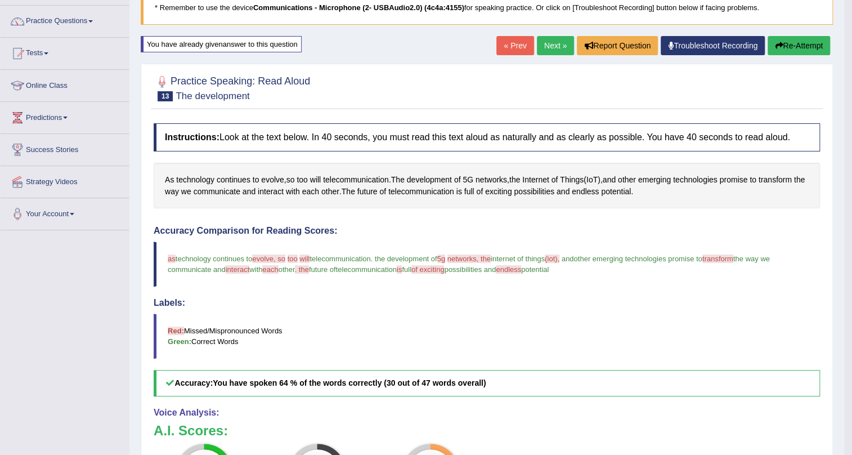
click at [823, 55] on div "« Prev Next » Report Question Troubleshoot Recording Re-Attempt" at bounding box center [665, 47] width 337 height 22
click at [806, 41] on button "Re-Attempt" at bounding box center [799, 45] width 62 height 19
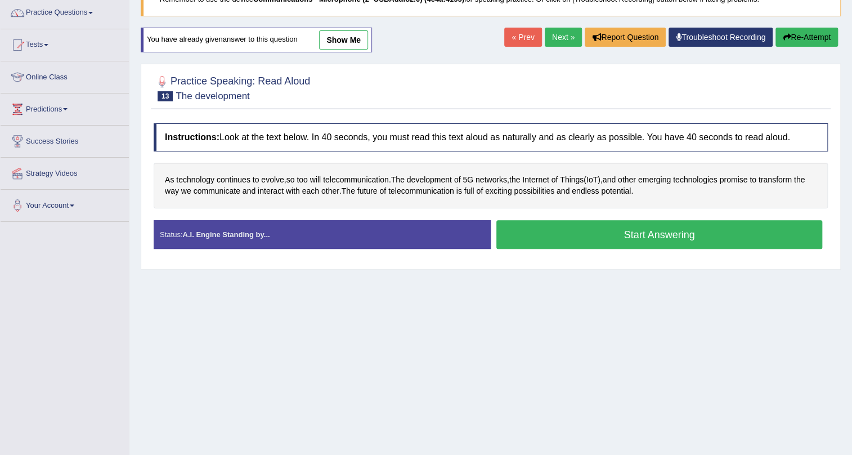
click at [277, 242] on div "Status: A.I. Engine Standing by..." at bounding box center [322, 234] width 337 height 29
click at [236, 236] on strong "A.I. Engine Standing by..." at bounding box center [225, 234] width 87 height 8
click at [576, 234] on button "Start Answering" at bounding box center [660, 234] width 326 height 29
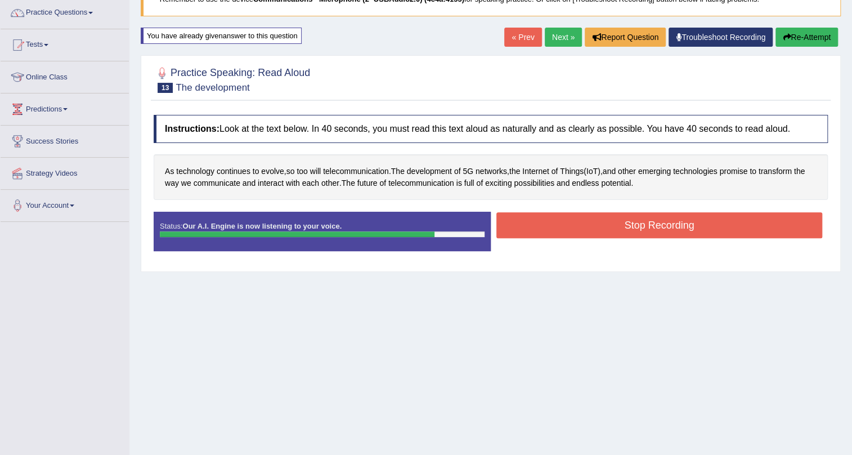
click at [636, 226] on button "Stop Recording" at bounding box center [660, 225] width 326 height 26
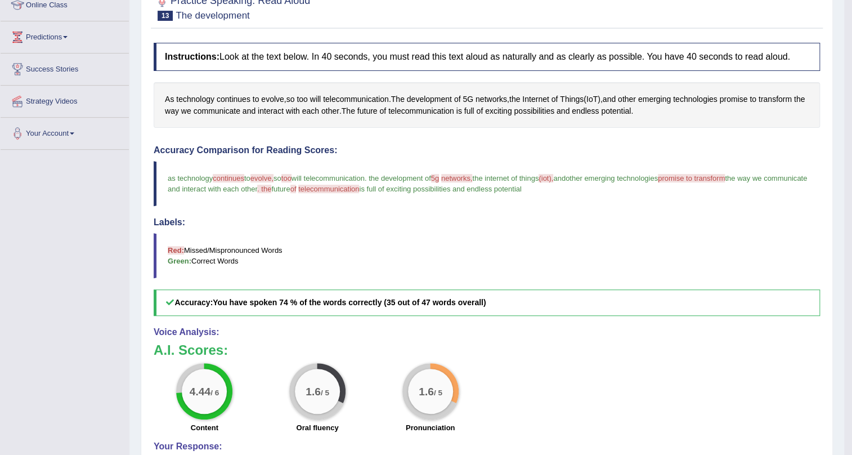
scroll to position [31, 0]
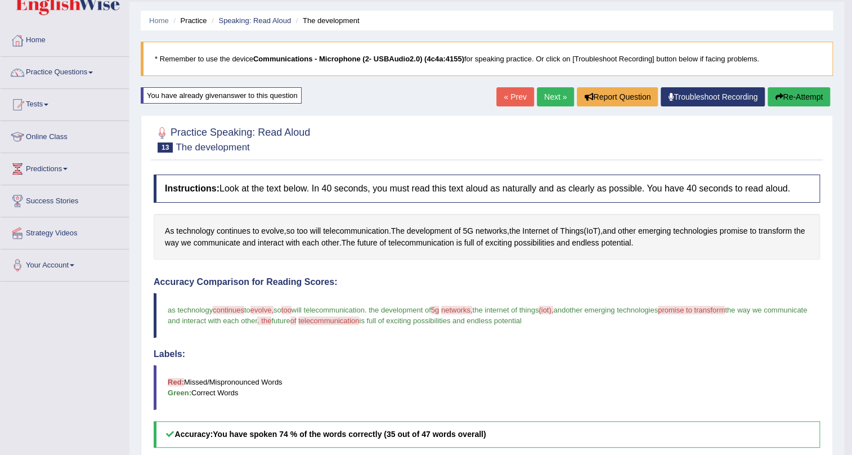
click at [549, 93] on link "Next »" at bounding box center [555, 96] width 37 height 19
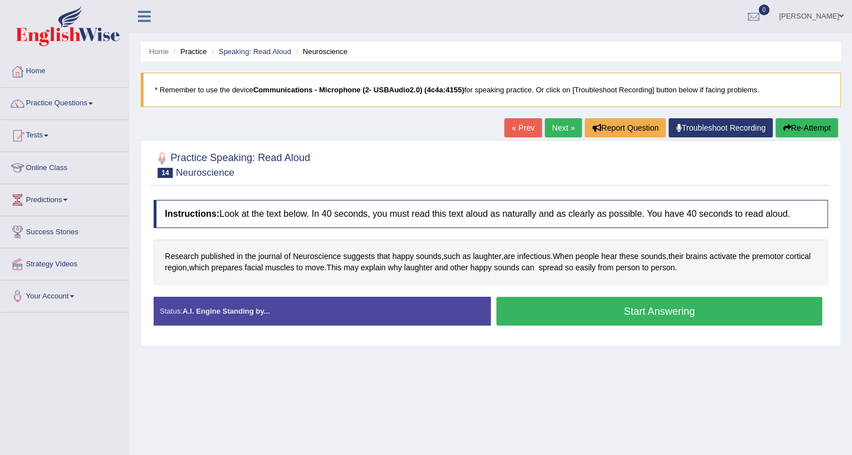
click at [712, 315] on button "Start Answering" at bounding box center [660, 311] width 326 height 29
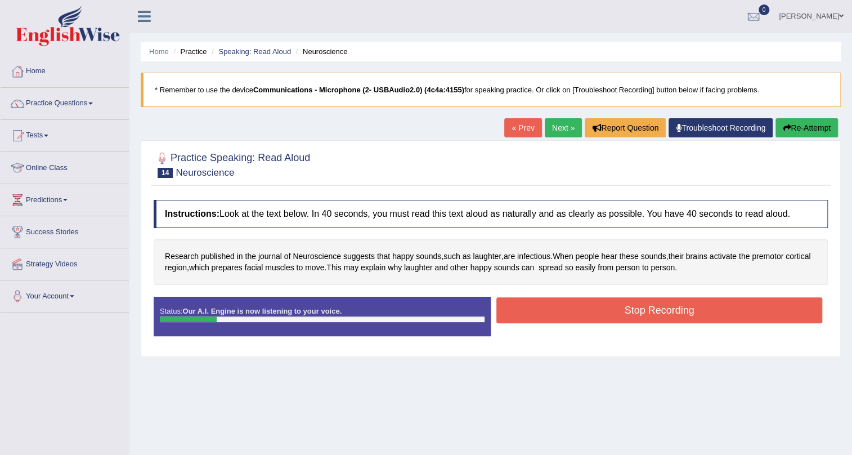
click at [820, 139] on div "Home Practice Speaking: Read Aloud Neuroscience * Remember to use the device Co…" at bounding box center [491, 281] width 723 height 563
click at [819, 132] on button "Re-Attempt" at bounding box center [807, 127] width 62 height 19
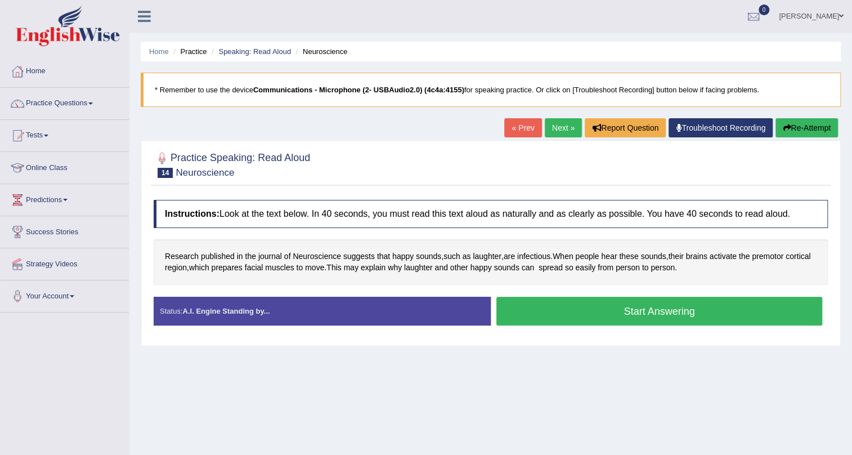
click at [635, 312] on button "Start Answering" at bounding box center [660, 311] width 326 height 29
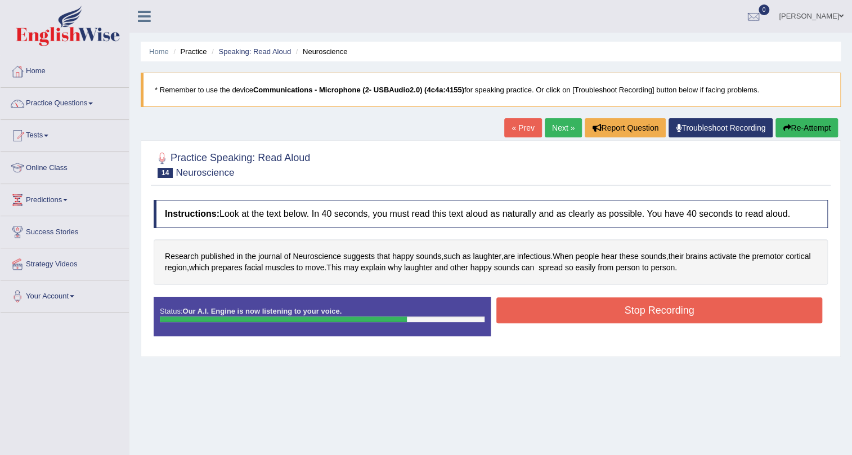
click at [749, 305] on button "Stop Recording" at bounding box center [660, 310] width 326 height 26
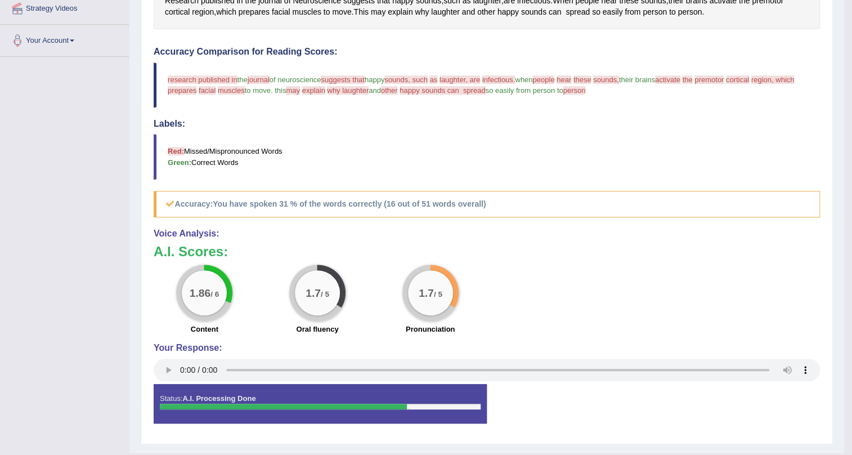
scroll to position [102, 0]
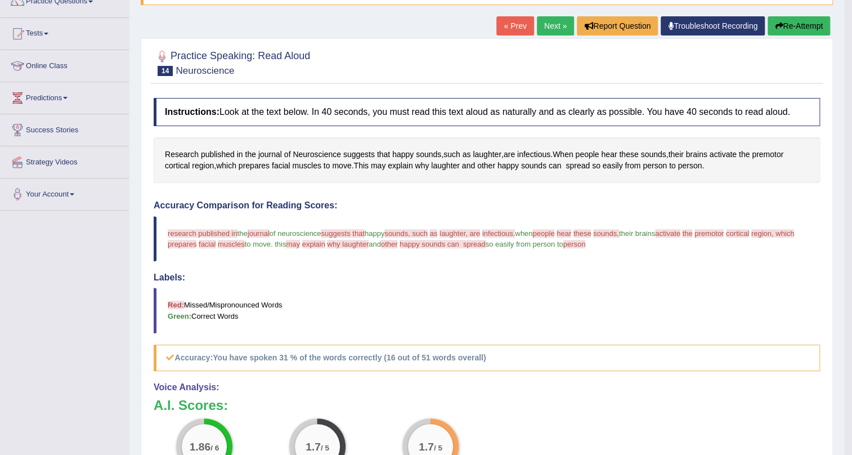
click at [800, 20] on button "Re-Attempt" at bounding box center [799, 25] width 62 height 19
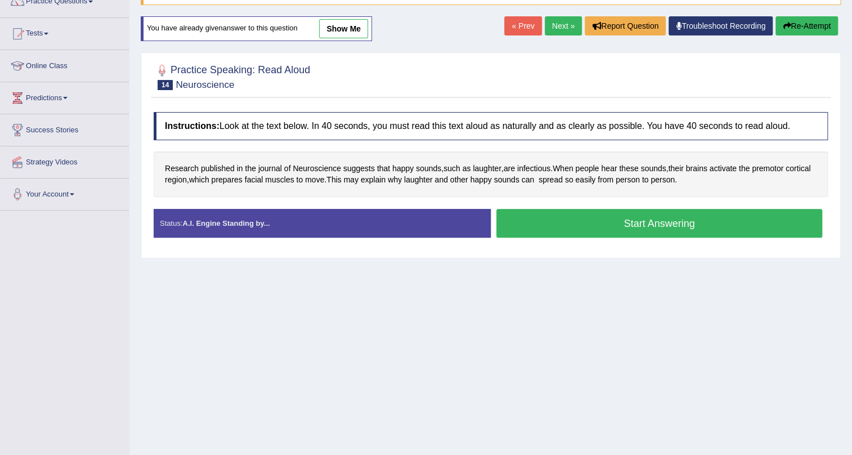
click at [584, 234] on button "Start Answering" at bounding box center [660, 223] width 326 height 29
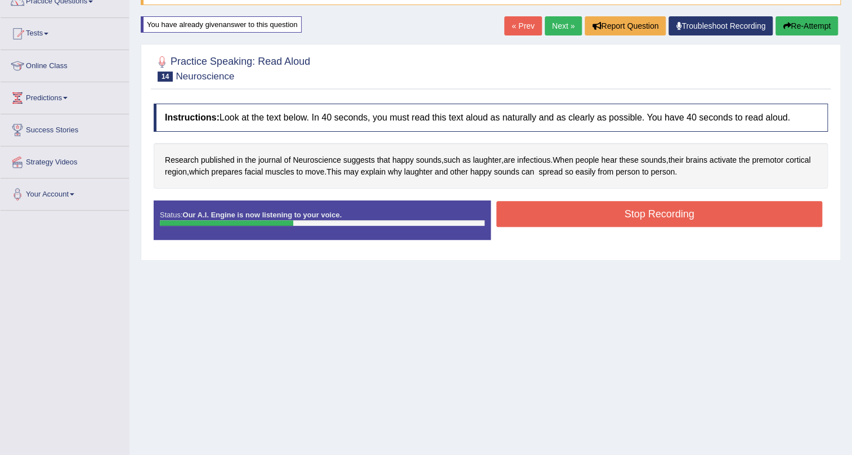
click at [814, 33] on button "Re-Attempt" at bounding box center [807, 25] width 62 height 19
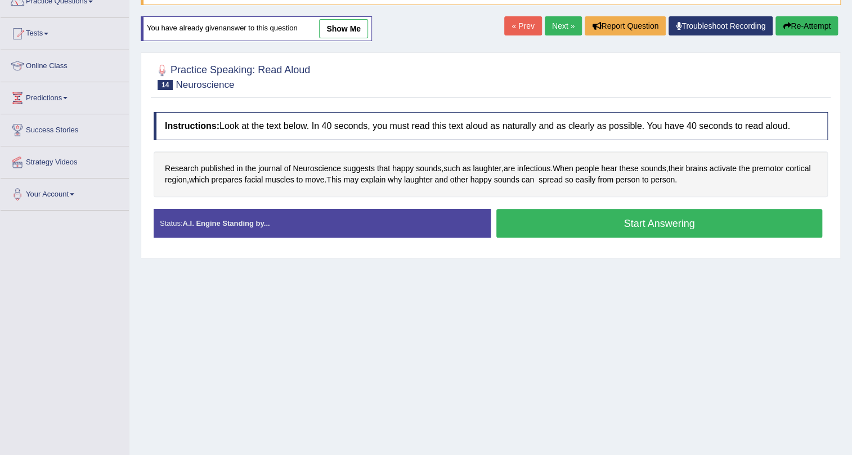
scroll to position [102, 0]
click at [573, 222] on button "Start Answering" at bounding box center [660, 223] width 326 height 29
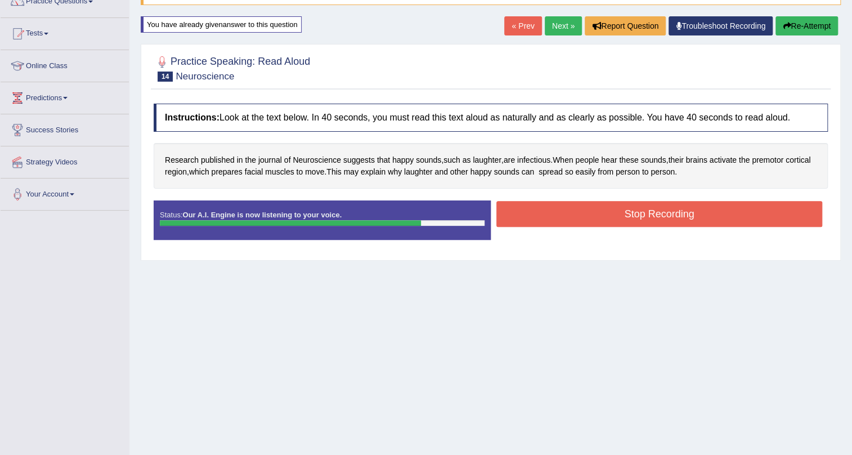
click at [574, 216] on button "Stop Recording" at bounding box center [660, 214] width 326 height 26
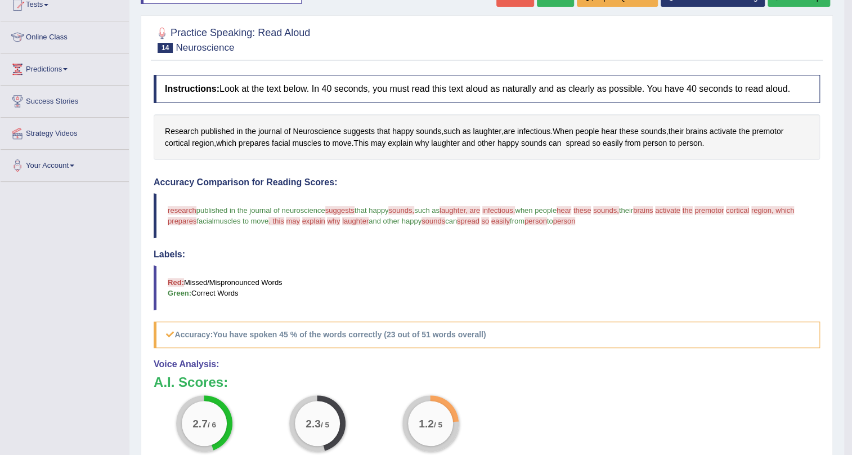
scroll to position [51, 0]
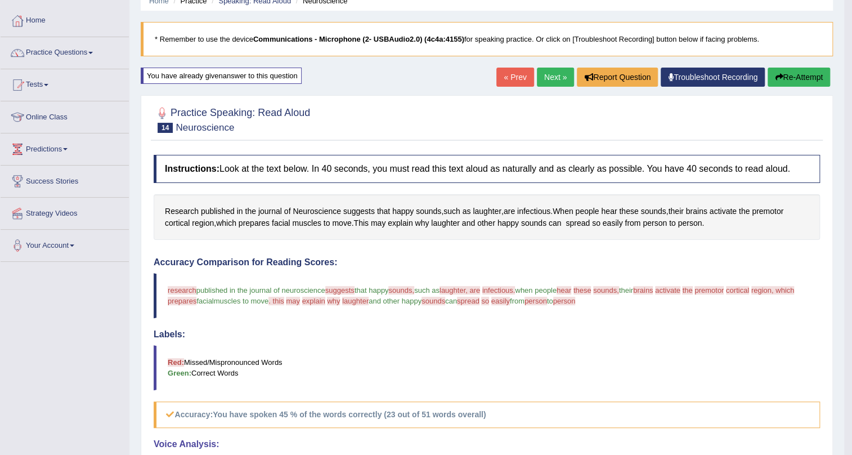
click at [552, 72] on link "Next »" at bounding box center [555, 77] width 37 height 19
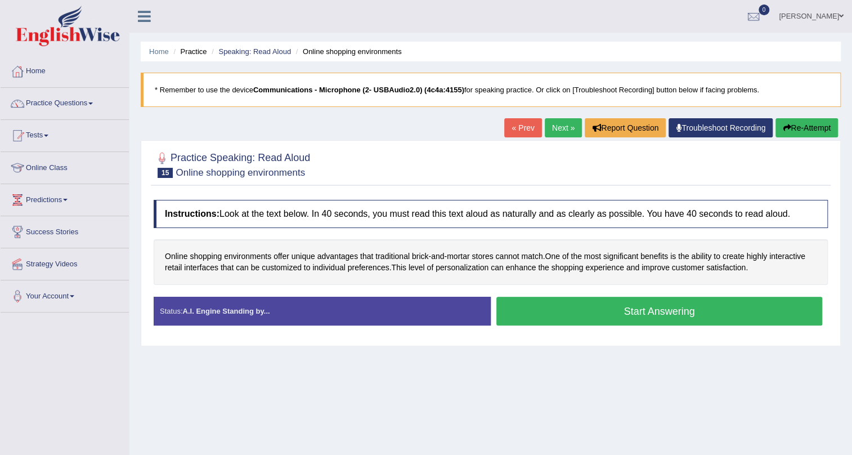
click at [641, 310] on button "Start Answering" at bounding box center [660, 311] width 326 height 29
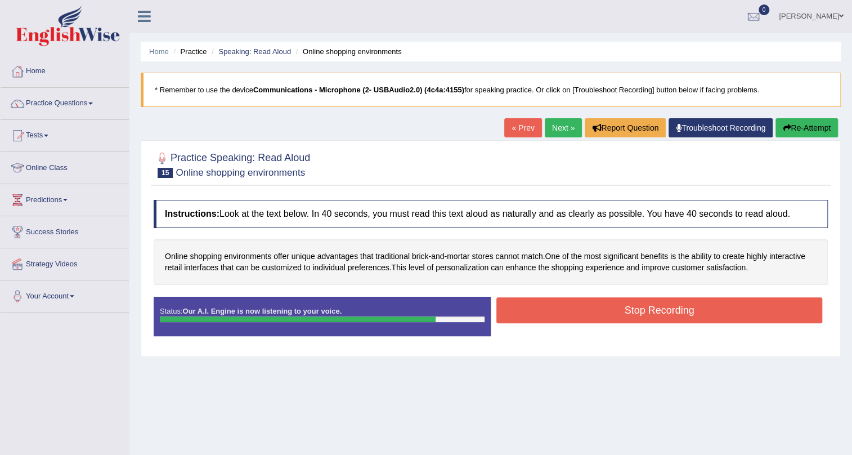
click at [633, 308] on button "Stop Recording" at bounding box center [660, 310] width 326 height 26
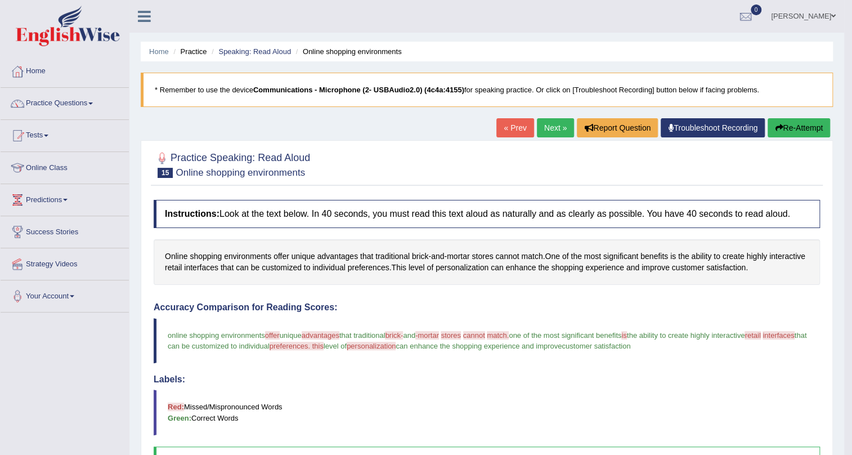
click at [551, 129] on link "Next »" at bounding box center [555, 127] width 37 height 19
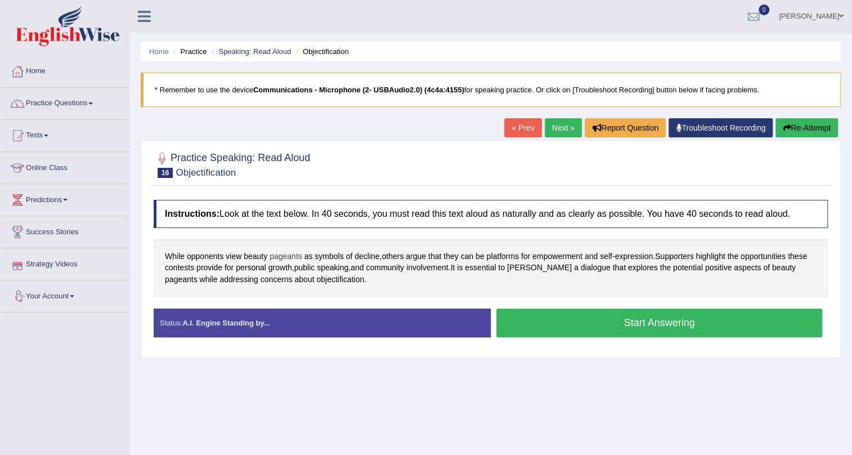
click at [294, 251] on span "pageants" at bounding box center [286, 257] width 33 height 12
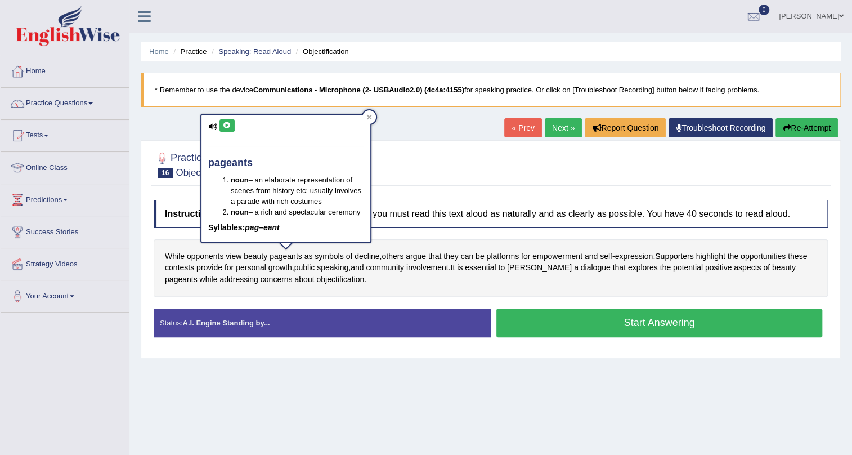
click at [225, 122] on icon at bounding box center [227, 125] width 8 height 7
click at [373, 113] on div at bounding box center [370, 117] width 14 height 14
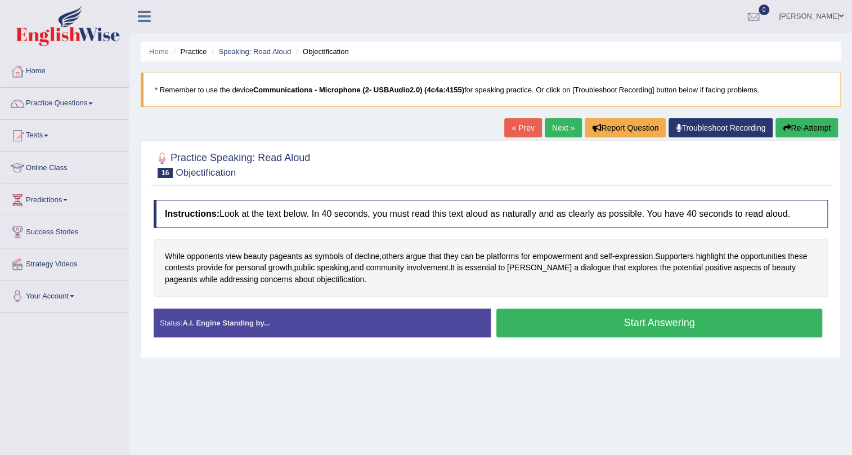
click at [666, 327] on button "Start Answering" at bounding box center [660, 323] width 326 height 29
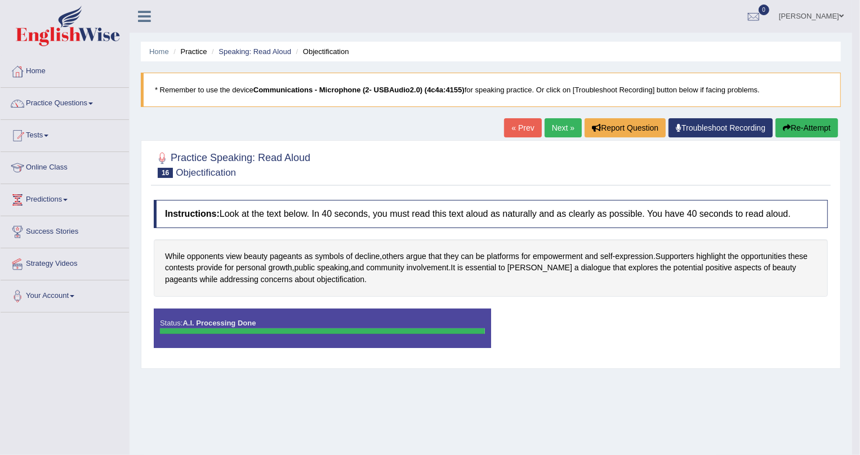
click at [678, 315] on body "Toggle navigation Home Practice Questions Speaking Practice Read Aloud Repeat S…" at bounding box center [430, 227] width 860 height 455
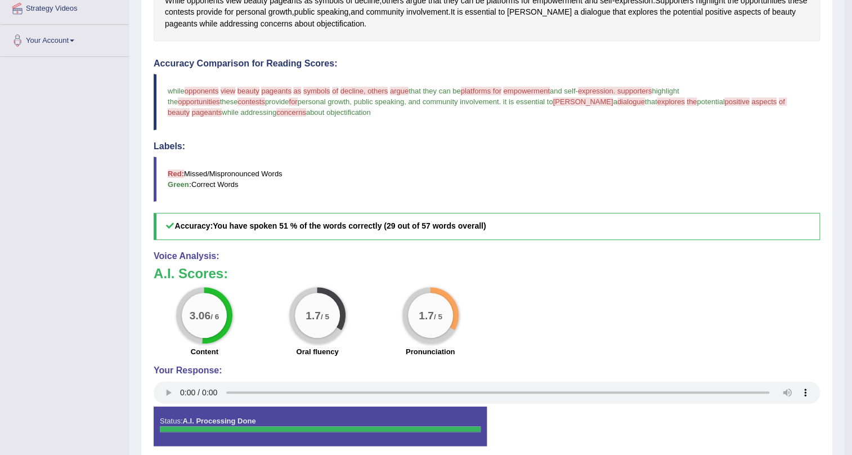
scroll to position [102, 0]
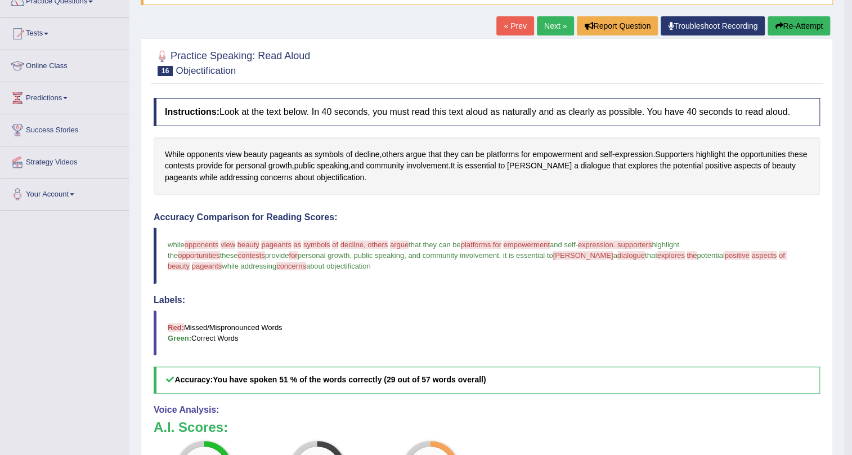
click at [788, 25] on button "Re-Attempt" at bounding box center [799, 25] width 62 height 19
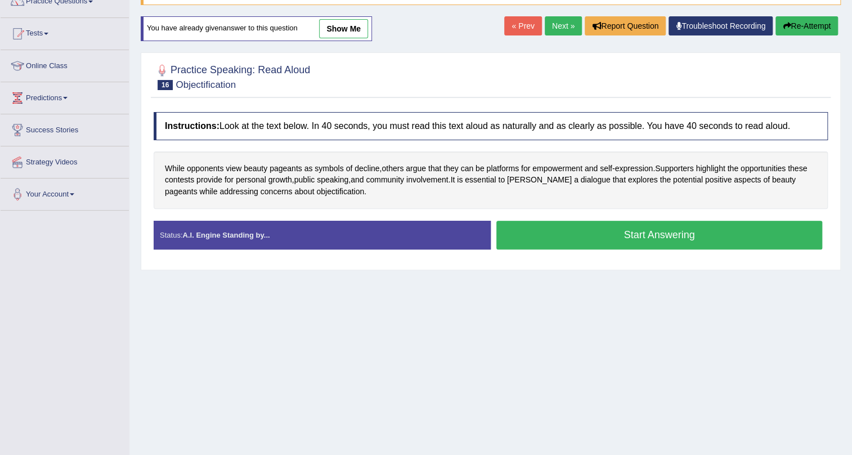
click at [602, 227] on button "Start Answering" at bounding box center [660, 235] width 326 height 29
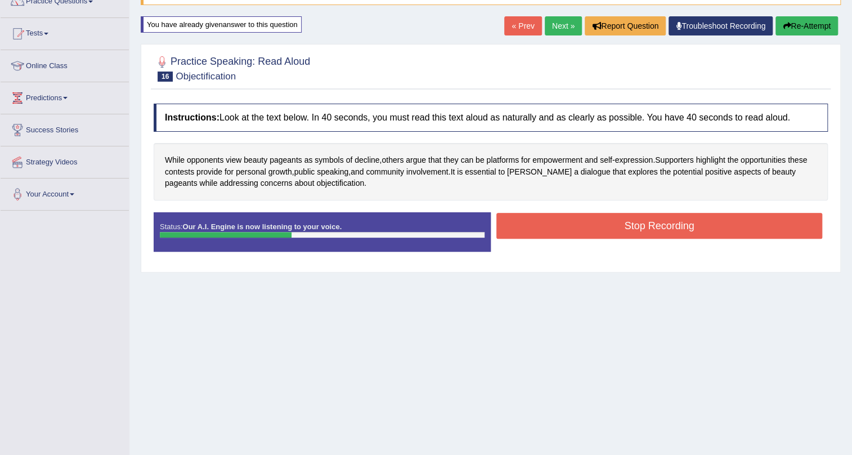
click at [803, 19] on button "Re-Attempt" at bounding box center [807, 25] width 62 height 19
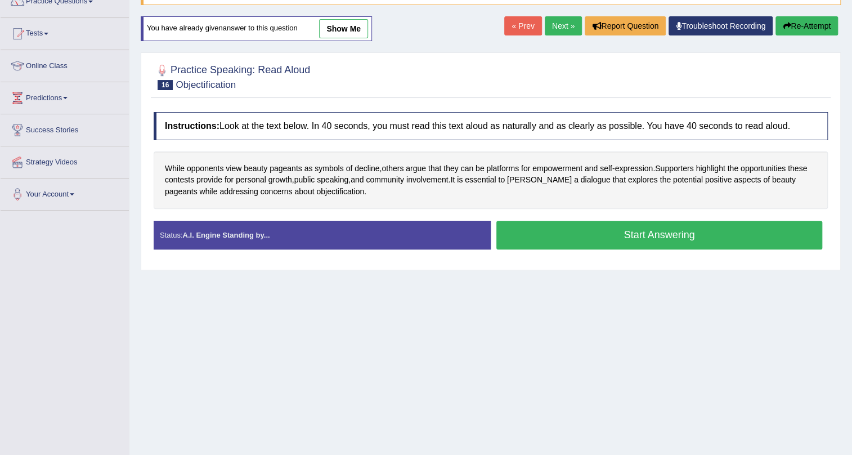
click at [346, 24] on link "show me" at bounding box center [343, 28] width 49 height 19
click at [343, 31] on div "Home Practice Speaking: Read Aloud Objectification * Remember to use the device…" at bounding box center [491, 179] width 723 height 563
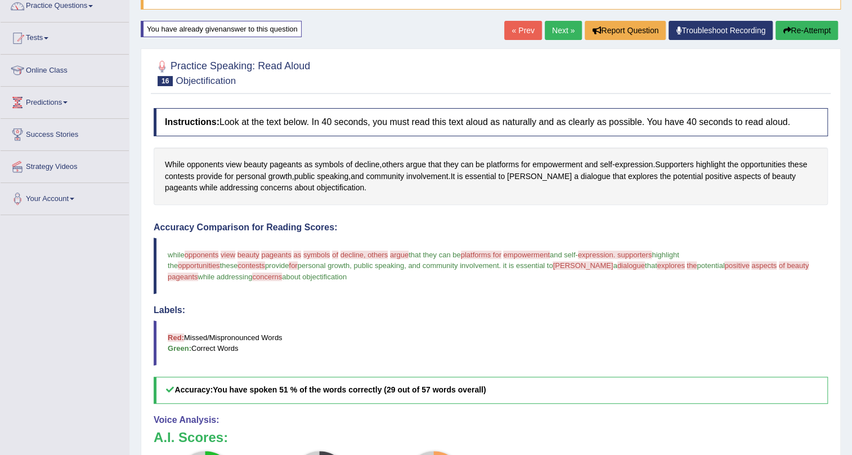
scroll to position [42, 0]
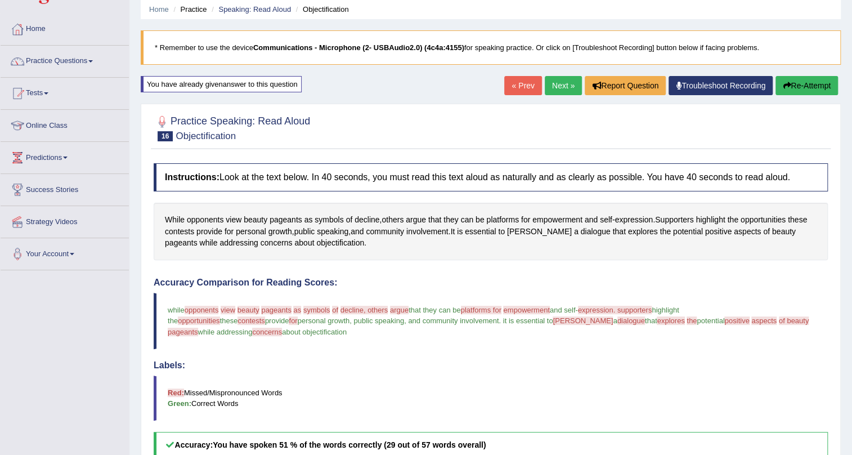
click at [839, 84] on div "« Prev Next » Report Question Troubleshoot Recording Re-Attempt" at bounding box center [672, 87] width 337 height 22
click at [794, 87] on button "Re-Attempt" at bounding box center [807, 85] width 62 height 19
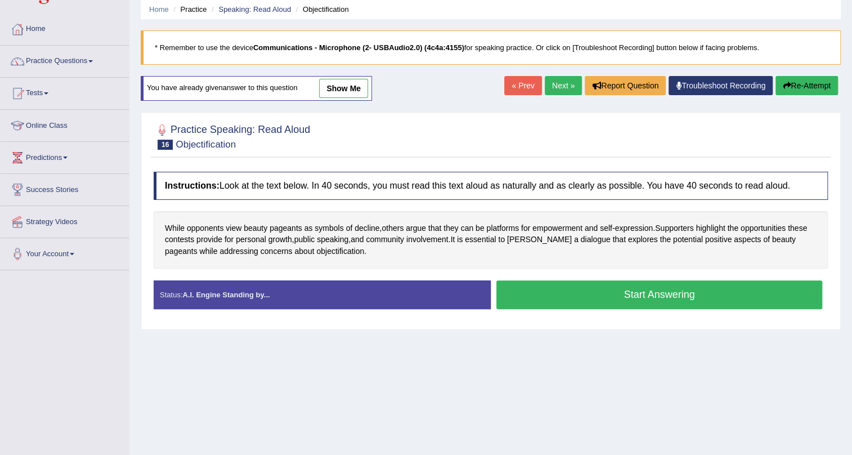
click at [556, 292] on button "Start Answering" at bounding box center [660, 294] width 326 height 29
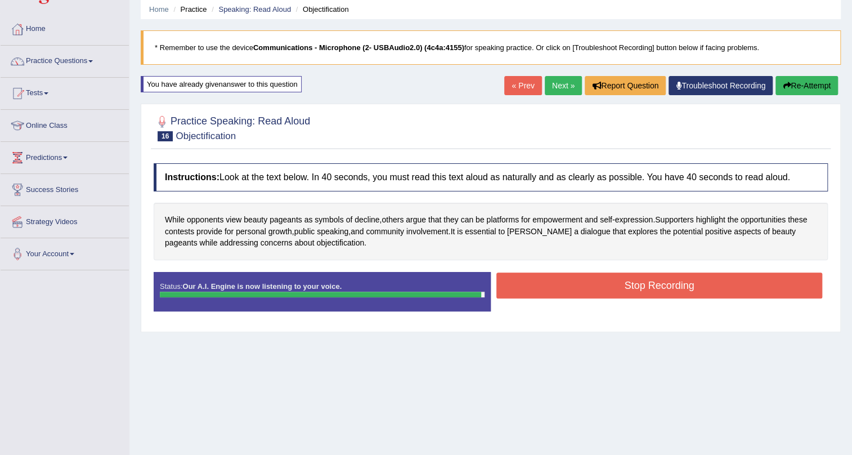
drag, startPoint x: 637, startPoint y: 289, endPoint x: 630, endPoint y: 292, distance: 7.3
click at [637, 288] on button "Stop Recording" at bounding box center [660, 286] width 326 height 26
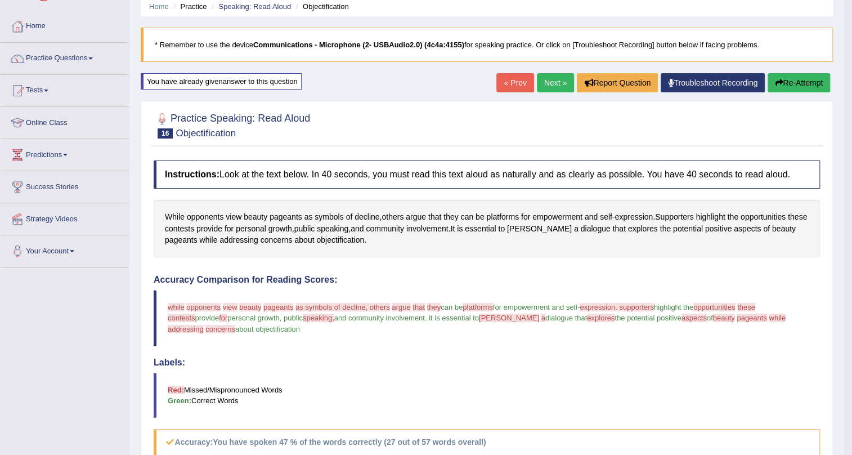
scroll to position [42, 0]
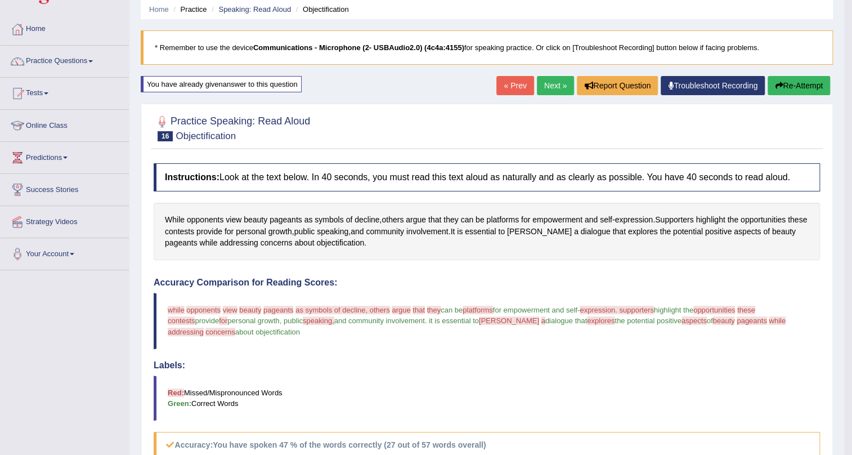
drag, startPoint x: 814, startPoint y: 86, endPoint x: 553, endPoint y: 92, distance: 260.2
click at [574, 96] on div "« Prev Next » Report Question Troubleshoot Recording Re-Attempt" at bounding box center [665, 87] width 337 height 22
click at [551, 89] on link "Next »" at bounding box center [555, 85] width 37 height 19
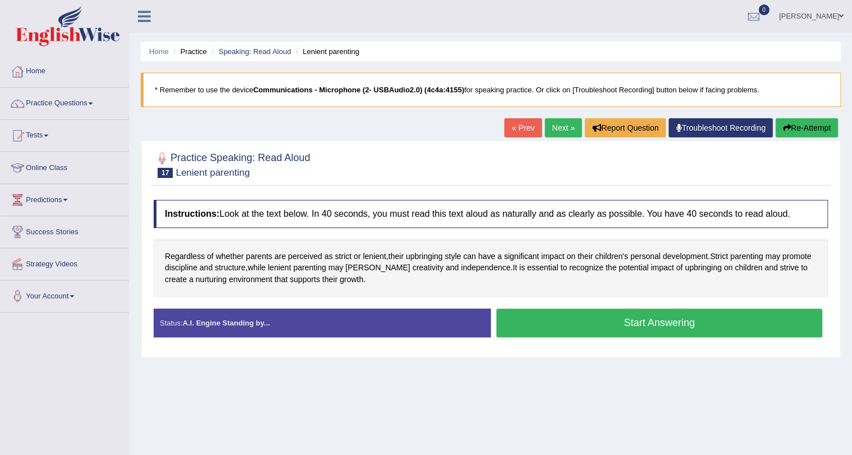
click at [551, 129] on link "Next »" at bounding box center [563, 127] width 37 height 19
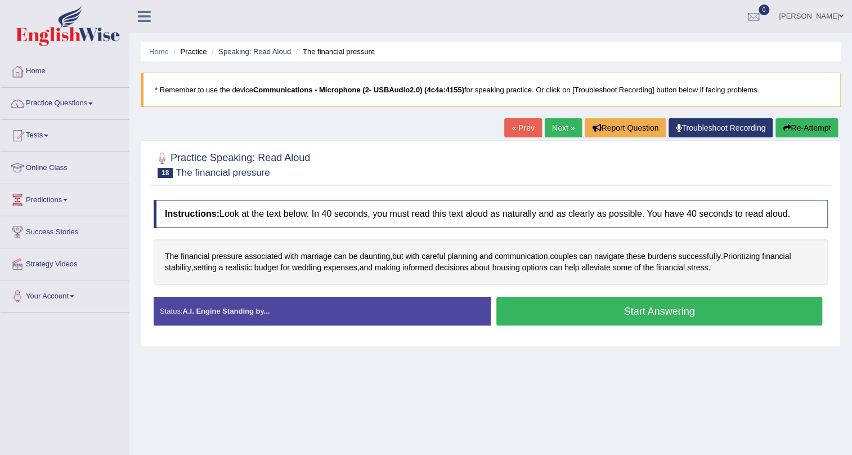
click at [80, 103] on link "Practice Questions" at bounding box center [65, 102] width 128 height 28
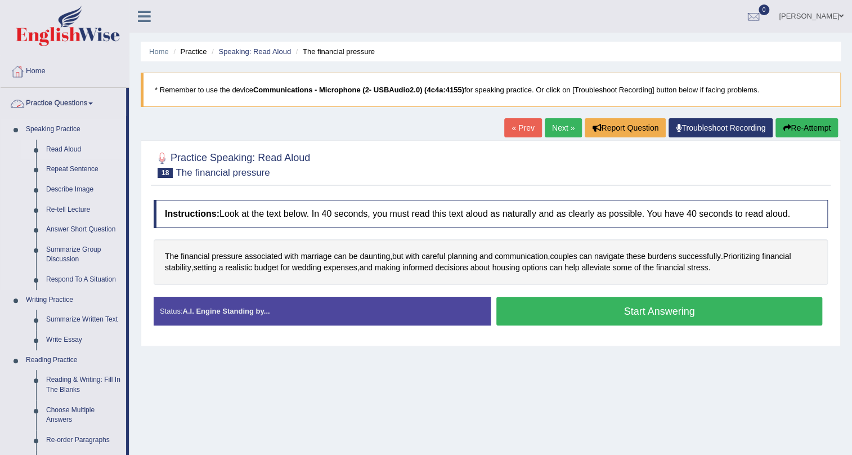
click at [61, 152] on link "Read Aloud" at bounding box center [83, 150] width 85 height 20
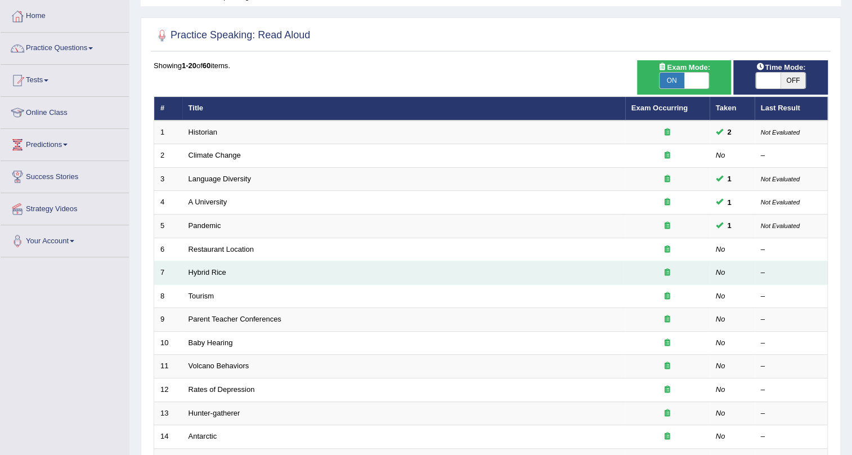
scroll to position [33, 0]
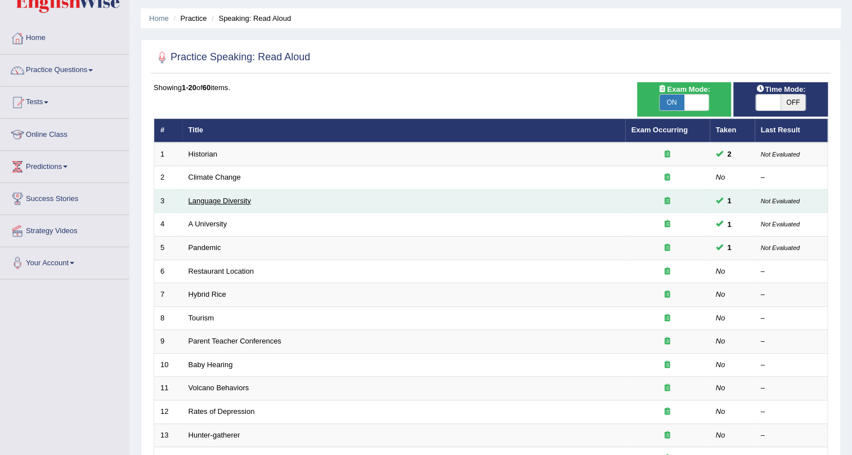
click at [225, 202] on link "Language Diversity" at bounding box center [220, 201] width 62 height 8
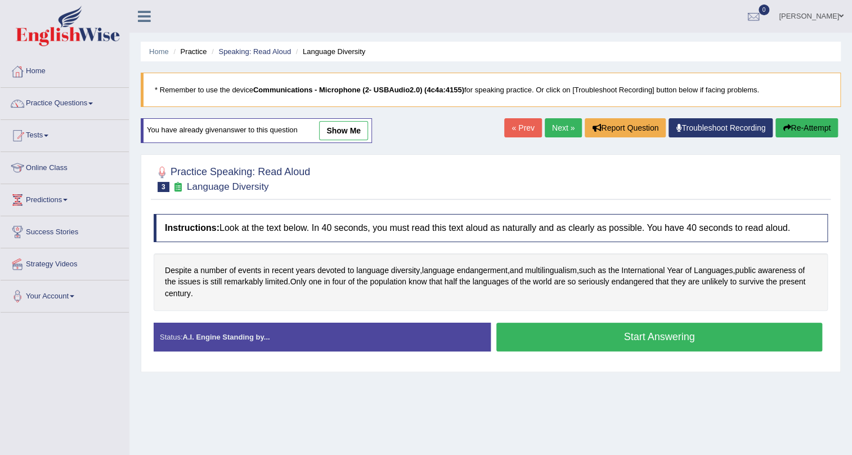
click at [348, 114] on div "Home Practice Speaking: Read Aloud Language Diversity * Remember to use the dev…" at bounding box center [491, 281] width 723 height 563
click at [561, 131] on link "Next »" at bounding box center [563, 127] width 37 height 19
click at [79, 99] on link "Practice Questions" at bounding box center [65, 102] width 128 height 28
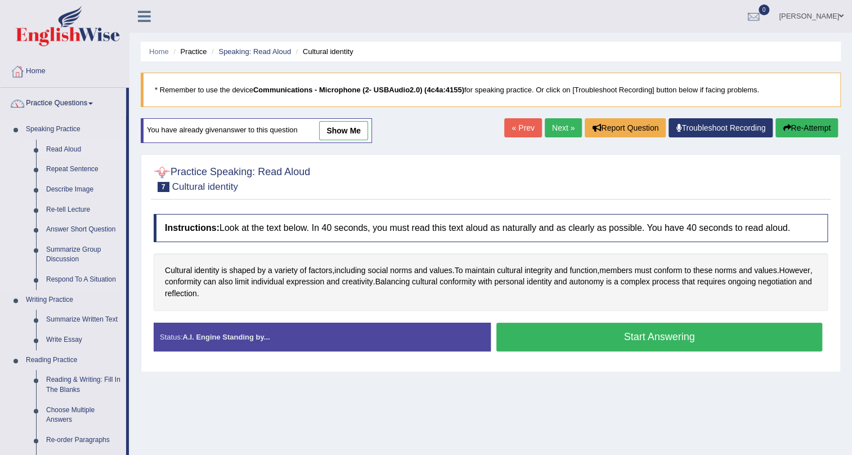
click at [79, 146] on link "Read Aloud" at bounding box center [83, 150] width 85 height 20
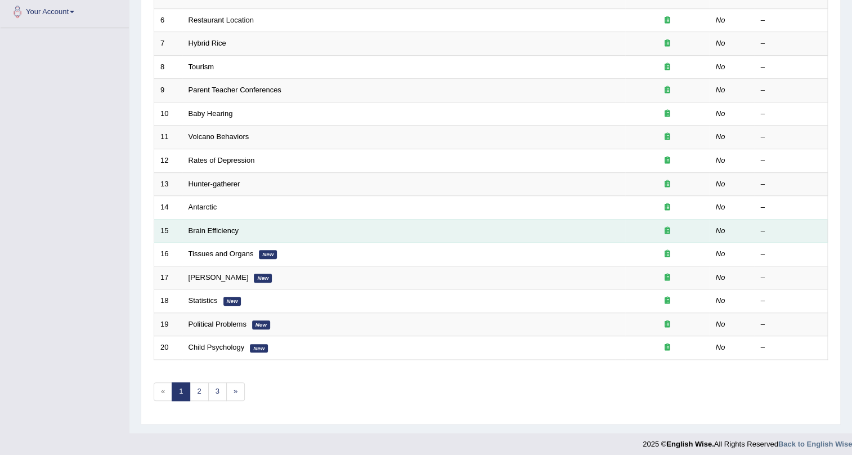
scroll to position [289, 0]
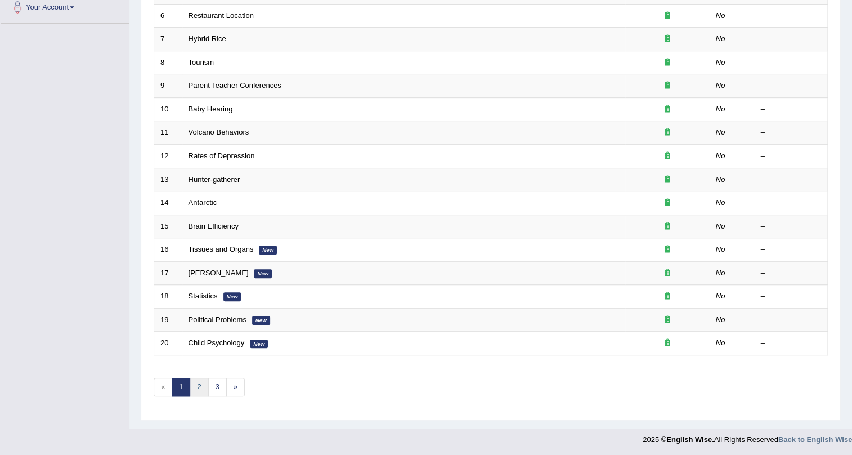
click at [200, 386] on link "2" at bounding box center [199, 387] width 19 height 19
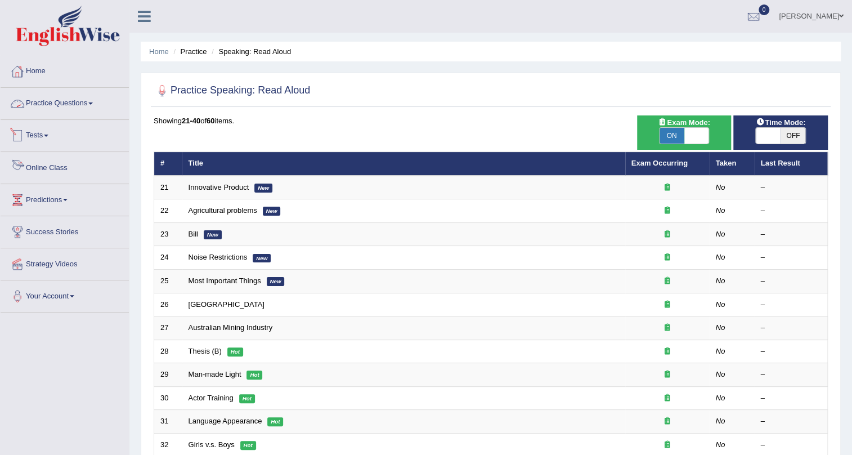
click at [47, 140] on link "Tests" at bounding box center [65, 134] width 128 height 28
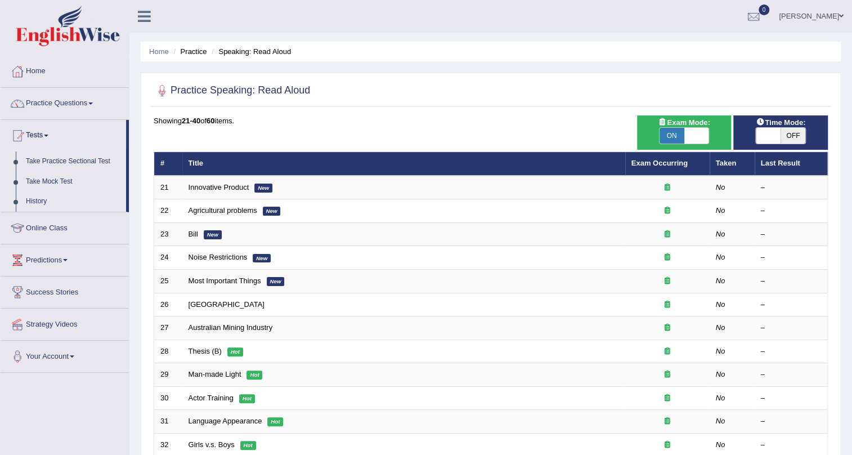
click at [35, 200] on link "History" at bounding box center [73, 201] width 105 height 20
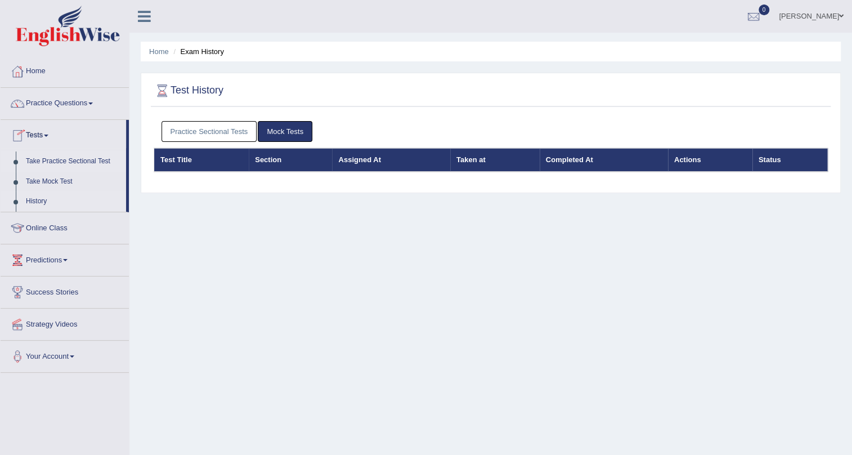
click at [34, 159] on link "Take Practice Sectional Test" at bounding box center [73, 161] width 105 height 20
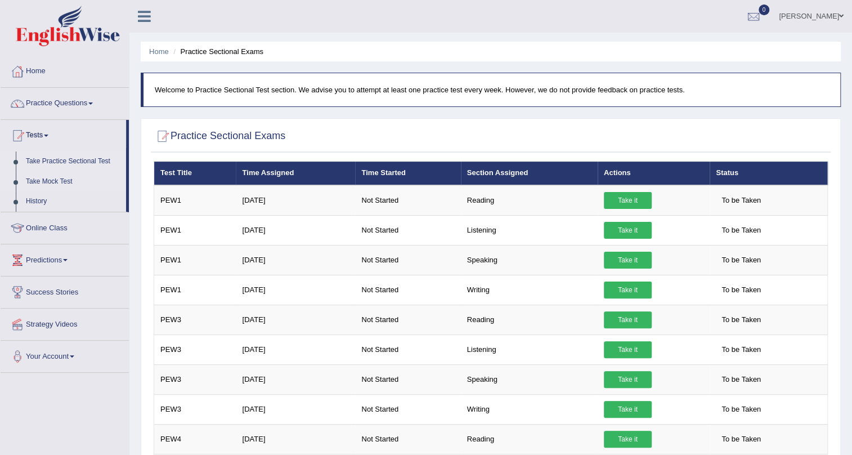
click at [50, 182] on link "Take Mock Test" at bounding box center [73, 182] width 105 height 20
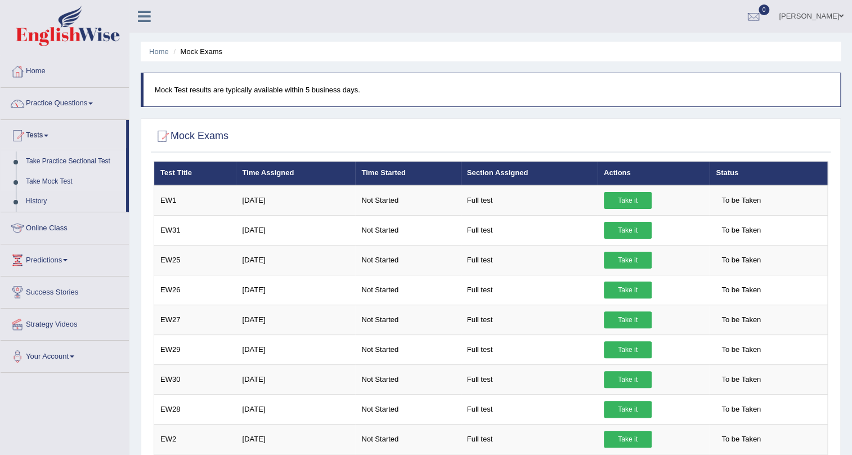
click at [88, 159] on link "Take Practice Sectional Test" at bounding box center [73, 161] width 105 height 20
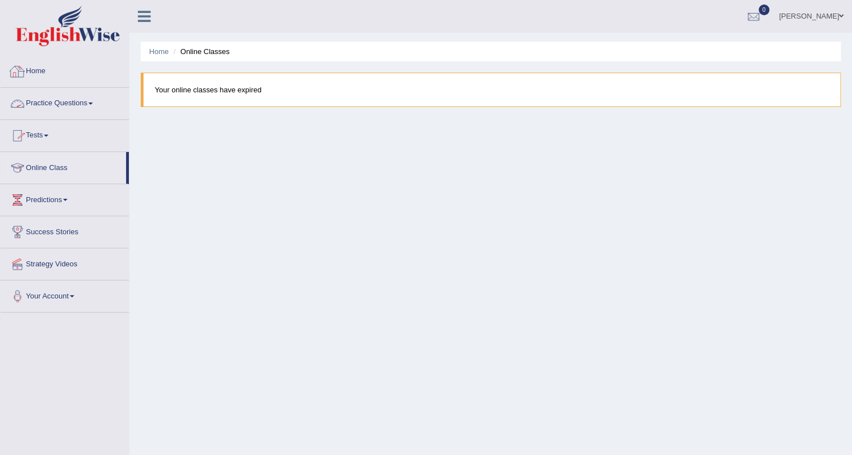
click at [48, 69] on link "Home" at bounding box center [65, 70] width 128 height 28
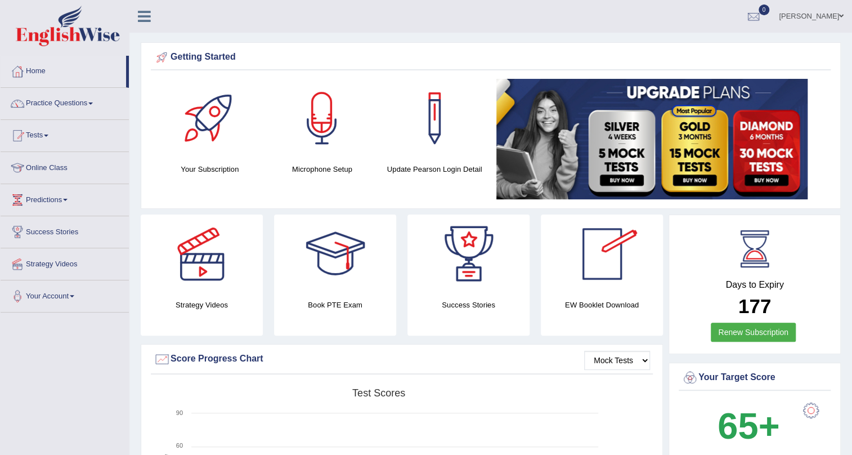
click at [530, 297] on div "EW Booklet Download" at bounding box center [469, 275] width 122 height 121
click at [605, 269] on div at bounding box center [602, 254] width 79 height 79
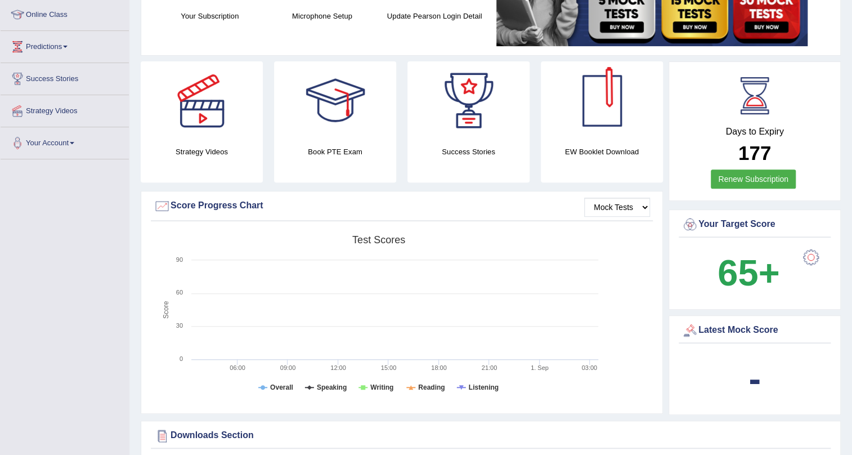
click at [595, 115] on div at bounding box center [602, 100] width 79 height 79
click at [595, 114] on div at bounding box center [602, 100] width 79 height 79
click at [60, 11] on link "Online Class" at bounding box center [65, 13] width 128 height 28
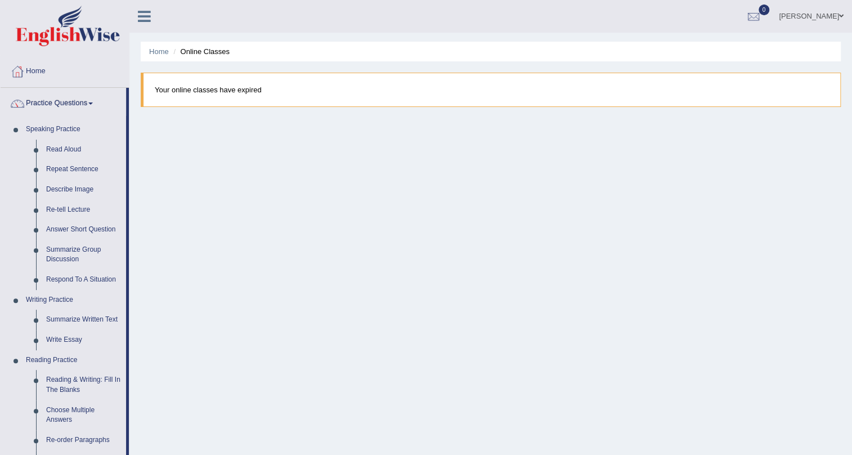
click at [78, 146] on link "Read Aloud" at bounding box center [83, 150] width 85 height 20
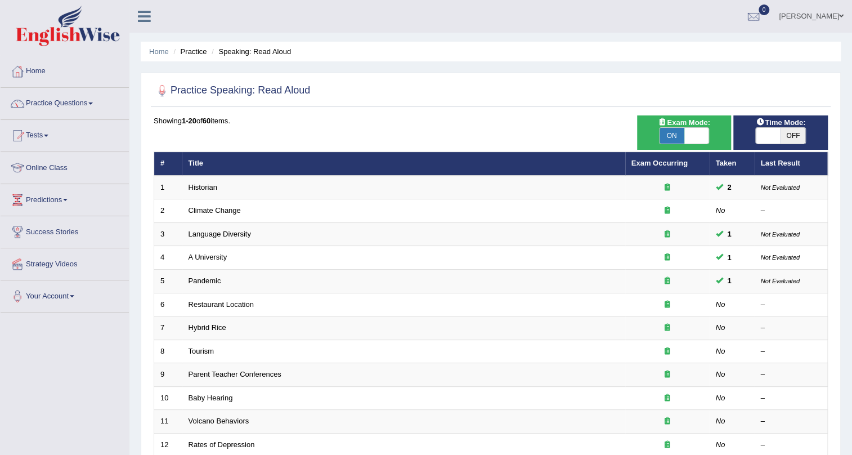
click at [828, 14] on link "Haris chadara" at bounding box center [812, 14] width 82 height 29
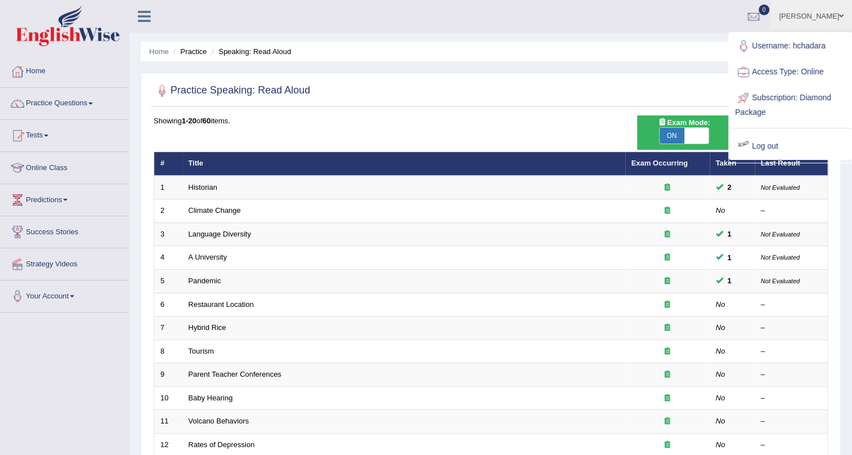
click at [763, 143] on link "Log out" at bounding box center [791, 146] width 122 height 26
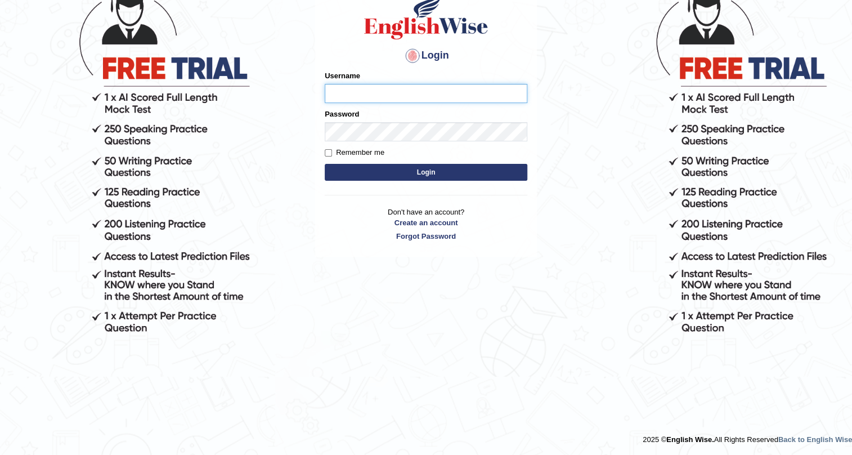
scroll to position [103, 0]
click at [757, 141] on body "Login Please fix the following errors: Username Password Remember me Login Don'…" at bounding box center [426, 167] width 852 height 455
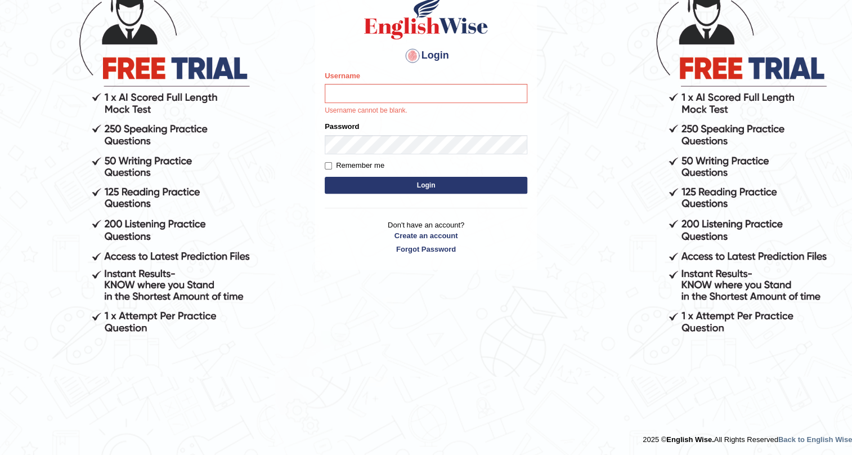
click at [757, 141] on body "Login Please fix the following errors: Username Username cannot be blank. Passw…" at bounding box center [426, 167] width 852 height 455
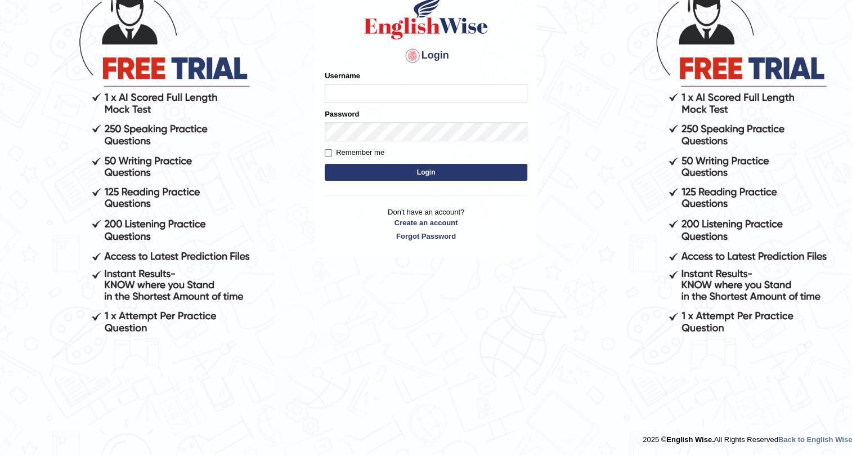
scroll to position [103, 0]
